Goal: Task Accomplishment & Management: Manage account settings

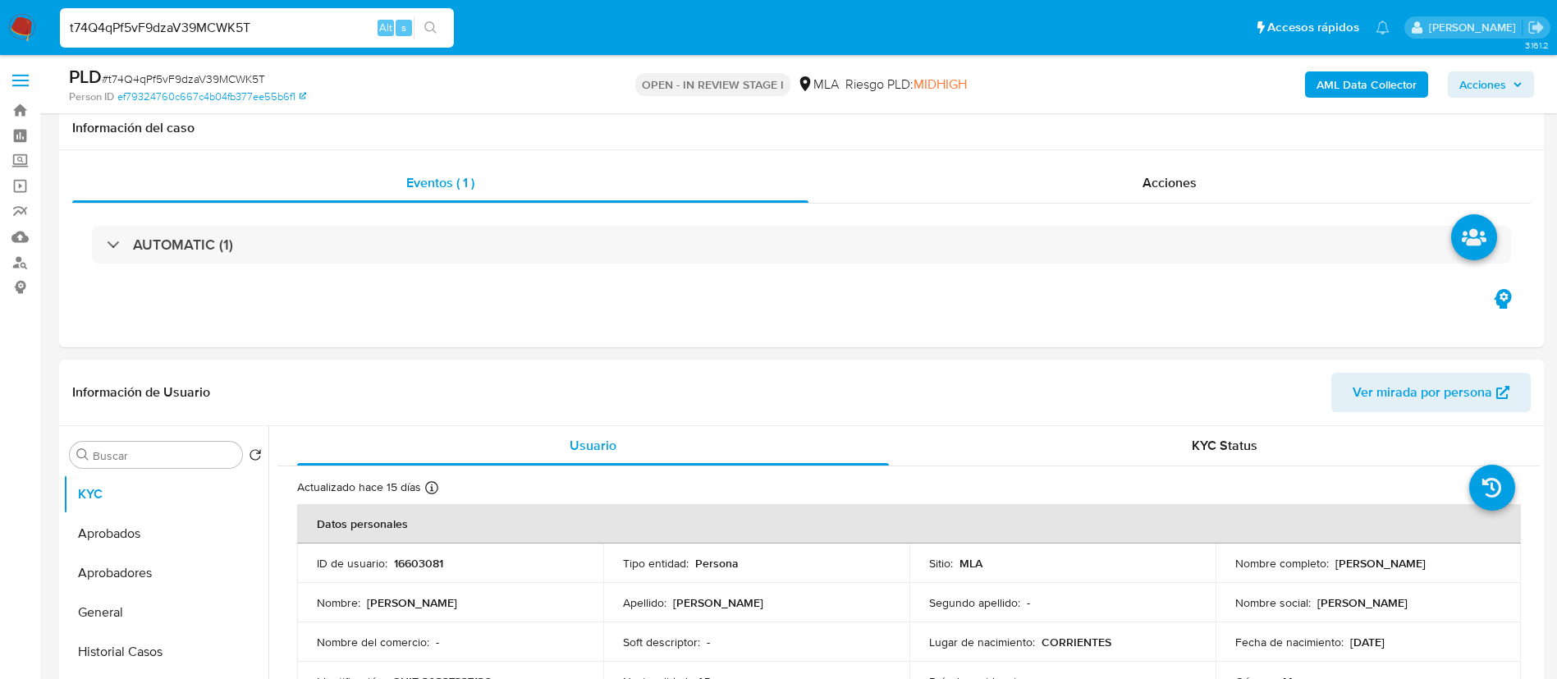
select select "10"
click at [314, 29] on input "t74Q4qPf5vF9dzaV39MCWK5T" at bounding box center [257, 27] width 394 height 21
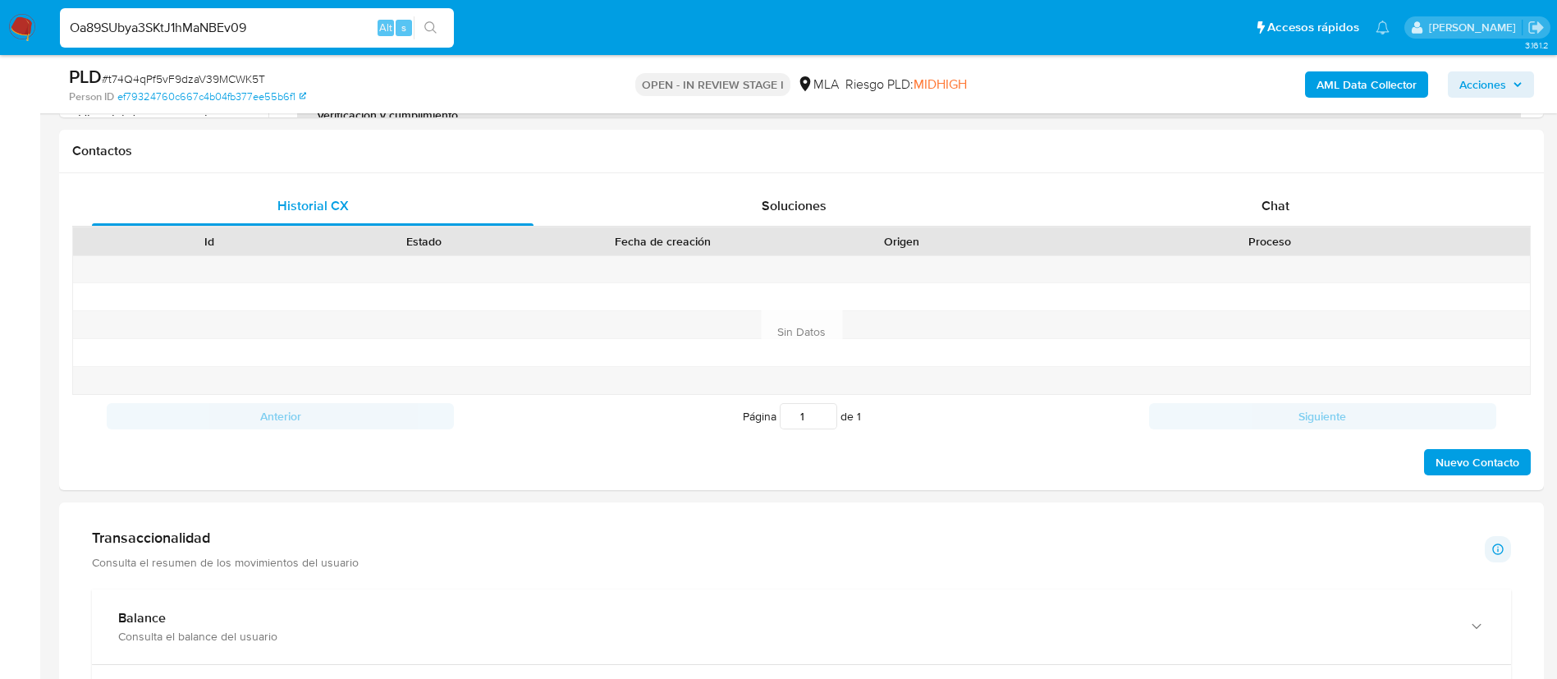
type input "Oa89SUbya3SKtJ1hMaNBEv09"
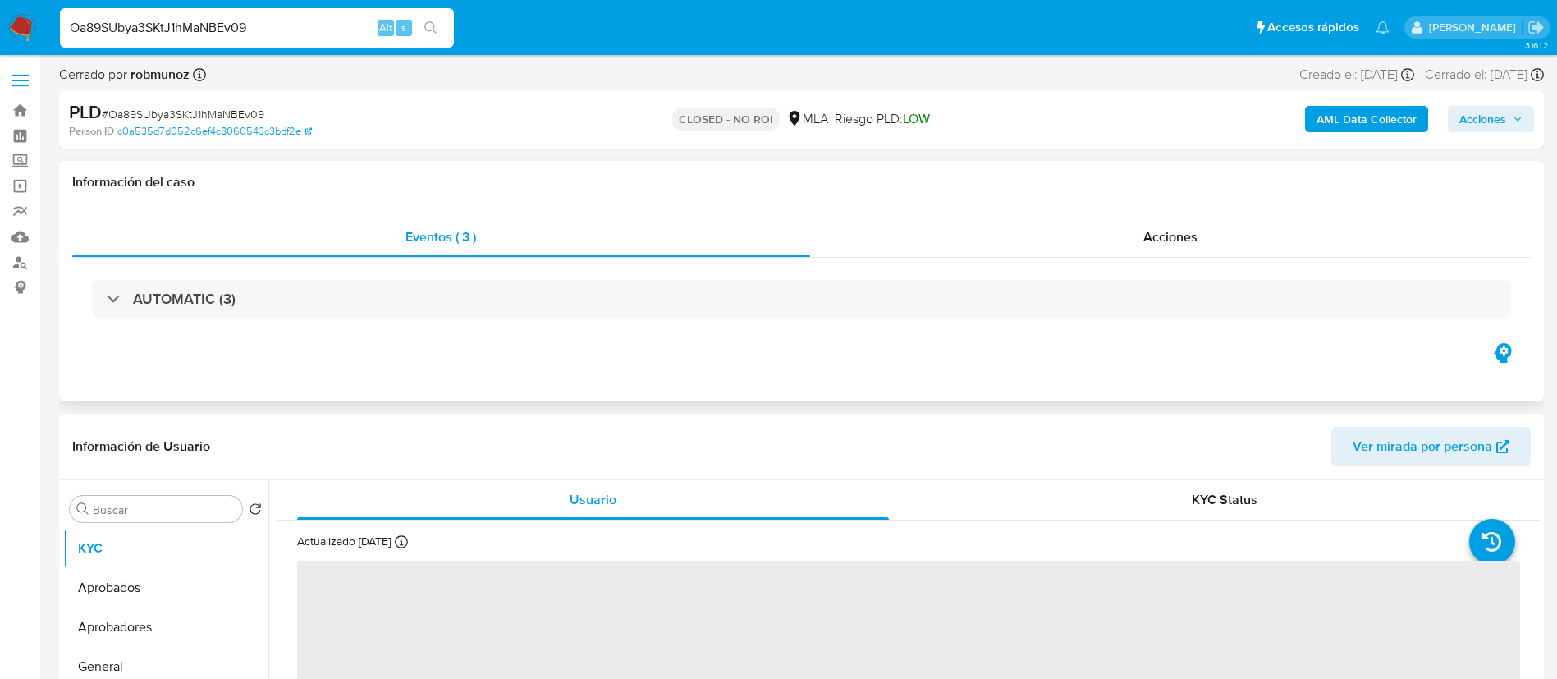
select select "10"
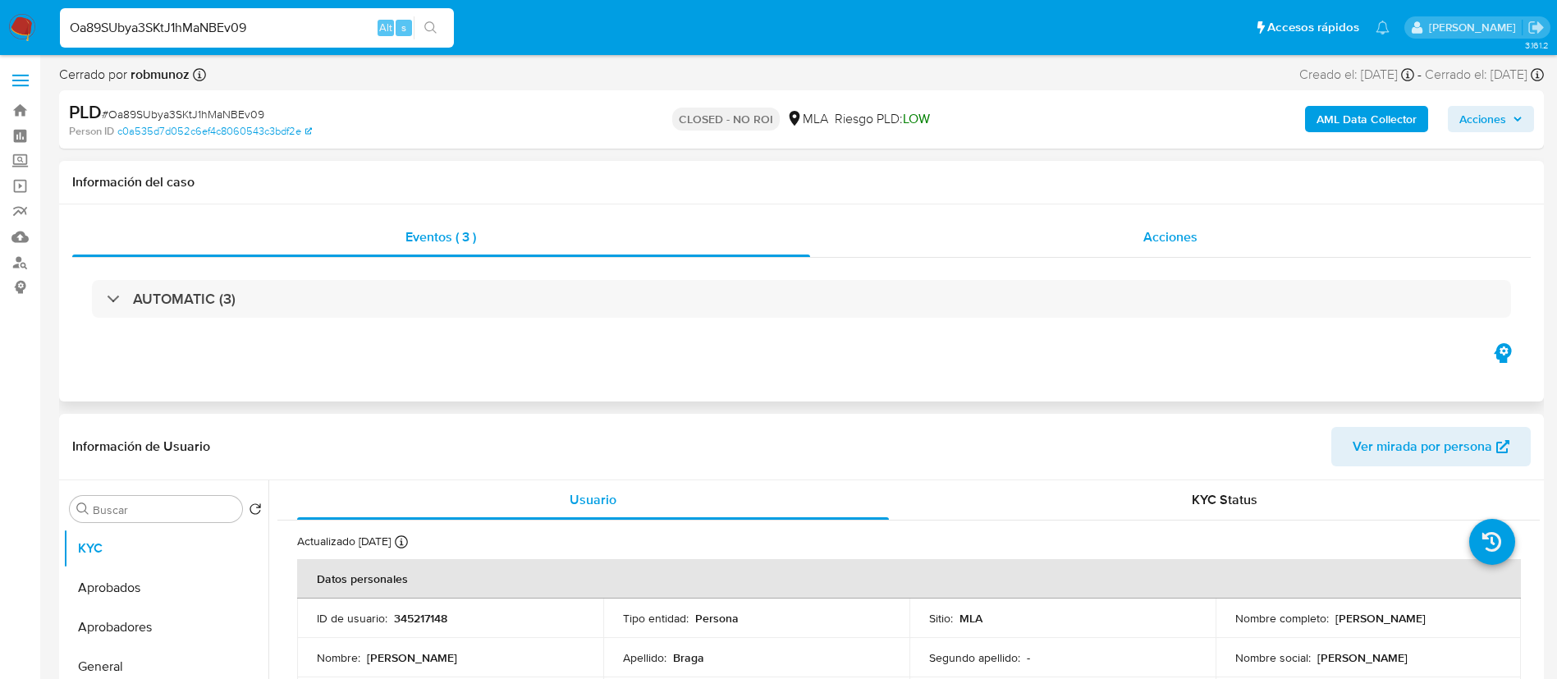
click at [1162, 235] on span "Acciones" at bounding box center [1171, 236] width 54 height 19
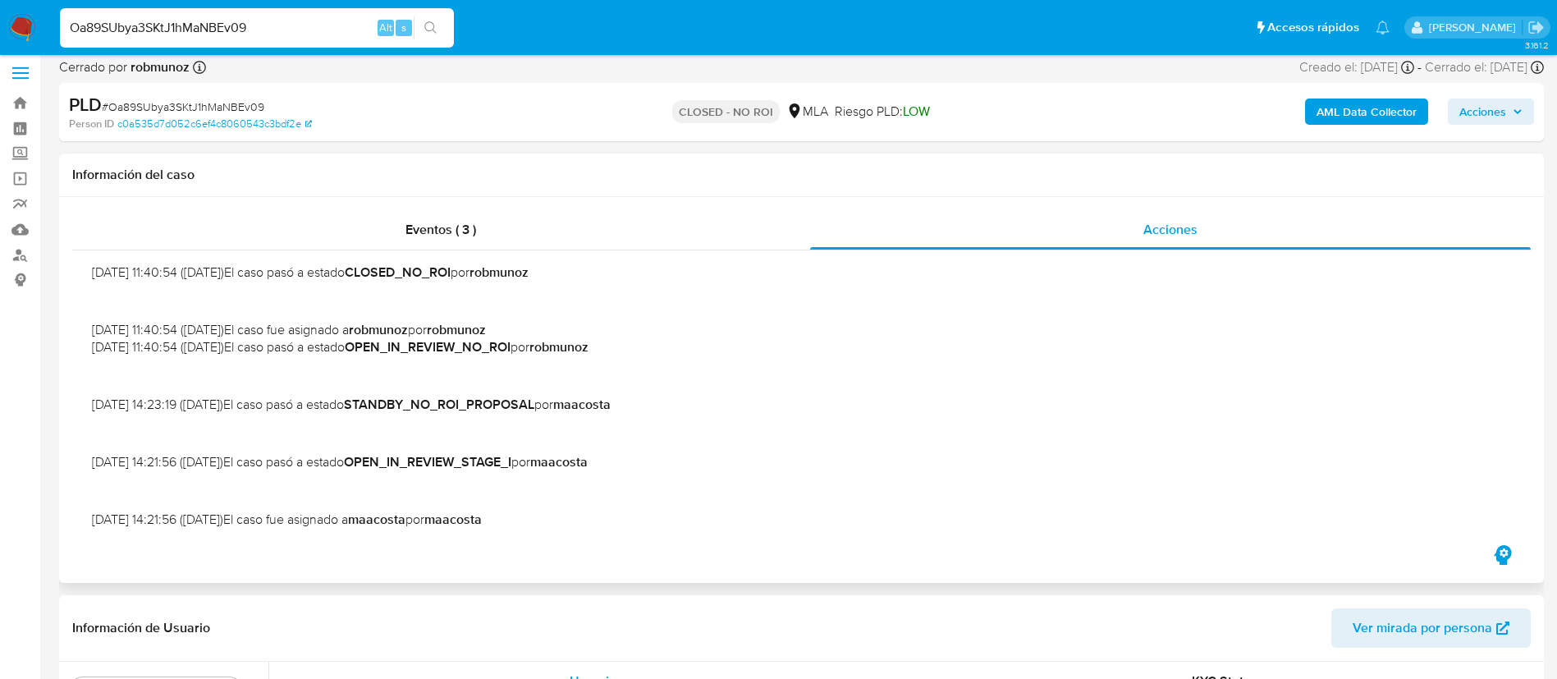
scroll to position [148, 0]
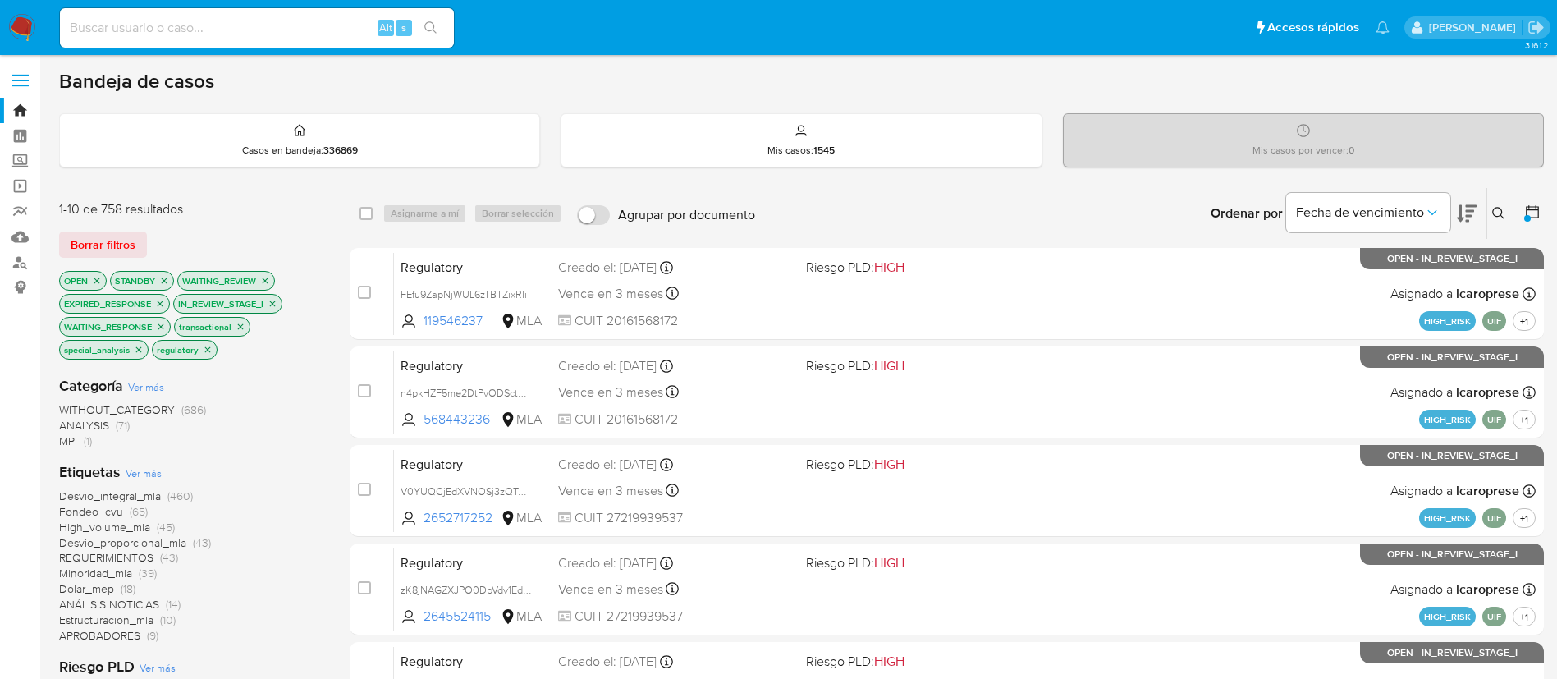
click at [1537, 213] on icon at bounding box center [1533, 212] width 16 height 16
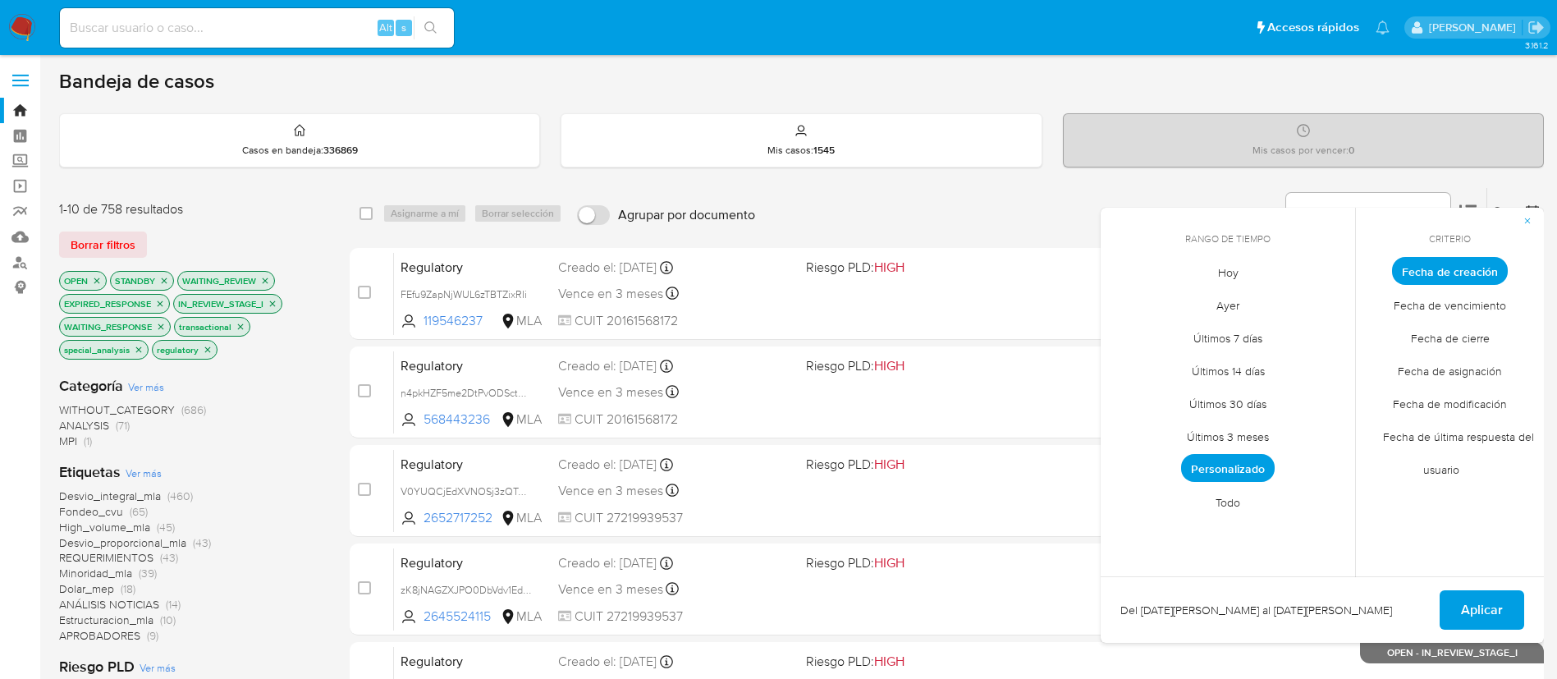
click at [1233, 501] on span "Todo" at bounding box center [1228, 502] width 59 height 34
click at [1233, 470] on span "Personalizado" at bounding box center [1229, 469] width 104 height 34
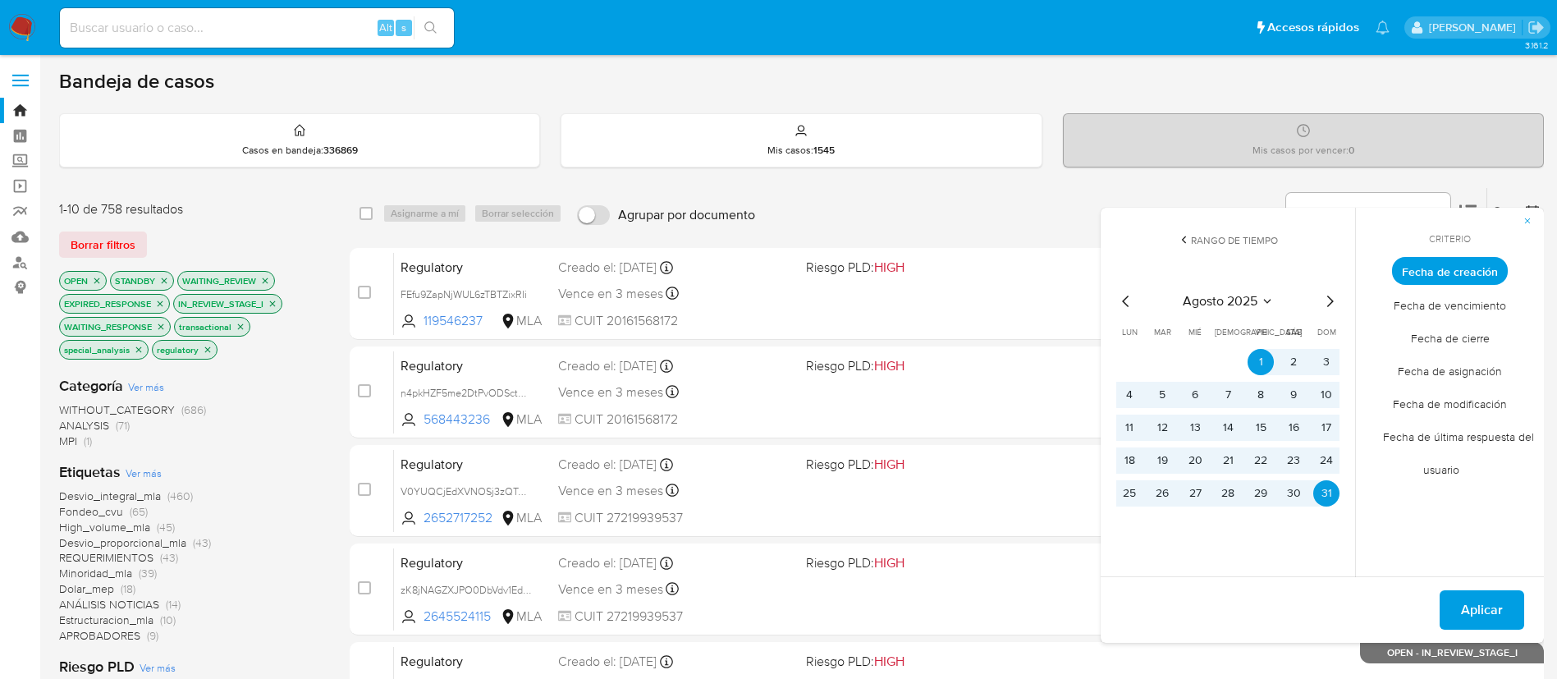
click at [1324, 306] on icon "Mes siguiente" at bounding box center [1330, 301] width 20 height 20
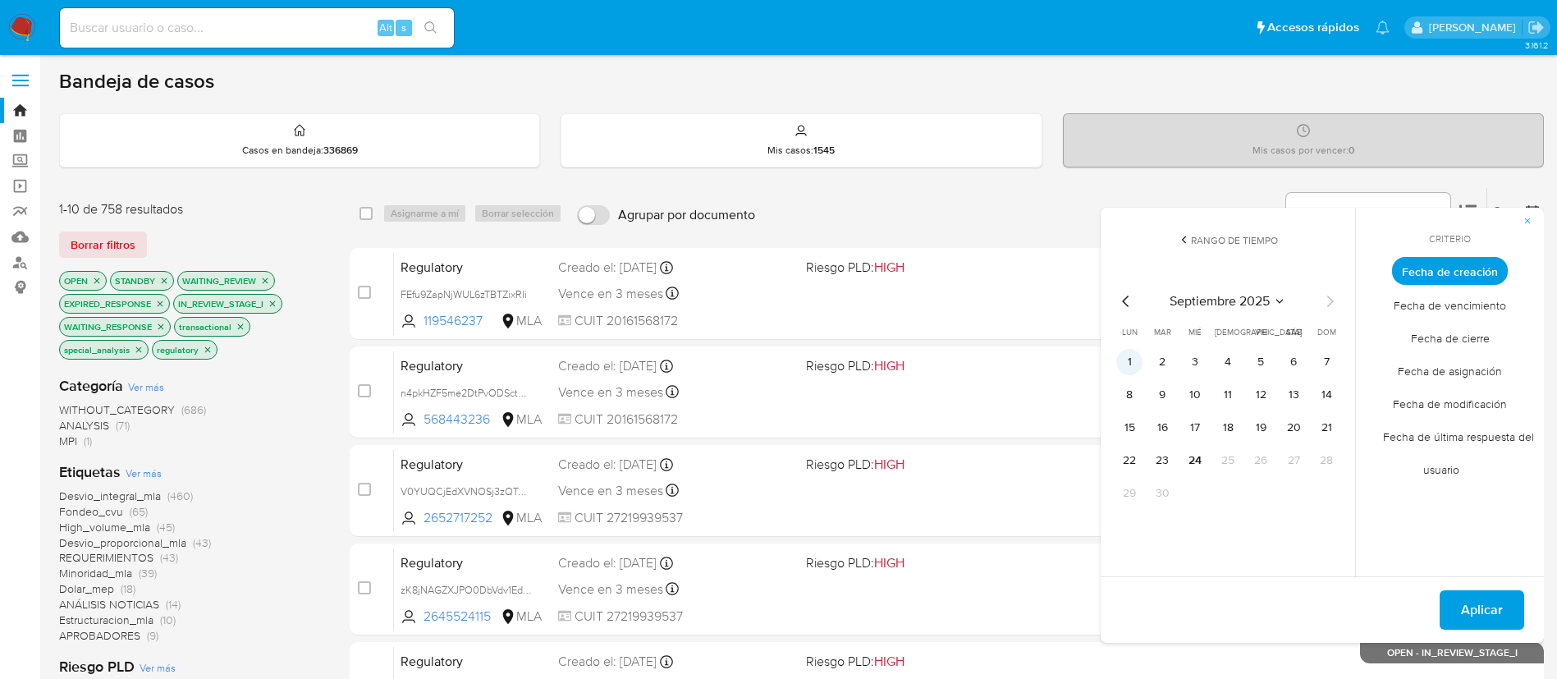
click at [1125, 359] on button "1" at bounding box center [1130, 362] width 26 height 26
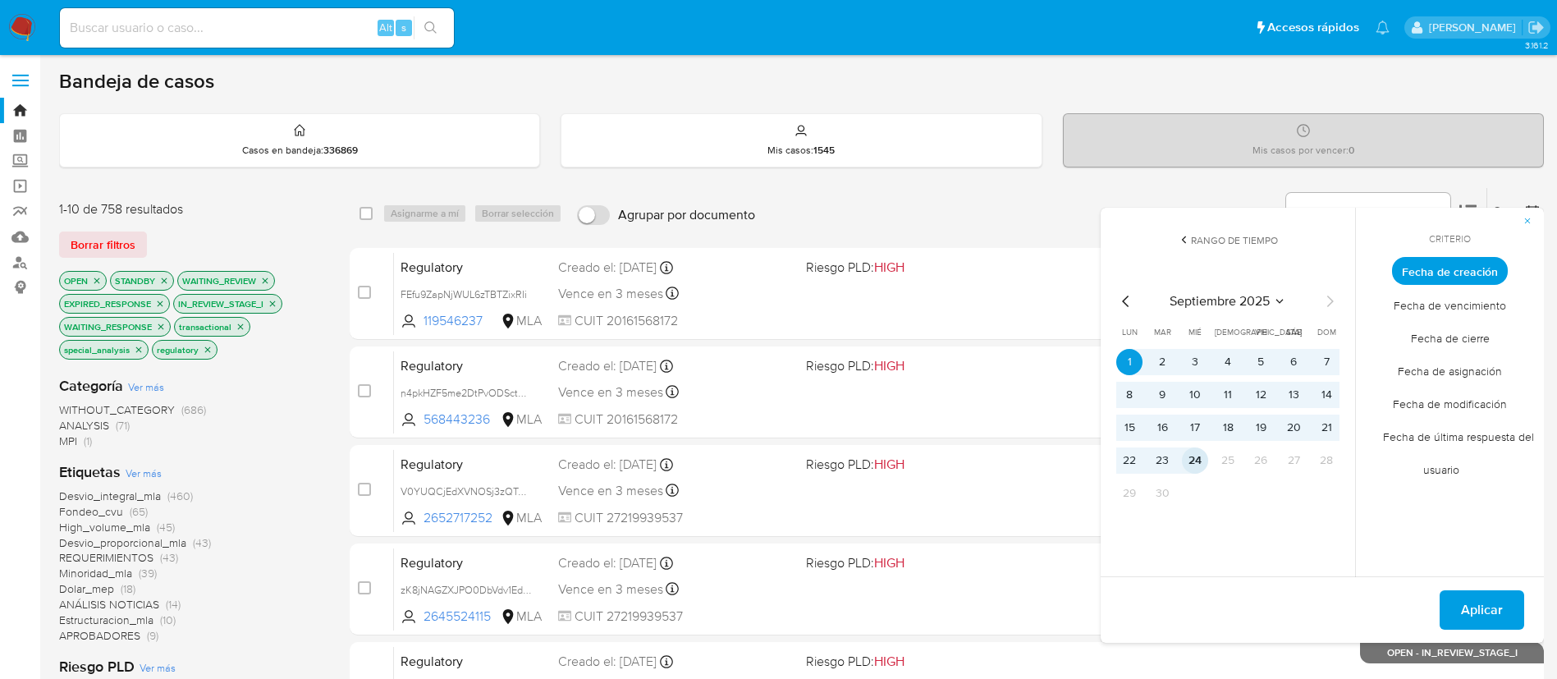
click at [1185, 461] on button "24" at bounding box center [1195, 460] width 26 height 26
click at [1457, 609] on button "Aplicar" at bounding box center [1482, 609] width 85 height 39
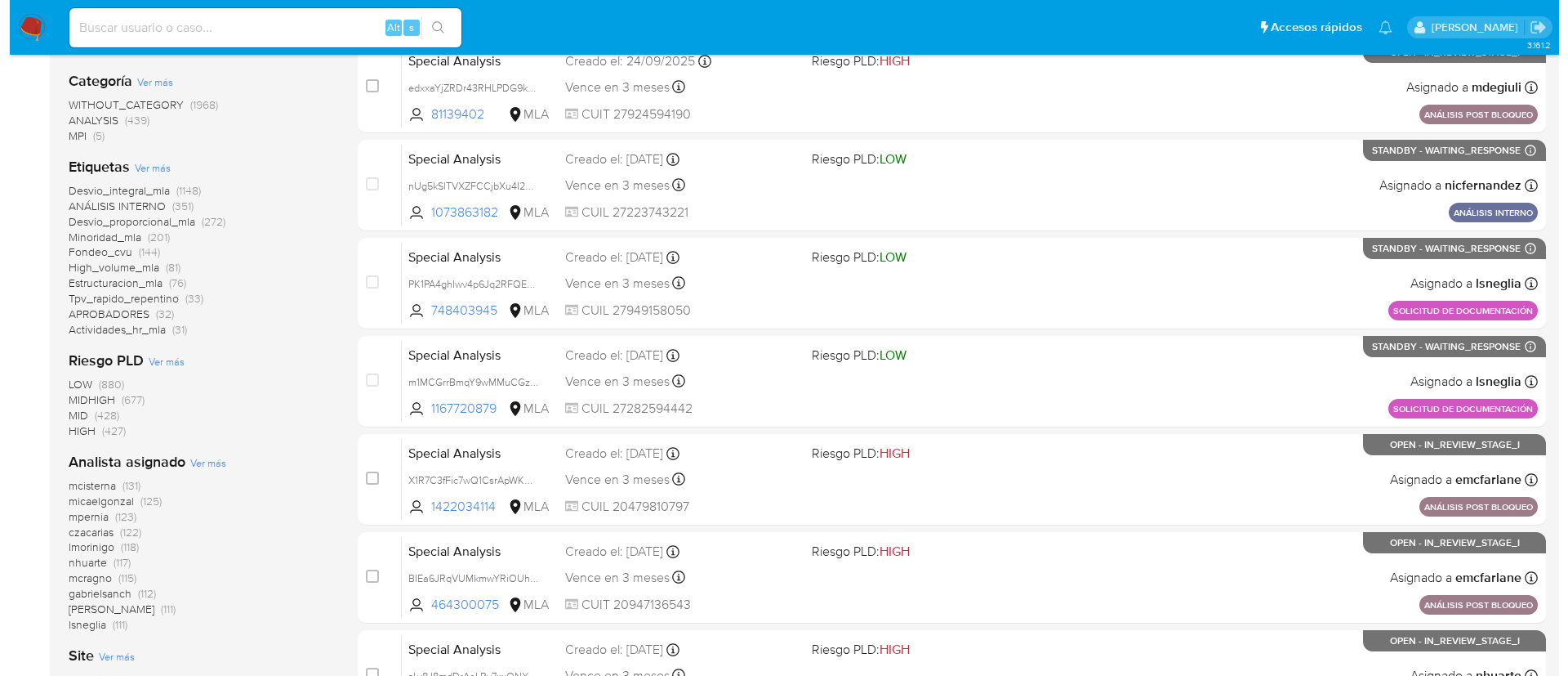
scroll to position [304, 0]
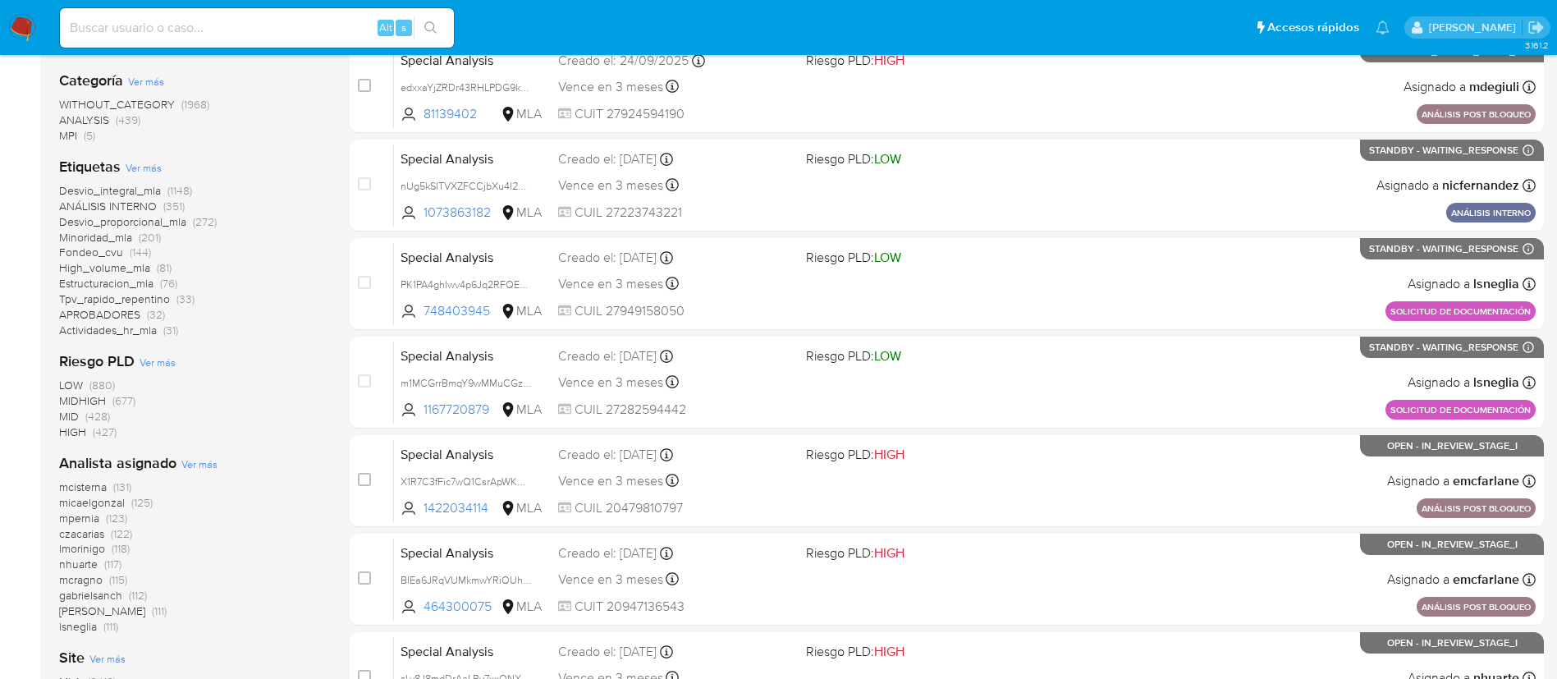
click at [186, 464] on span "Ver más" at bounding box center [199, 463] width 36 height 15
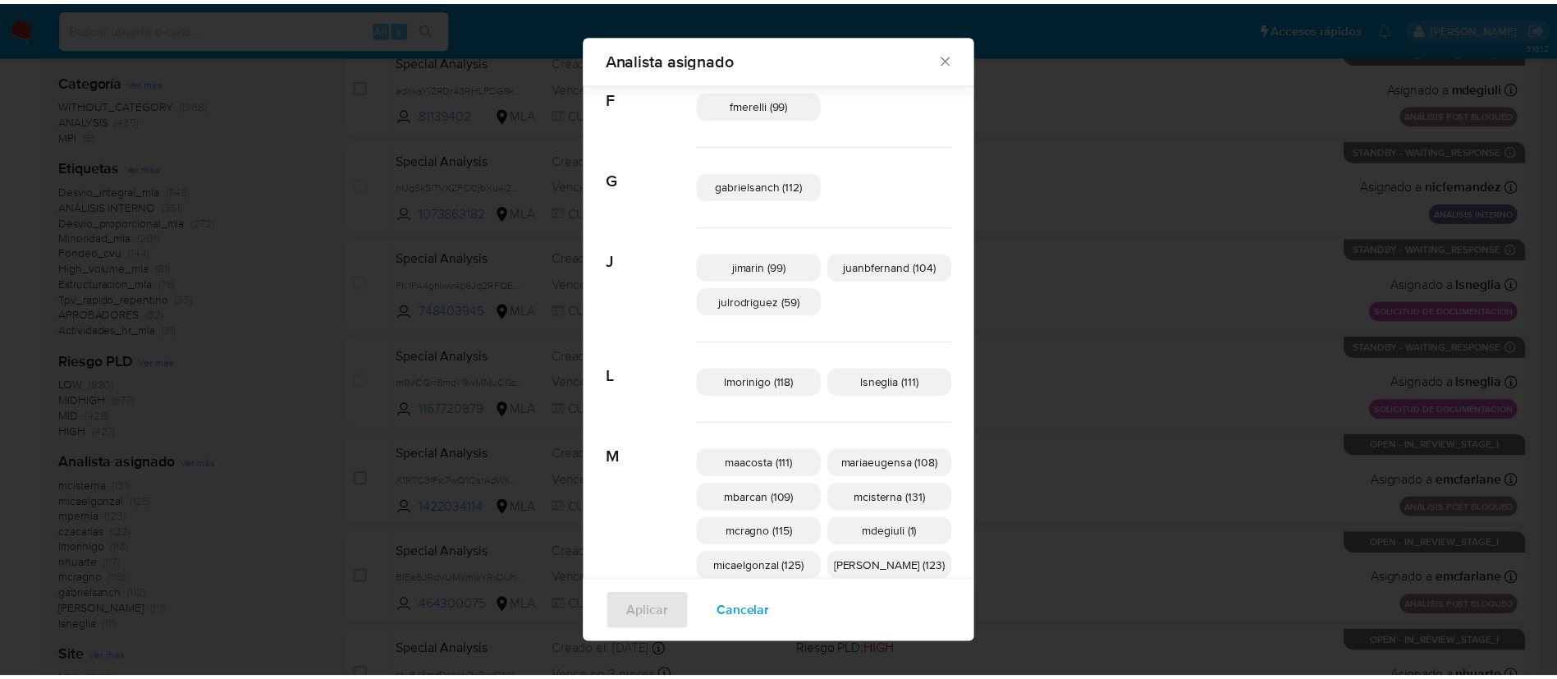
scroll to position [326, 0]
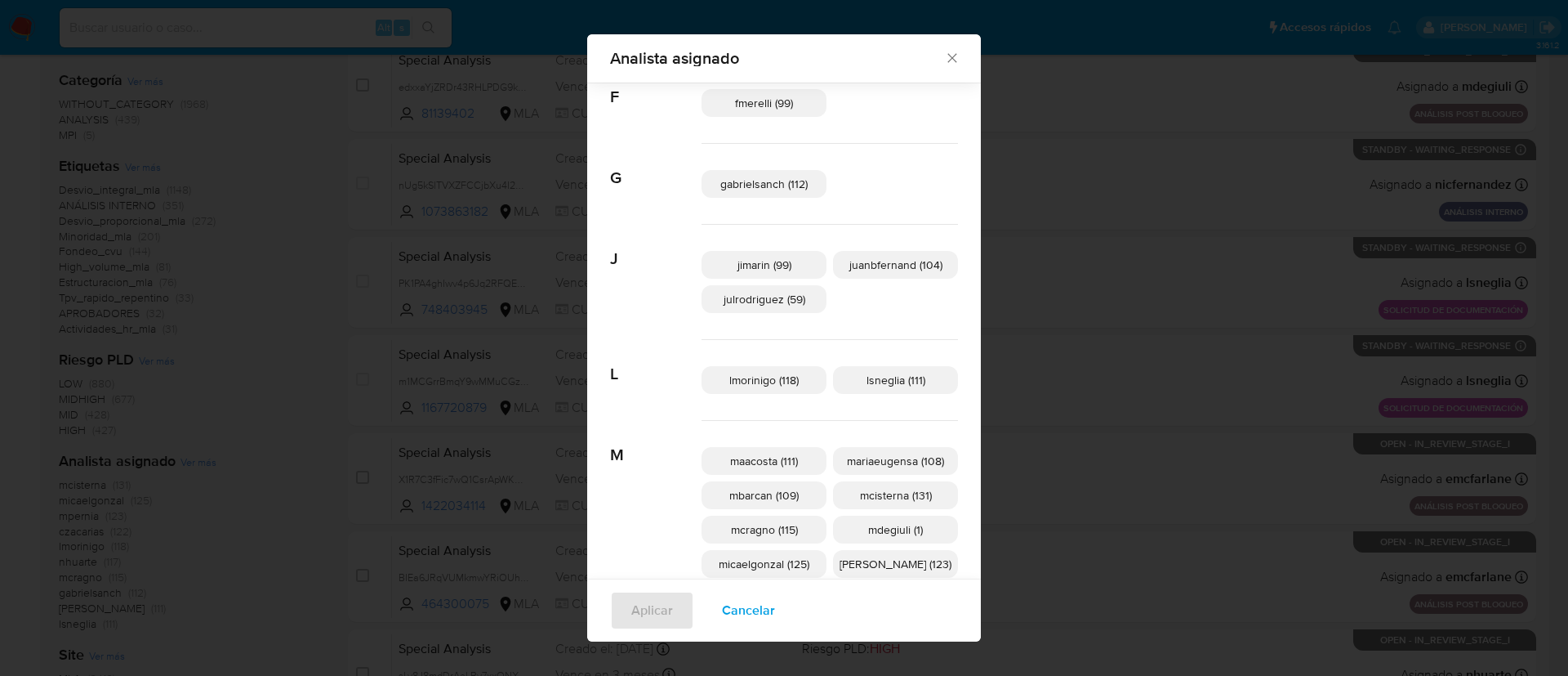
click at [290, 396] on div "Analista asignado Buscar A afaruolo (2) amedzovich (111) aviggiano (3) avilosio…" at bounding box center [784, 338] width 1568 height 676
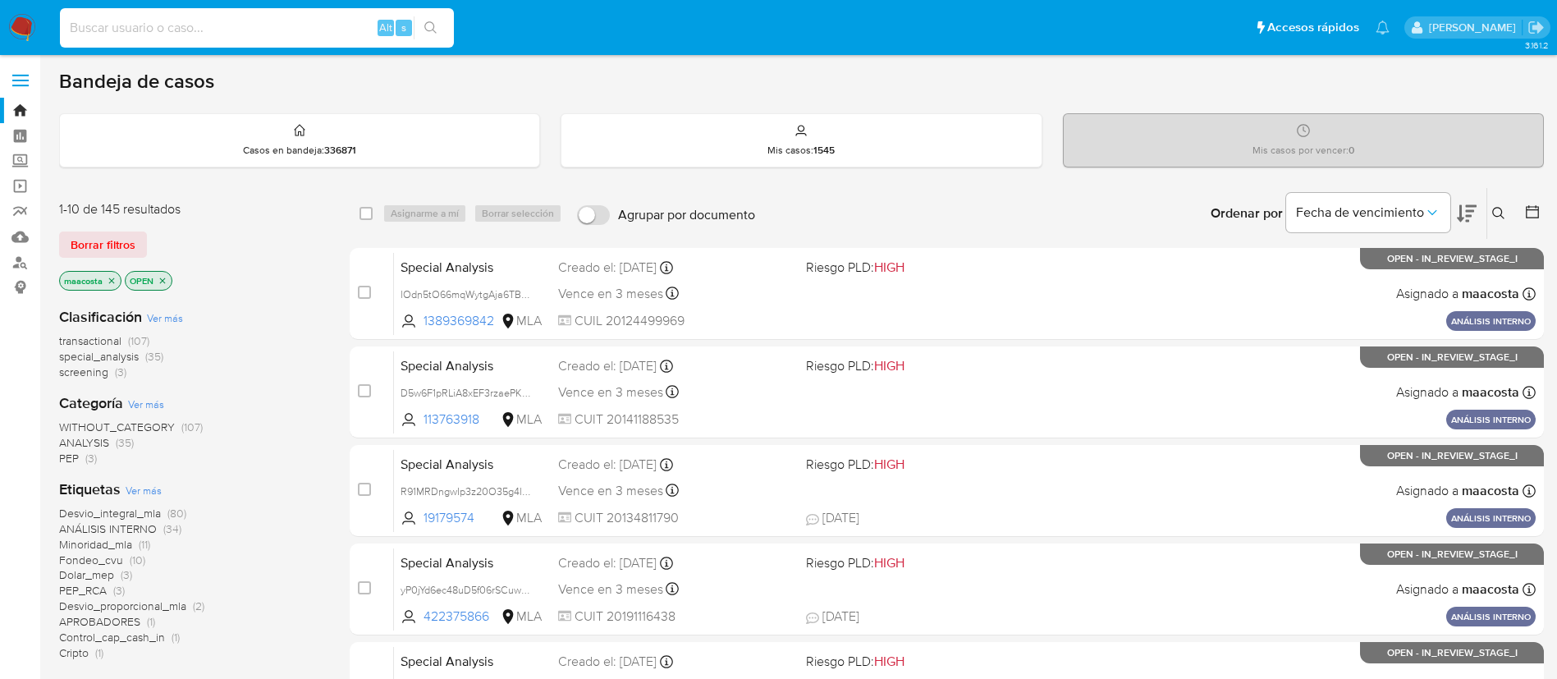
click at [273, 30] on input at bounding box center [257, 27] width 394 height 21
paste input "uIWQbezM9Yg5tLLcmPN0wltF"
type input "uIWQbezM9Yg5tLLcmPN0wltF"
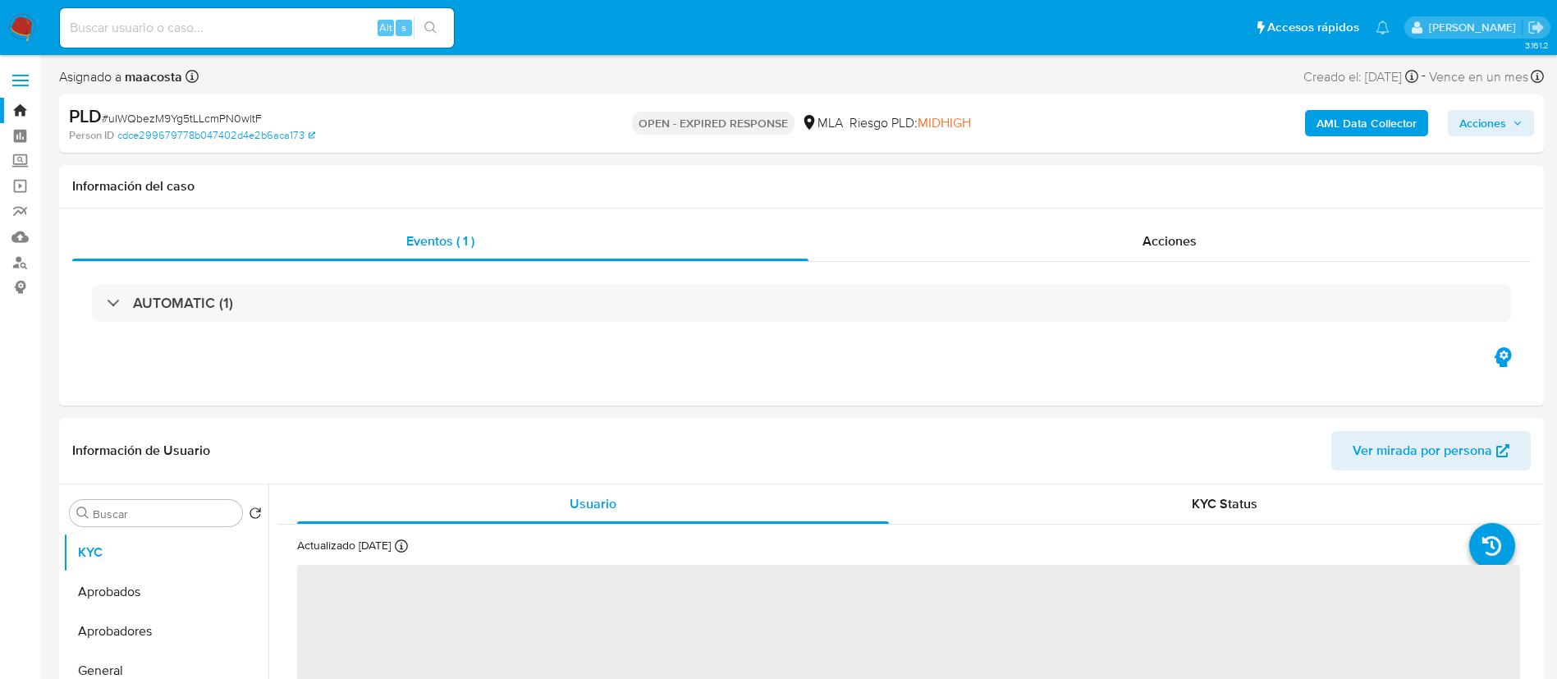
select select "10"
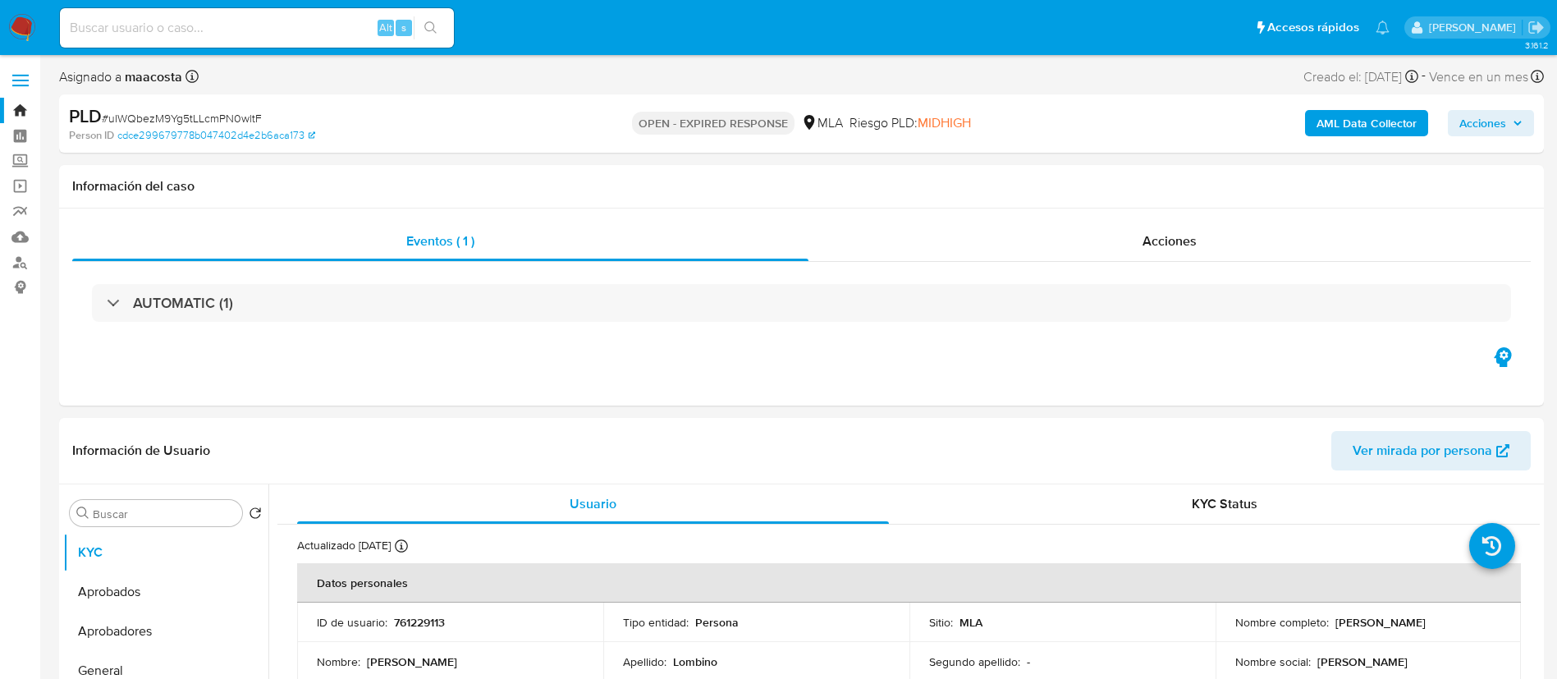
click at [1381, 126] on b "AML Data Collector" at bounding box center [1367, 123] width 100 height 26
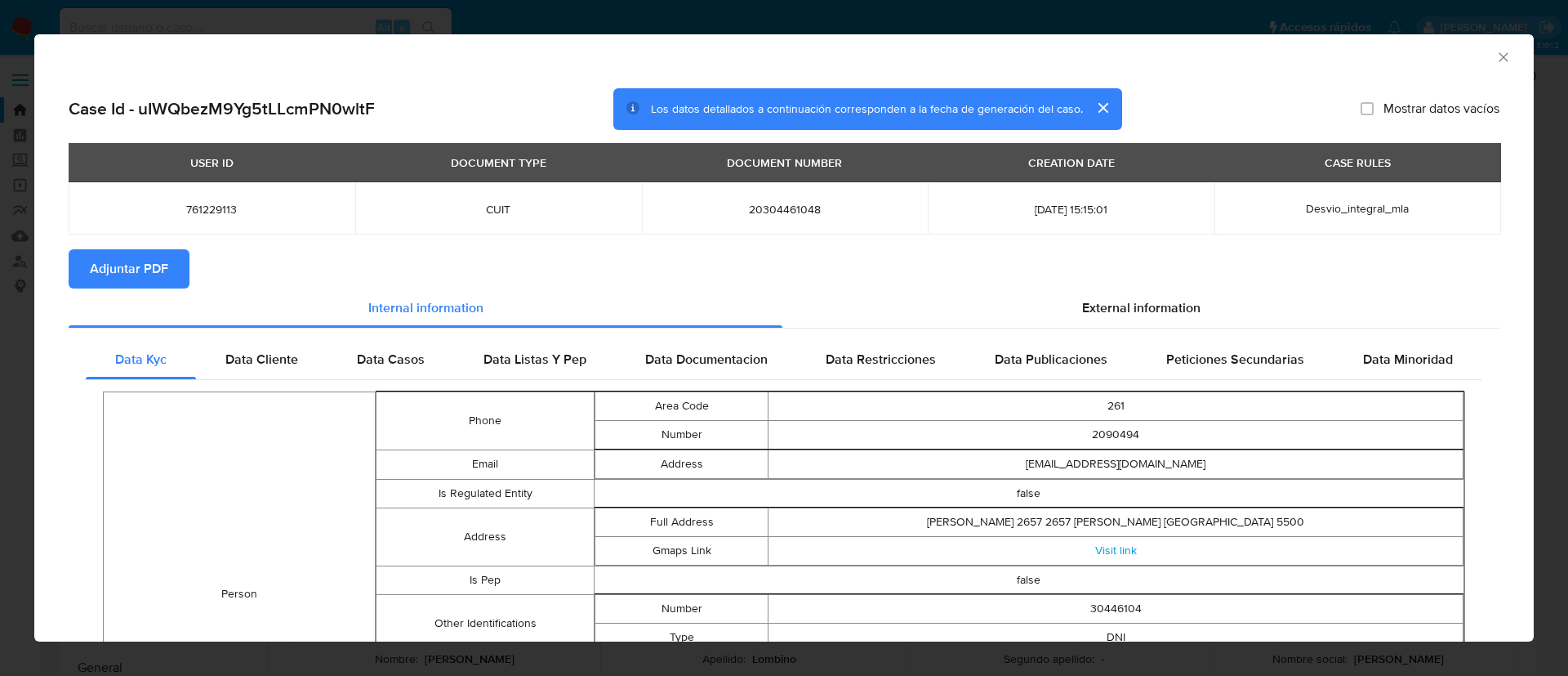
click at [154, 266] on span "Adjuntar PDF" at bounding box center [128, 269] width 79 height 36
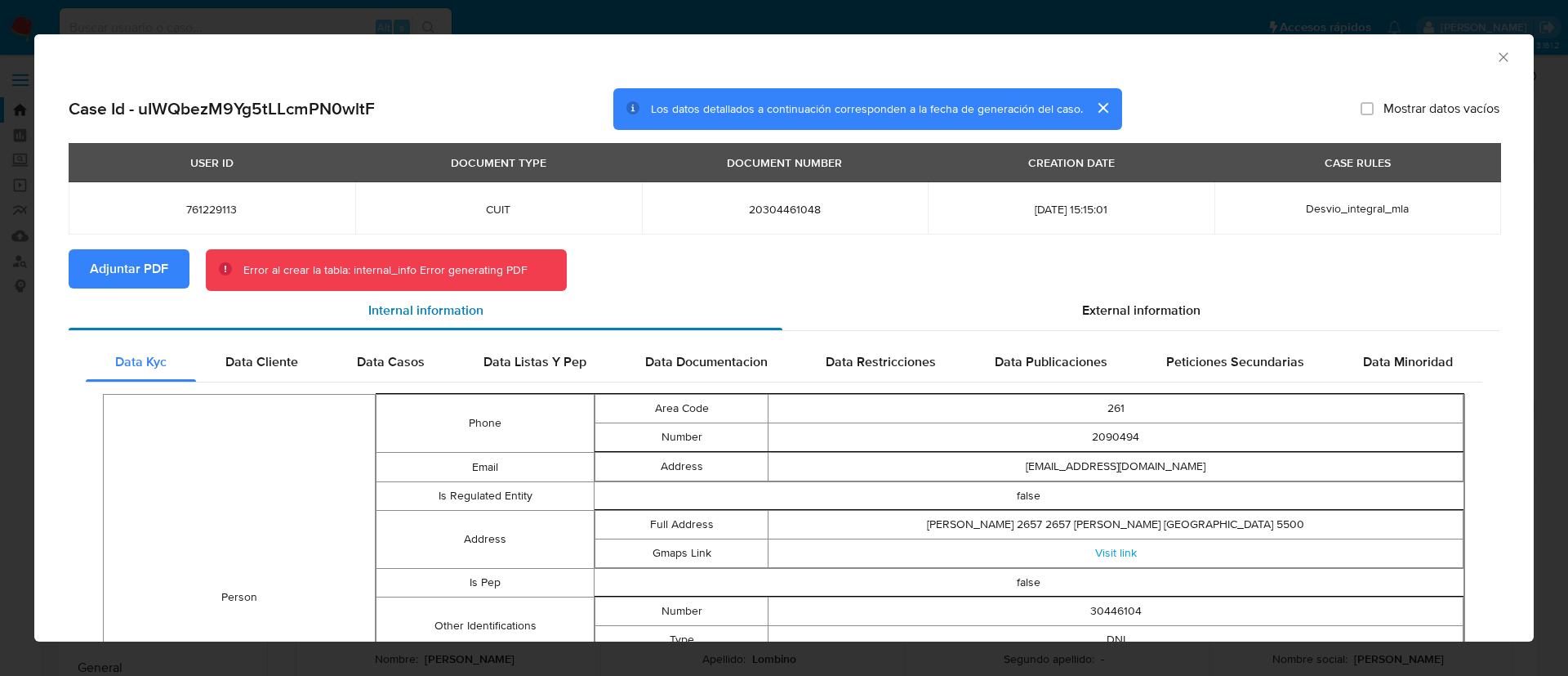
click at [115, 291] on div "Internal information" at bounding box center [426, 310] width 714 height 39
click at [122, 255] on span "Adjuntar PDF" at bounding box center [128, 269] width 79 height 36
click at [1495, 57] on icon "Cerrar ventana" at bounding box center [1503, 57] width 16 height 16
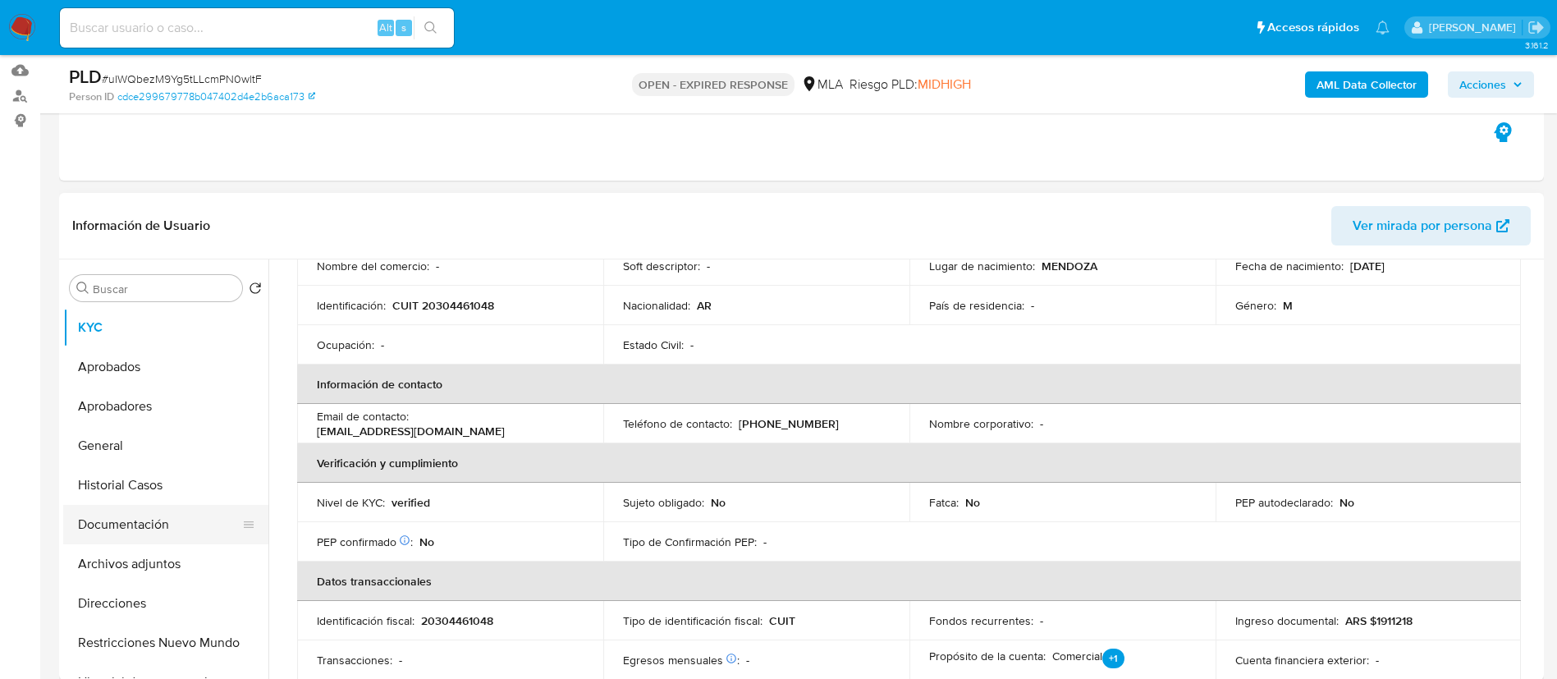
scroll to position [180, 0]
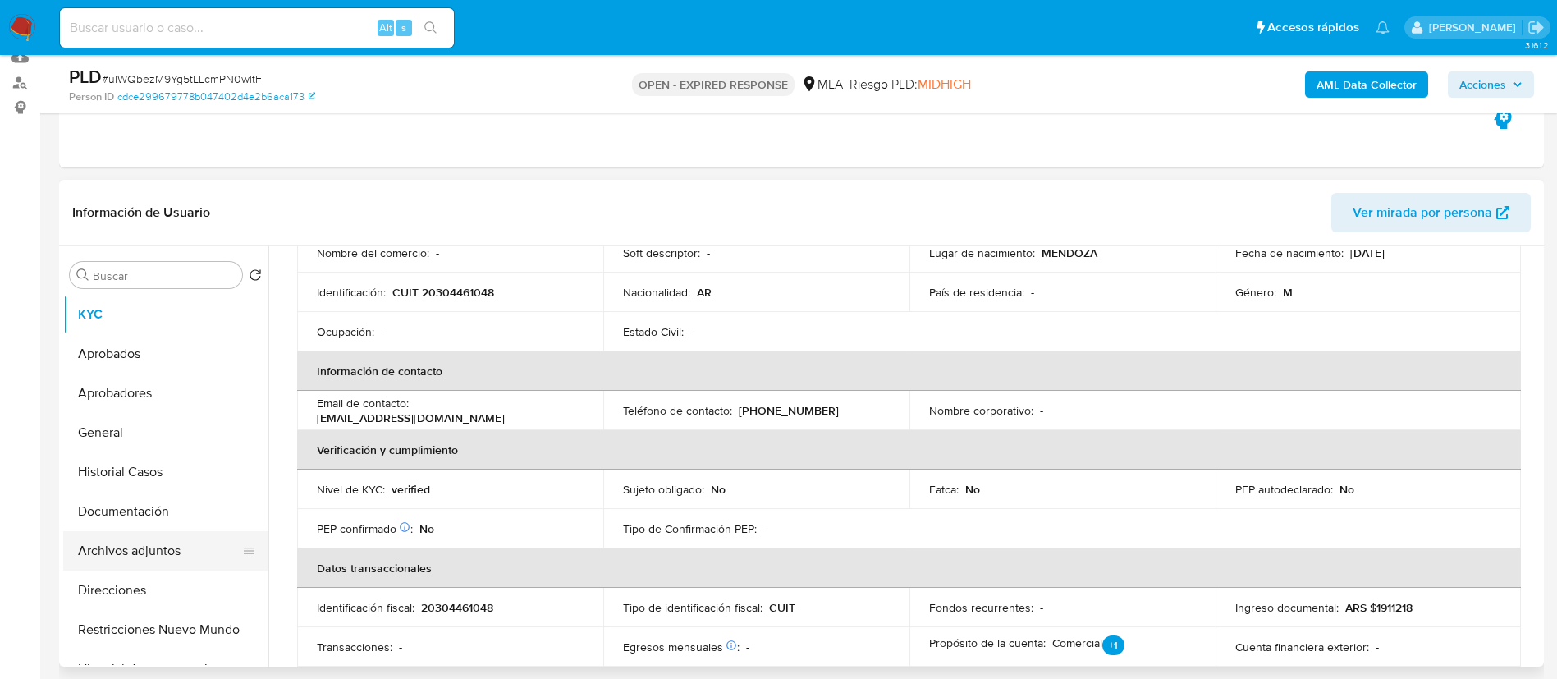
click at [137, 549] on button "Archivos adjuntos" at bounding box center [159, 550] width 192 height 39
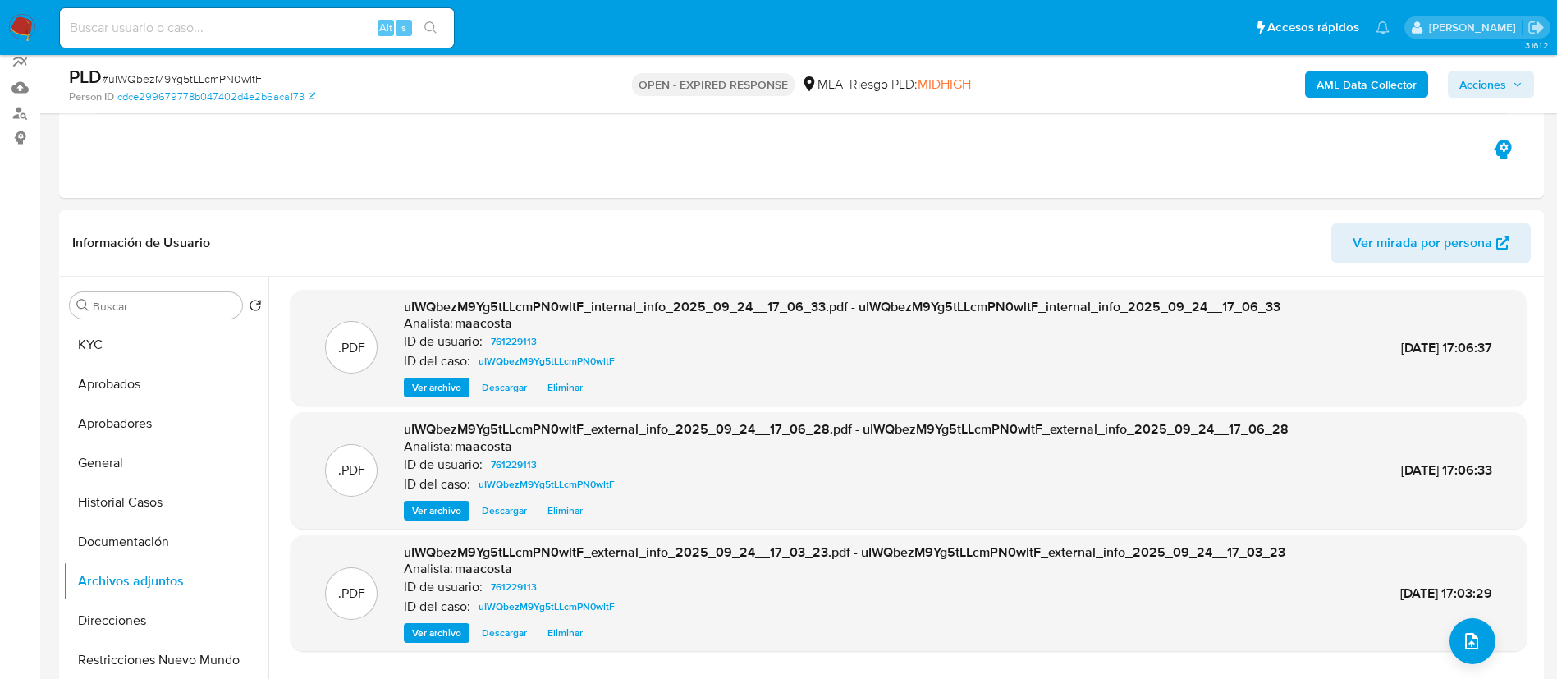
scroll to position [148, 0]
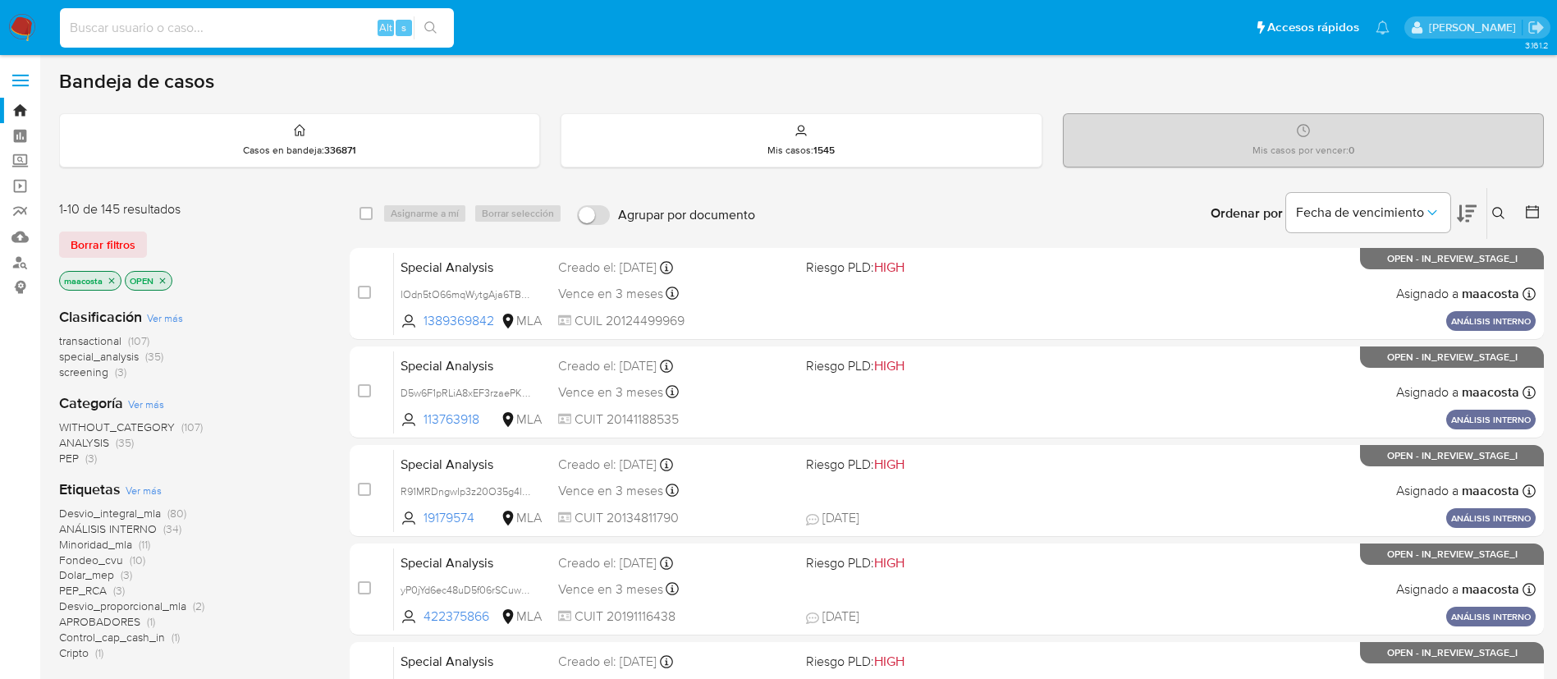
click at [273, 30] on input at bounding box center [257, 27] width 394 height 21
paste input "mcVCVEn2ZDM0G7EBU4mubqKx"
type input "mcVCVEn2ZDM0G7EBU4mubqKx"
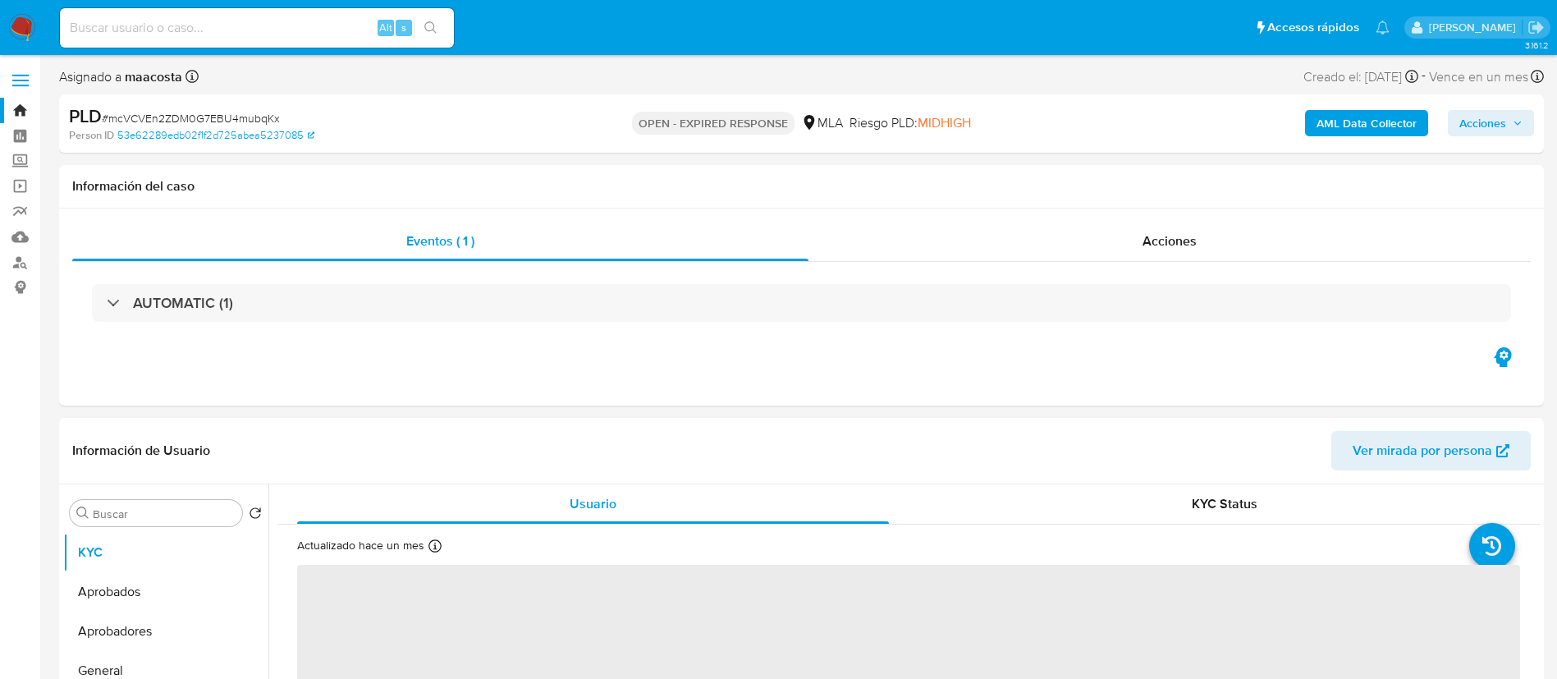
select select "10"
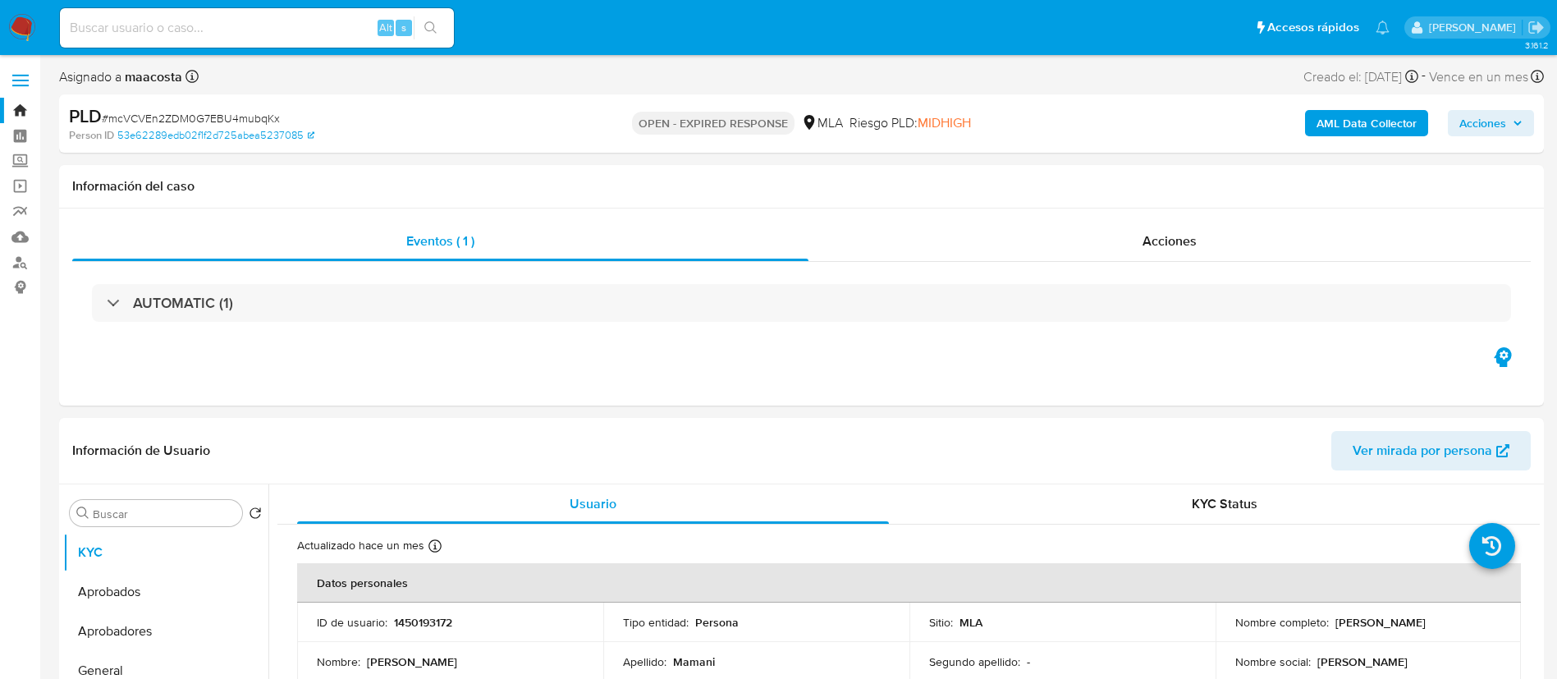
click at [1381, 126] on b "AML Data Collector" at bounding box center [1367, 123] width 100 height 26
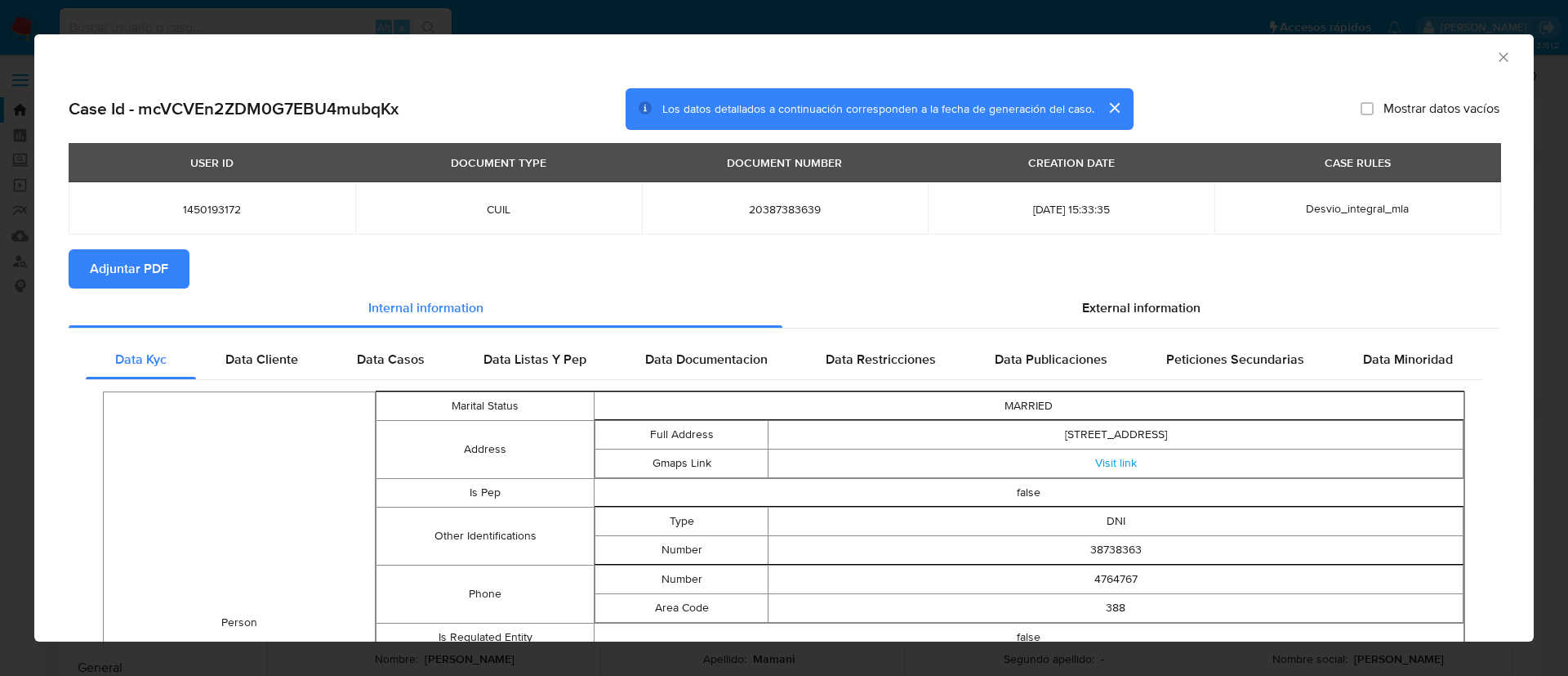
click at [154, 266] on span "Adjuntar PDF" at bounding box center [128, 269] width 79 height 36
click at [1495, 53] on icon "Cerrar ventana" at bounding box center [1503, 57] width 16 height 16
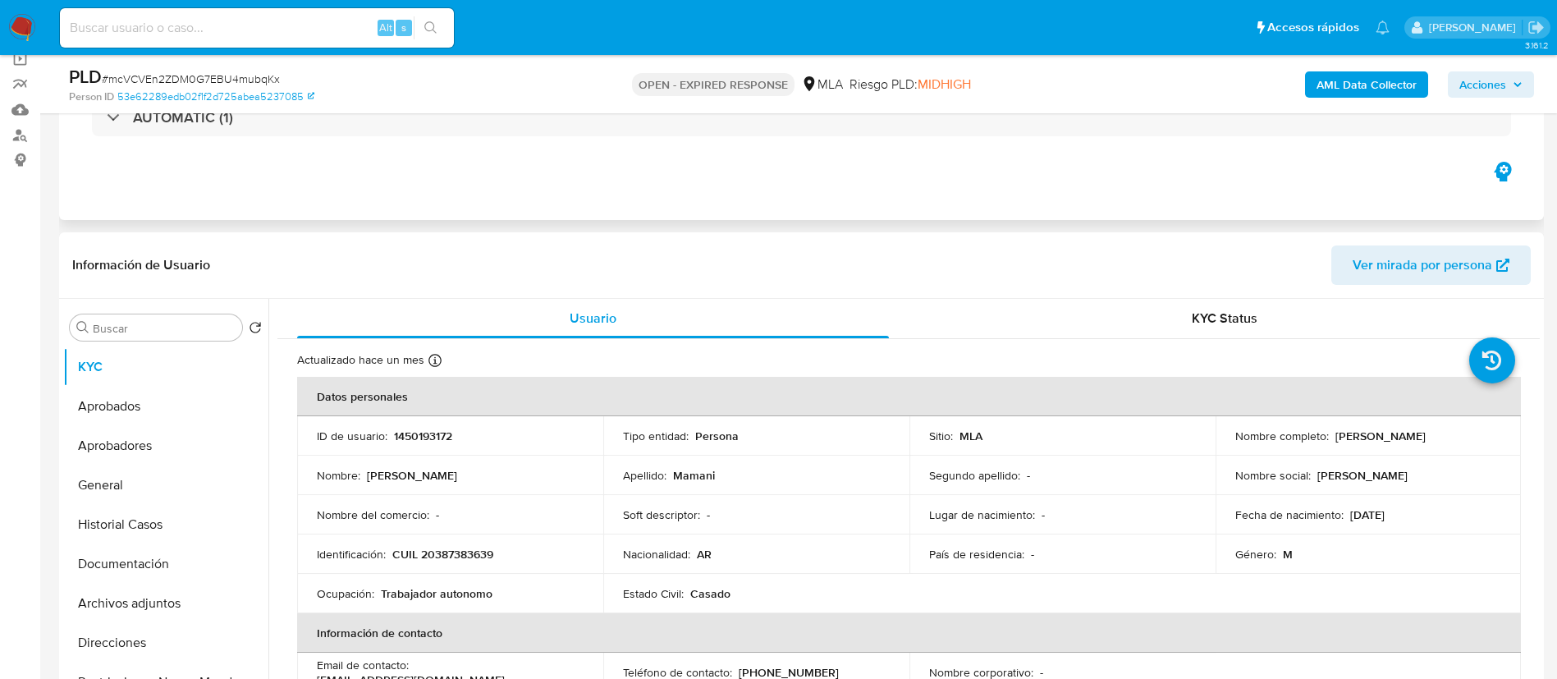
scroll to position [138, 0]
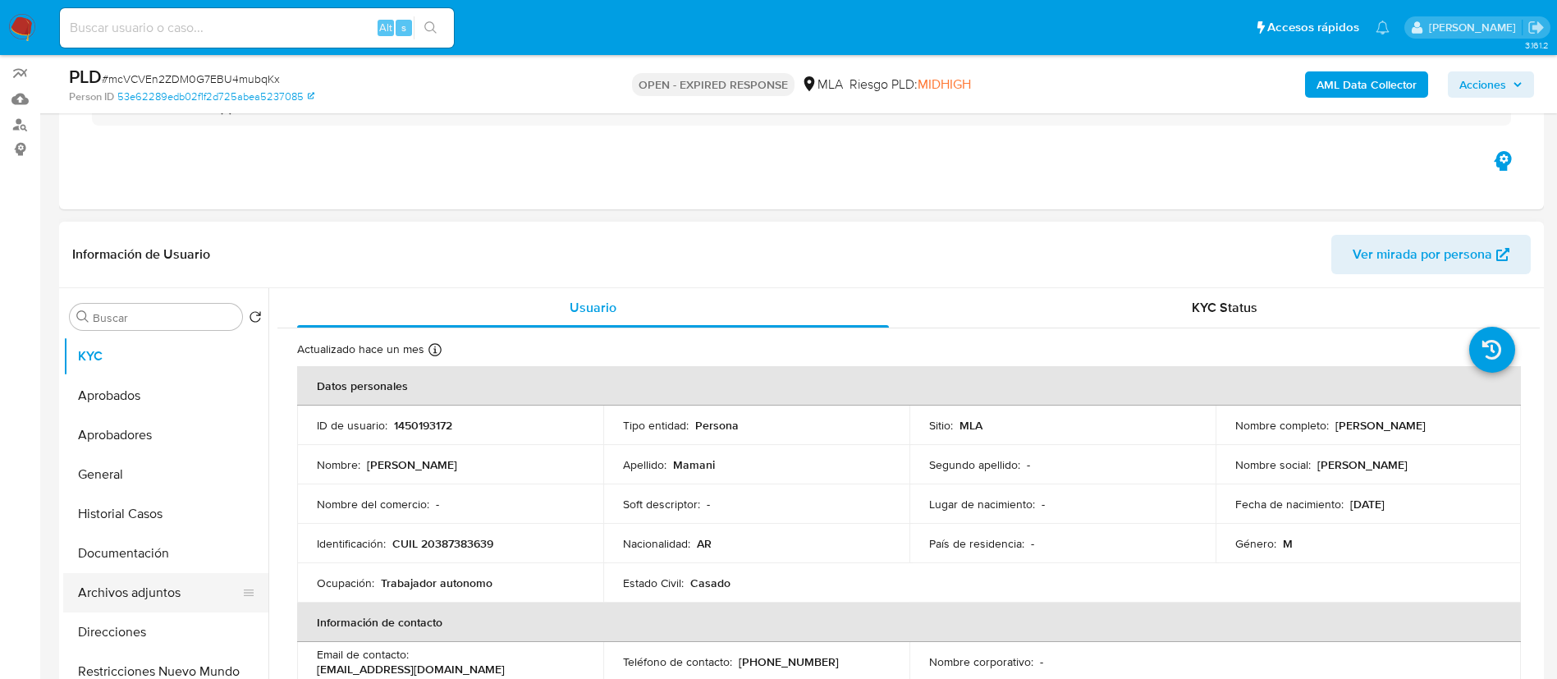
click at [154, 590] on button "Archivos adjuntos" at bounding box center [159, 592] width 192 height 39
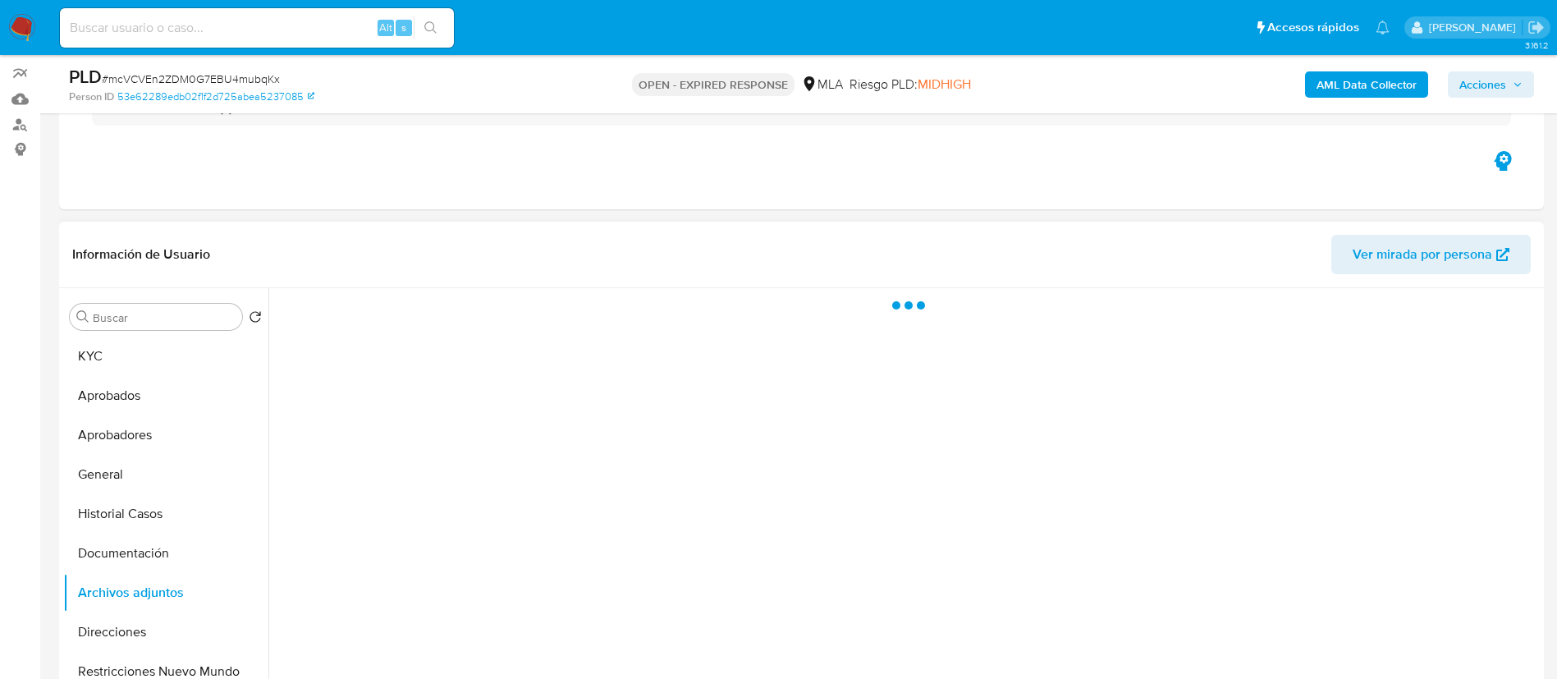
scroll to position [155, 0]
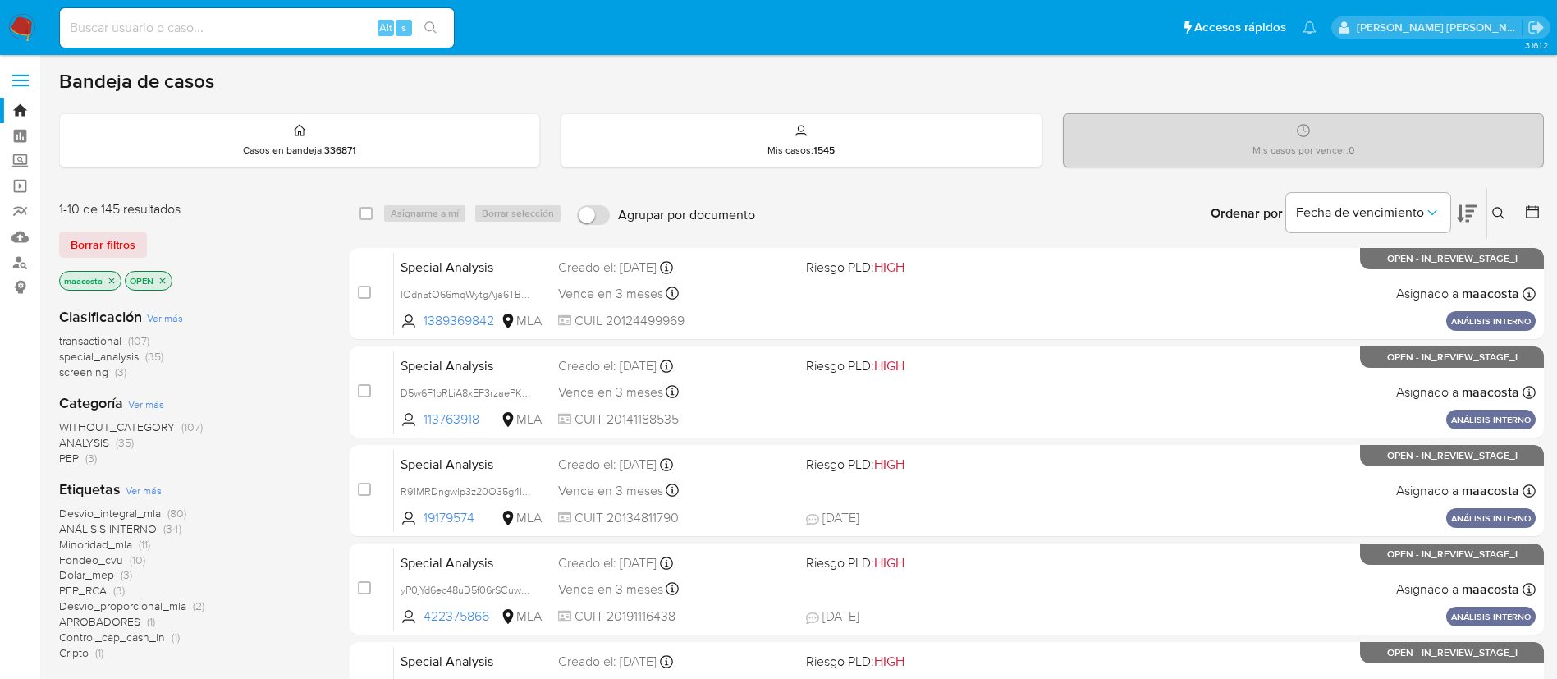
drag, startPoint x: 322, startPoint y: 7, endPoint x: 314, endPoint y: 31, distance: 24.9
click at [314, 31] on div "Alt s" at bounding box center [257, 27] width 394 height 39
click at [314, 31] on input at bounding box center [257, 27] width 394 height 21
paste input "Lfqss7gK22m9NLj0u6Tj05G3"
type input "Lfqss7gK22m9NLj0u6Tj05G3"
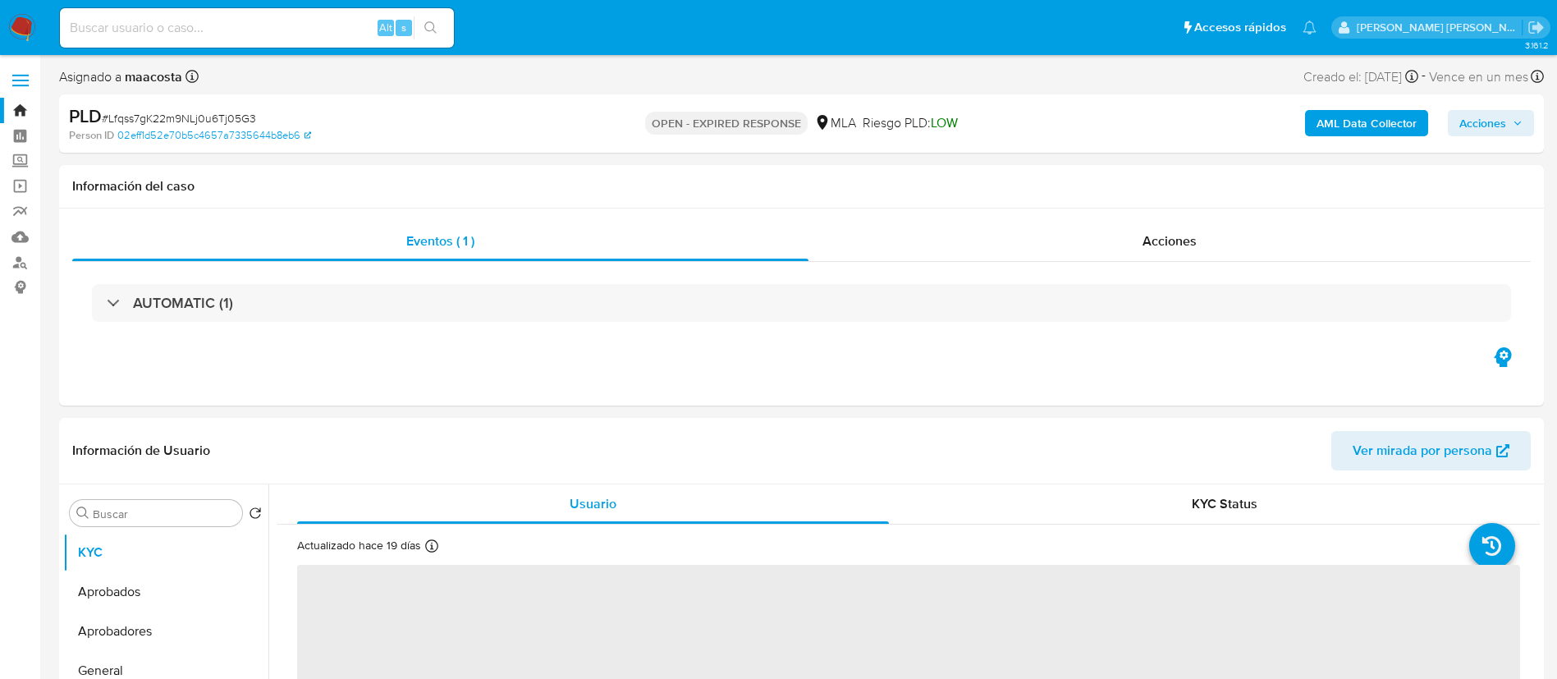
select select "10"
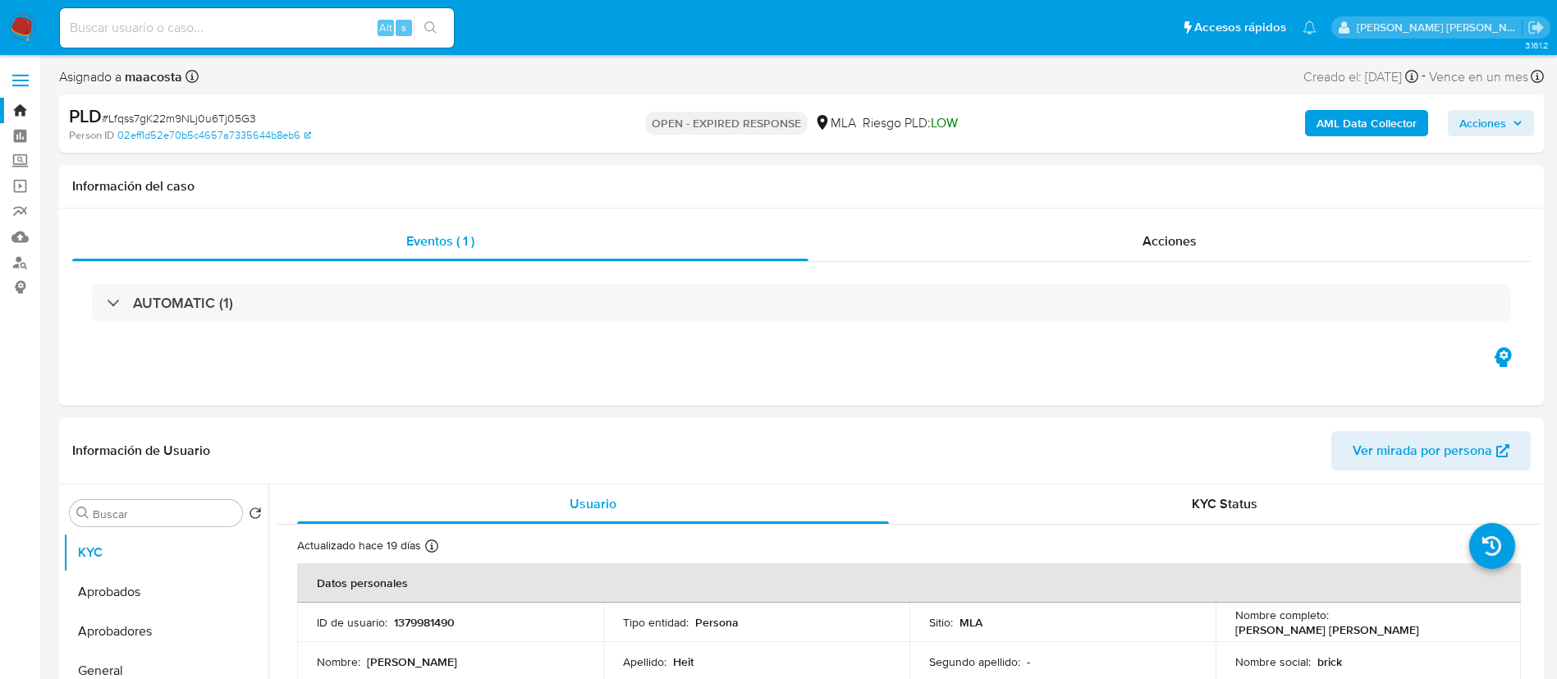
click at [1381, 126] on b "AML Data Collector" at bounding box center [1367, 123] width 100 height 26
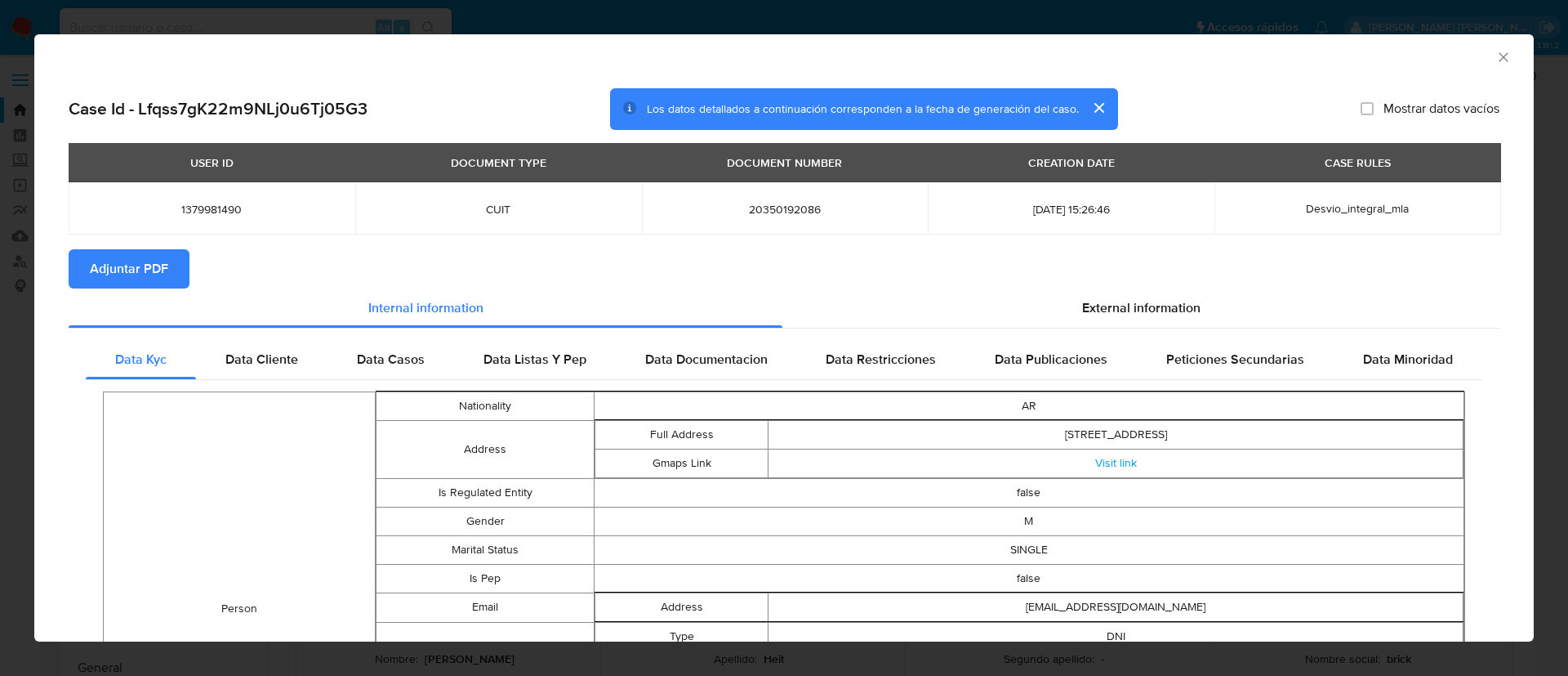
click at [154, 266] on span "Adjuntar PDF" at bounding box center [128, 269] width 79 height 36
click at [1495, 62] on icon "Cerrar ventana" at bounding box center [1503, 57] width 16 height 16
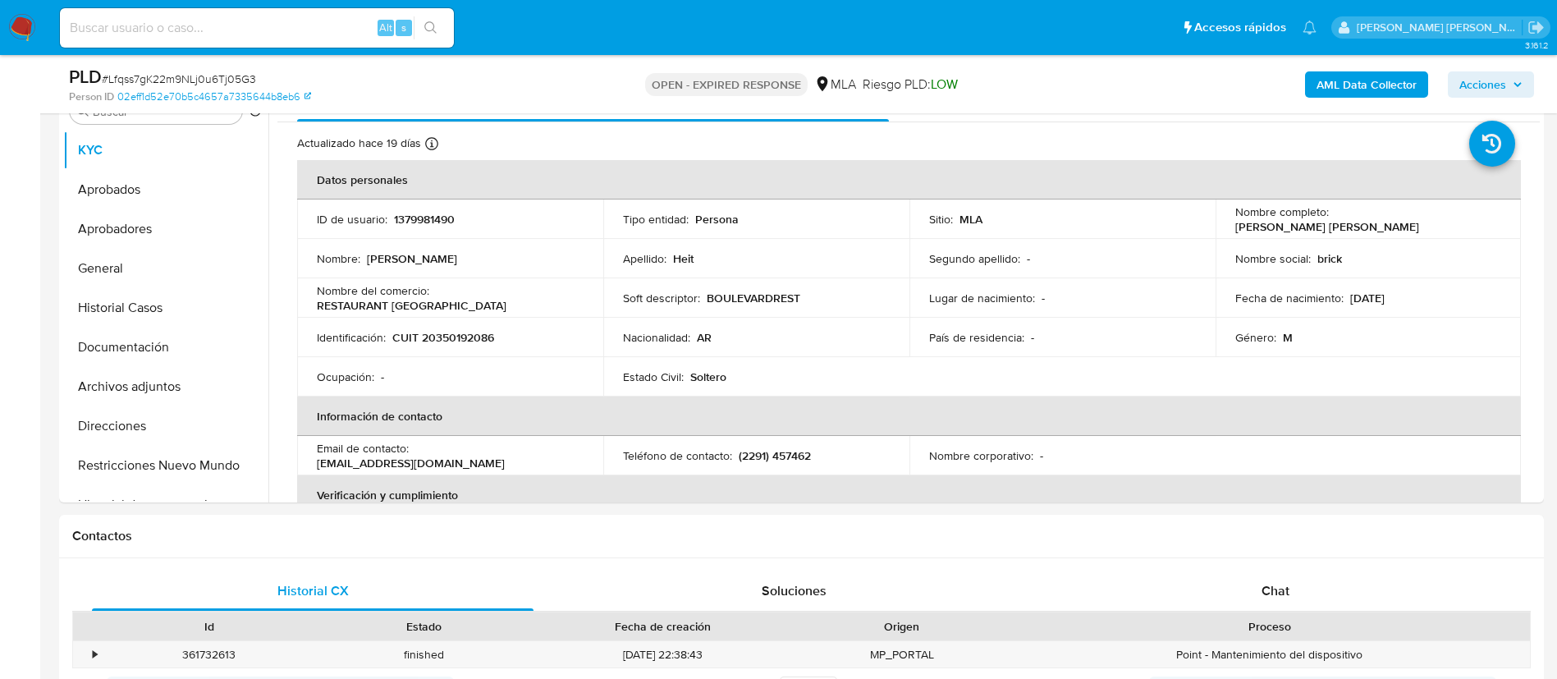
scroll to position [392, 0]
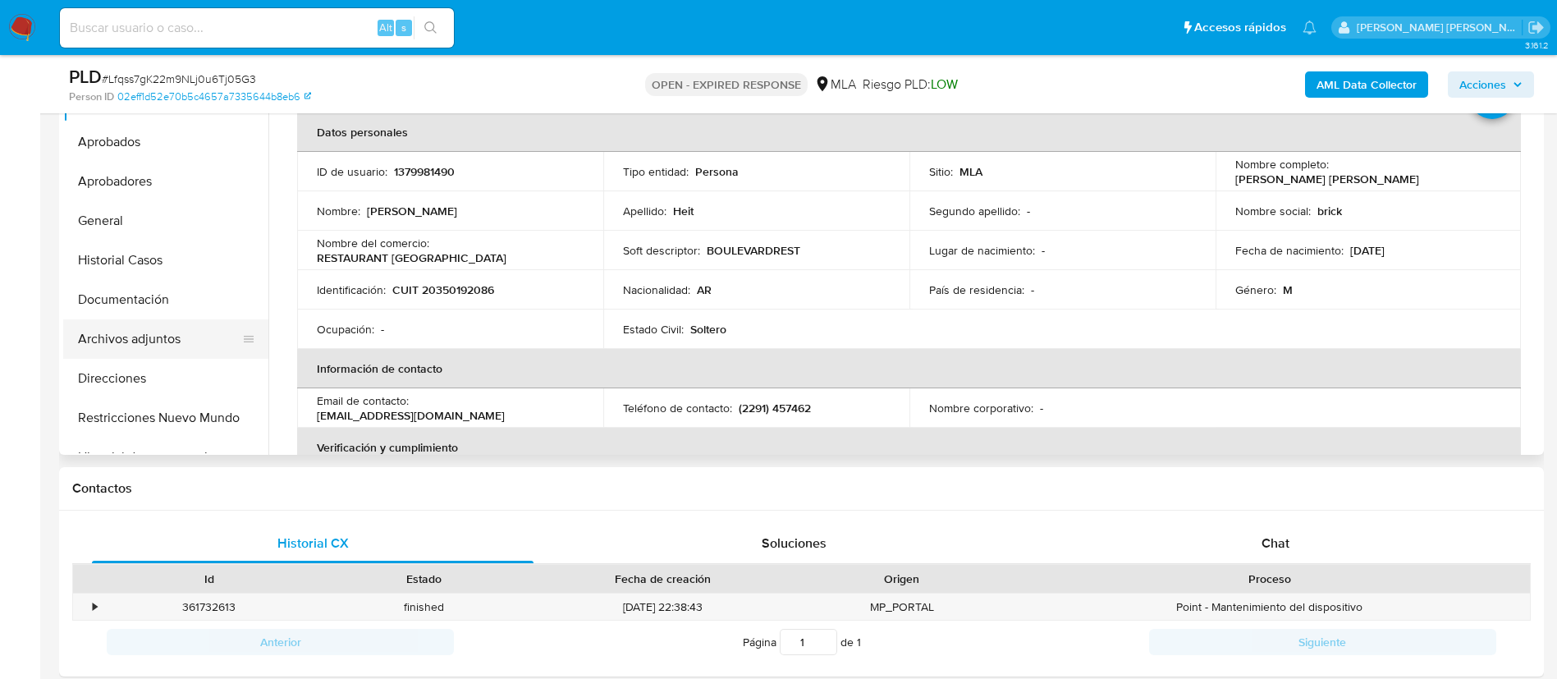
click at [81, 346] on button "Archivos adjuntos" at bounding box center [159, 338] width 192 height 39
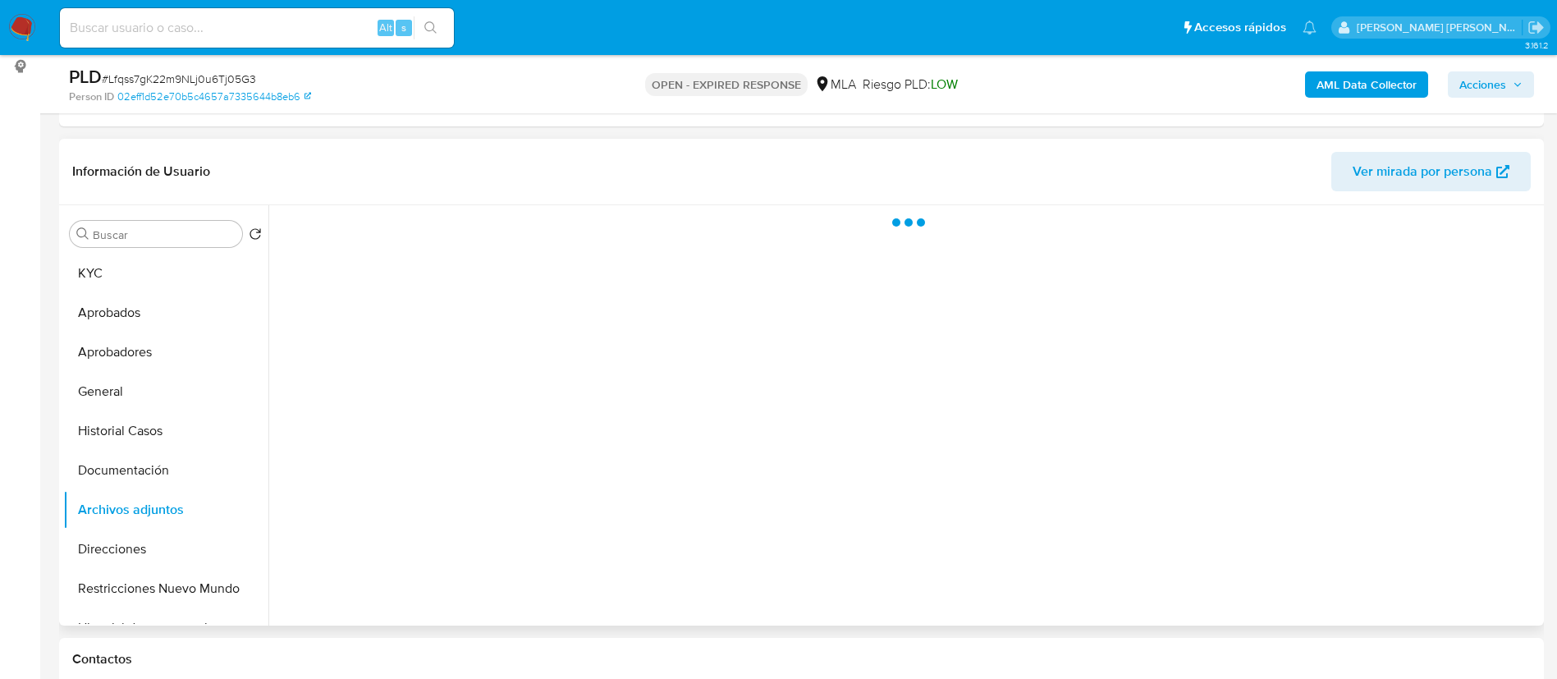
scroll to position [213, 0]
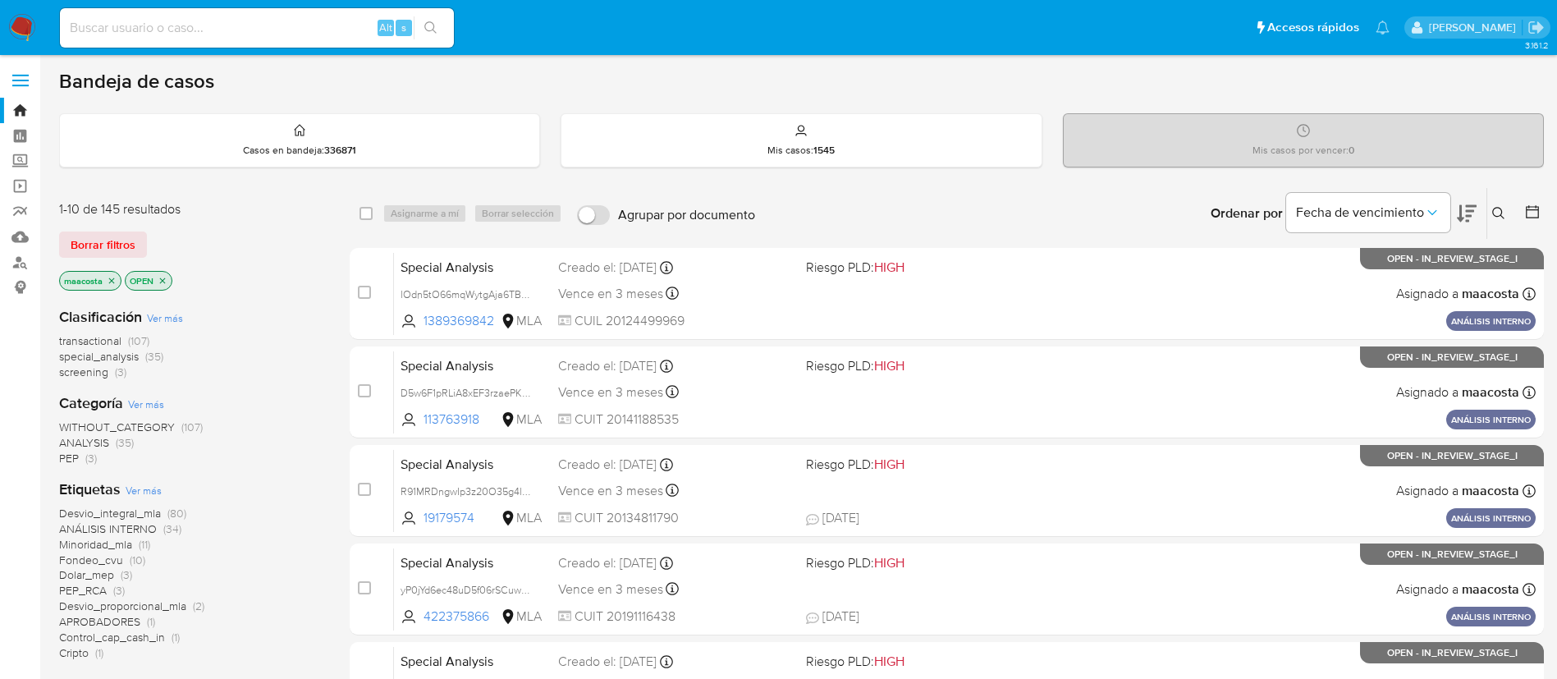
paste input "ZnD4aUM7n1QUgc8g3Akr8Sra"
click at [262, 33] on input "ZnD4aUM7n1QUgc8g3Akr8Sra" at bounding box center [257, 27] width 394 height 21
type input "ZnD4aUM7n1QUgc8g3Akr8Sra"
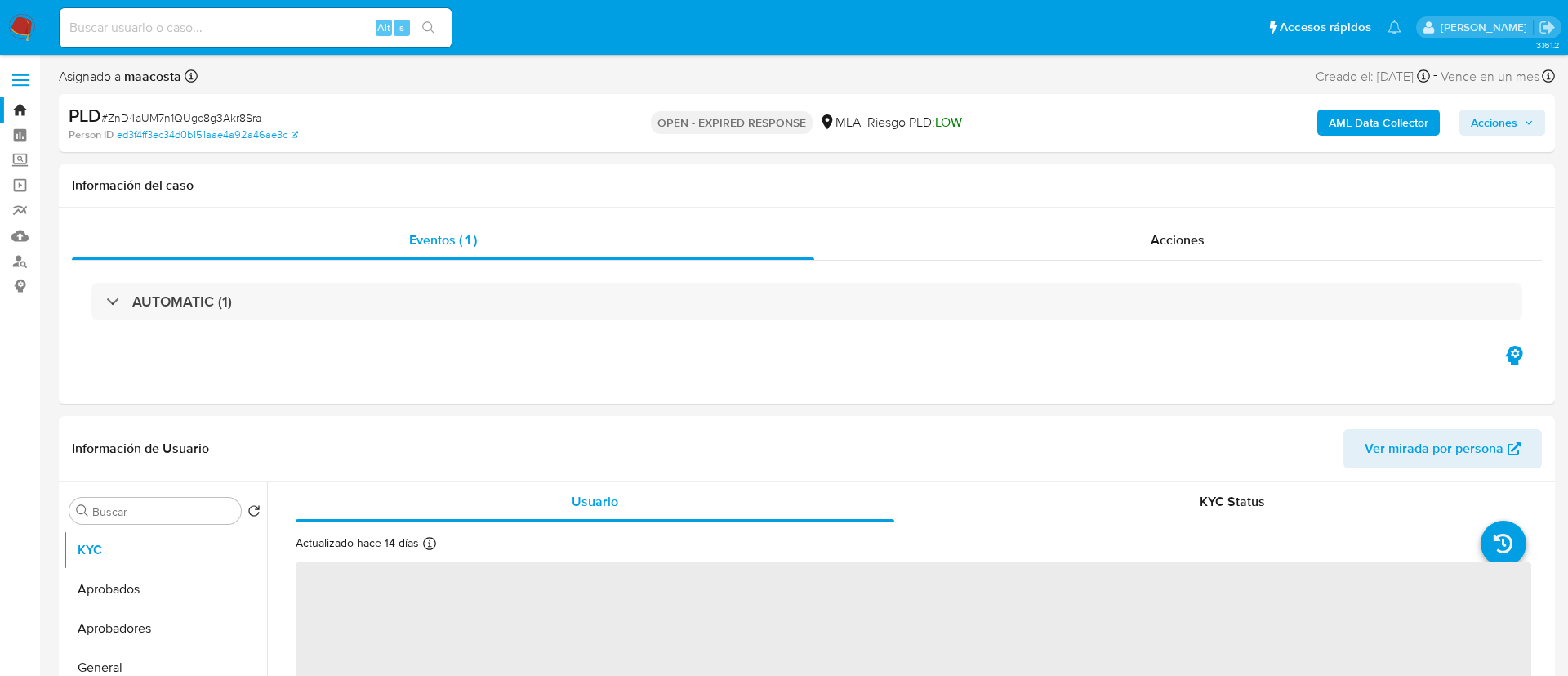
select select "10"
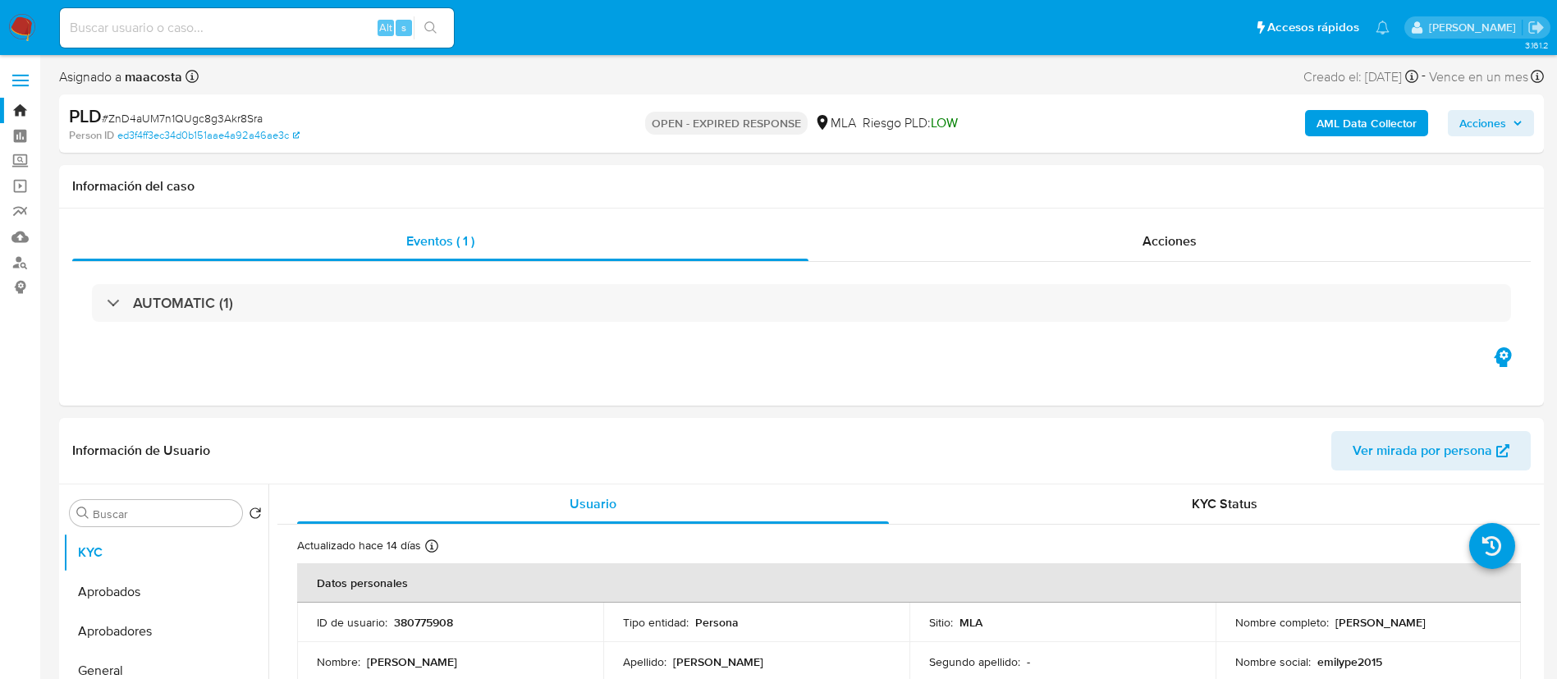
click at [1381, 126] on b "AML Data Collector" at bounding box center [1367, 123] width 100 height 26
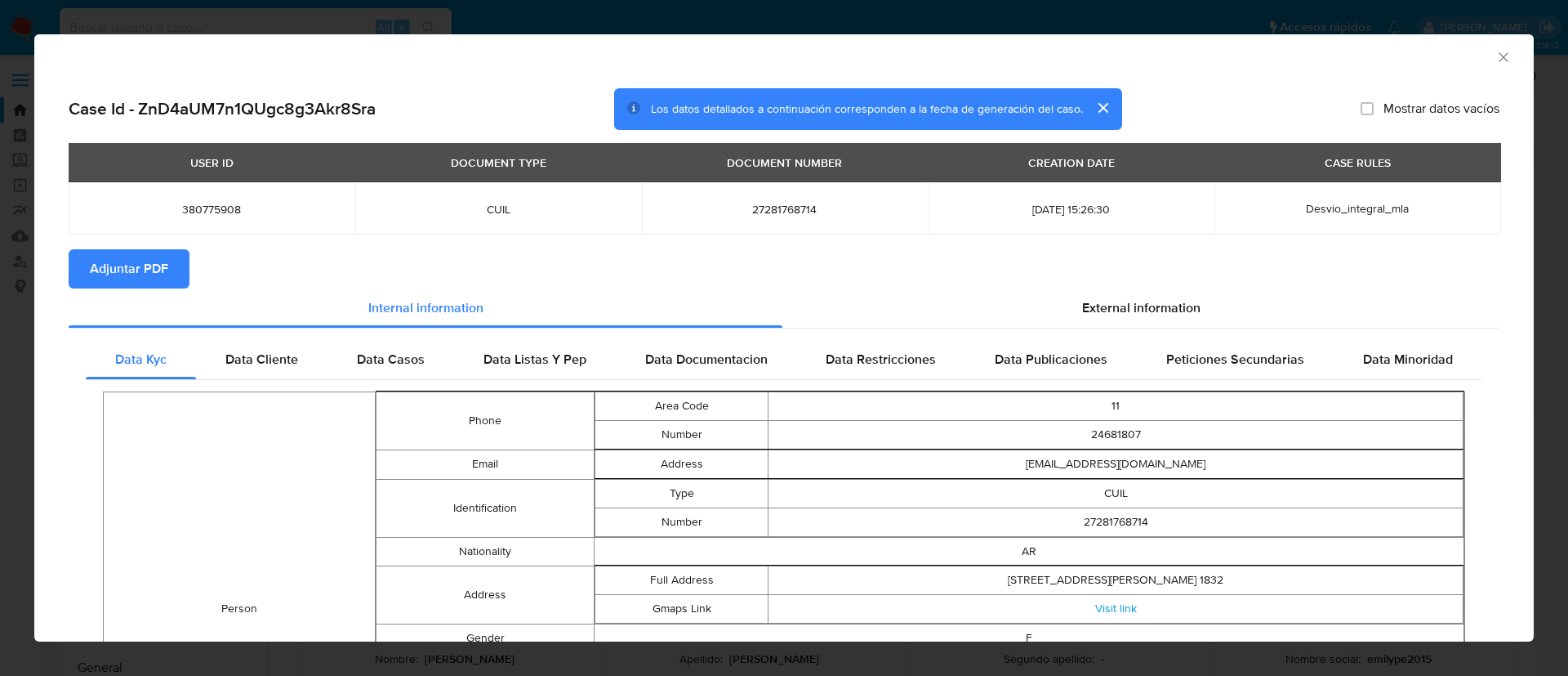
click at [154, 266] on span "Adjuntar PDF" at bounding box center [128, 269] width 79 height 36
click at [1486, 48] on div "AML Data Collector" at bounding box center [783, 54] width 1499 height 41
click at [1495, 53] on icon "Cerrar ventana" at bounding box center [1503, 57] width 16 height 16
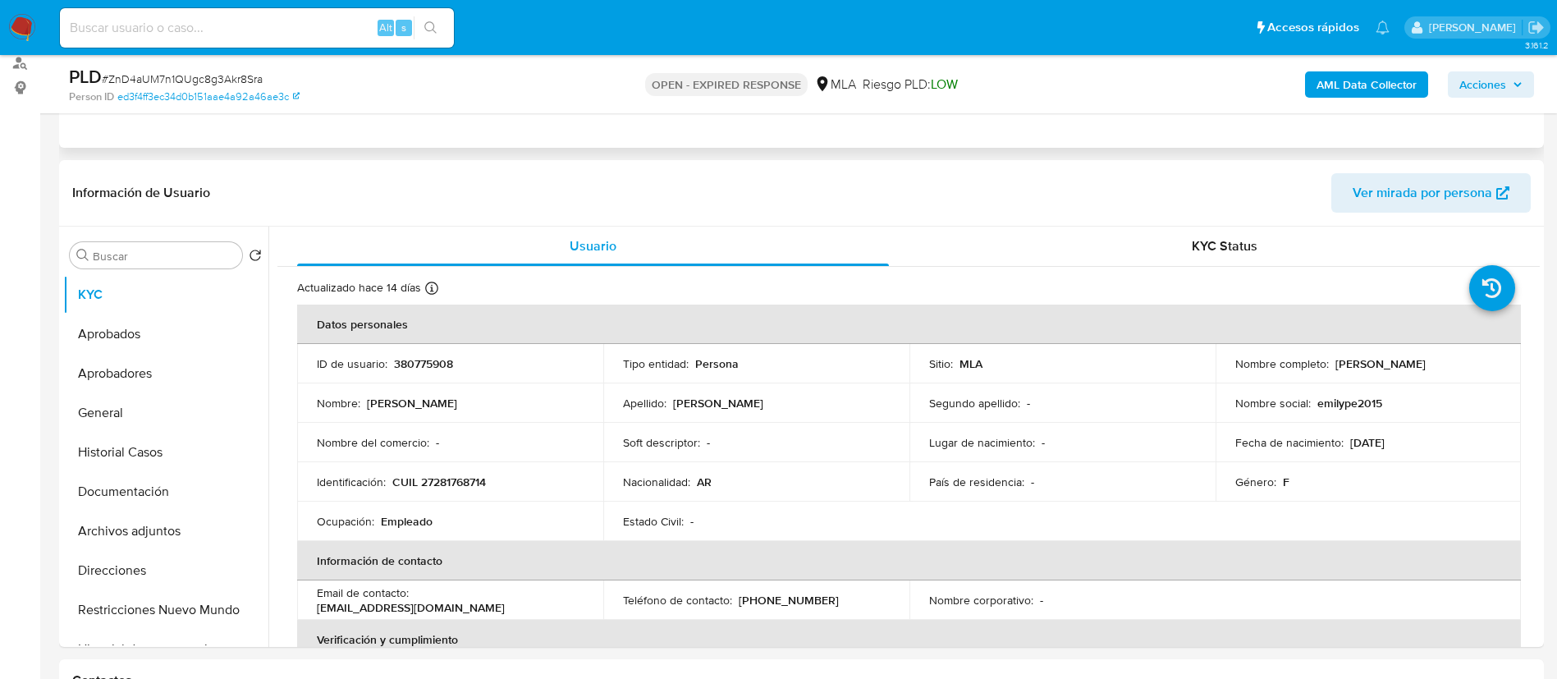
scroll to position [214, 0]
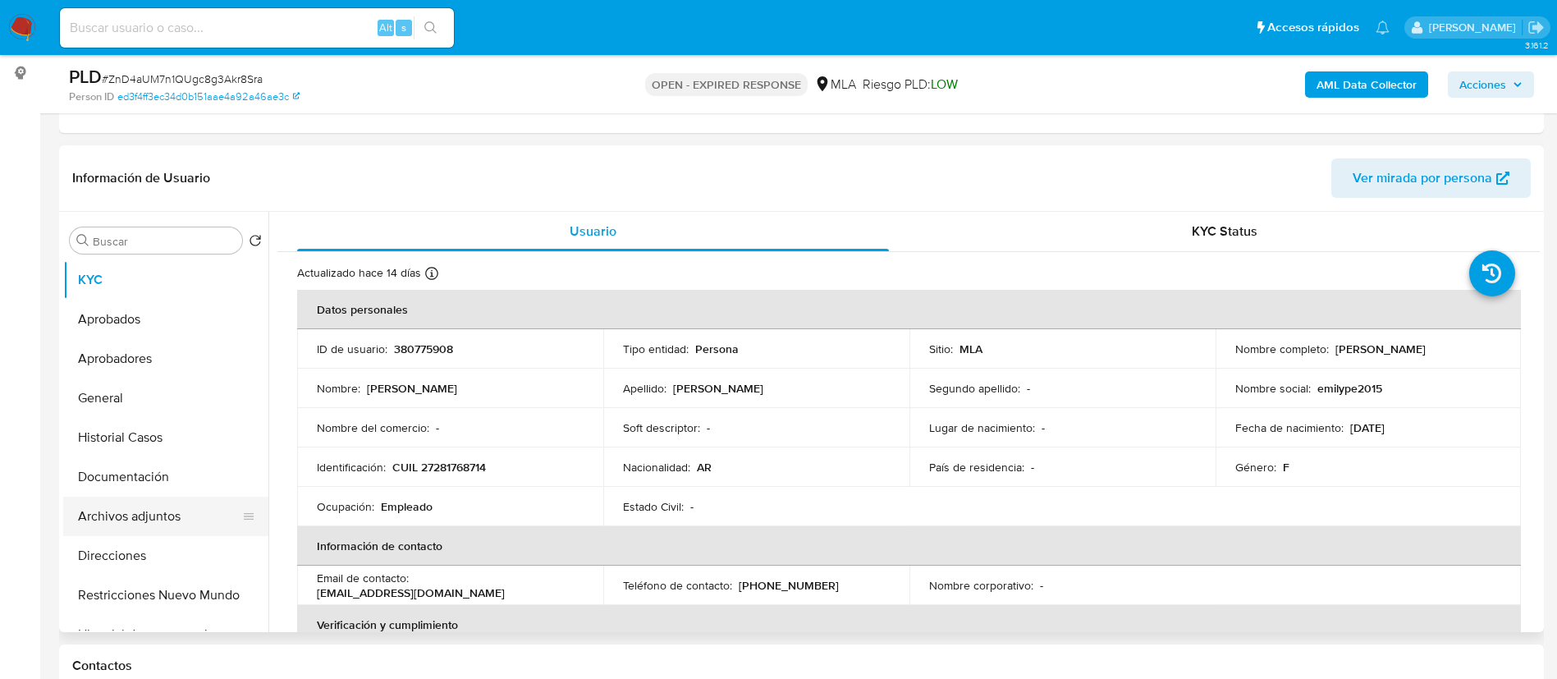
click at [163, 526] on button "Archivos adjuntos" at bounding box center [159, 516] width 192 height 39
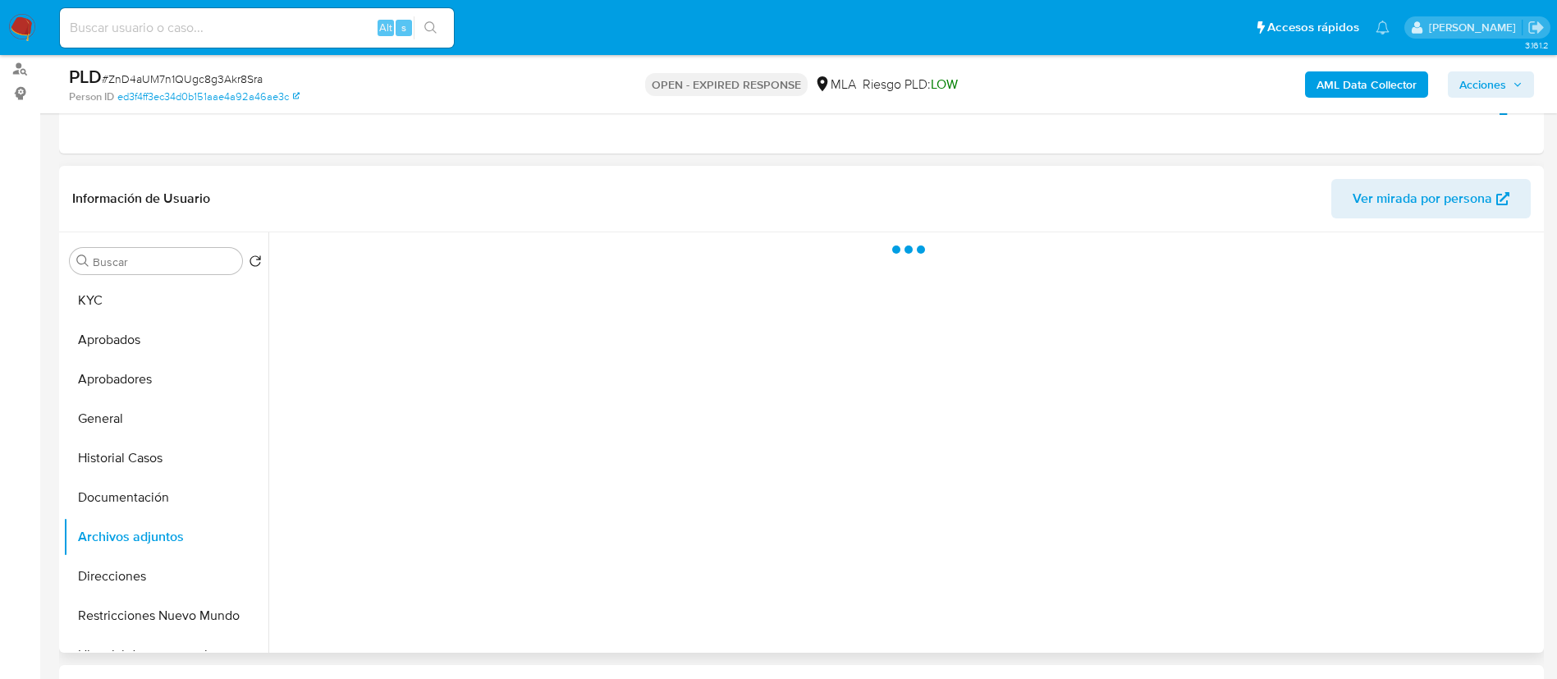
scroll to position [191, 0]
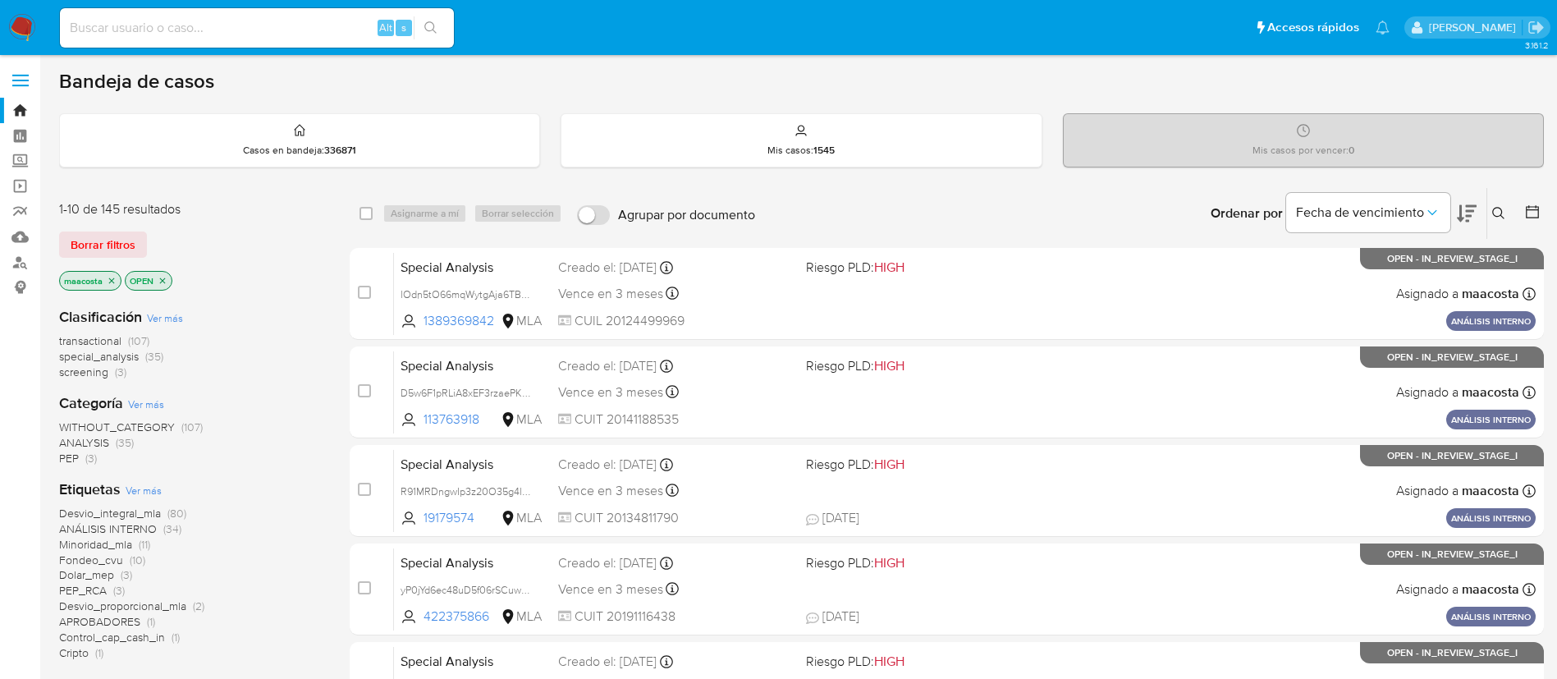
paste input "fw0tope8lbcH5BxzNhp6cyXg"
click at [273, 30] on input "fw0tope8lbcH5BxzNhp6cyXg" at bounding box center [257, 27] width 394 height 21
type input "fw0tope8lbcH5BxzNhp6cyXg"
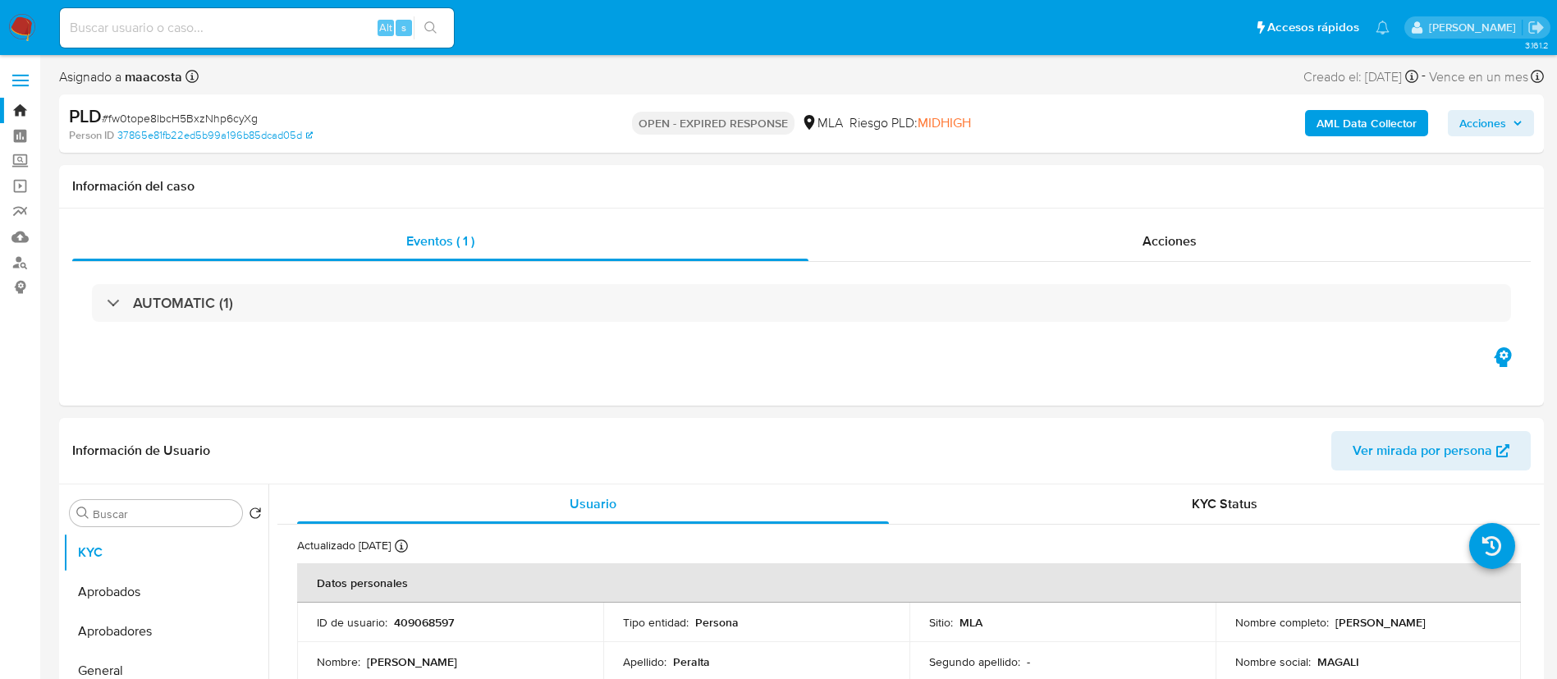
select select "10"
click at [1381, 126] on b "AML Data Collector" at bounding box center [1367, 123] width 100 height 26
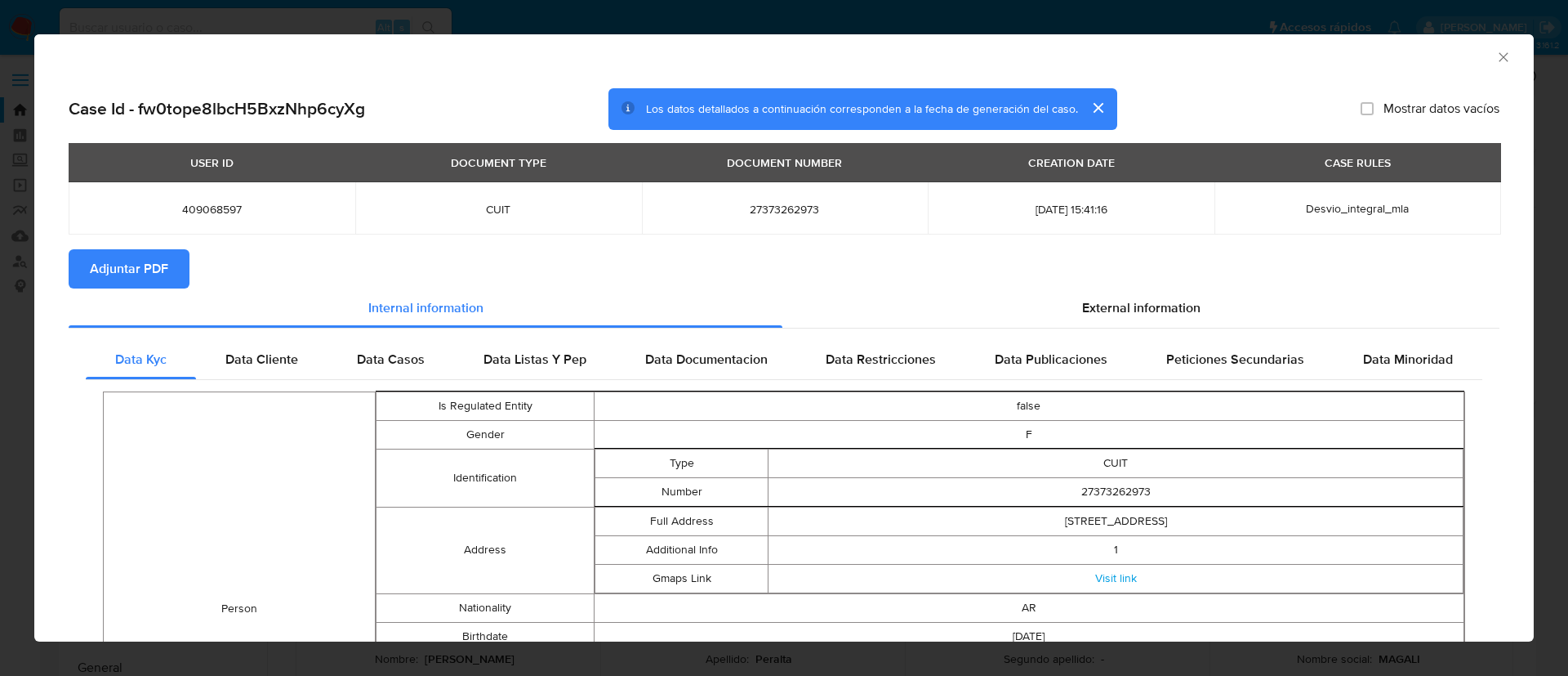
click at [154, 266] on span "Adjuntar PDF" at bounding box center [128, 269] width 79 height 36
click at [1087, 104] on button "cerrar" at bounding box center [1097, 108] width 39 height 39
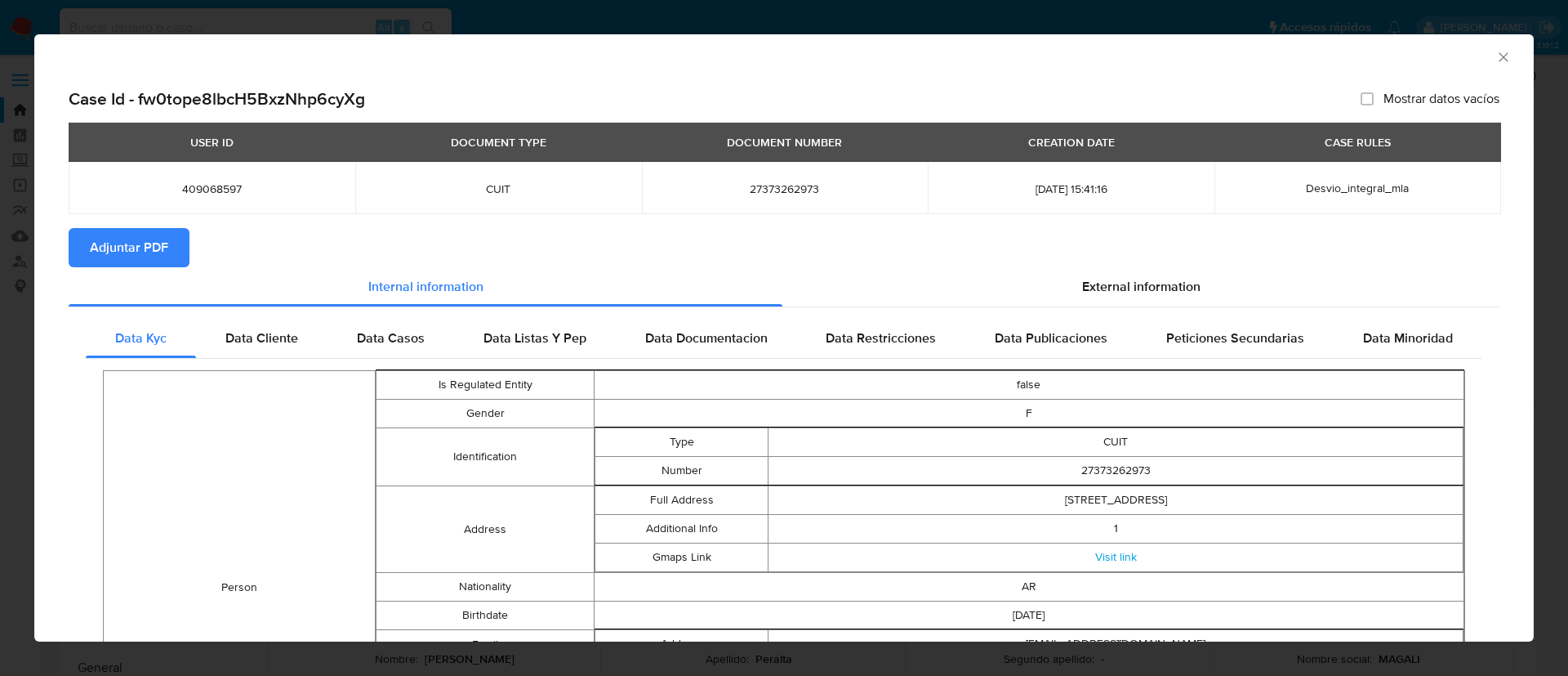
click at [1495, 58] on icon "Cerrar ventana" at bounding box center [1503, 57] width 16 height 16
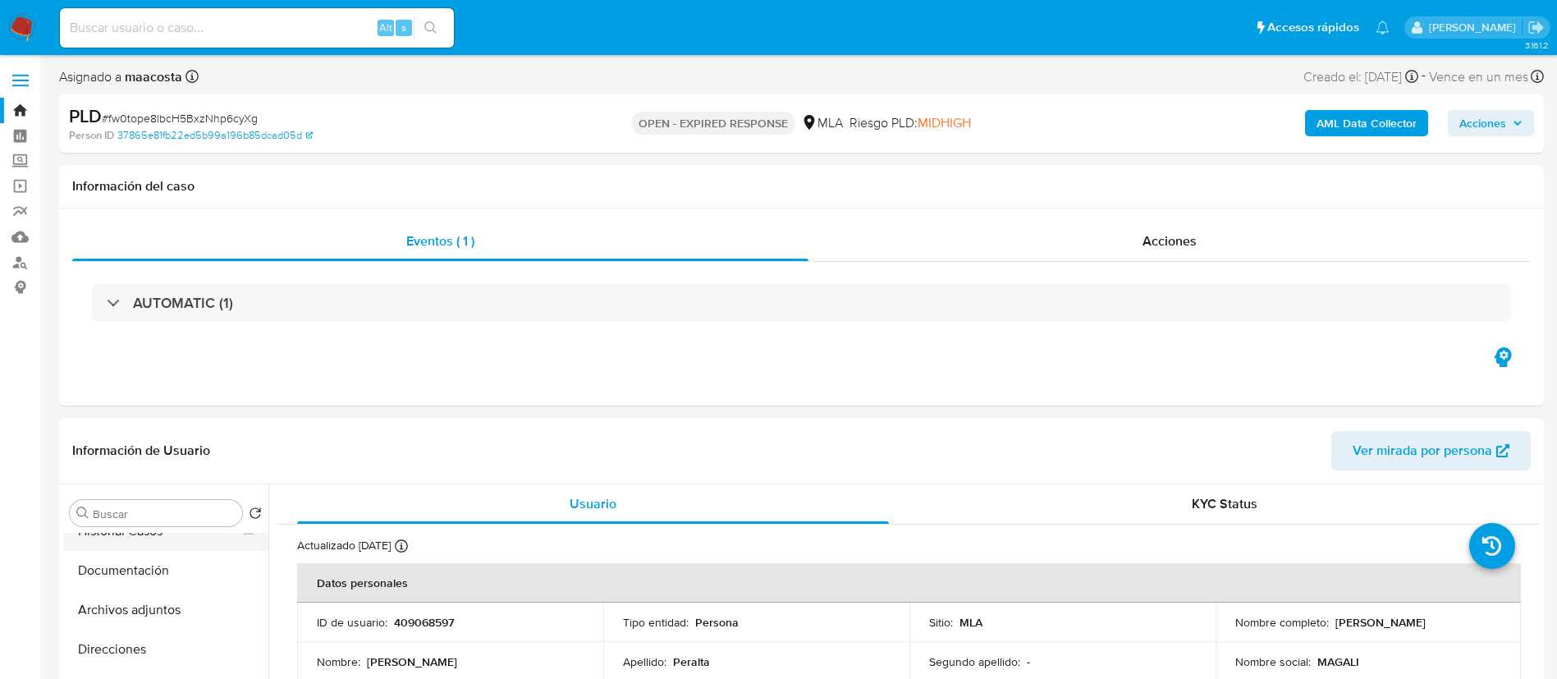
scroll to position [180, 0]
click at [135, 612] on button "Archivos adjuntos" at bounding box center [159, 609] width 192 height 39
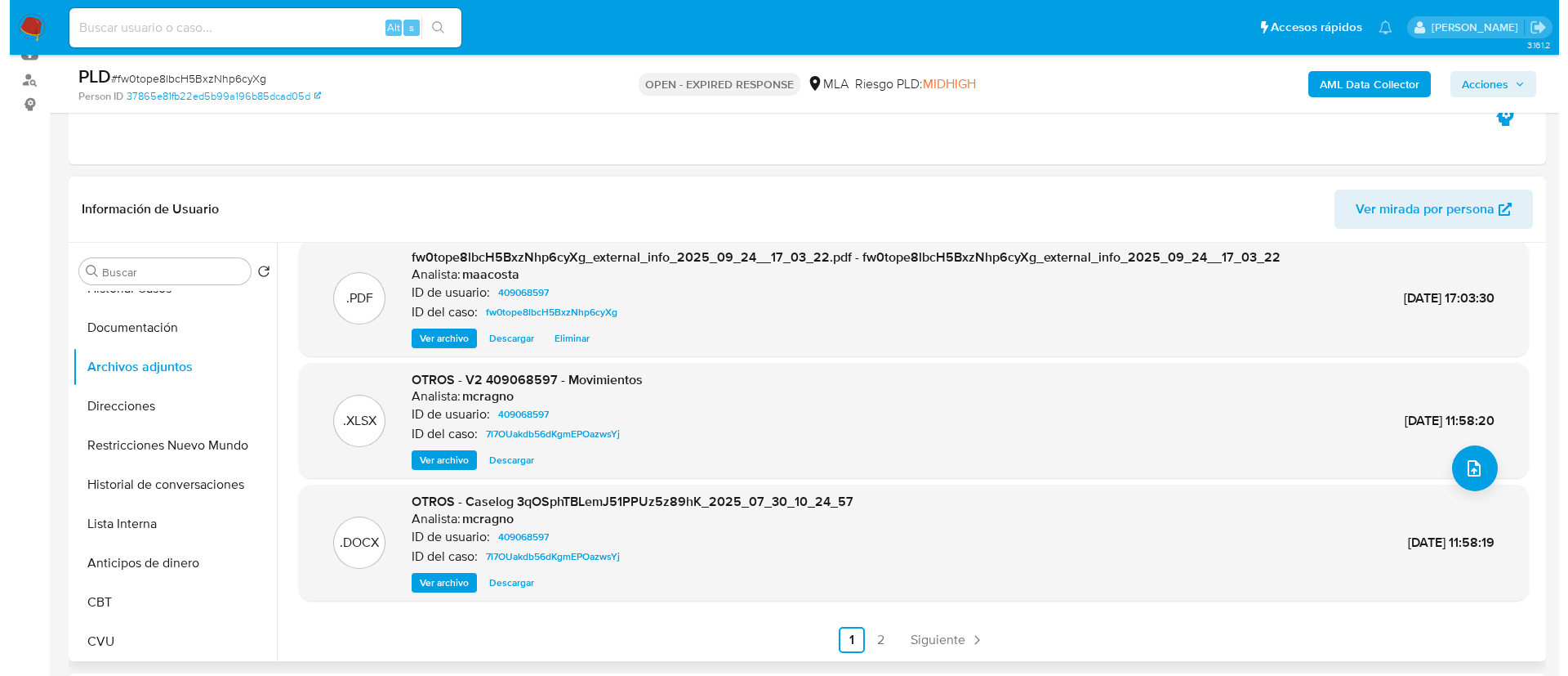
scroll to position [191, 0]
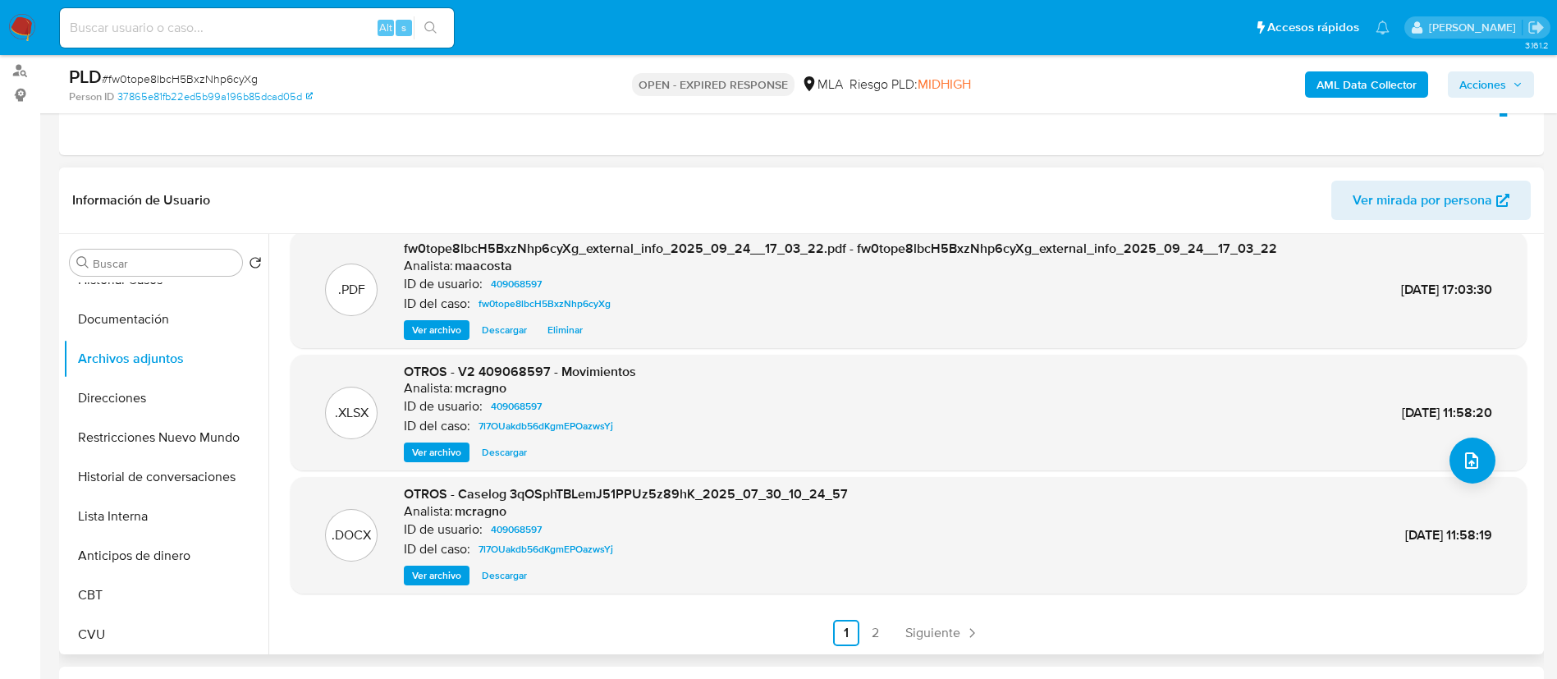
click at [435, 575] on span "Ver archivo" at bounding box center [436, 575] width 49 height 16
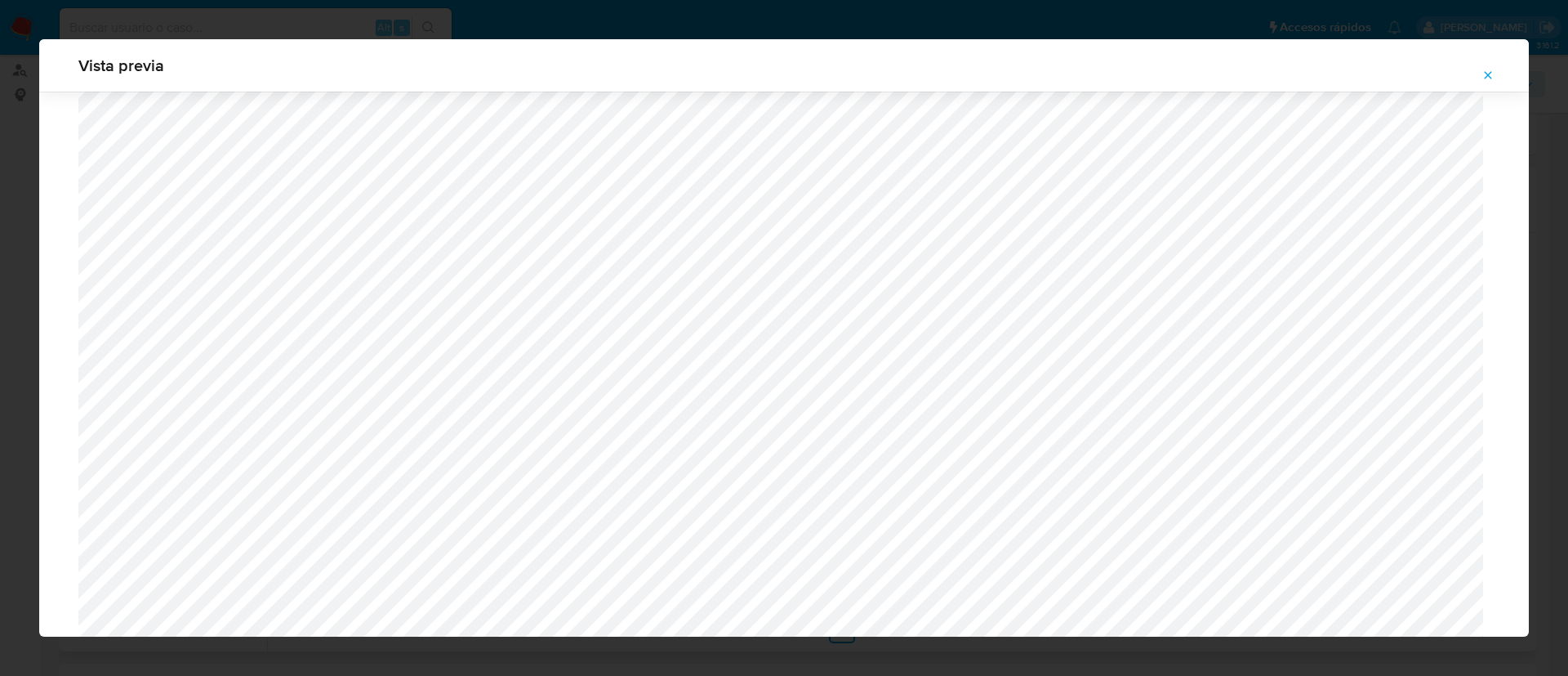
scroll to position [1802, 0]
click at [1492, 76] on icon "Attachment preview" at bounding box center [1487, 75] width 13 height 13
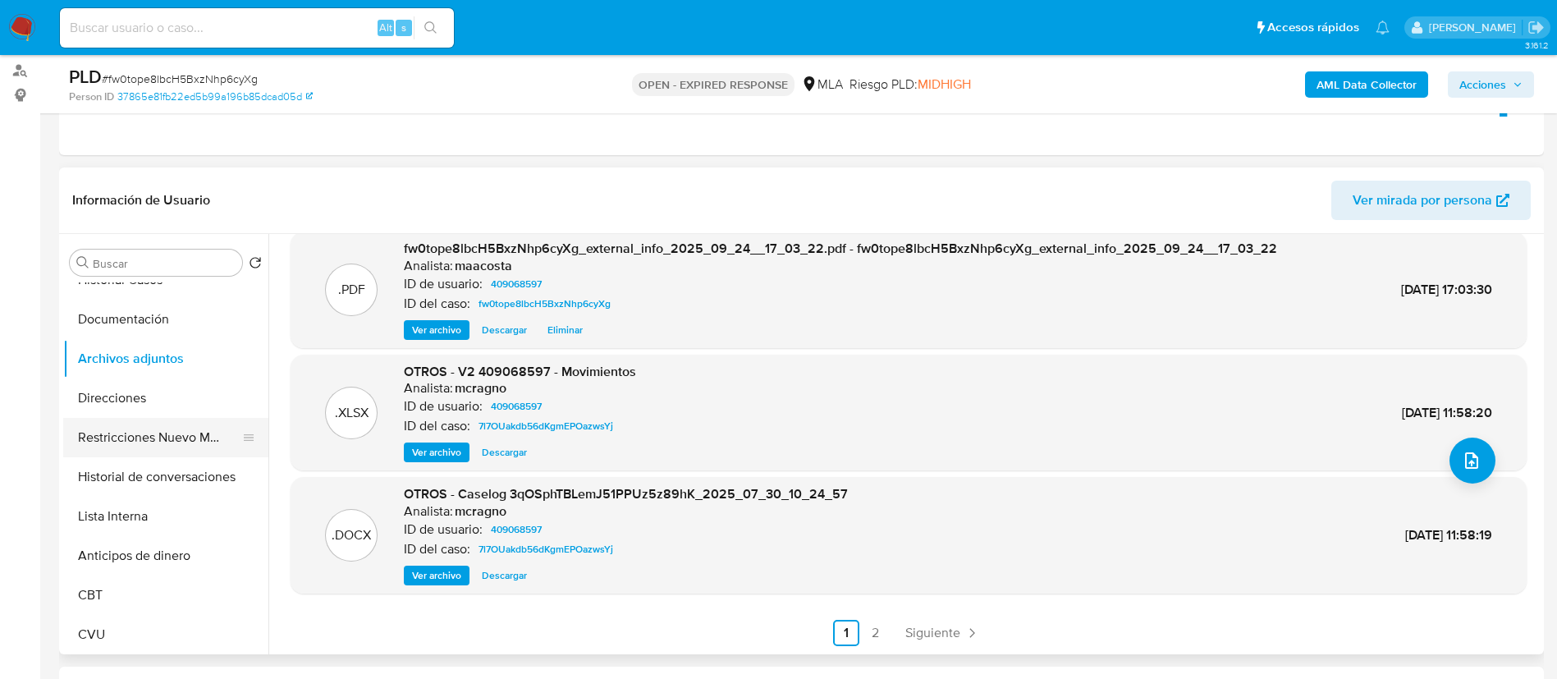
scroll to position [0, 0]
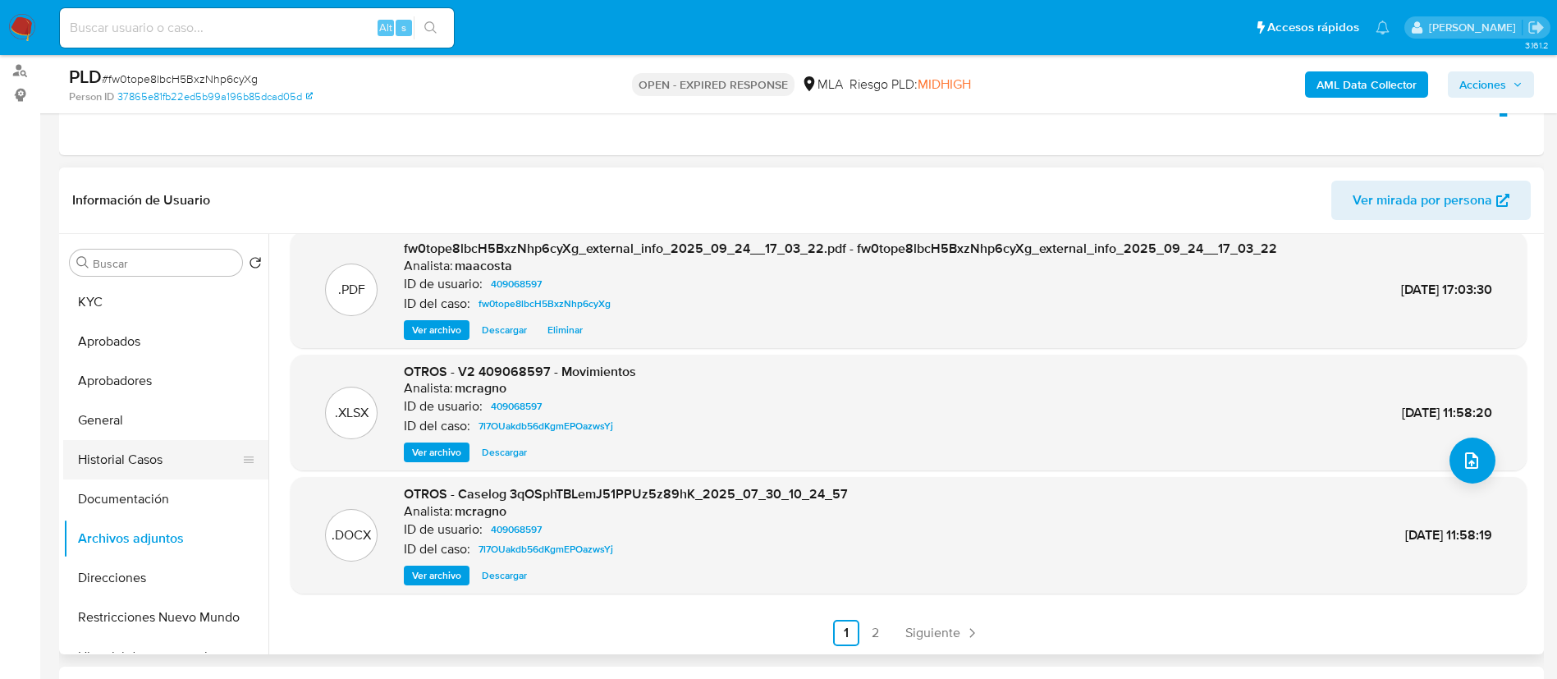
click at [119, 462] on button "Historial Casos" at bounding box center [159, 459] width 192 height 39
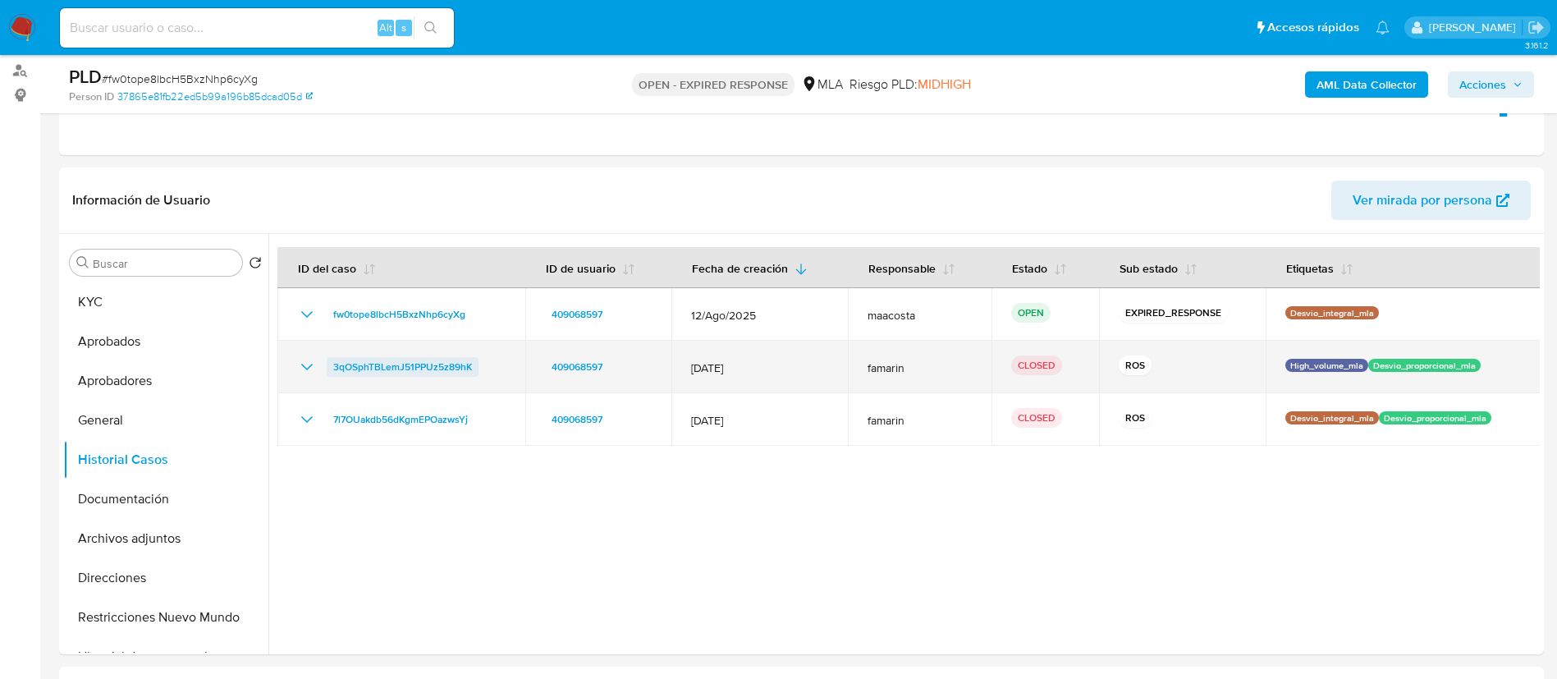
click at [387, 370] on span "3qOSphTBLemJ51PPUz5z89hK" at bounding box center [402, 367] width 139 height 20
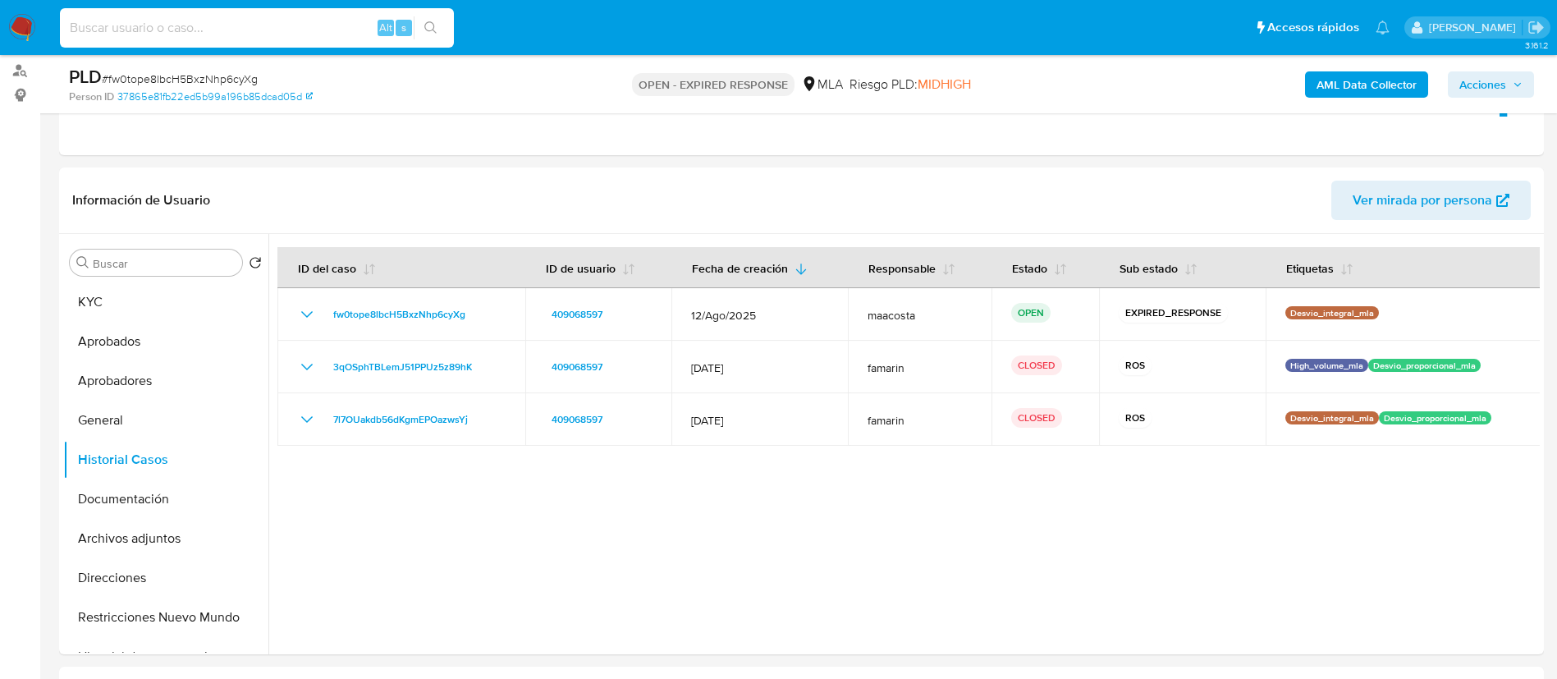
paste input "w5Q33oJ2IA8WB3ACikwwVMeD"
click at [216, 30] on input "w5Q33oJ2IA8WB3ACikwwVMeD" at bounding box center [257, 27] width 394 height 21
type input "w5Q33oJ2IA8WB3ACikwwVMeD"
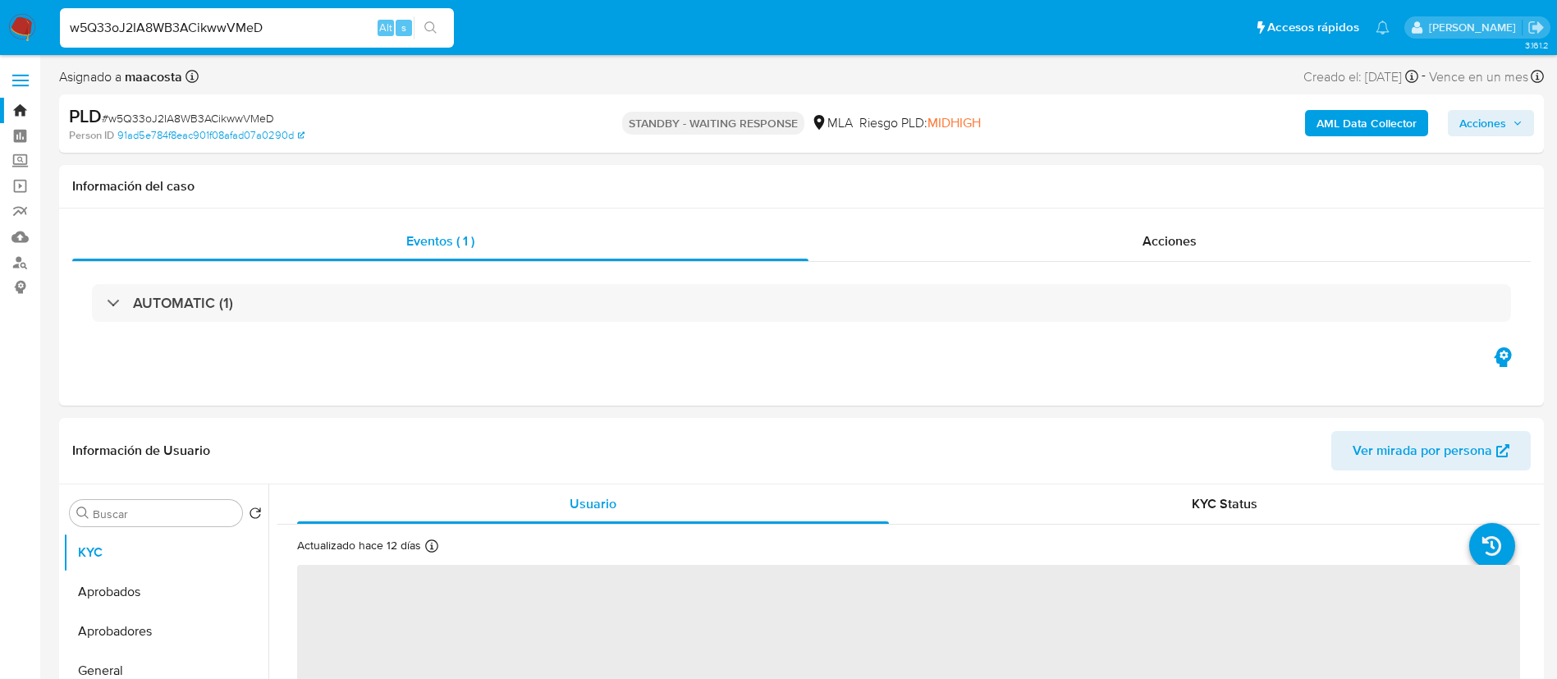
select select "10"
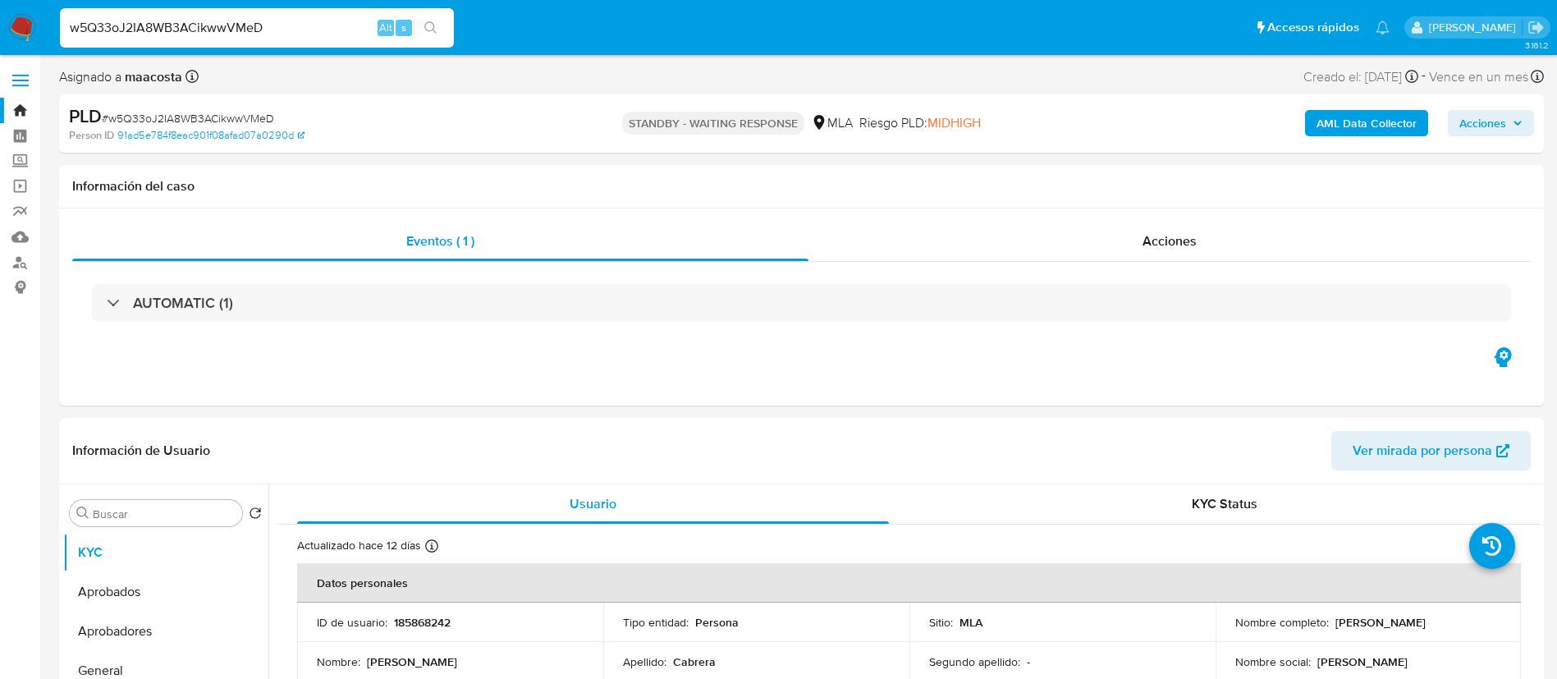
click at [216, 30] on input "w5Q33oJ2IA8WB3ACikwwVMeD" at bounding box center [257, 27] width 394 height 21
paste input "EbRb3t2Y1S3GTCfBqad3tESE"
type input "EbRb3t2Y1S3GTCfBqad3tESE"
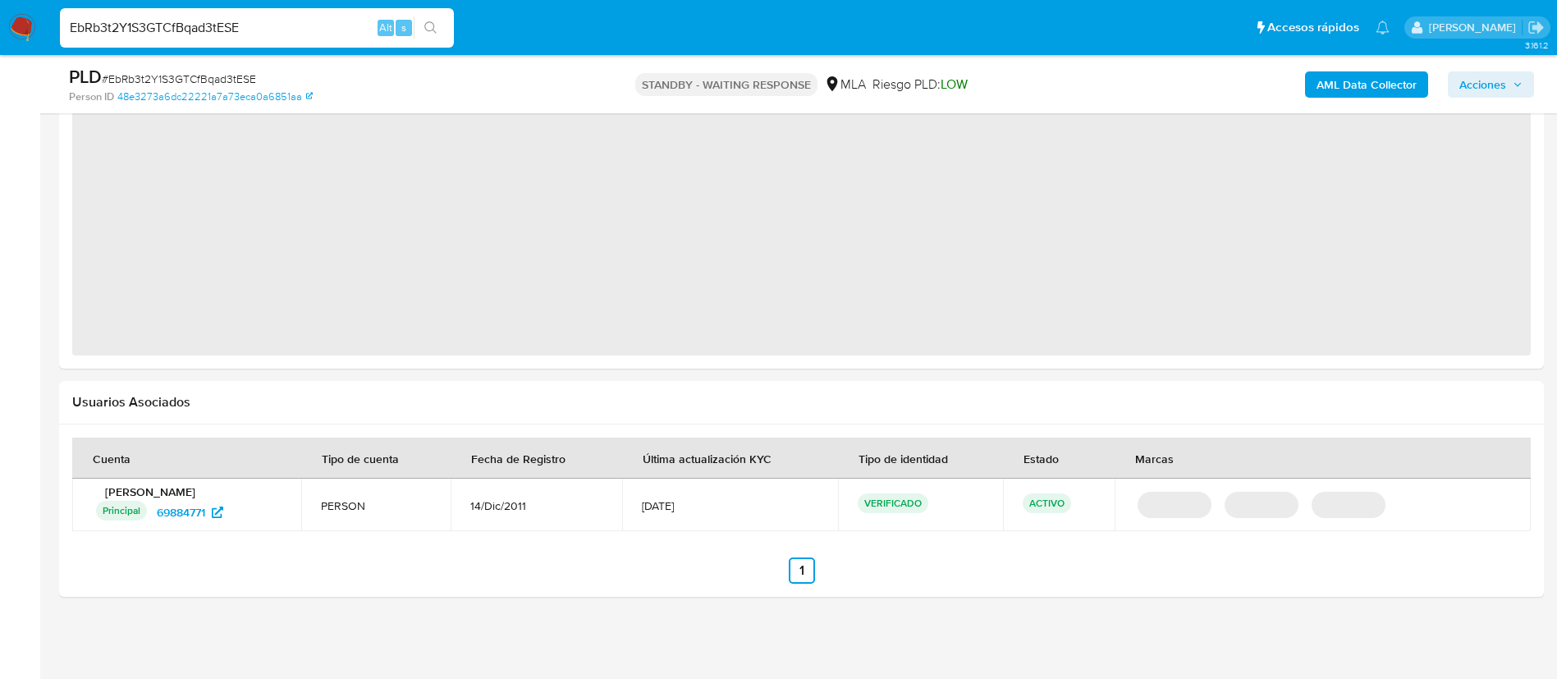
scroll to position [1492, 0]
select select "10"
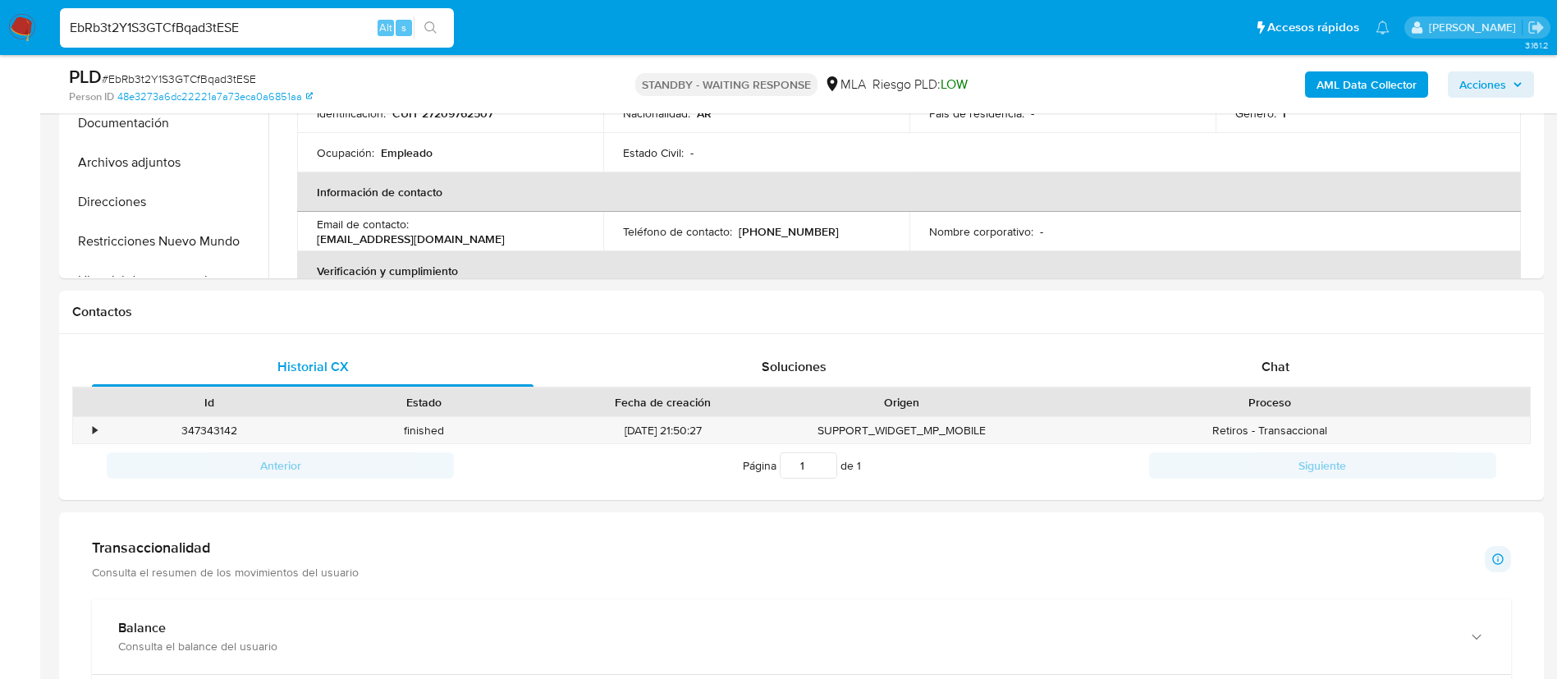
scroll to position [559, 0]
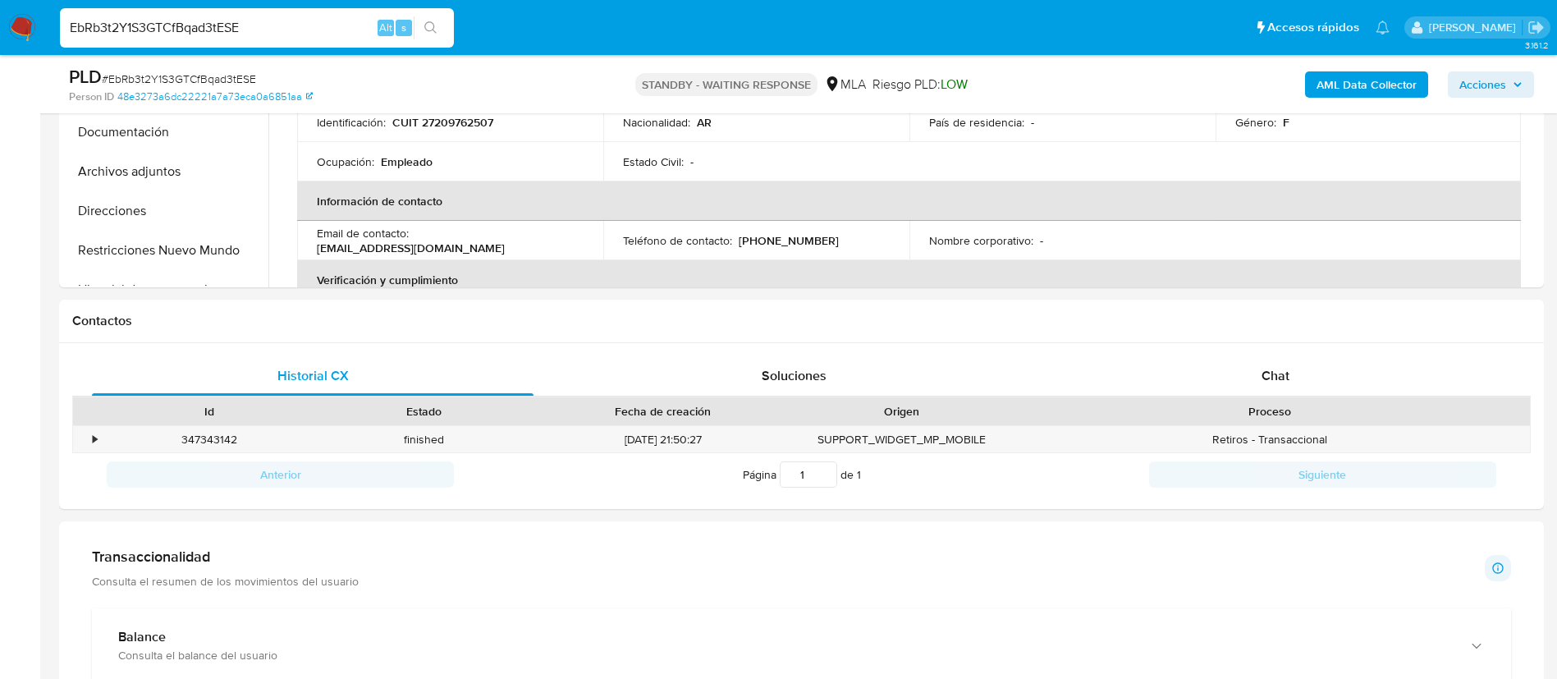
paste input "o2msdaxWAlQD2OZkAhKxl2Kn"
click at [292, 21] on input "EbRb3t2Y1S3GTCfBqad3tESE" at bounding box center [257, 27] width 394 height 21
type input "o2msdaxWAlQD2OZkAhKxl2Kn"
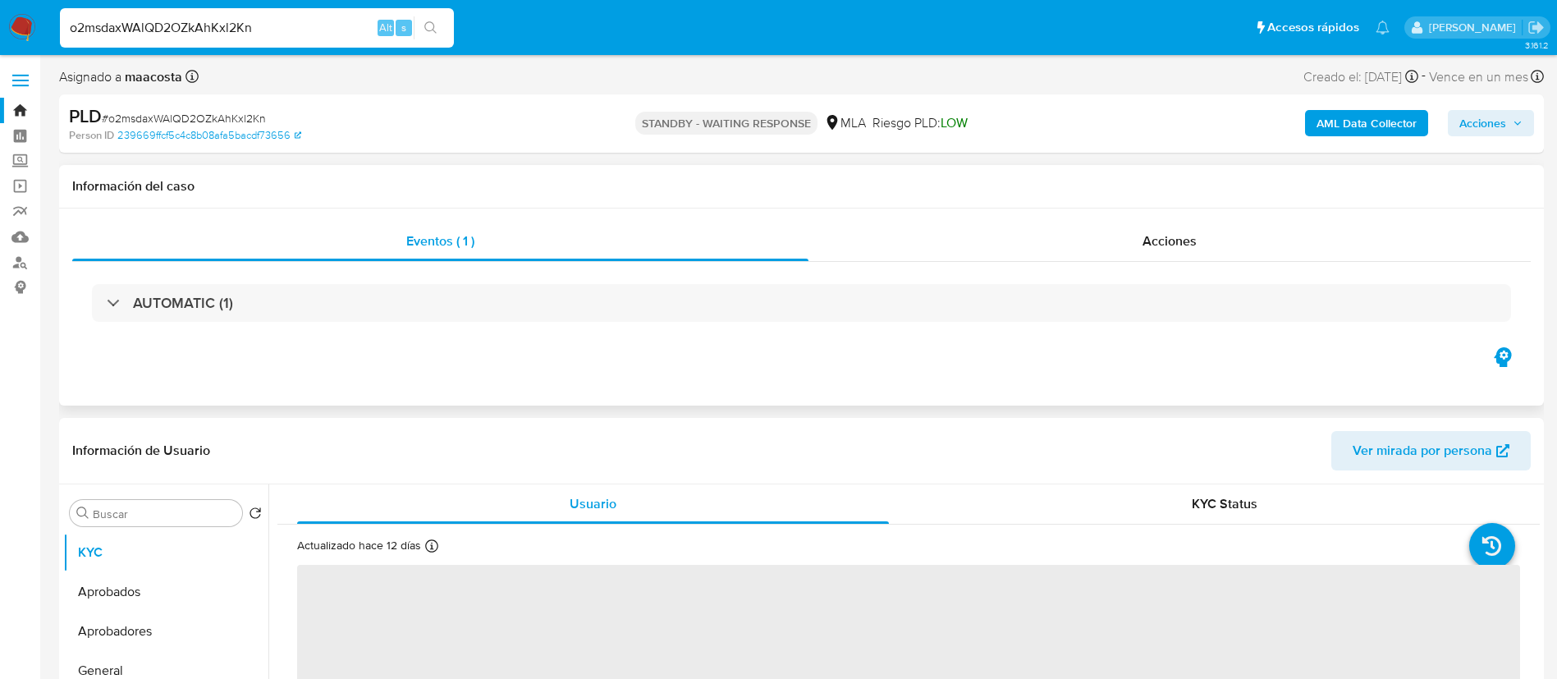
select select "10"
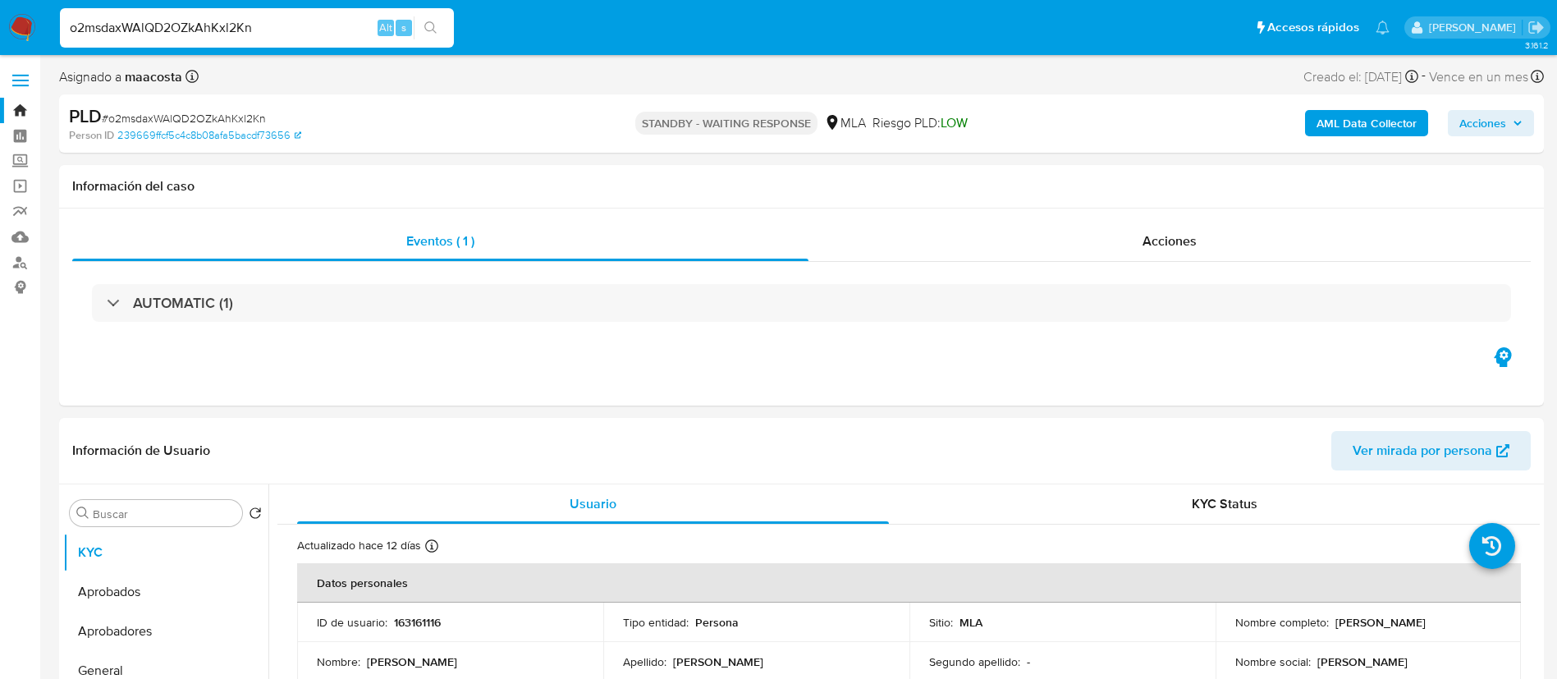
paste input "CUn01hlQTaQj7nLjMkG9vj1o"
click at [292, 37] on input "o2msdaxWAlQD2OZkAhKxl2Kn" at bounding box center [257, 27] width 394 height 21
type input "CUn01hlQTaQj7nLjMkG9vj1o"
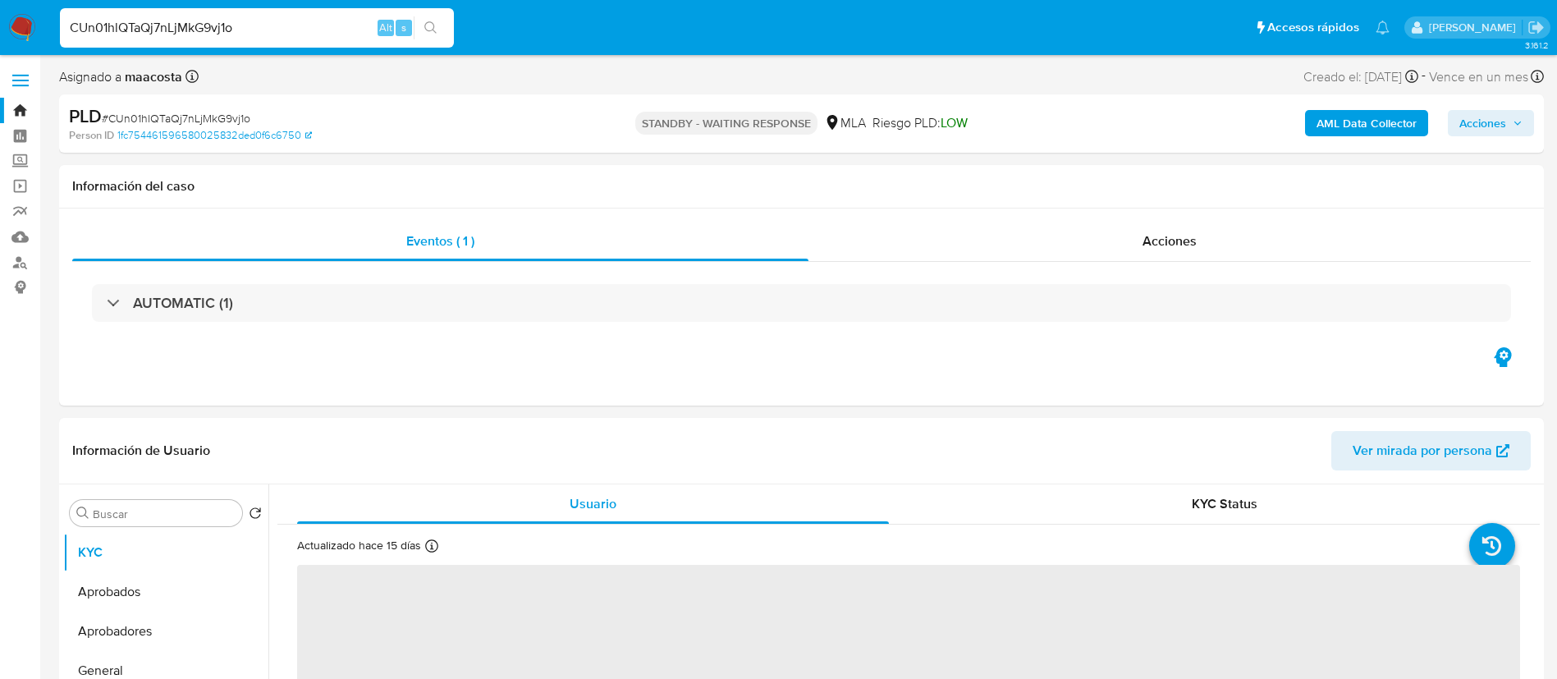
select select "10"
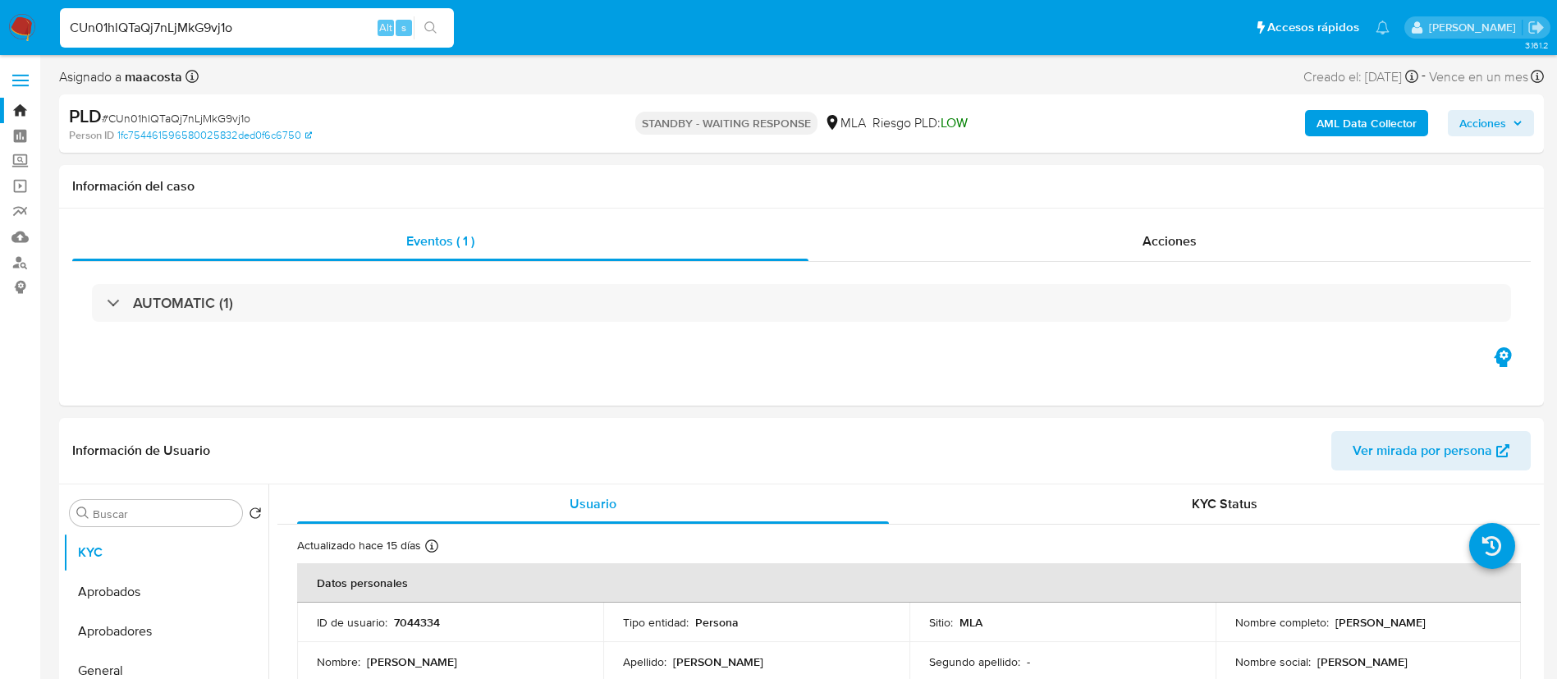
paste input "w5Q33oJ2IA8WB3ACikwwVMeD"
click at [206, 26] on input "w5Q33oJ2IA8WB3ACikwwVMeD" at bounding box center [257, 27] width 394 height 21
type input "w5Q33oJ2IA8WB3ACikwwVMeD"
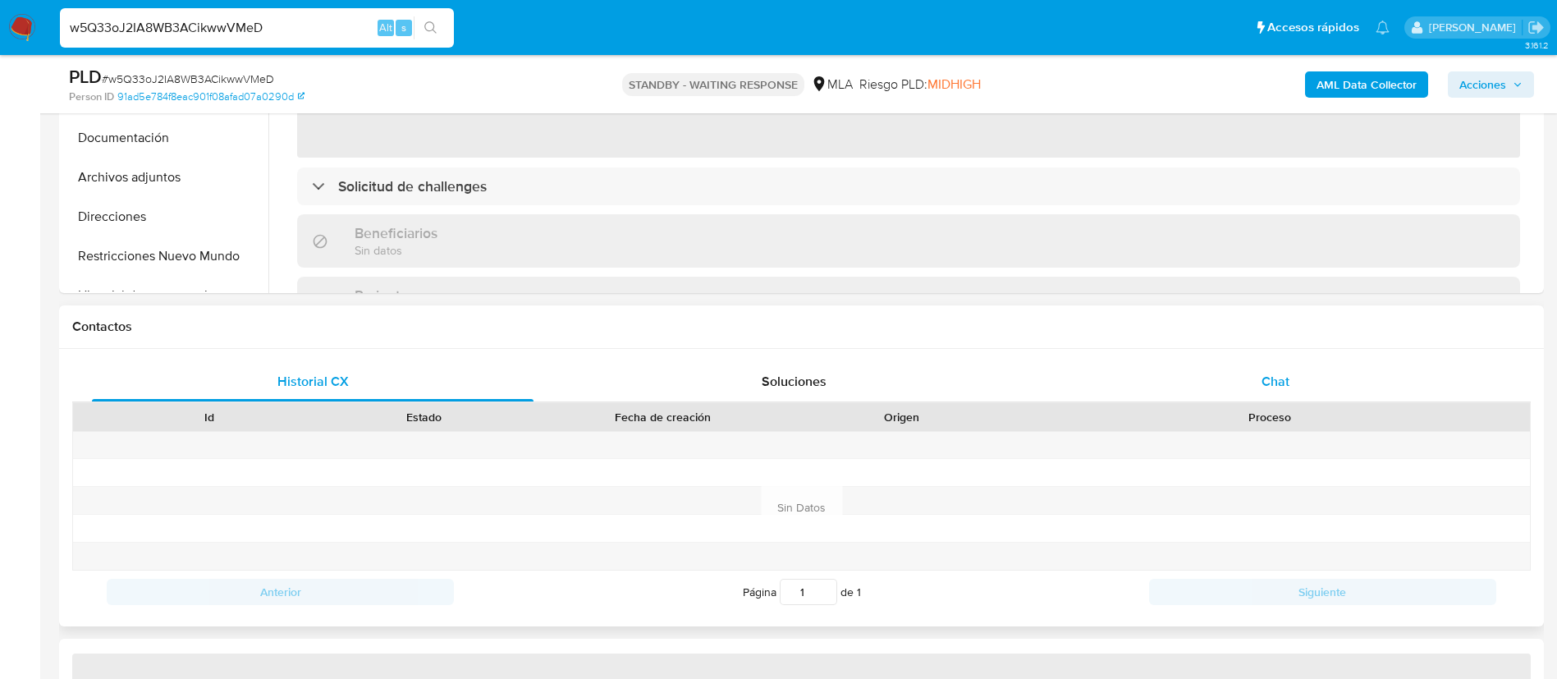
select select "10"
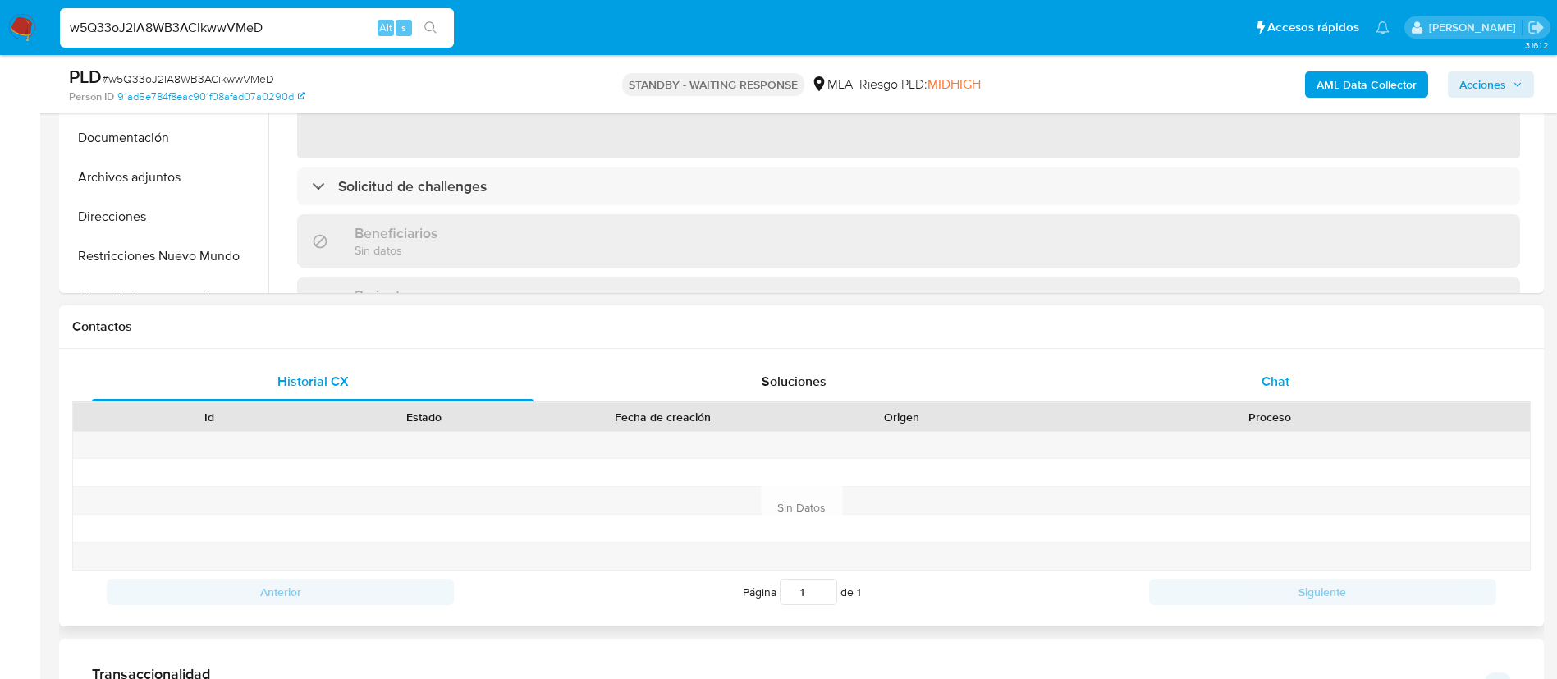
click at [1262, 384] on span "Chat" at bounding box center [1276, 381] width 28 height 19
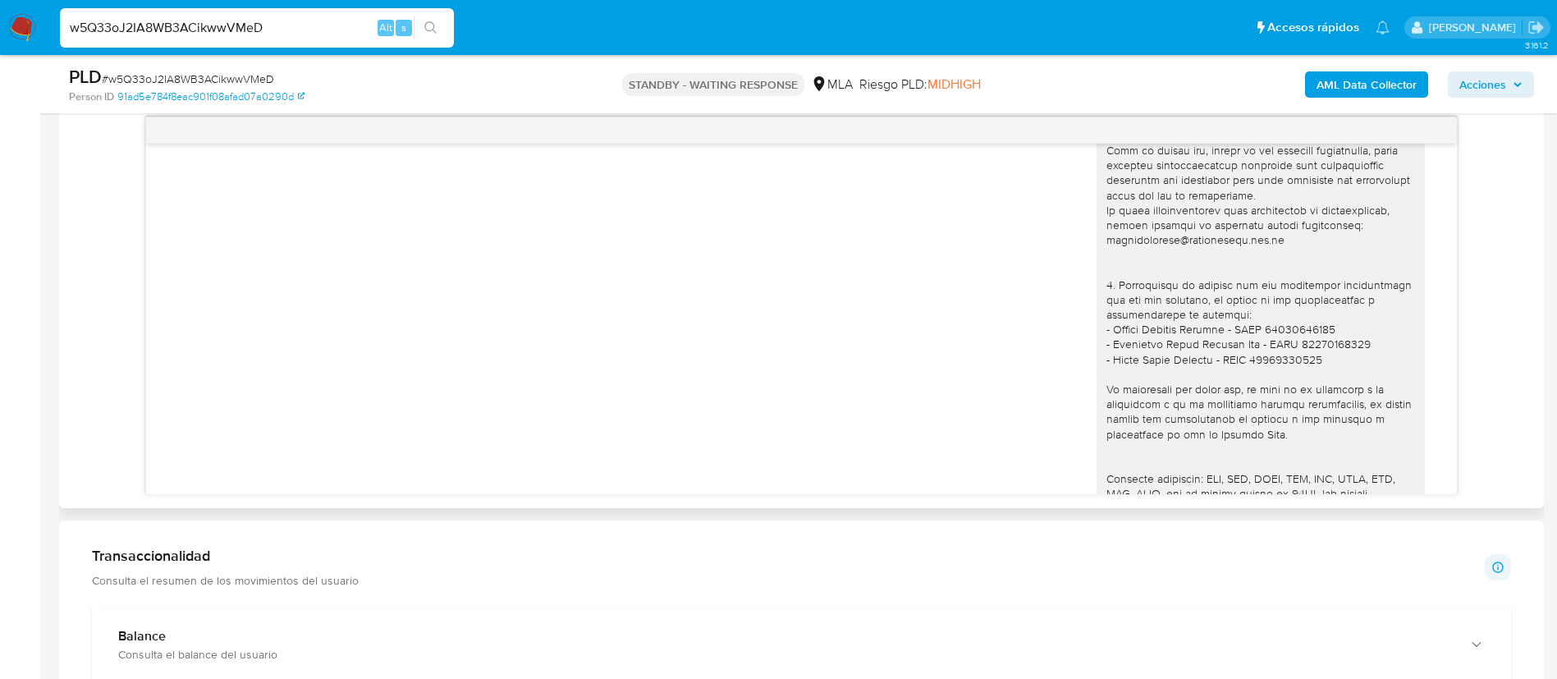
scroll to position [1800, 0]
paste input "EbRb3t2Y1S3GTCfBqad3tESE"
click at [262, 29] on input "EbRb3t2Y1S3GTCfBqad3tESE" at bounding box center [257, 27] width 394 height 21
type input "EbRb3t2Y1S3GTCfBqad3tESE"
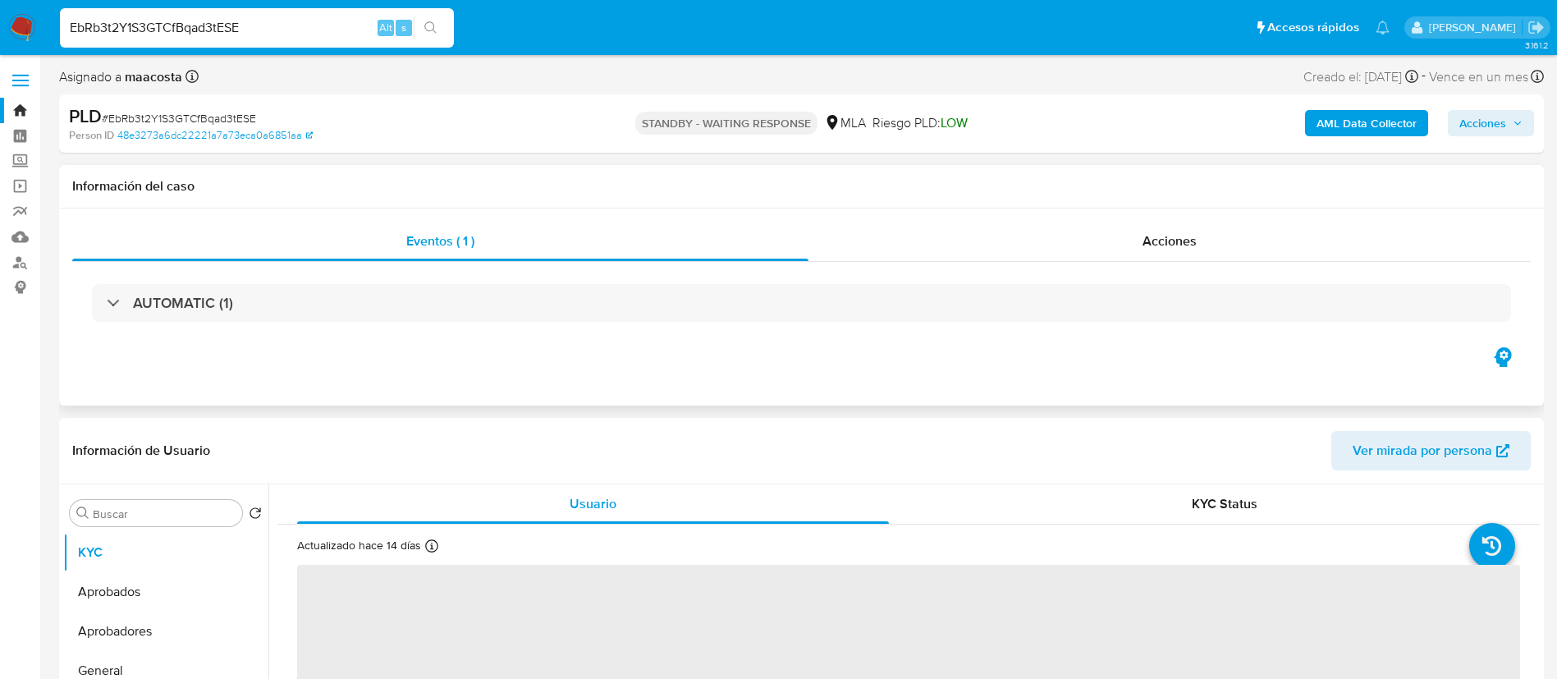
select select "10"
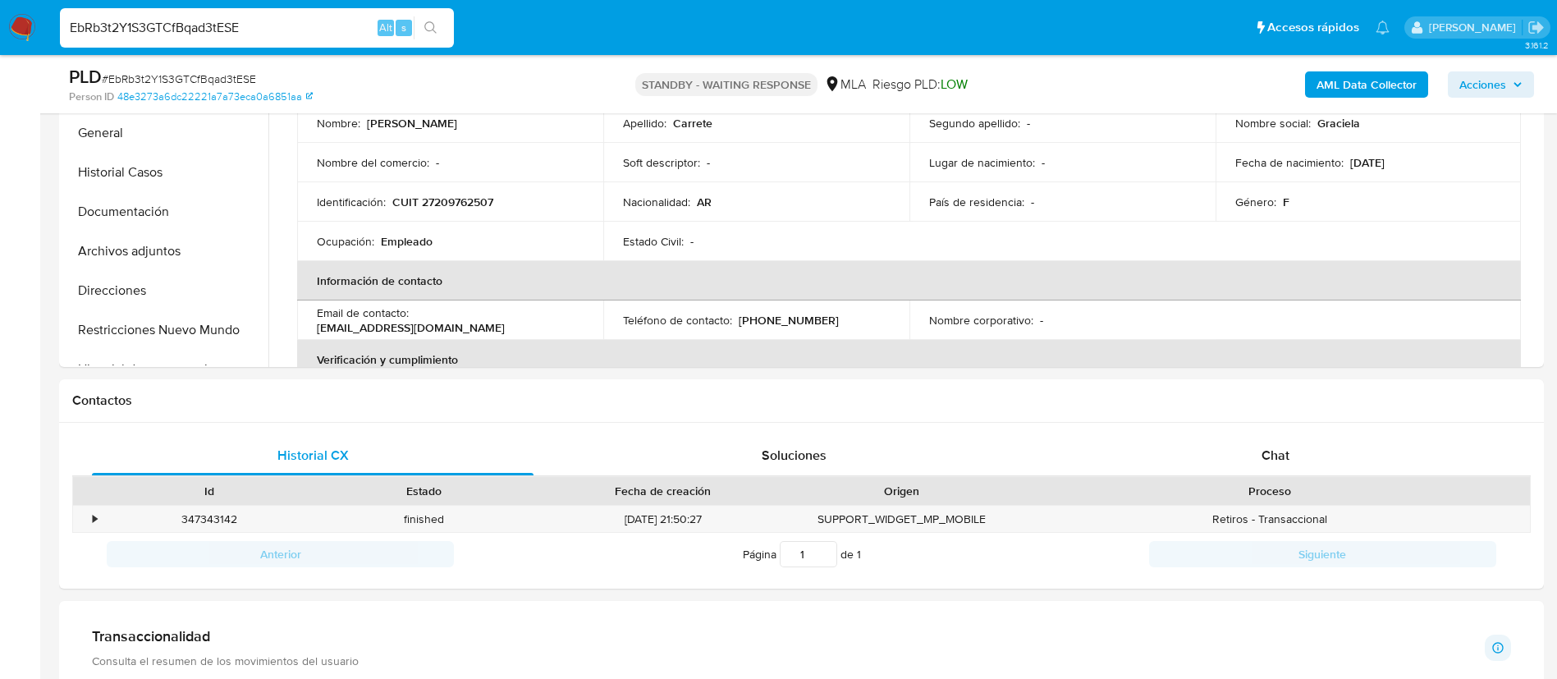
scroll to position [527, 0]
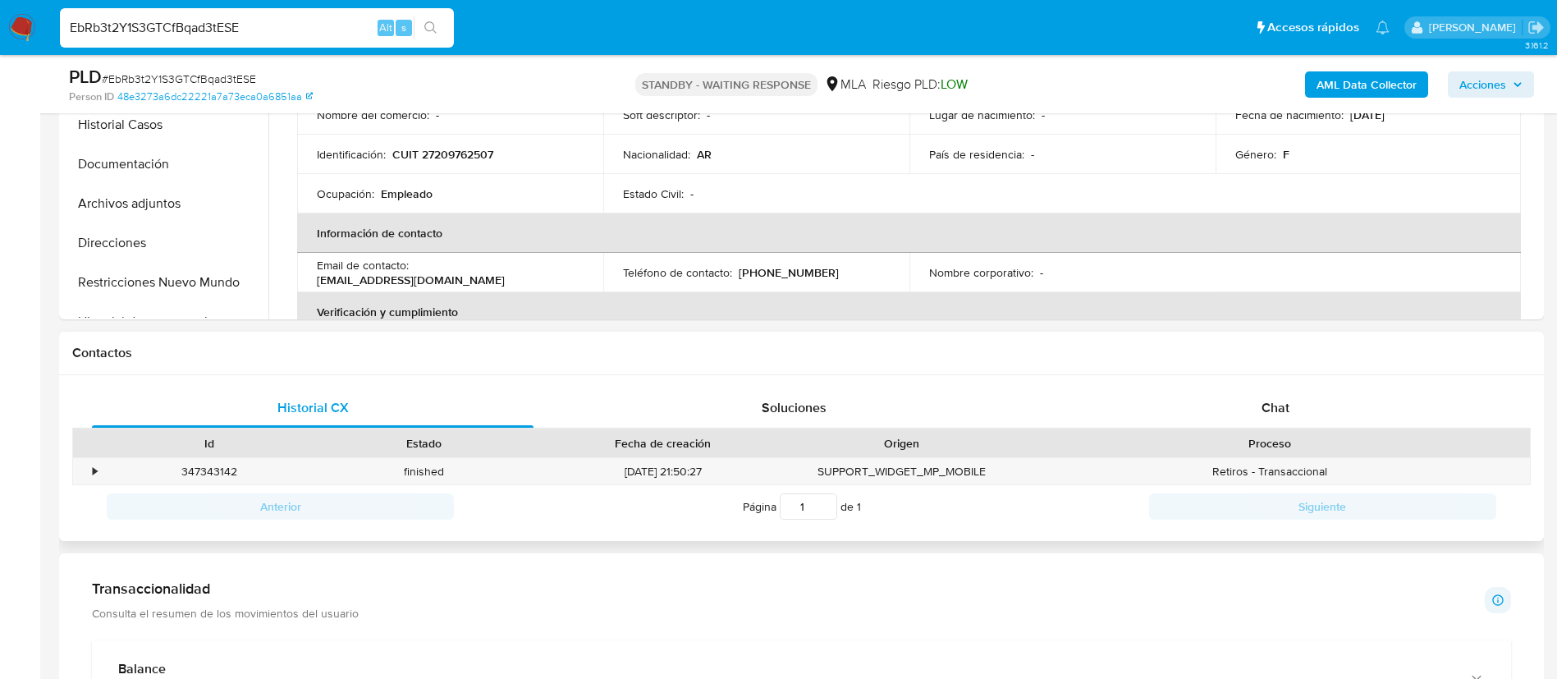
click at [1260, 441] on div "Proceso" at bounding box center [1270, 443] width 498 height 16
click at [1286, 416] on span "Chat" at bounding box center [1276, 407] width 28 height 19
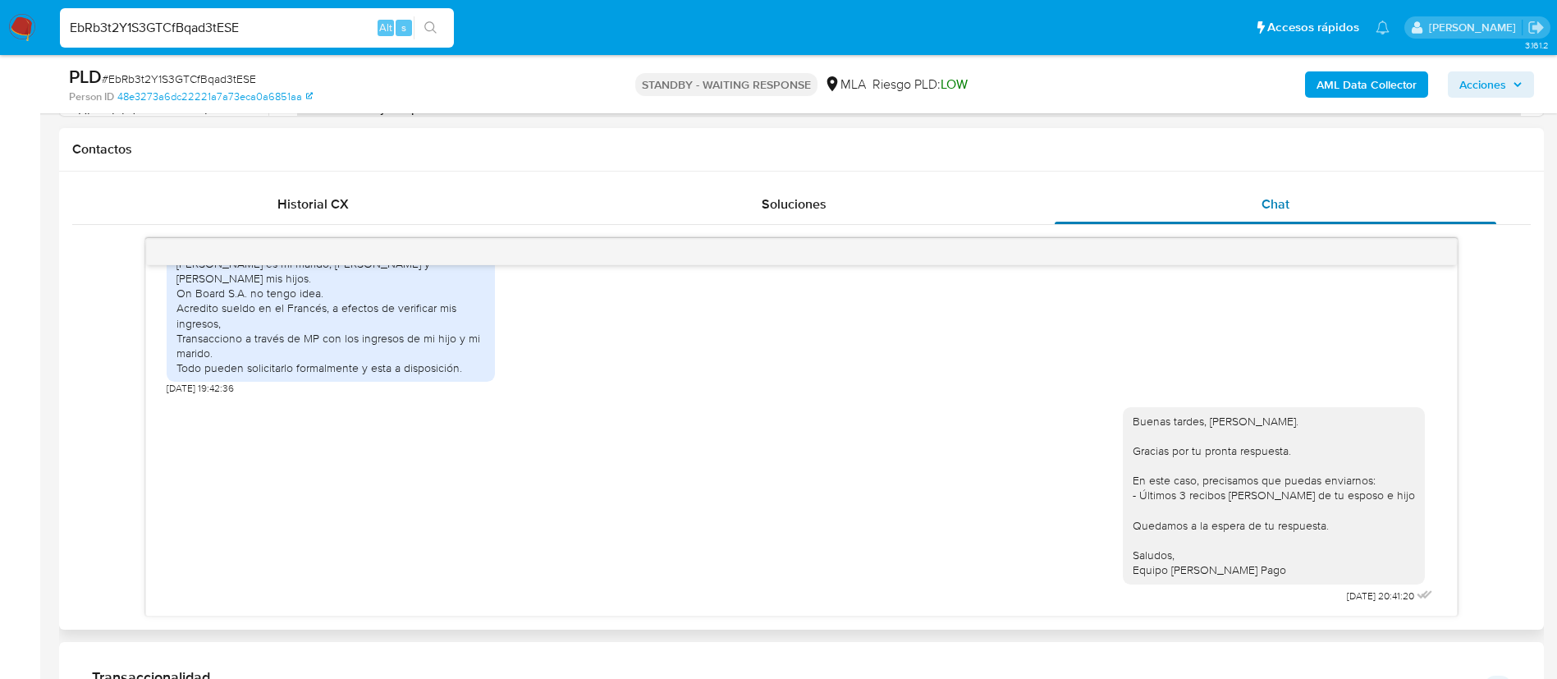
scroll to position [732, 0]
drag, startPoint x: 1305, startPoint y: 594, endPoint x: 1356, endPoint y: 594, distance: 50.1
click at [1356, 594] on span "23/09/2025 20:41:20" at bounding box center [1380, 595] width 67 height 13
copy span "23/09/2025"
paste input "CASE ID: o2msdaxWAlQD2OZkAhKxl2Kn"
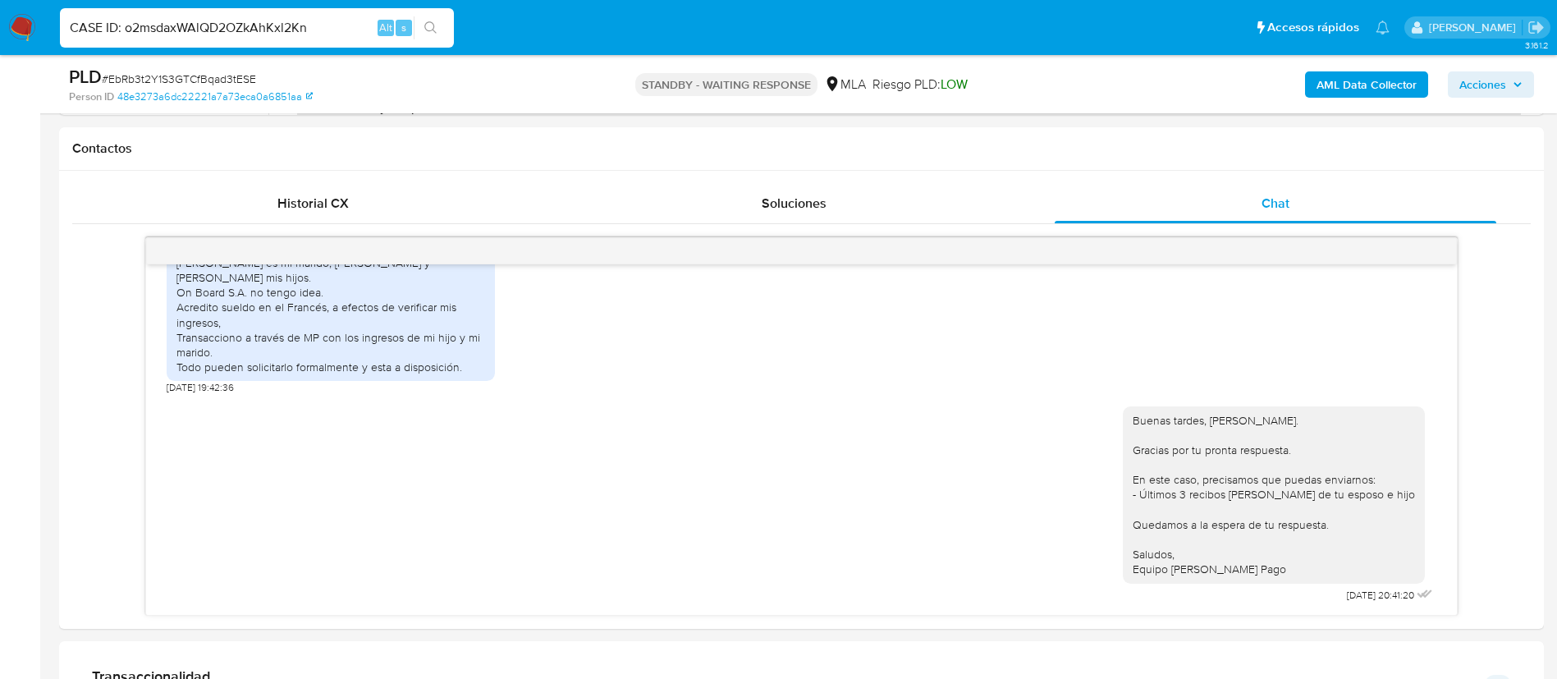
click at [319, 28] on input "CASE ID: o2msdaxWAlQD2OZkAhKxl2Kn" at bounding box center [257, 27] width 394 height 21
type input "CASE ID: o2msdaxWAlQD2OZkAhKxl2Kn"
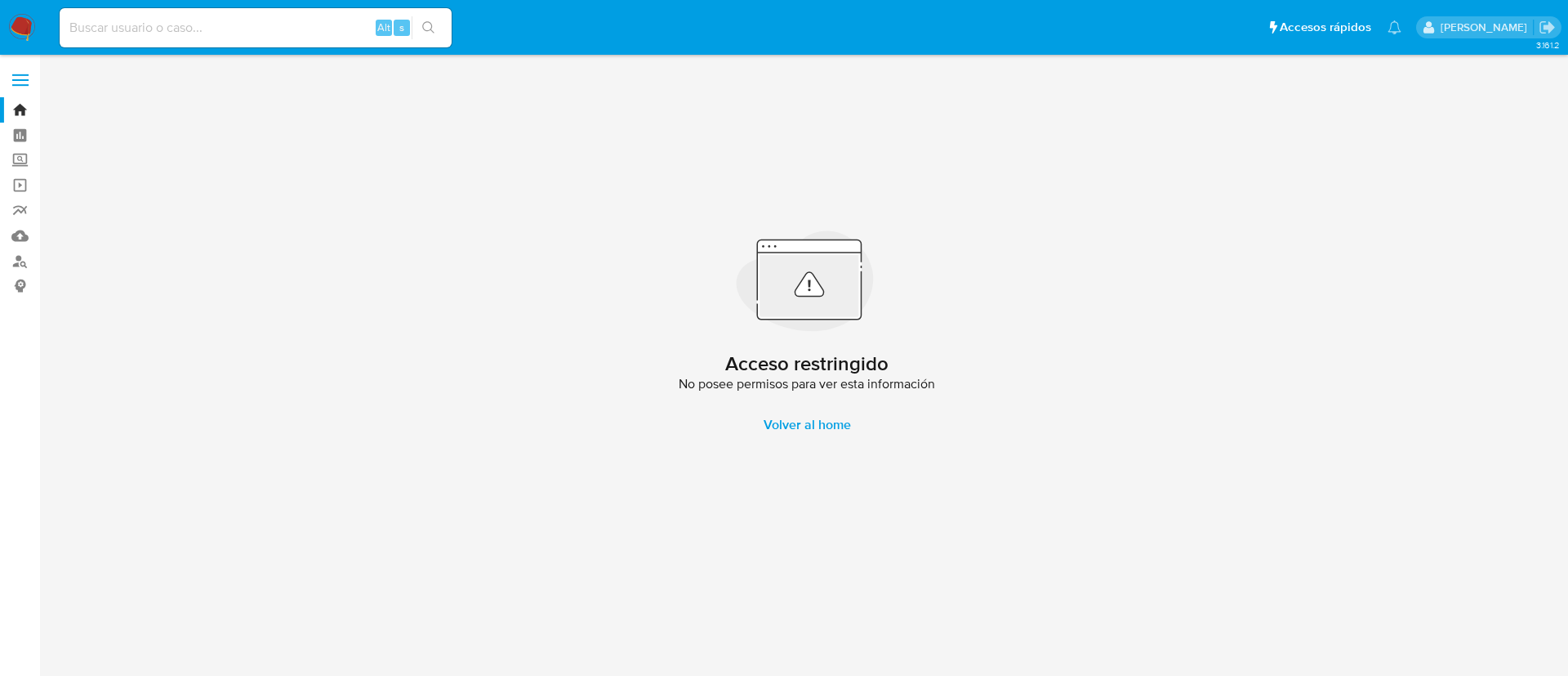
click at [317, 26] on input at bounding box center [256, 27] width 392 height 21
paste input "CASE ID: o2msdaxWAlQD2OZkAhKxl2Kn"
click at [317, 26] on input "CASE ID: o2msdaxWAlQD2OZkAhKxl2Kn" at bounding box center [256, 27] width 392 height 21
click at [128, 25] on input "CASE ID: o2msdaxWAlQD2OZkAhKxl2Kn" at bounding box center [256, 27] width 392 height 21
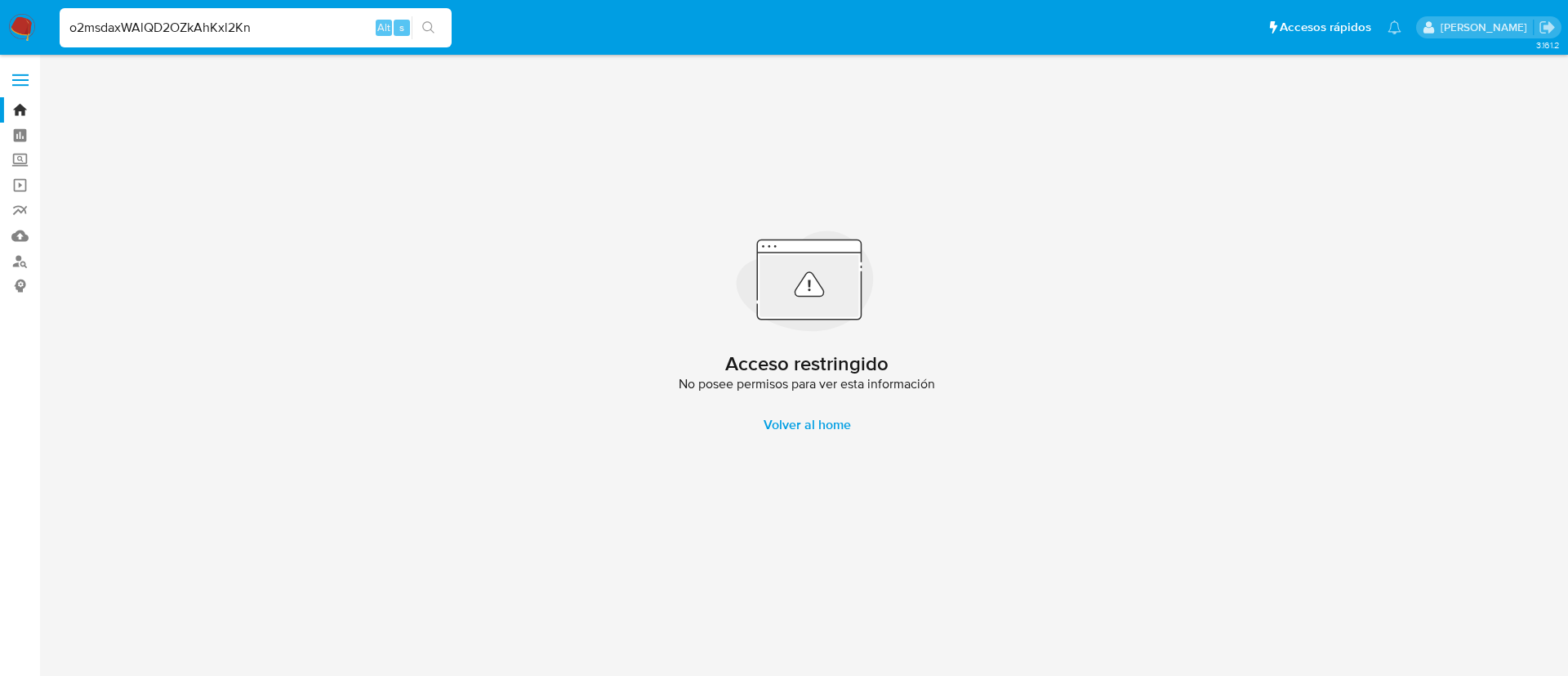
type input "o2msdaxWAlQD2OZkAhKxl2Kn"
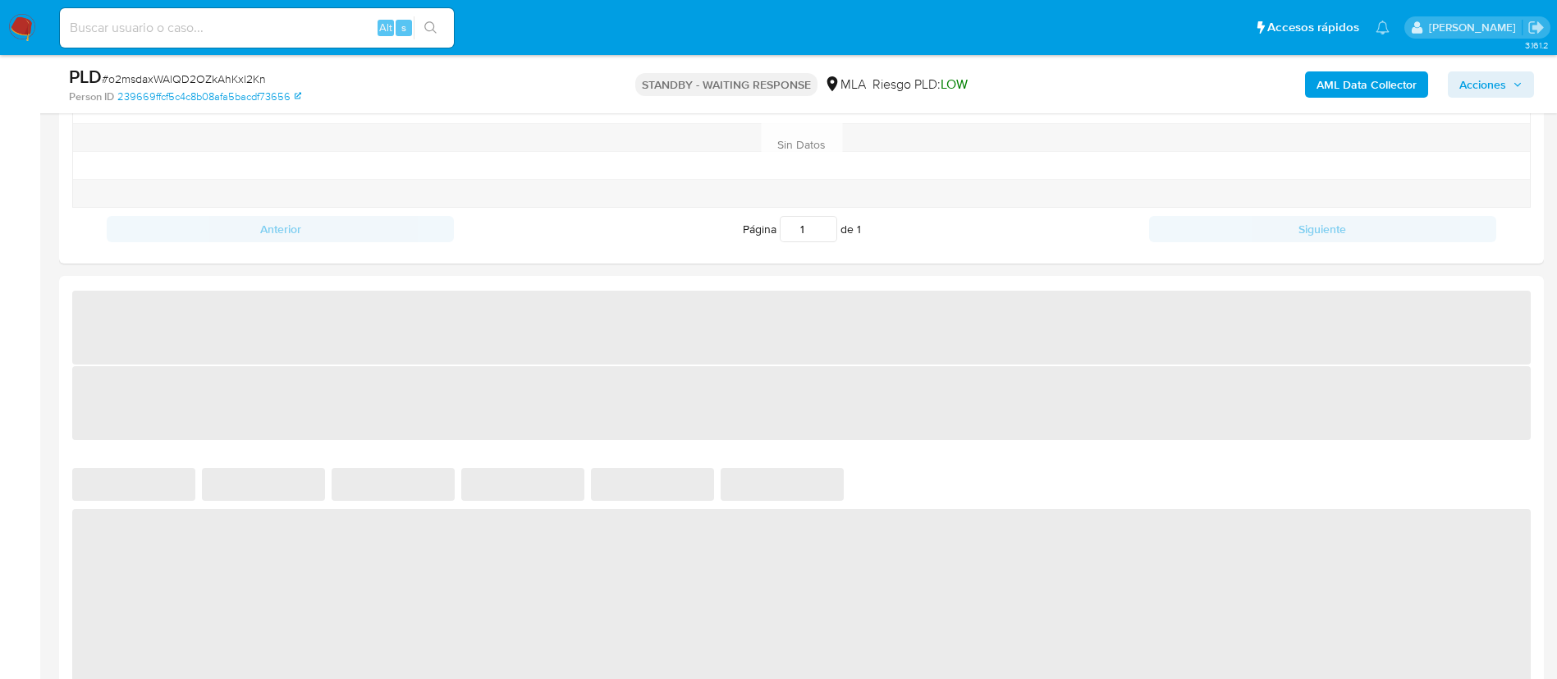
select select "10"
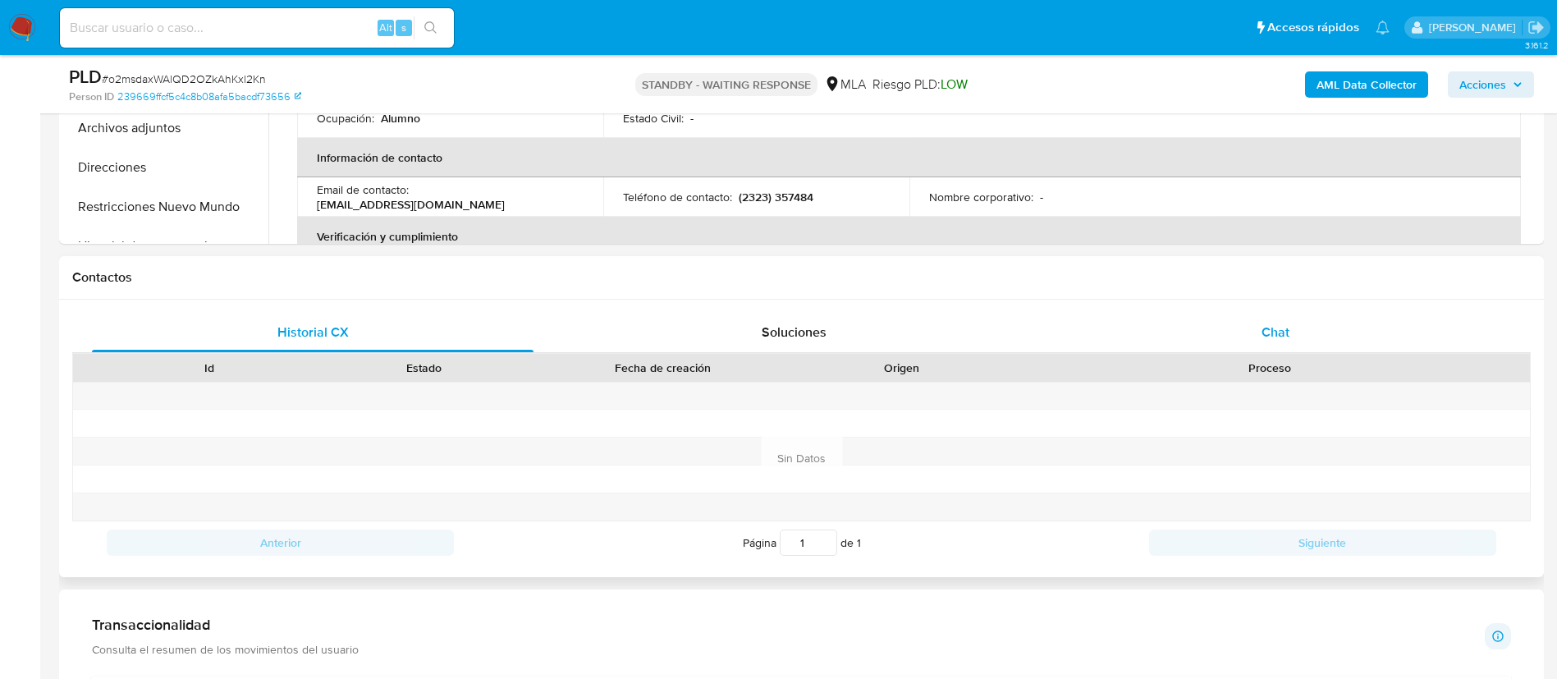
click at [1279, 335] on span "Chat" at bounding box center [1276, 332] width 28 height 19
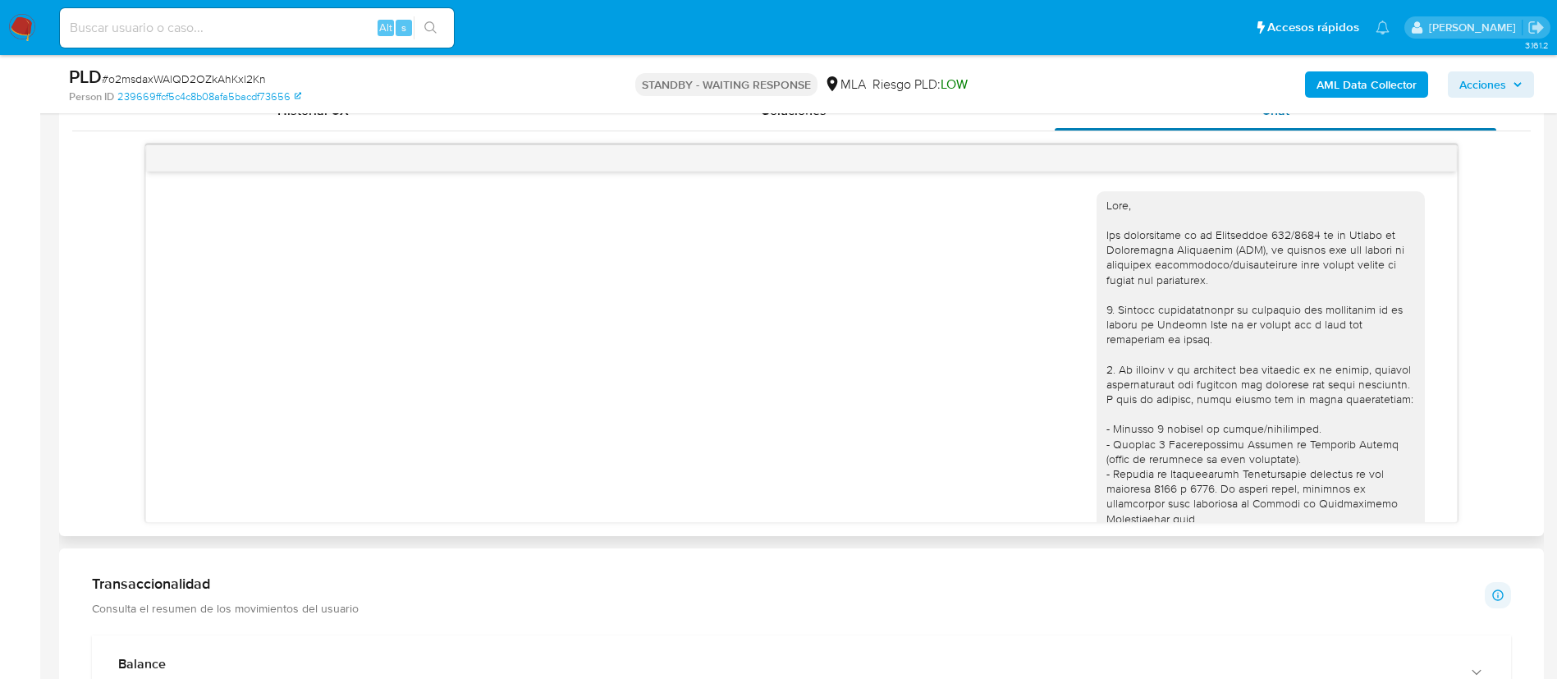
scroll to position [2128, 0]
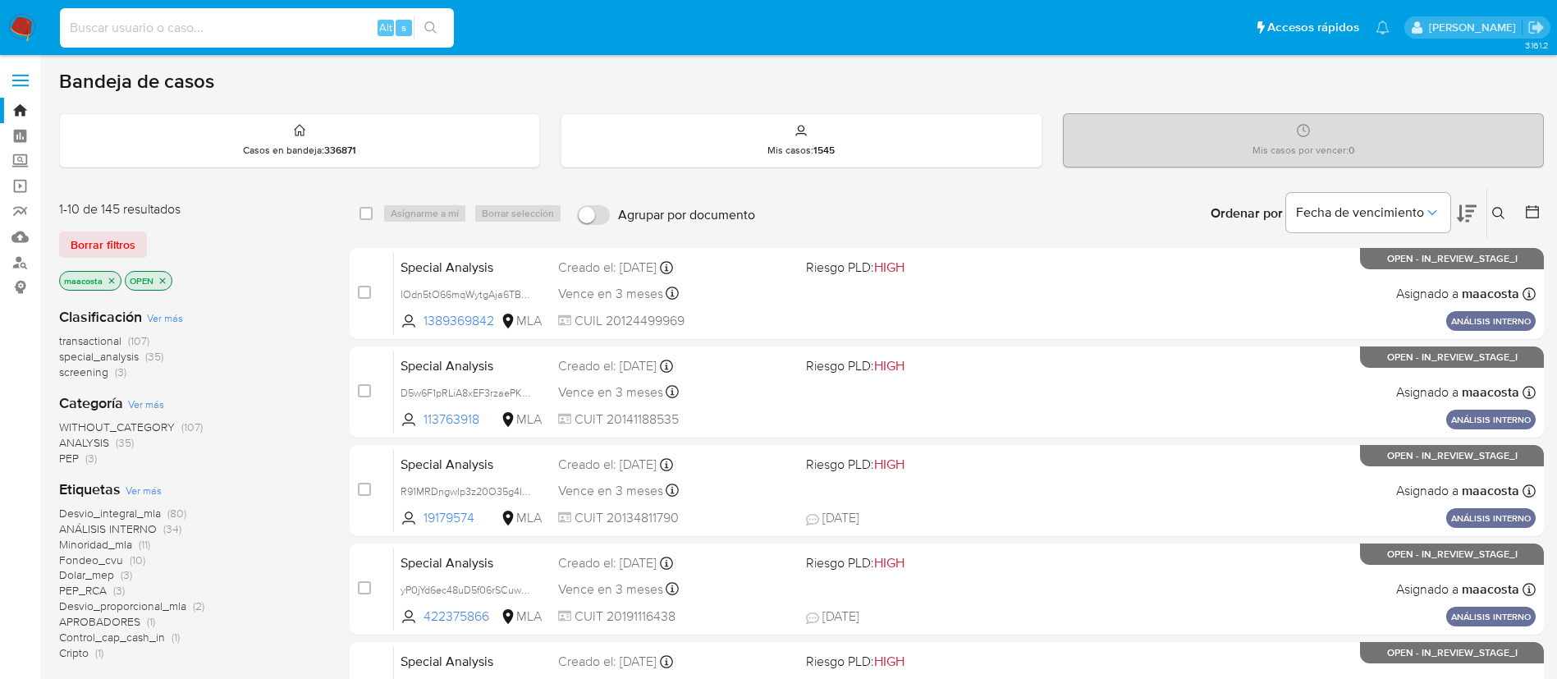
click at [322, 26] on input at bounding box center [257, 27] width 394 height 21
paste input "UOa2qz3XjMnPRzi5TaFgIqLY"
type input "UOa2qz3XjMnPRzi5TaFgIqLY"
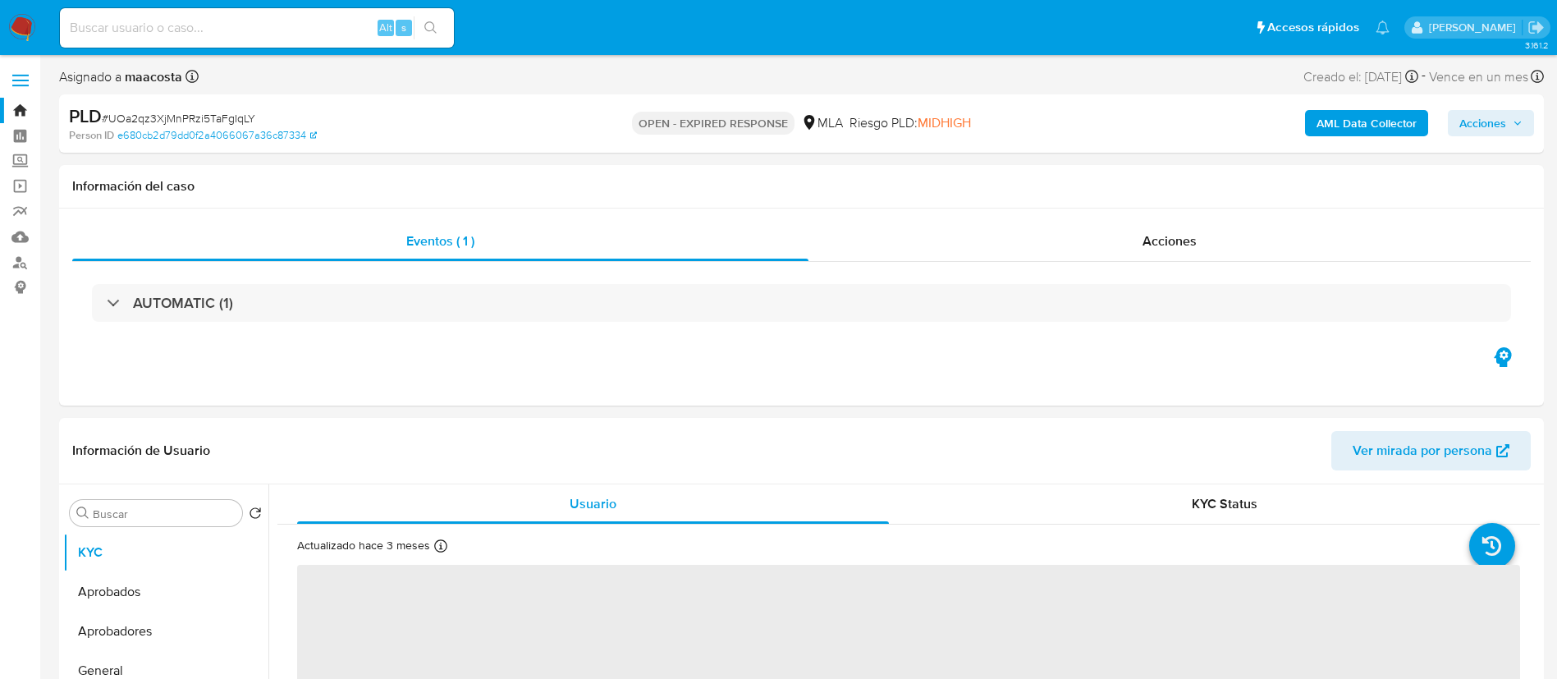
select select "10"
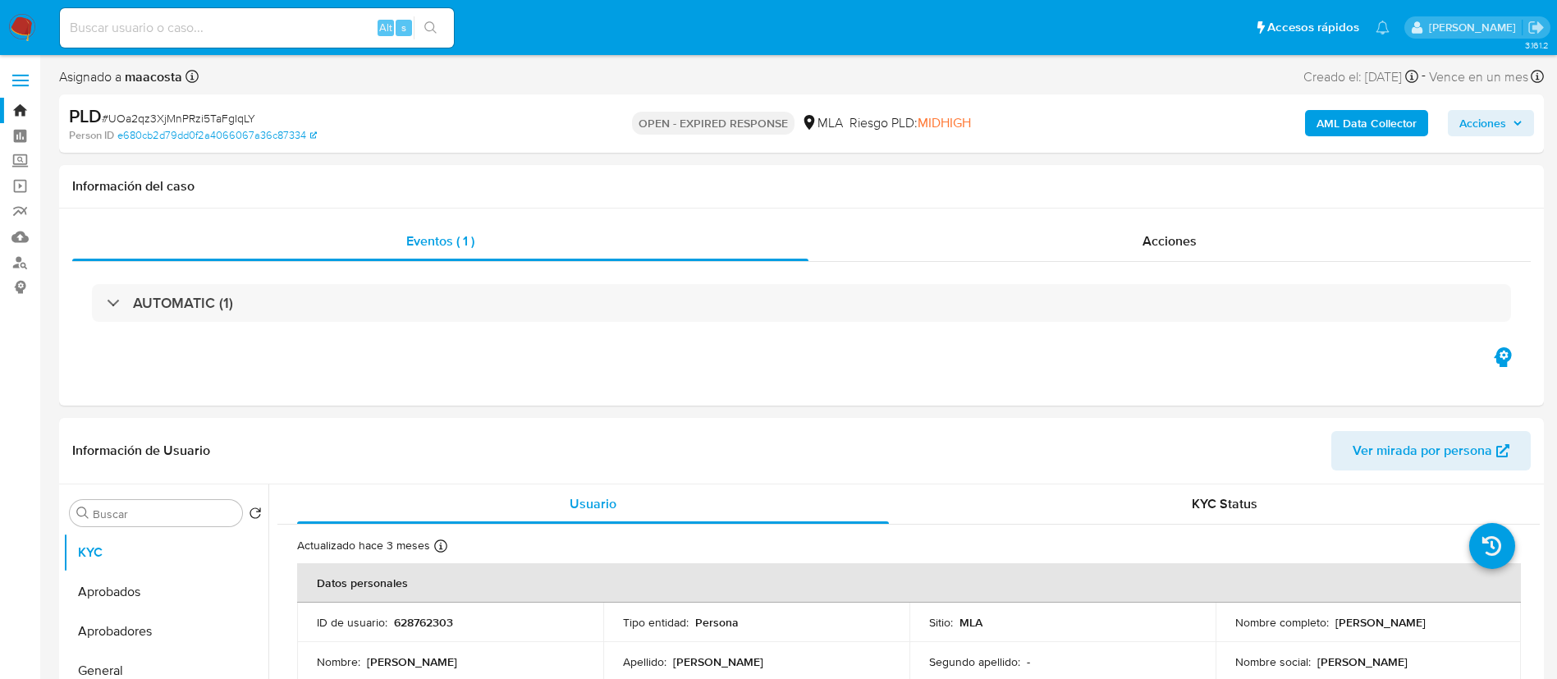
click at [1381, 126] on b "AML Data Collector" at bounding box center [1367, 123] width 100 height 26
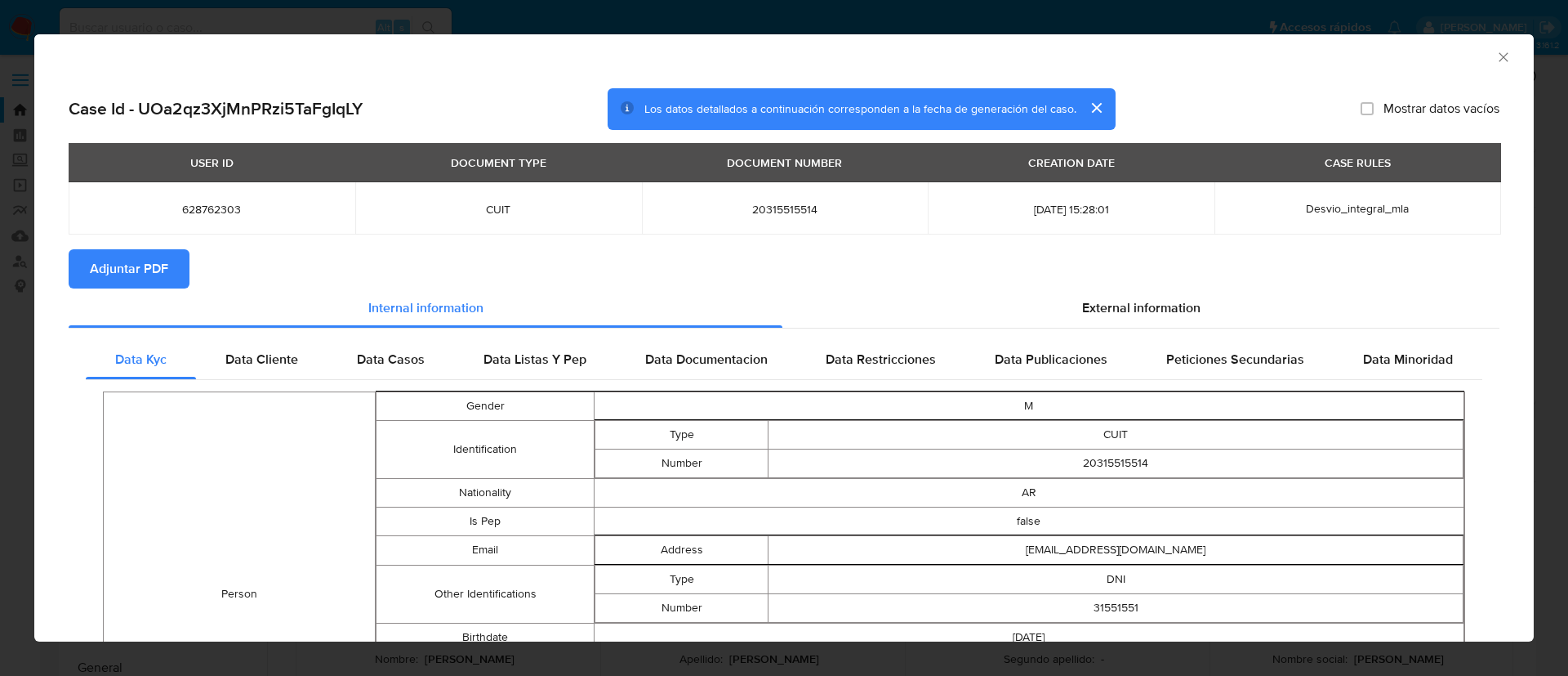
click at [154, 266] on span "Adjuntar PDF" at bounding box center [128, 269] width 79 height 36
click at [1495, 57] on icon "Cerrar ventana" at bounding box center [1503, 57] width 16 height 16
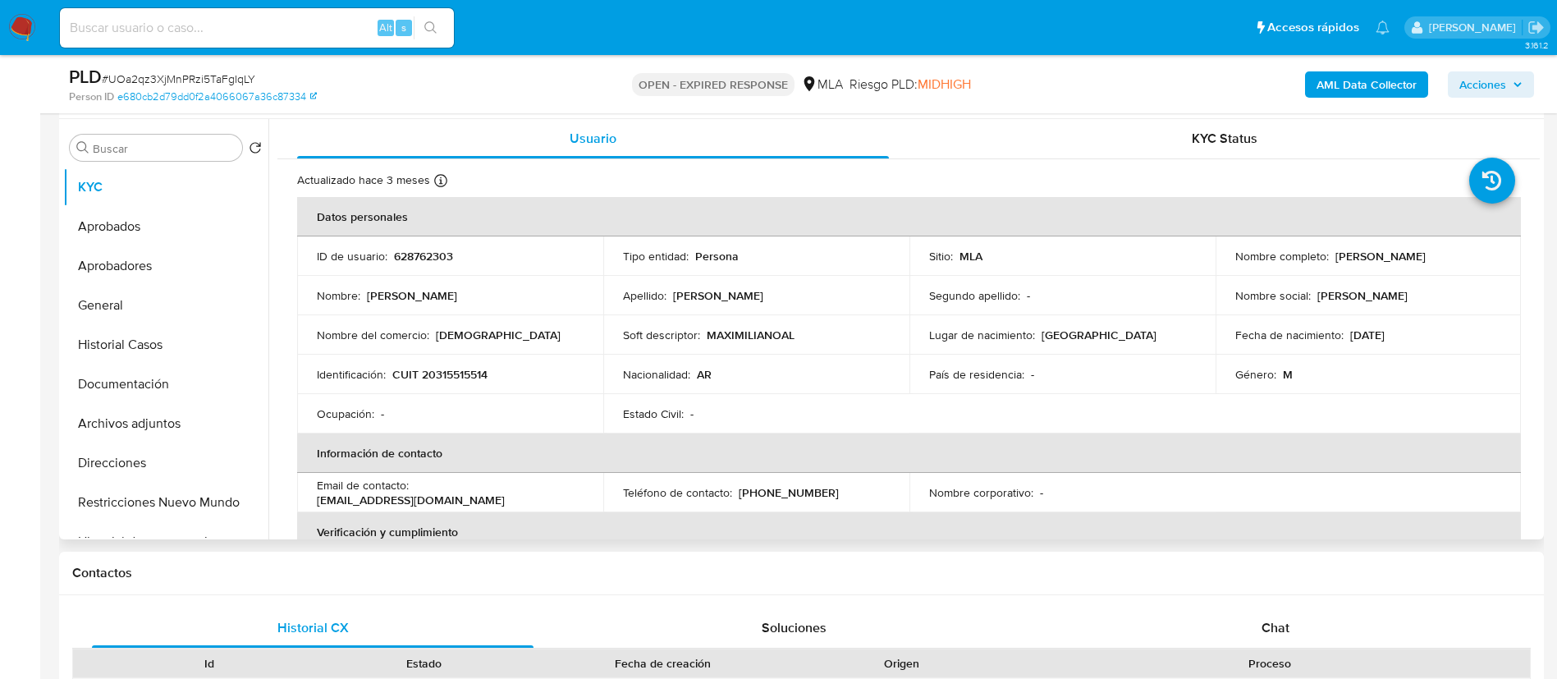
scroll to position [308, 0]
click at [104, 428] on button "Archivos adjuntos" at bounding box center [159, 422] width 192 height 39
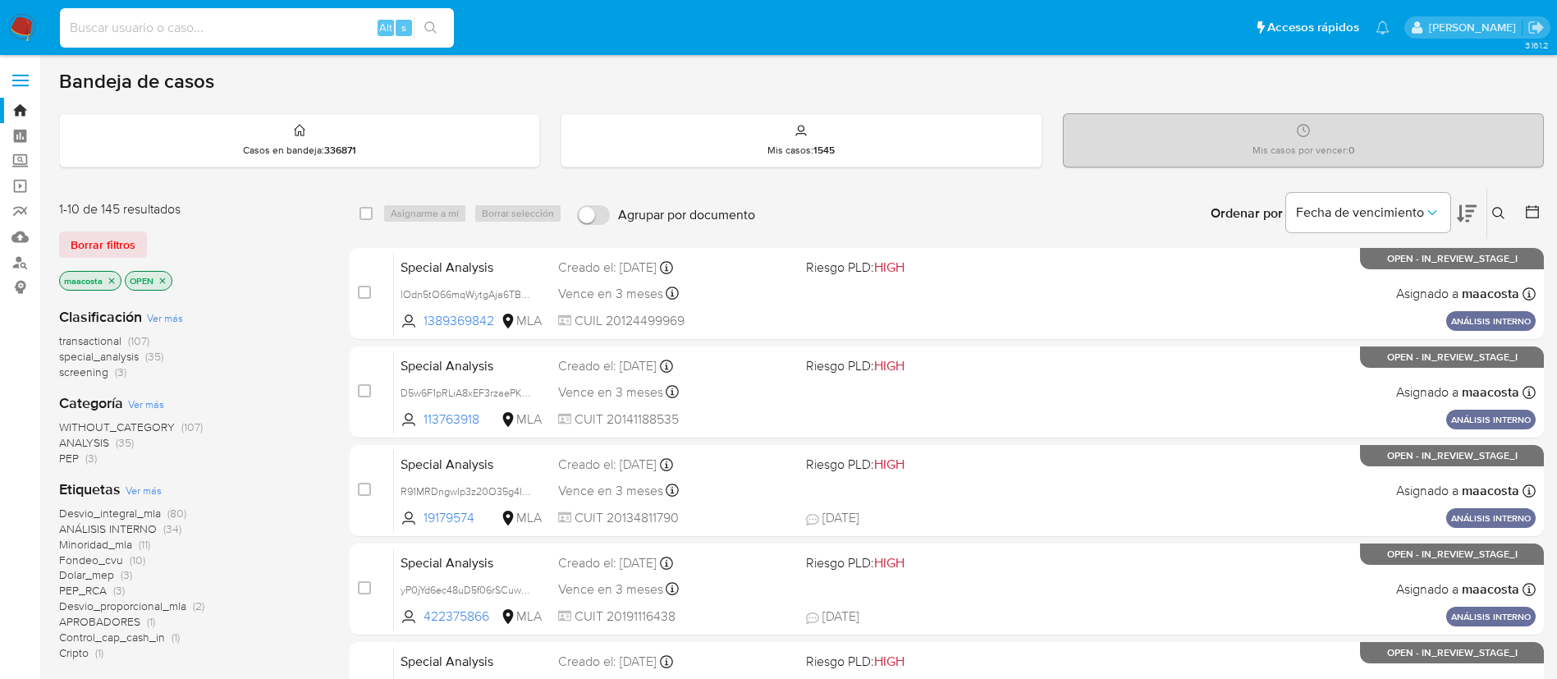
paste input "8LPVbyLzBLyMh1UvFxIOccvD"
click at [324, 26] on input at bounding box center [257, 27] width 394 height 21
type input "8LPVbyLzBLyMh1UvFxIOccvD"
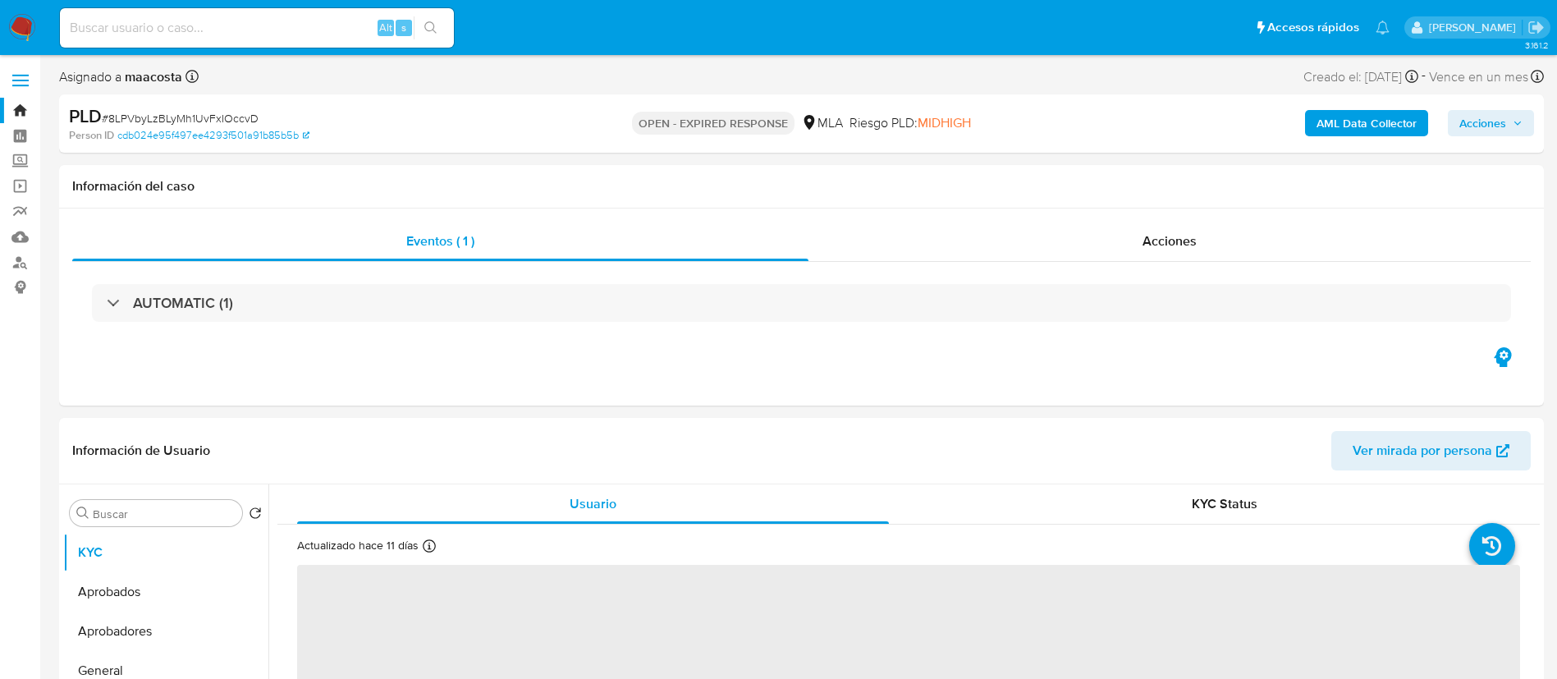
select select "10"
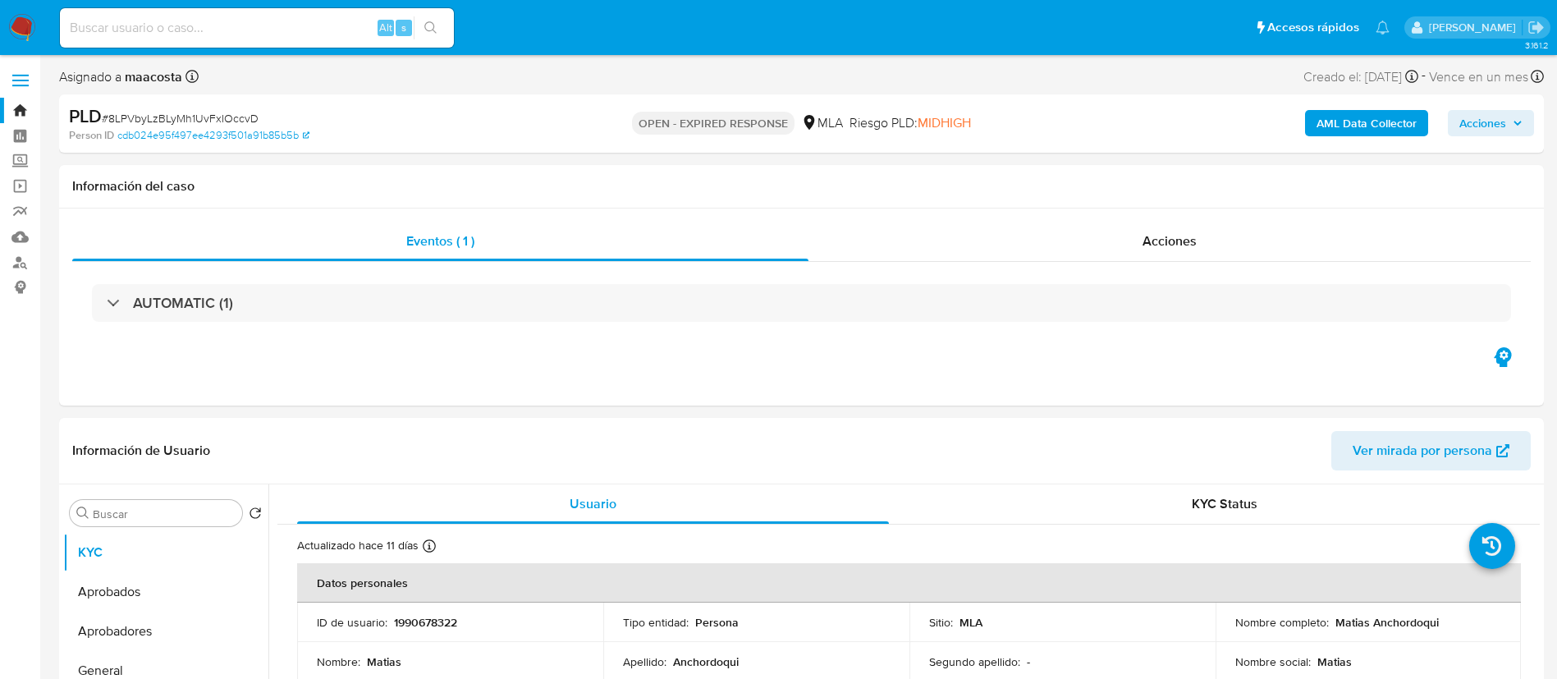
click at [1381, 126] on b "AML Data Collector" at bounding box center [1367, 123] width 100 height 26
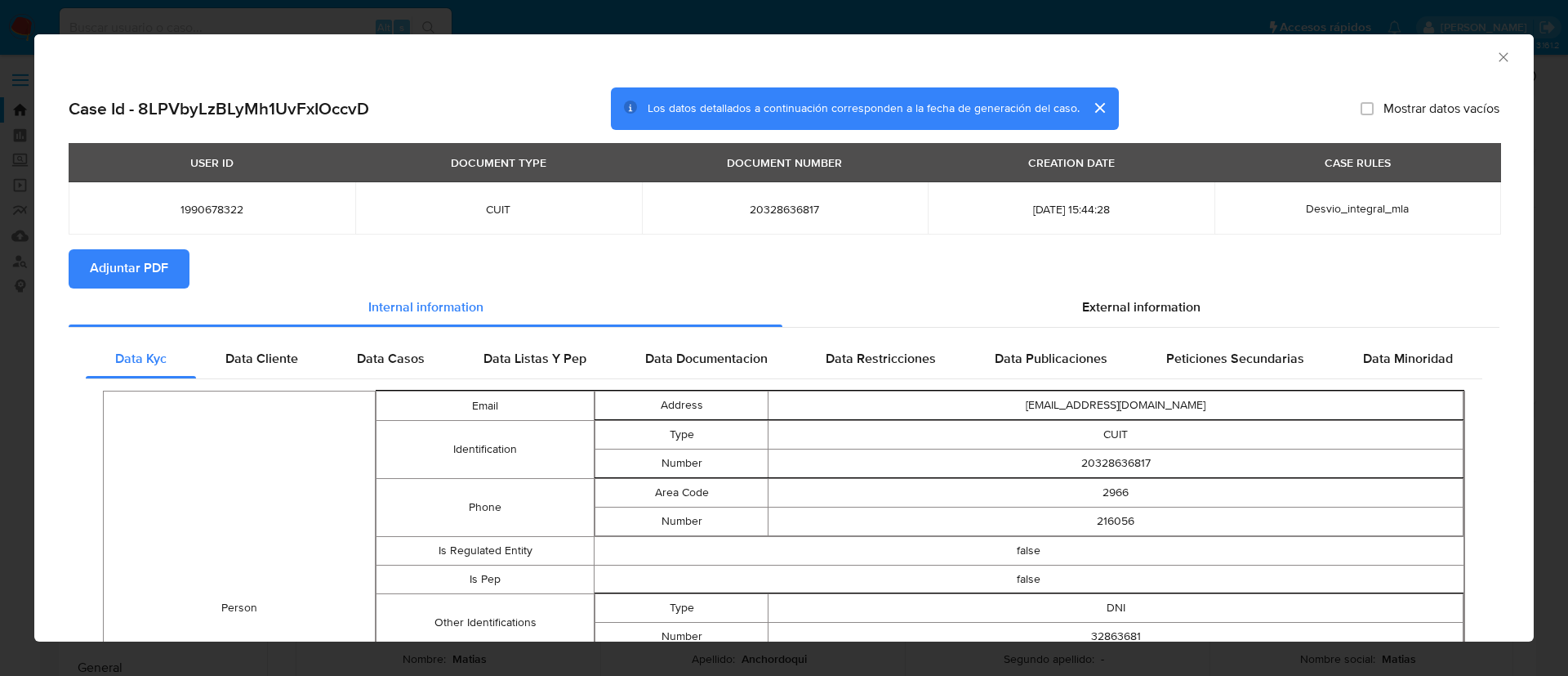
click at [154, 266] on span "Adjuntar PDF" at bounding box center [128, 269] width 79 height 36
click at [1495, 50] on icon "Cerrar ventana" at bounding box center [1503, 57] width 16 height 16
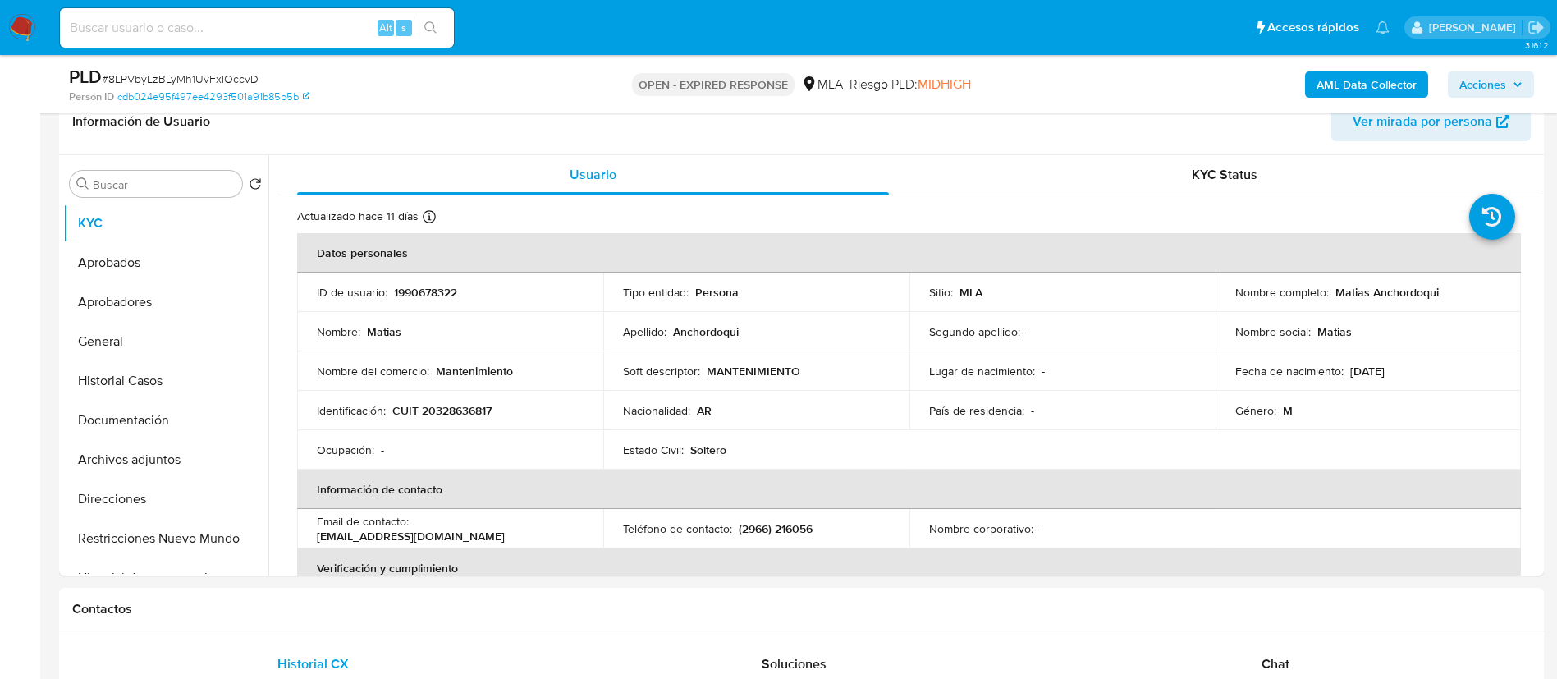
scroll to position [303, 0]
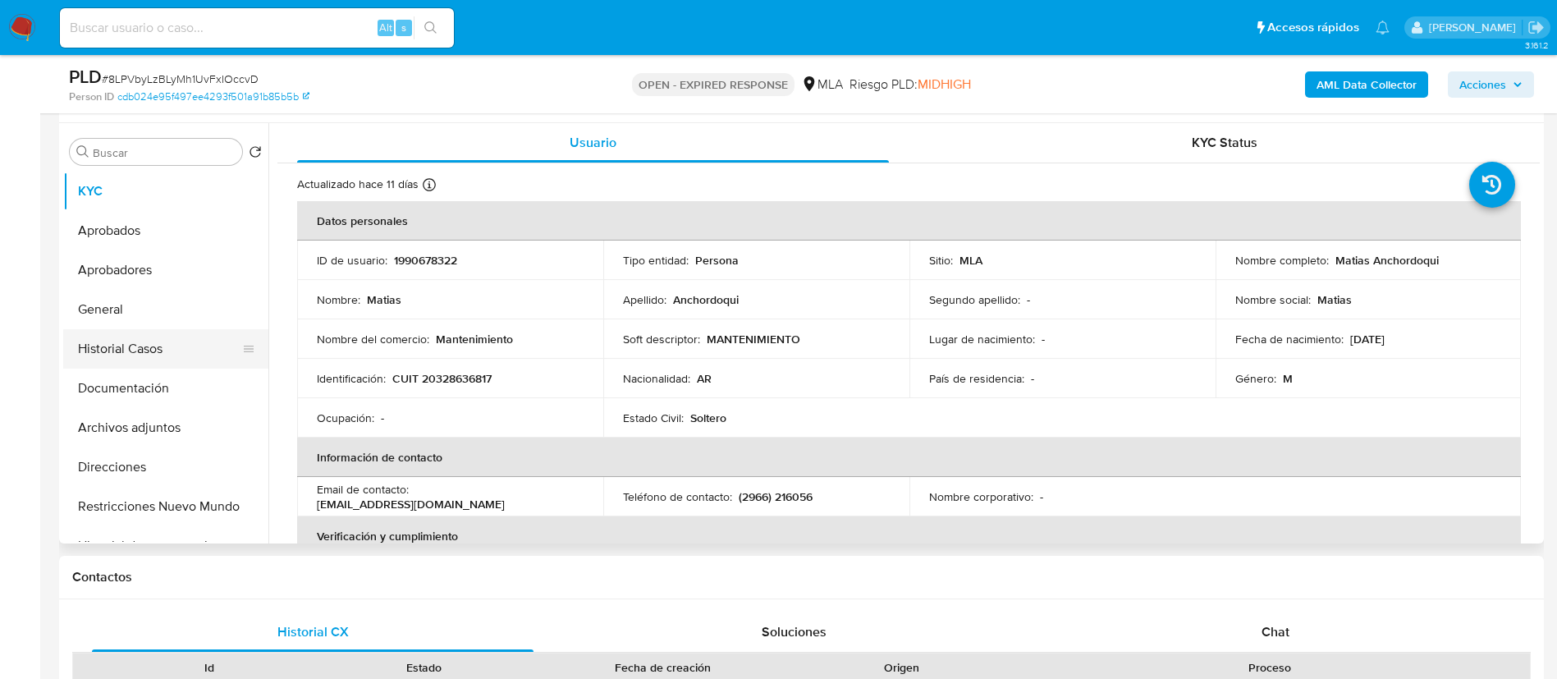
click at [117, 352] on button "Historial Casos" at bounding box center [159, 348] width 192 height 39
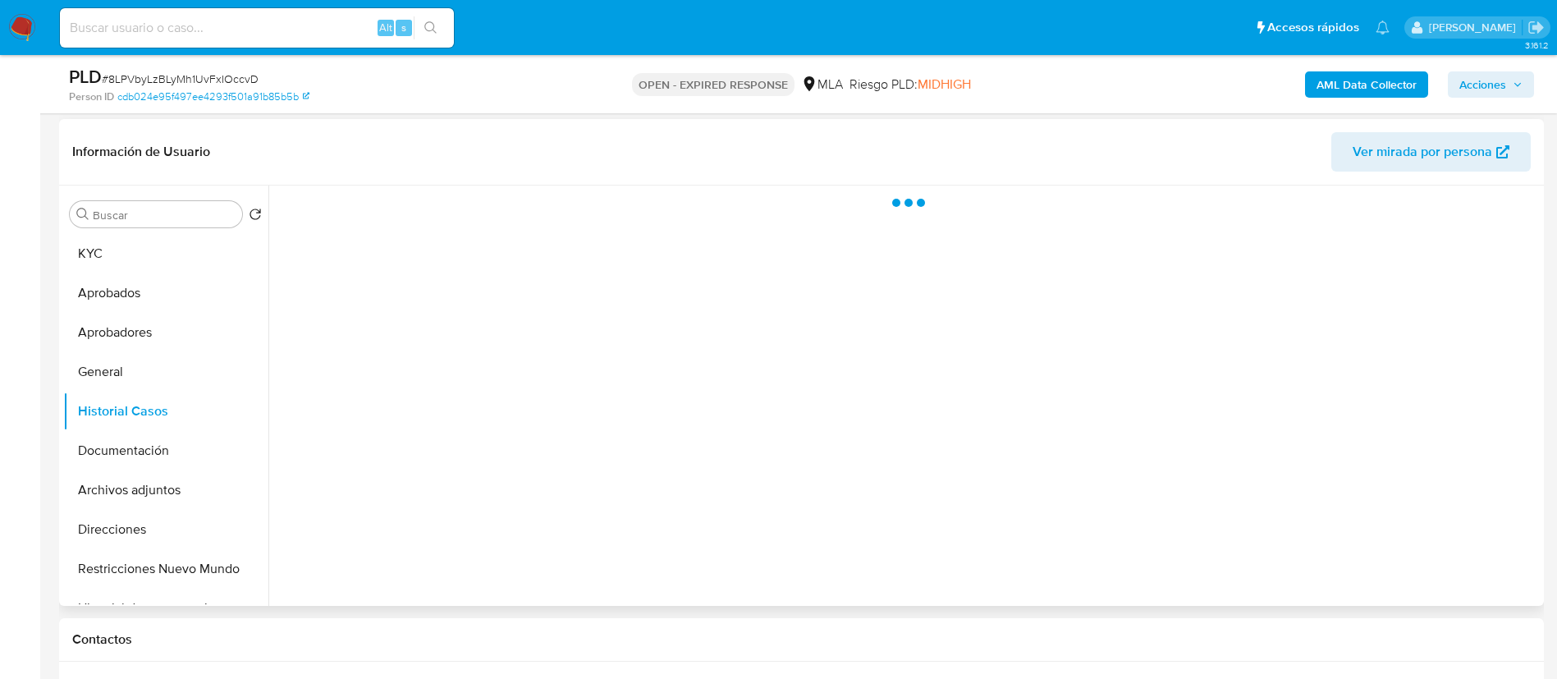
scroll to position [239, 0]
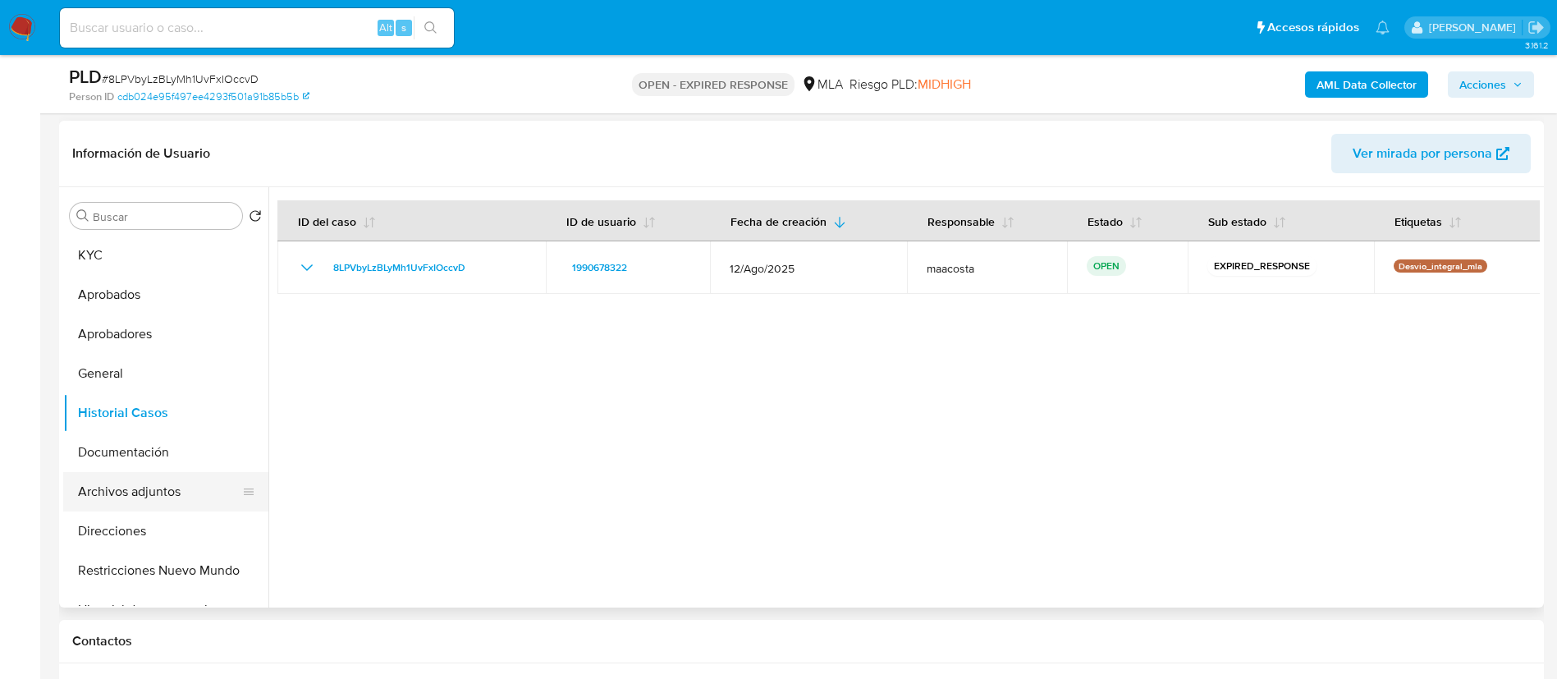
click at [89, 501] on button "Archivos adjuntos" at bounding box center [159, 491] width 192 height 39
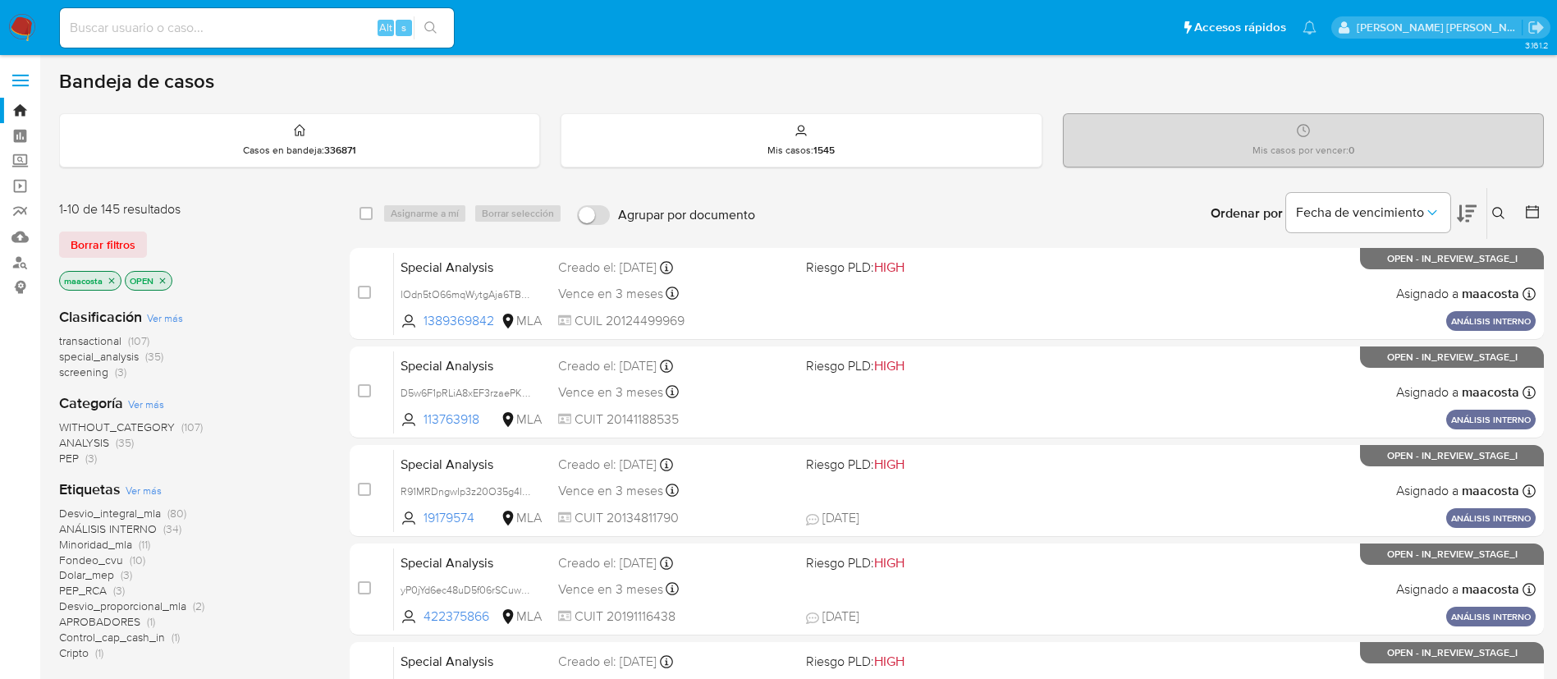
click at [308, 23] on input at bounding box center [257, 27] width 394 height 21
paste input "g5rEIJw0XzjObM8cavDgZsx1"
type input "g5rEIJw0XzjObM8cavDgZsx1"
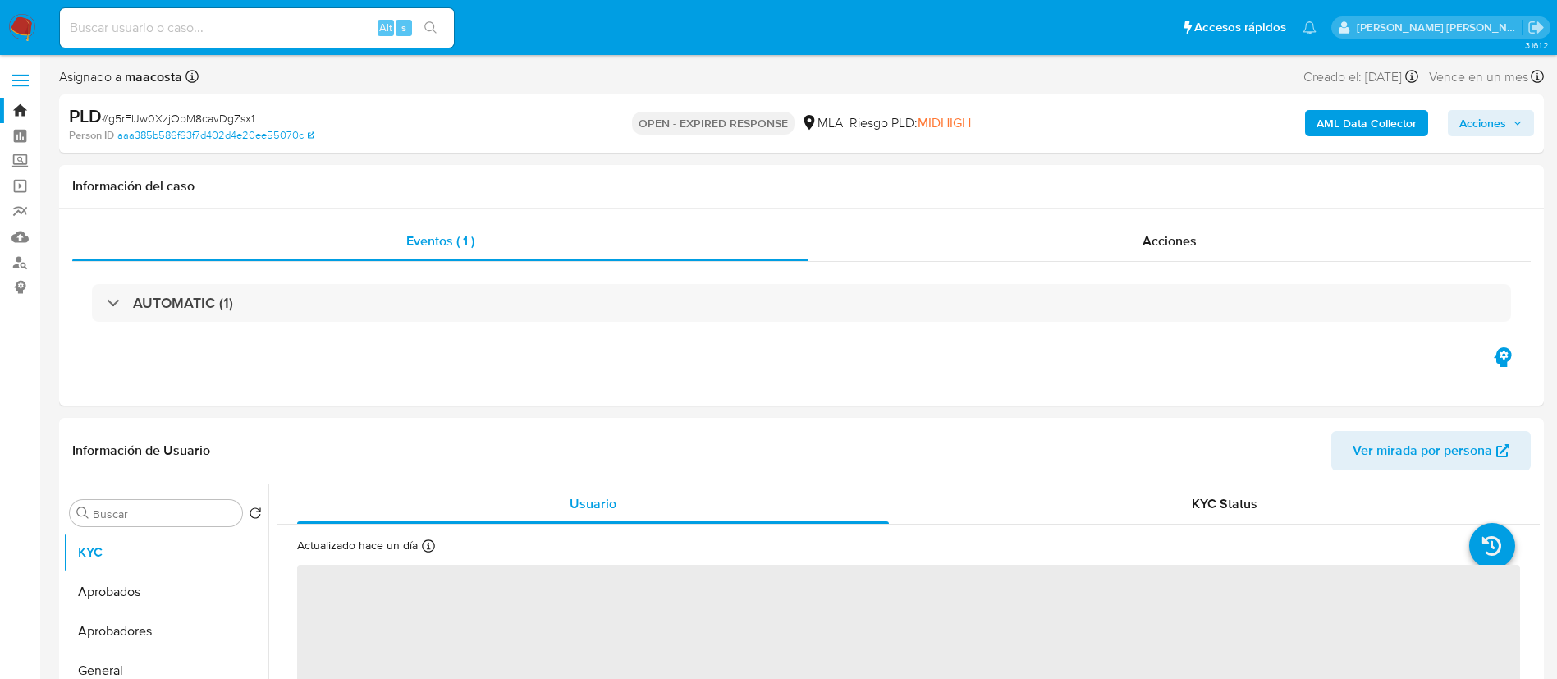
select select "10"
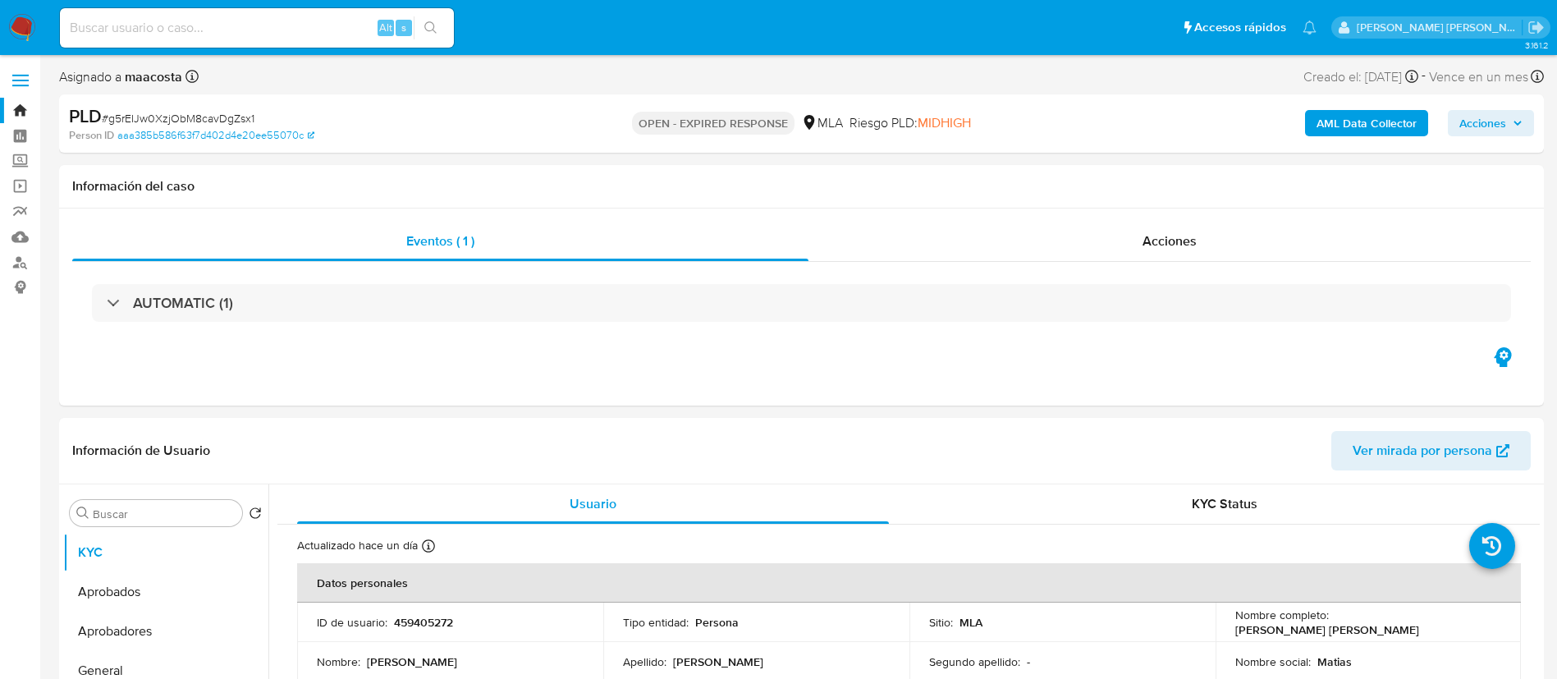
click at [1381, 126] on b "AML Data Collector" at bounding box center [1367, 123] width 100 height 26
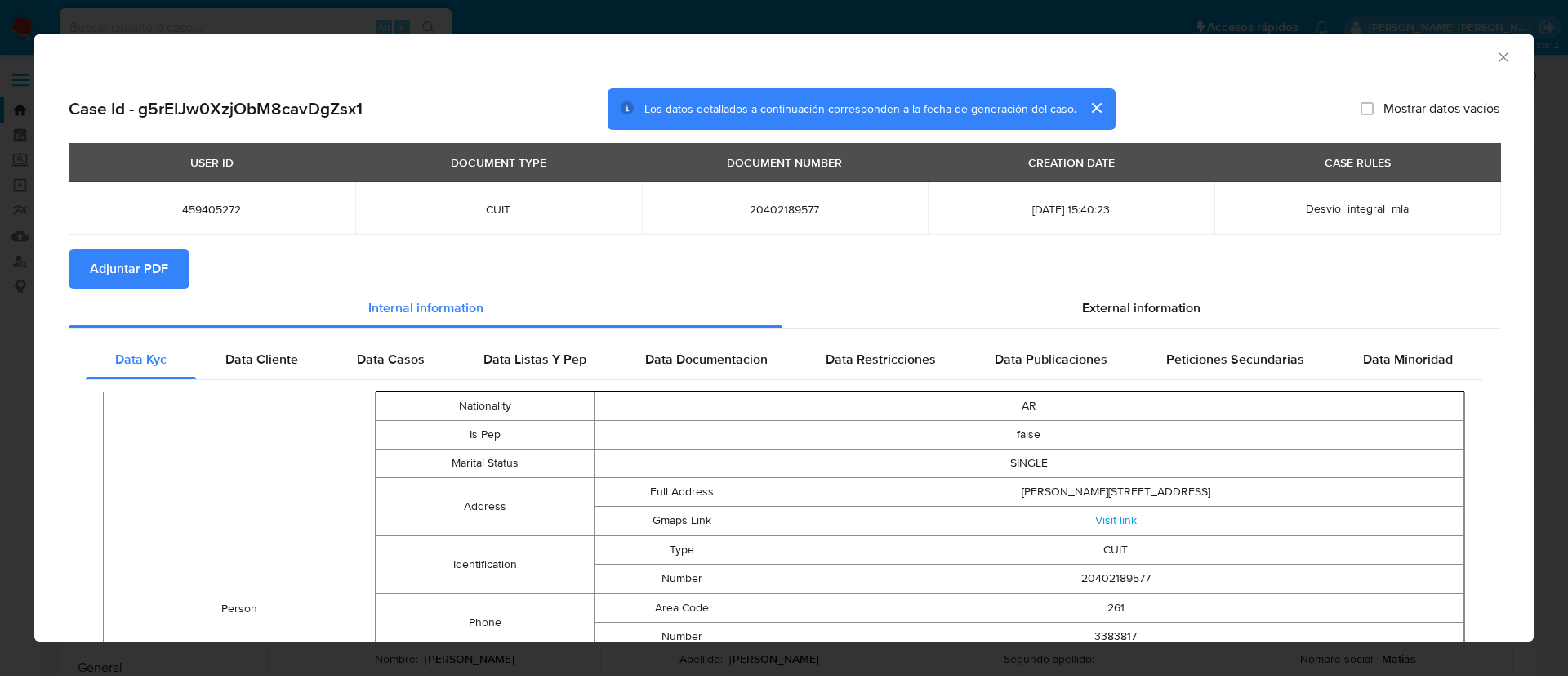
click at [154, 266] on span "Adjuntar PDF" at bounding box center [128, 269] width 79 height 36
click at [1495, 57] on icon "Cerrar ventana" at bounding box center [1503, 57] width 16 height 16
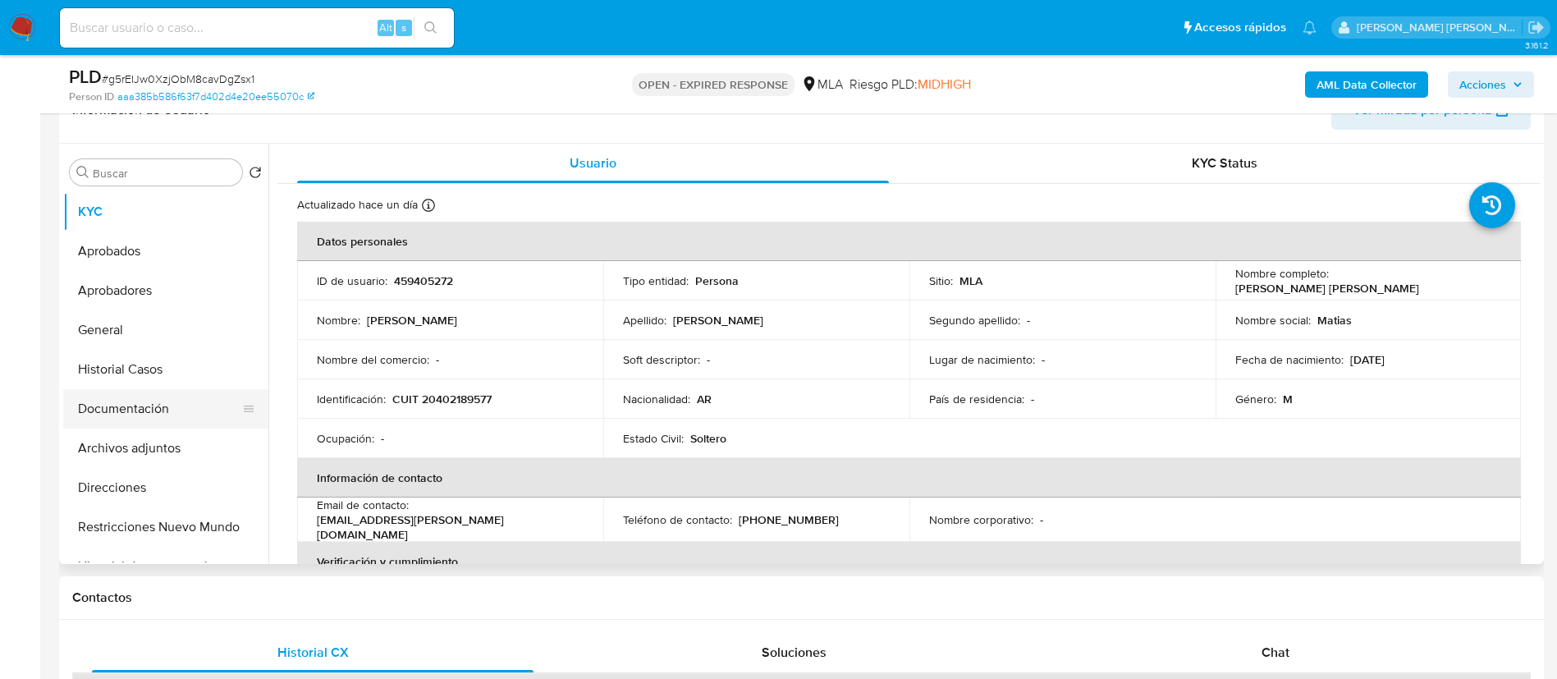
scroll to position [285, 0]
click at [153, 440] on button "Archivos adjuntos" at bounding box center [159, 445] width 192 height 39
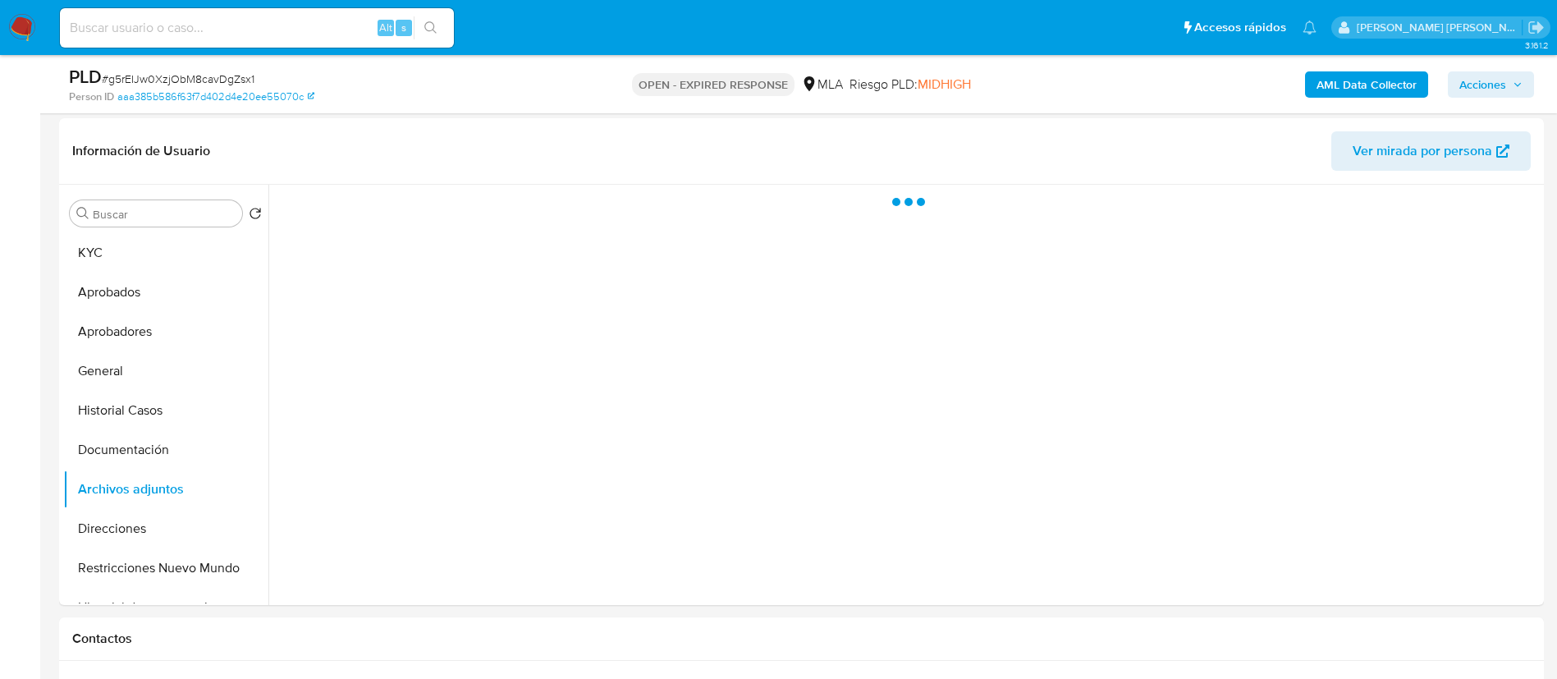
scroll to position [241, 0]
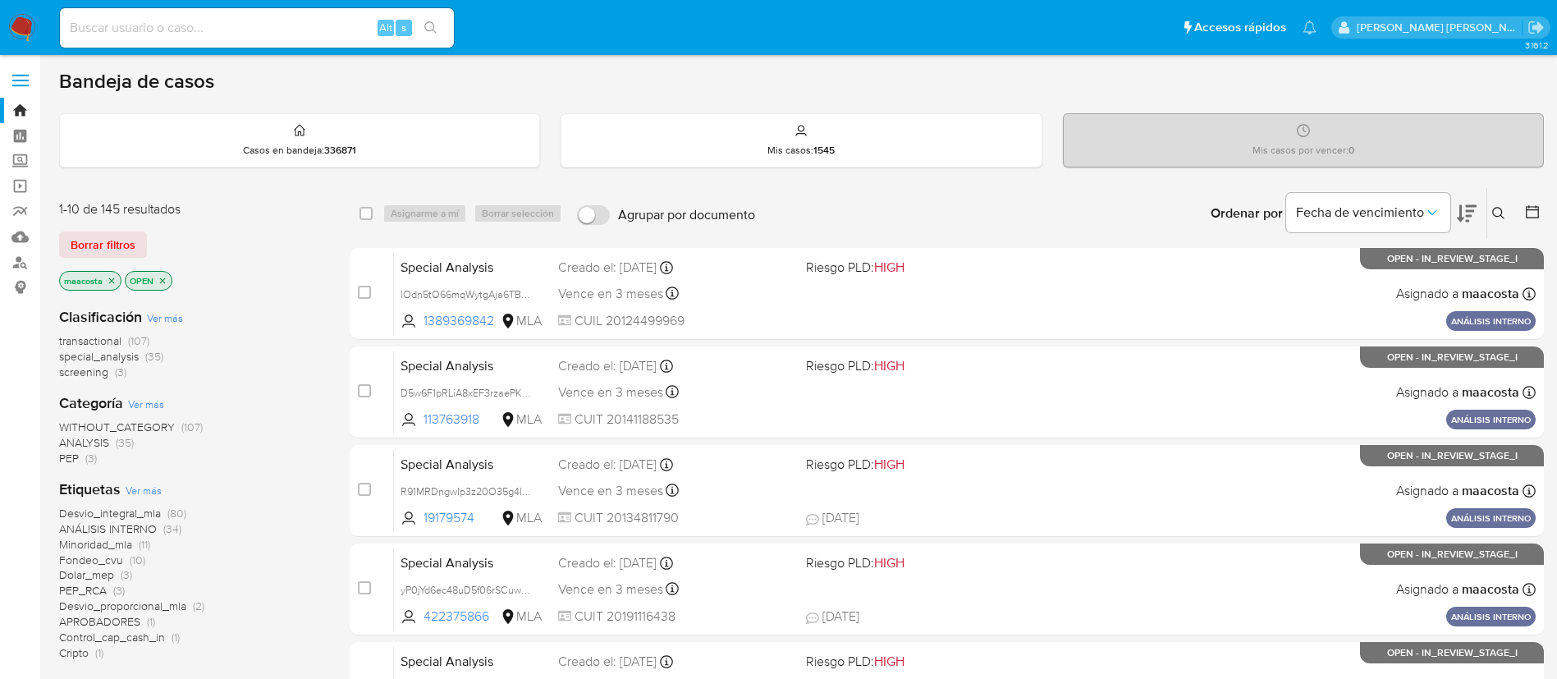
click at [357, 23] on input at bounding box center [257, 27] width 394 height 21
paste input "yfS8U58vdiPIOeZDeJy6gq50"
type input "yfS8U58vdiPIOeZDeJy6gq50"
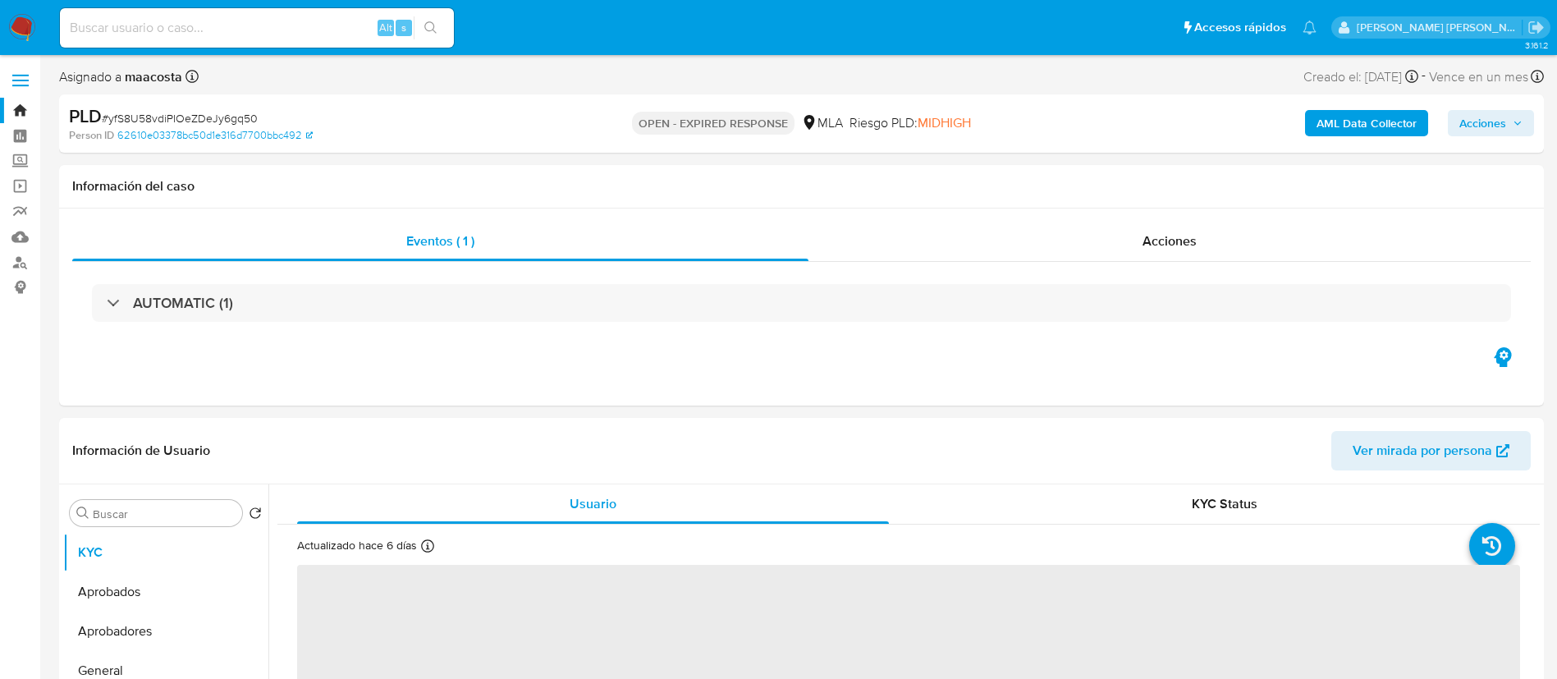
select select "10"
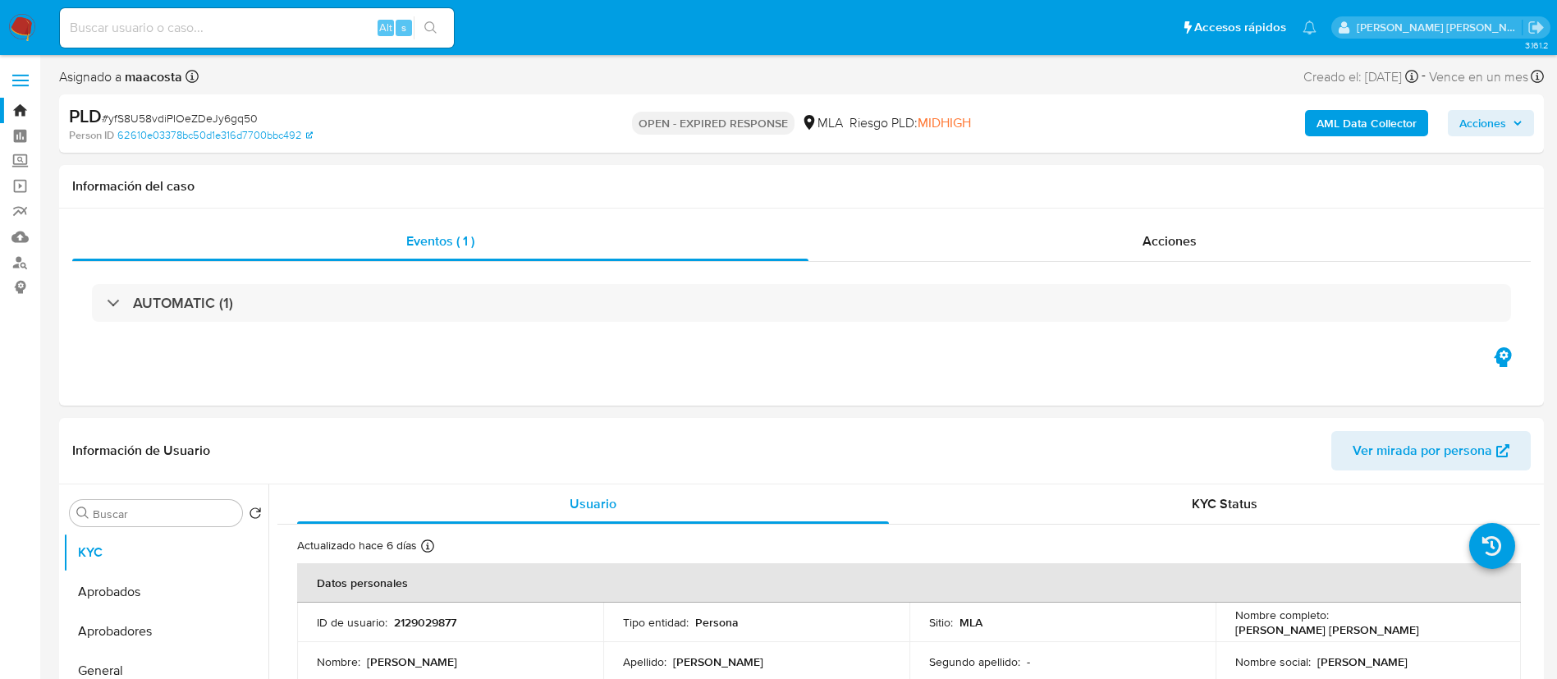
click at [1381, 126] on b "AML Data Collector" at bounding box center [1367, 123] width 100 height 26
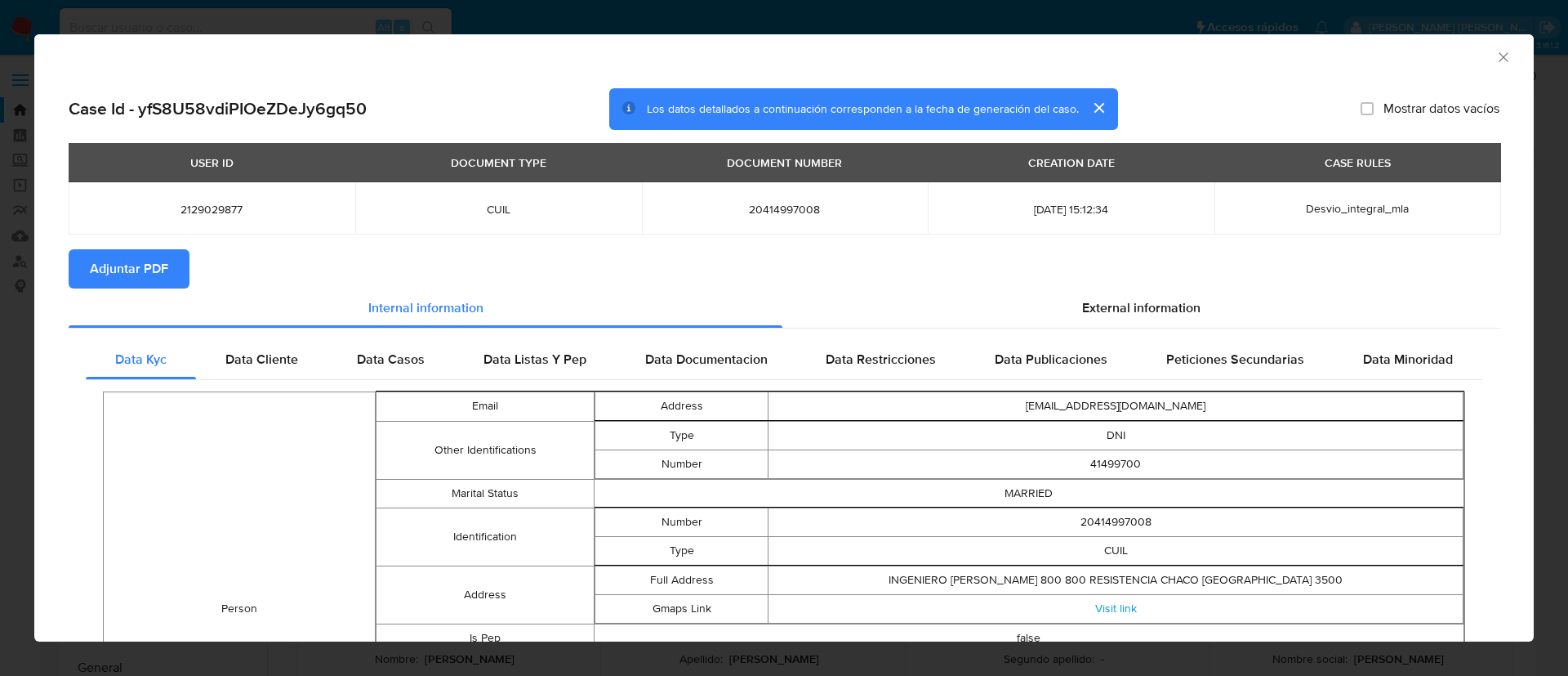
click at [154, 266] on span "Adjuntar PDF" at bounding box center [128, 269] width 79 height 36
click at [1495, 62] on icon "Cerrar ventana" at bounding box center [1503, 57] width 16 height 16
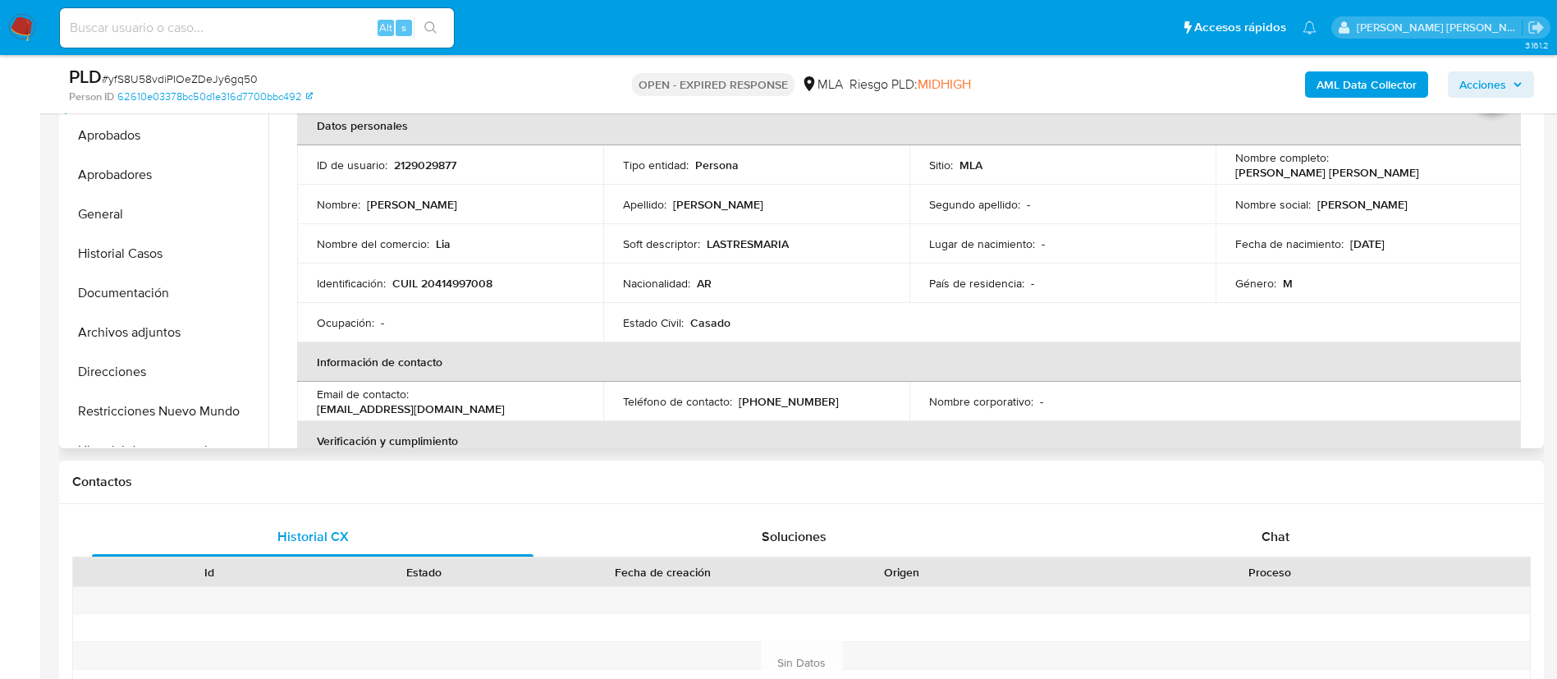
scroll to position [406, 0]
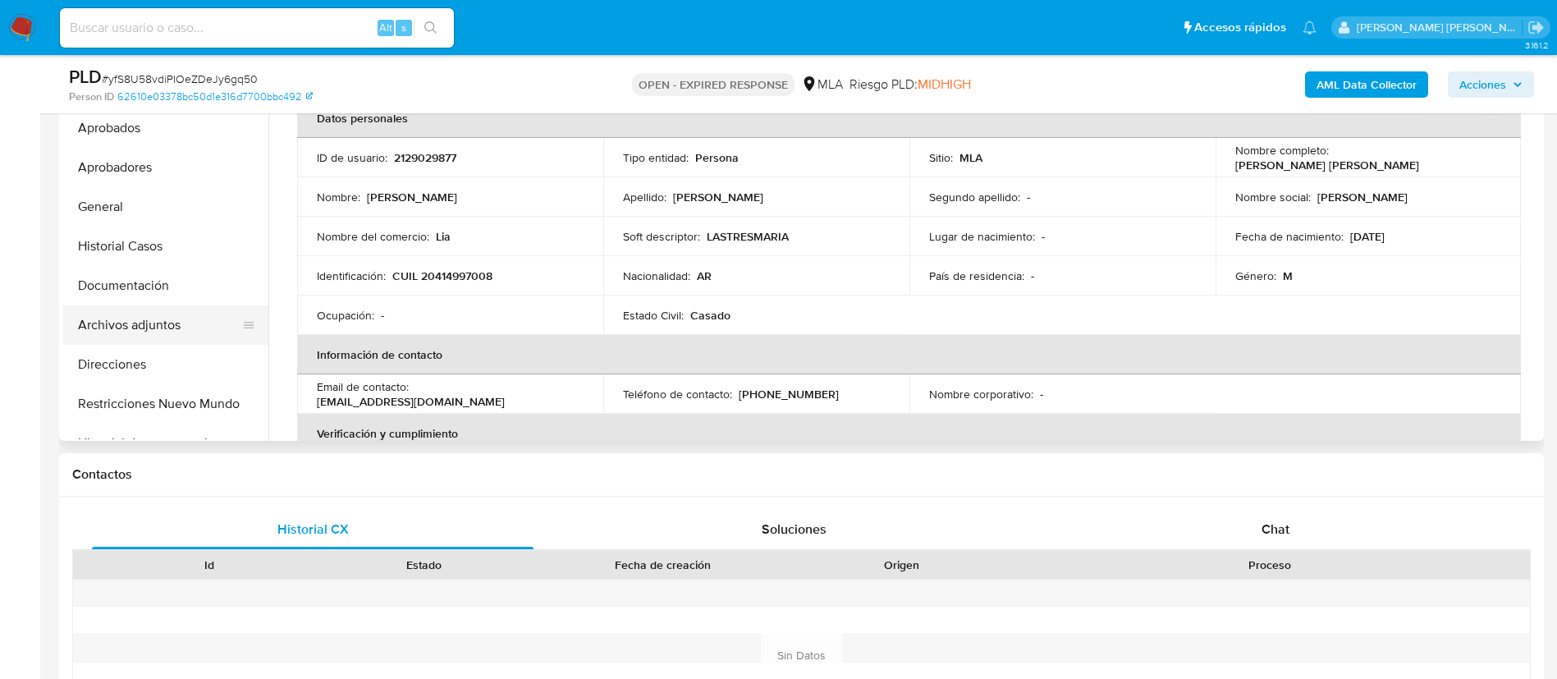
click at [165, 328] on button "Archivos adjuntos" at bounding box center [159, 324] width 192 height 39
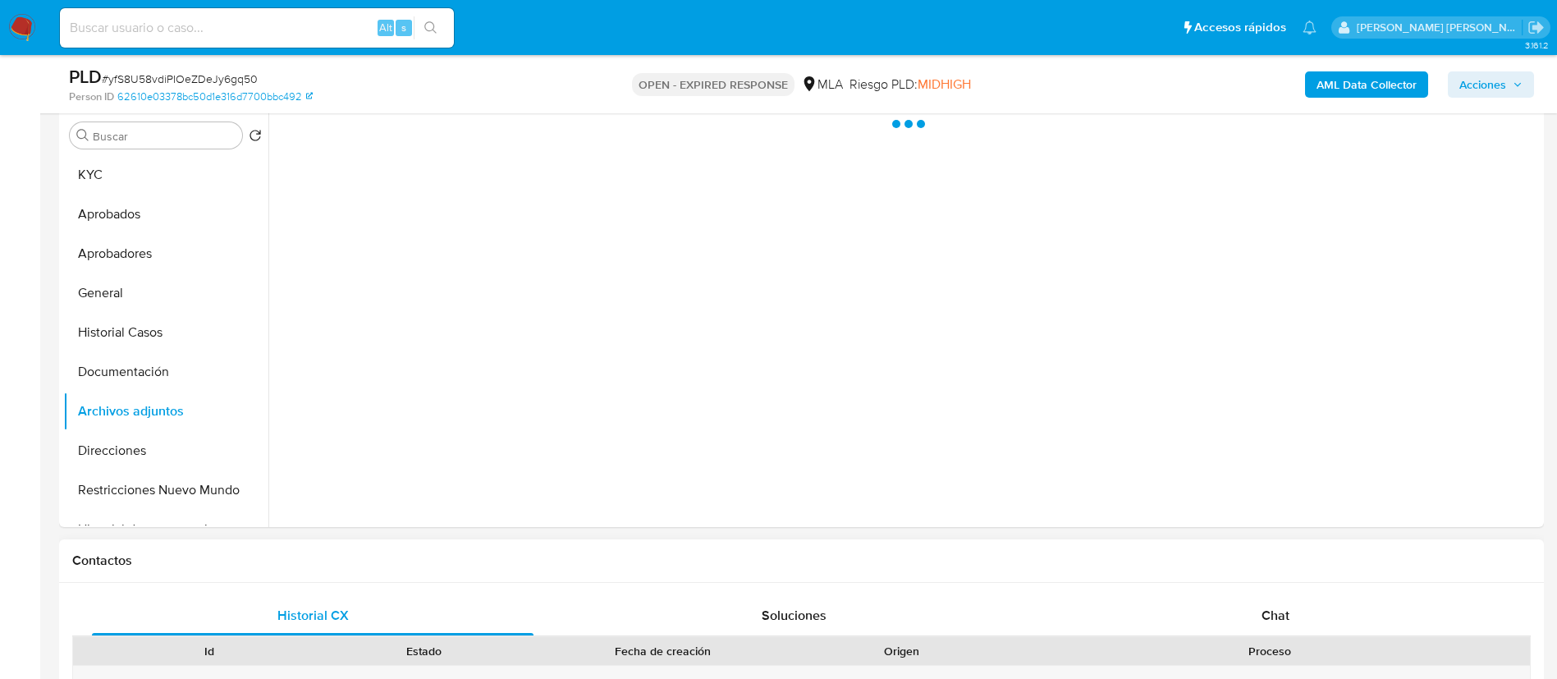
scroll to position [317, 0]
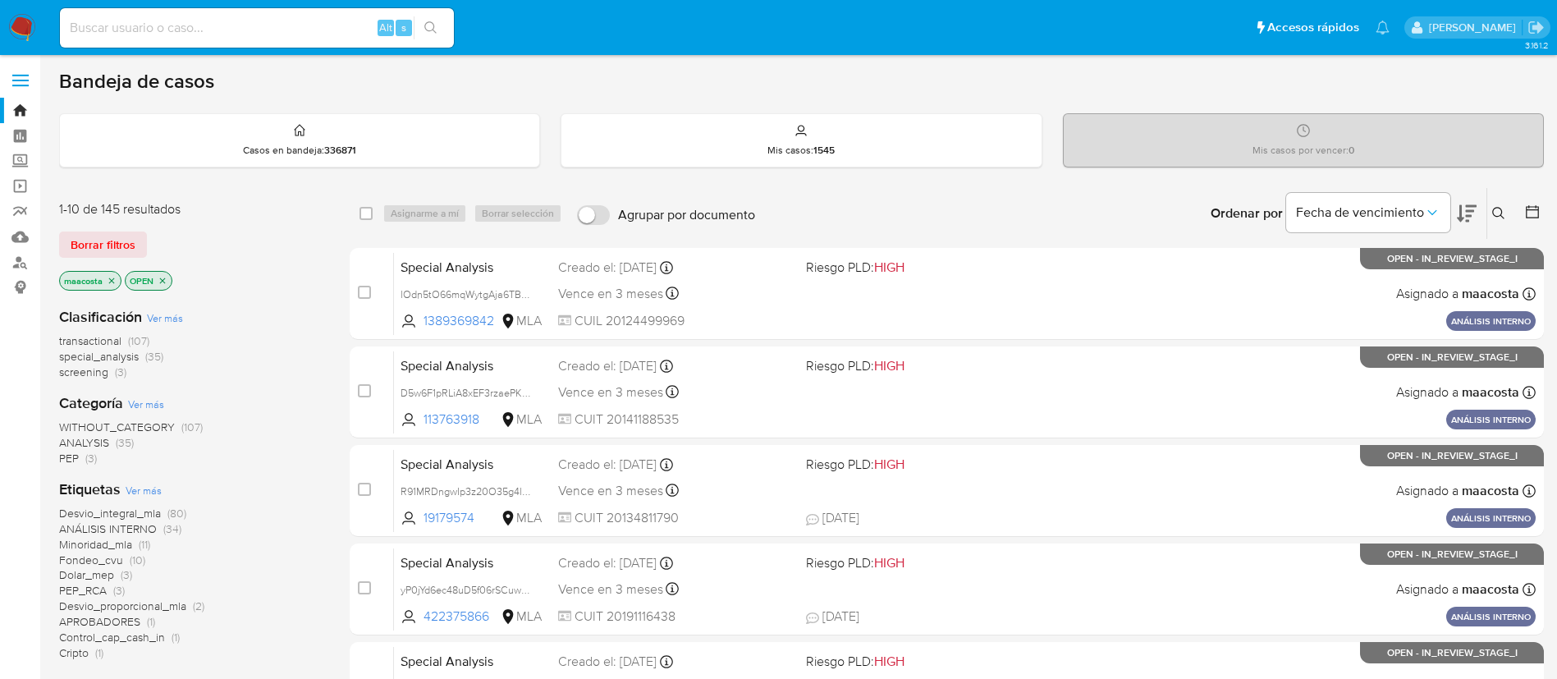
click at [340, 20] on input at bounding box center [257, 27] width 394 height 21
paste input "hKLGWZ4HhlPqUOGoUT6dExKE"
type input "hKLGWZ4HhlPqUOGoUT6dExKE"
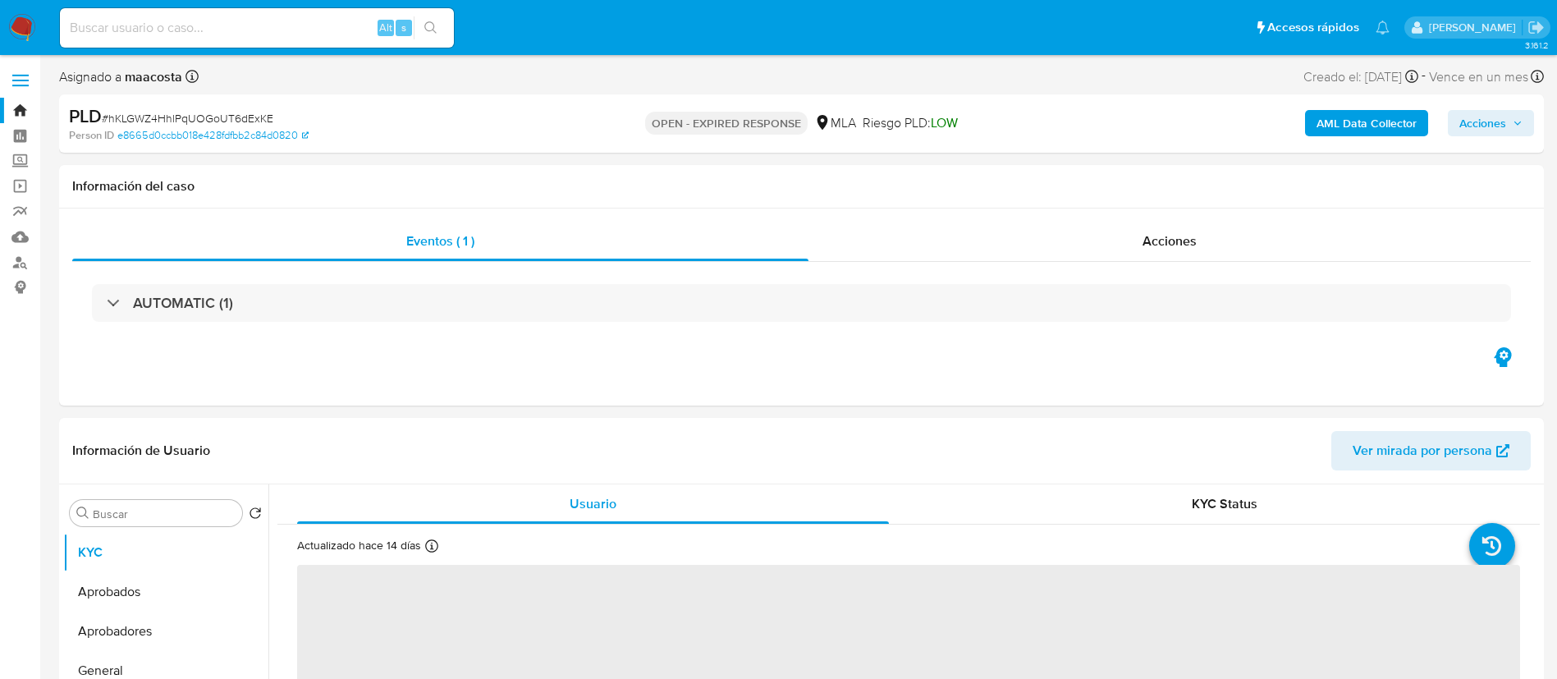
select select "10"
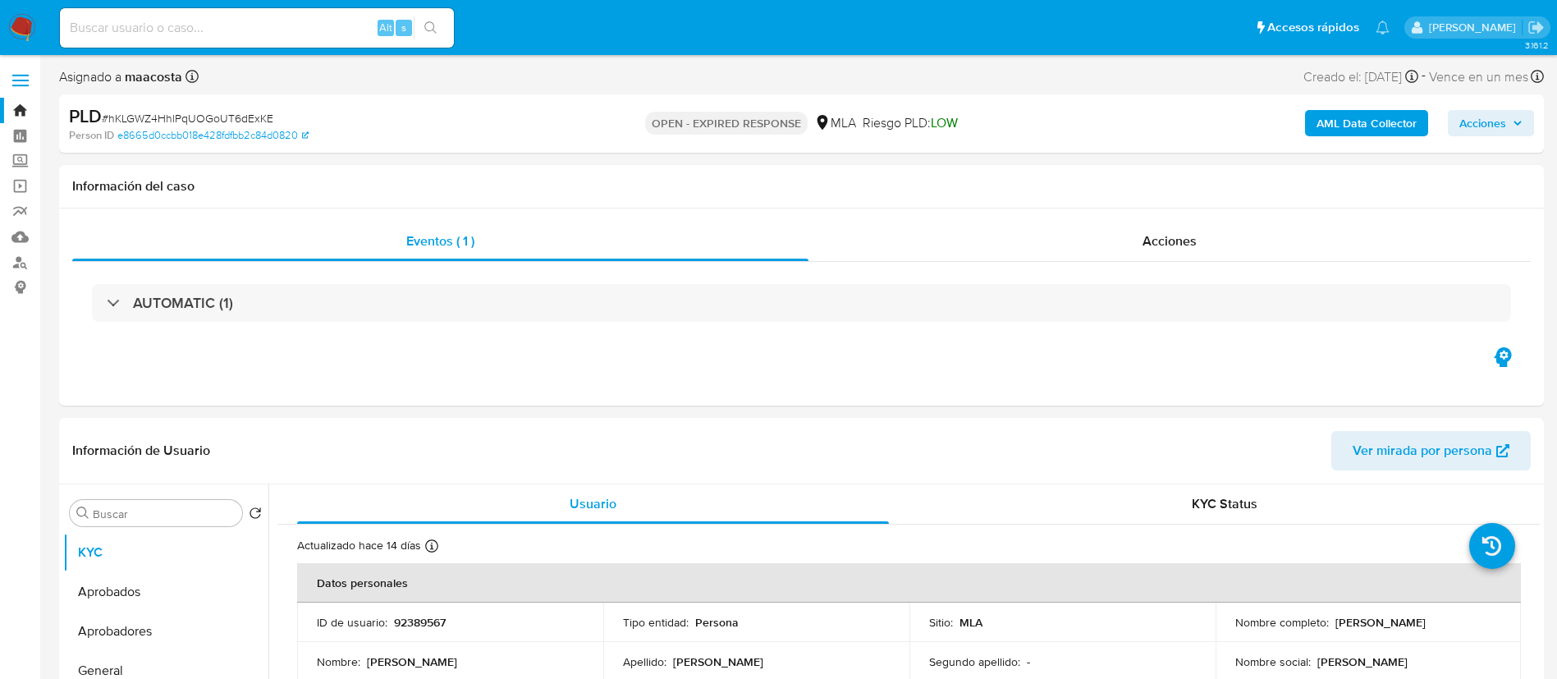
click at [1381, 126] on b "AML Data Collector" at bounding box center [1367, 123] width 100 height 26
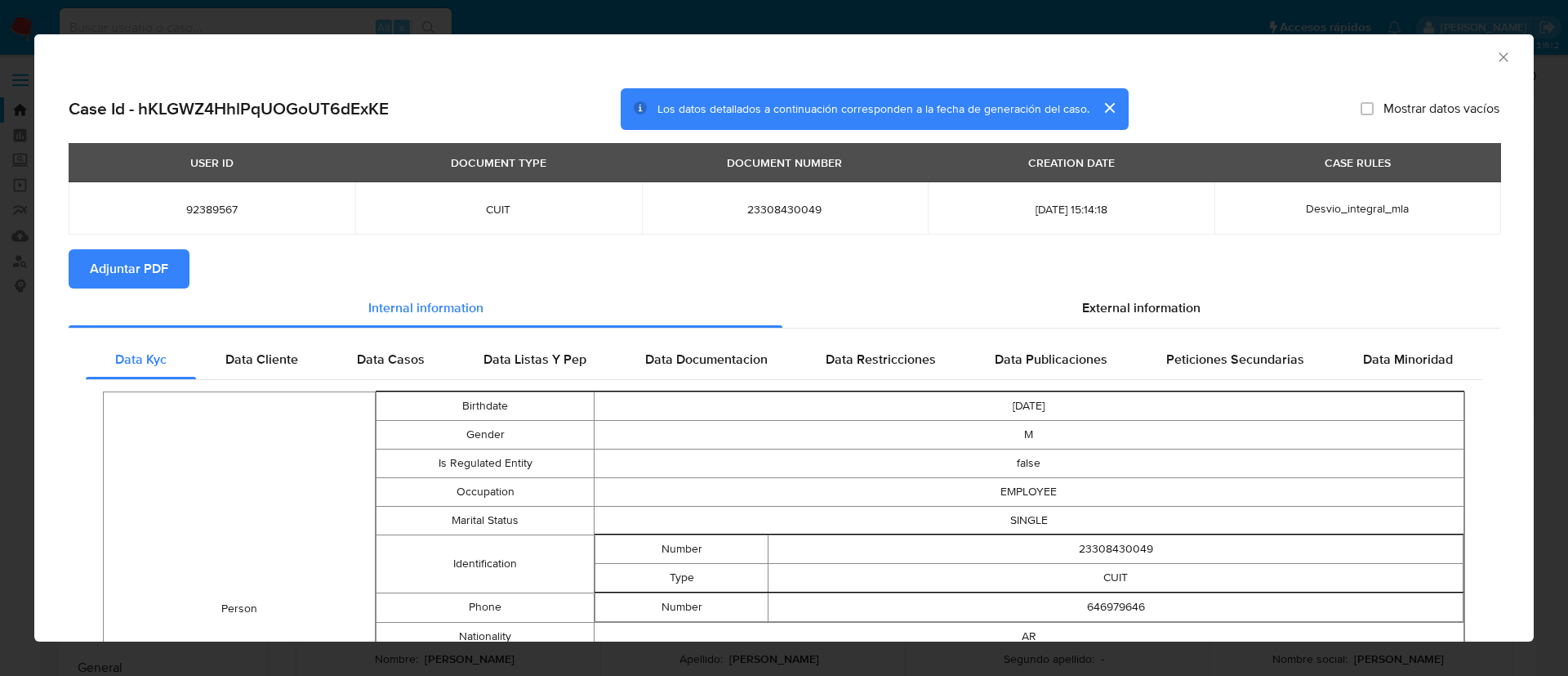
click at [154, 266] on span "Adjuntar PDF" at bounding box center [128, 269] width 79 height 36
click at [1499, 54] on icon "Cerrar ventana" at bounding box center [1503, 57] width 9 height 9
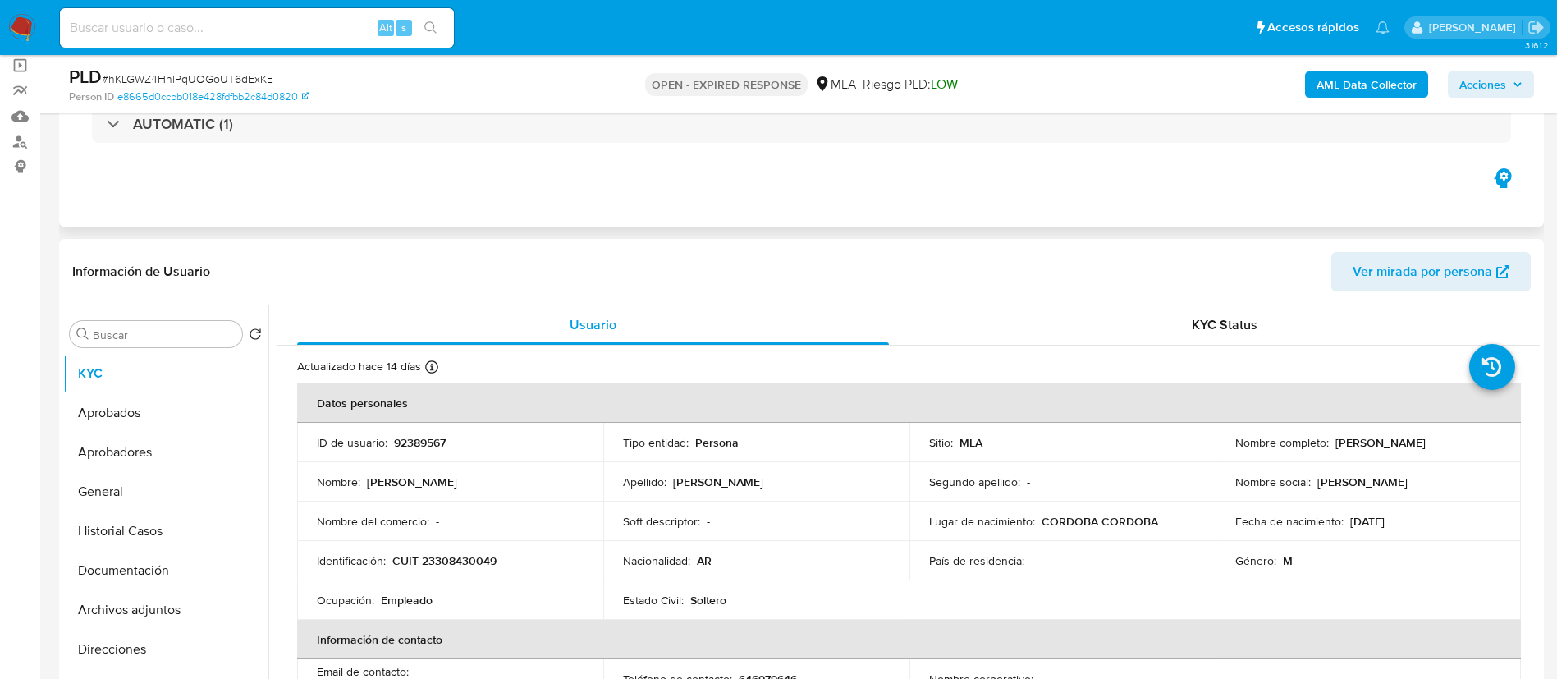
scroll to position [126, 0]
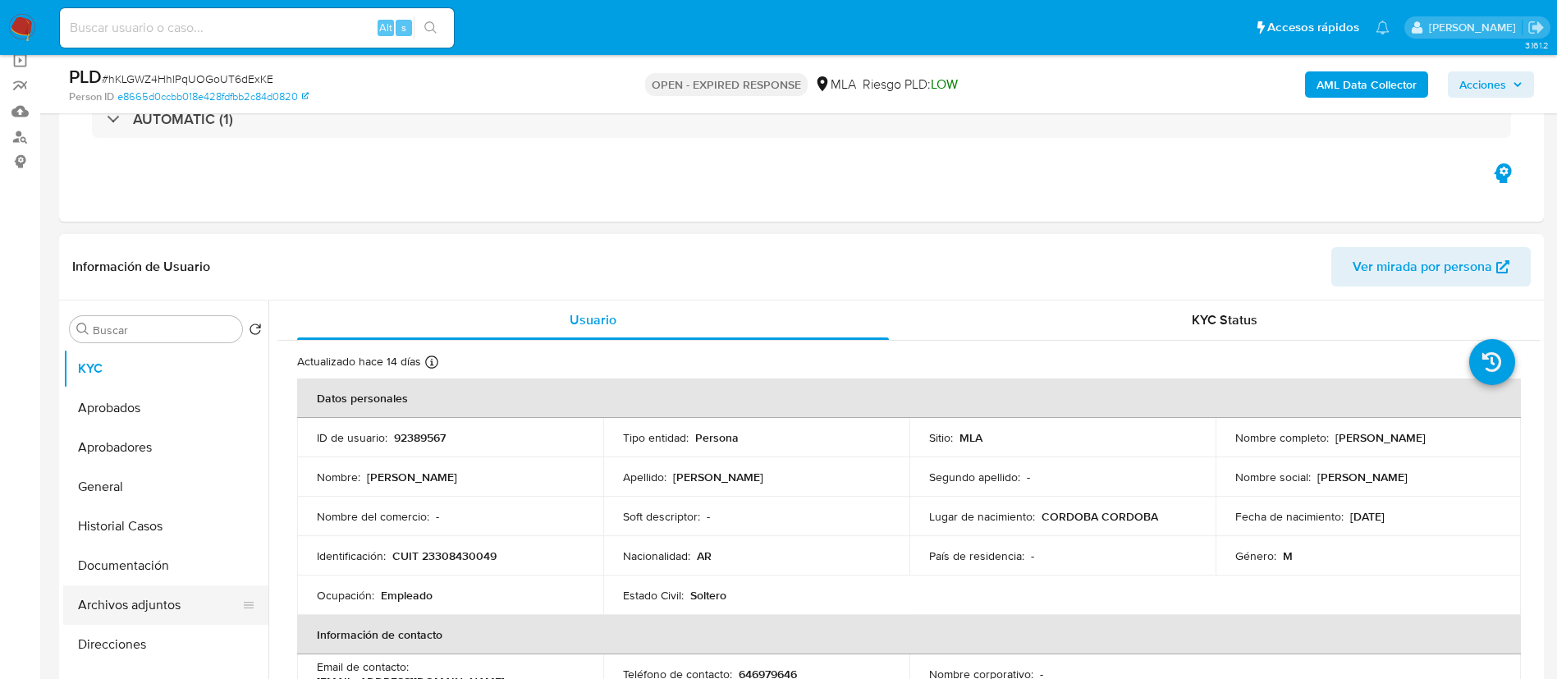
click at [129, 599] on button "Archivos adjuntos" at bounding box center [159, 604] width 192 height 39
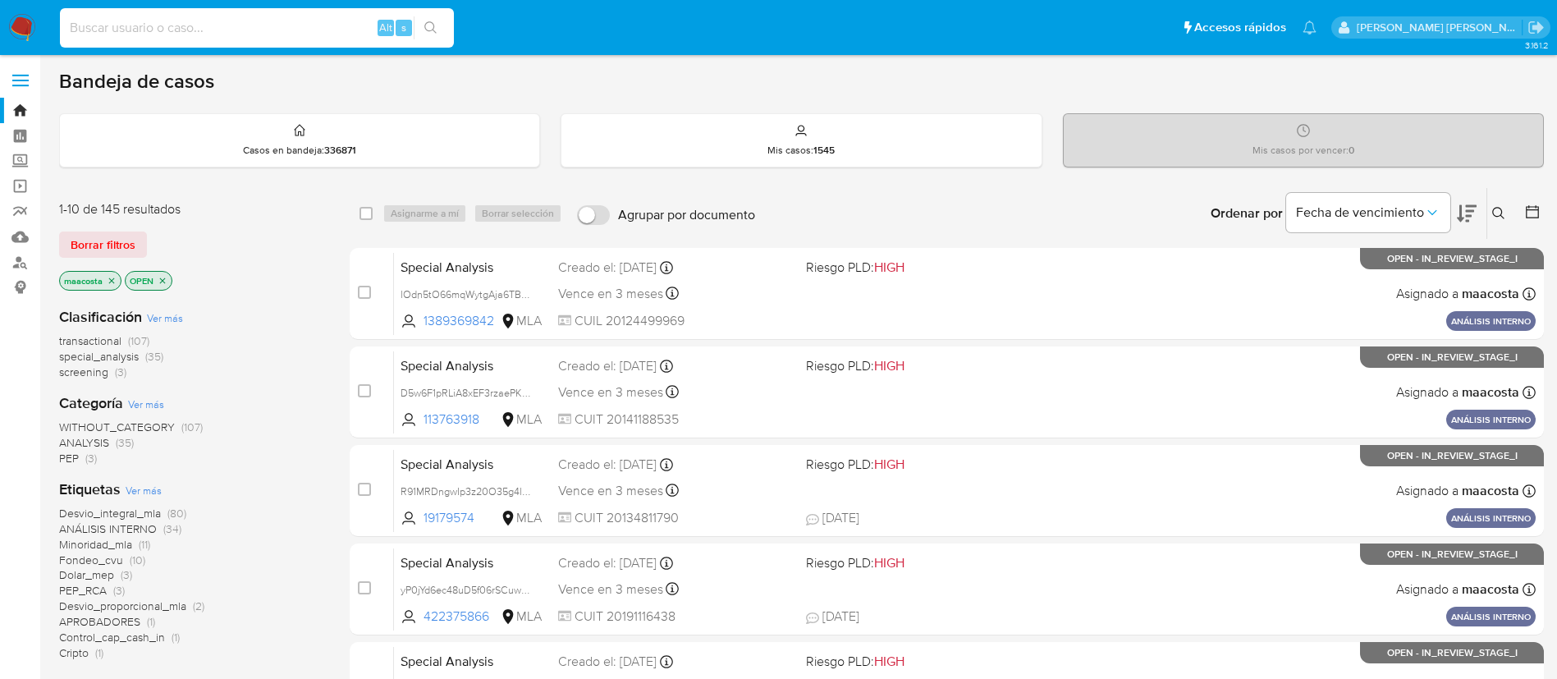
click at [290, 37] on input at bounding box center [257, 27] width 394 height 21
paste input "yWX9El0IhIN50jfcSNJpPvFX"
type input "yWX9El0IhIN50jfcSNJpPvFX"
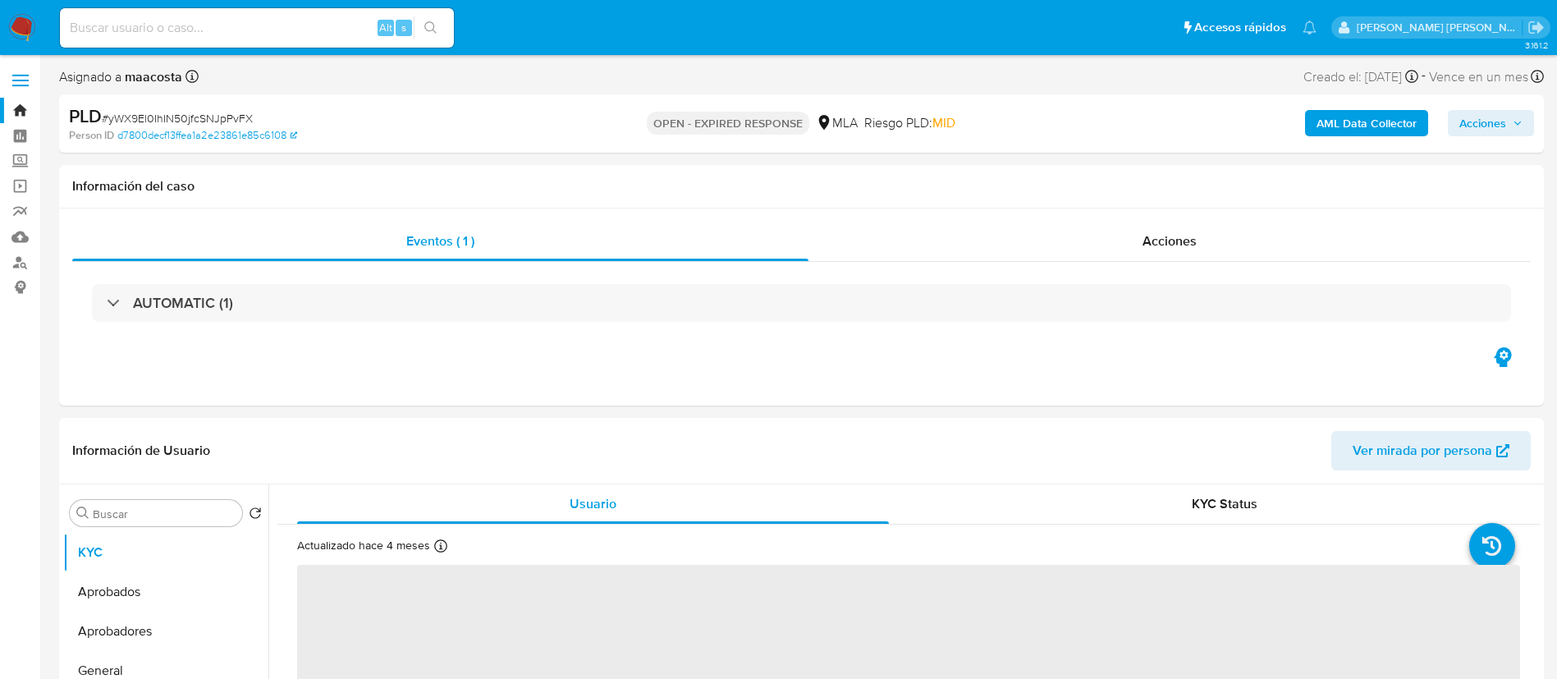
select select "10"
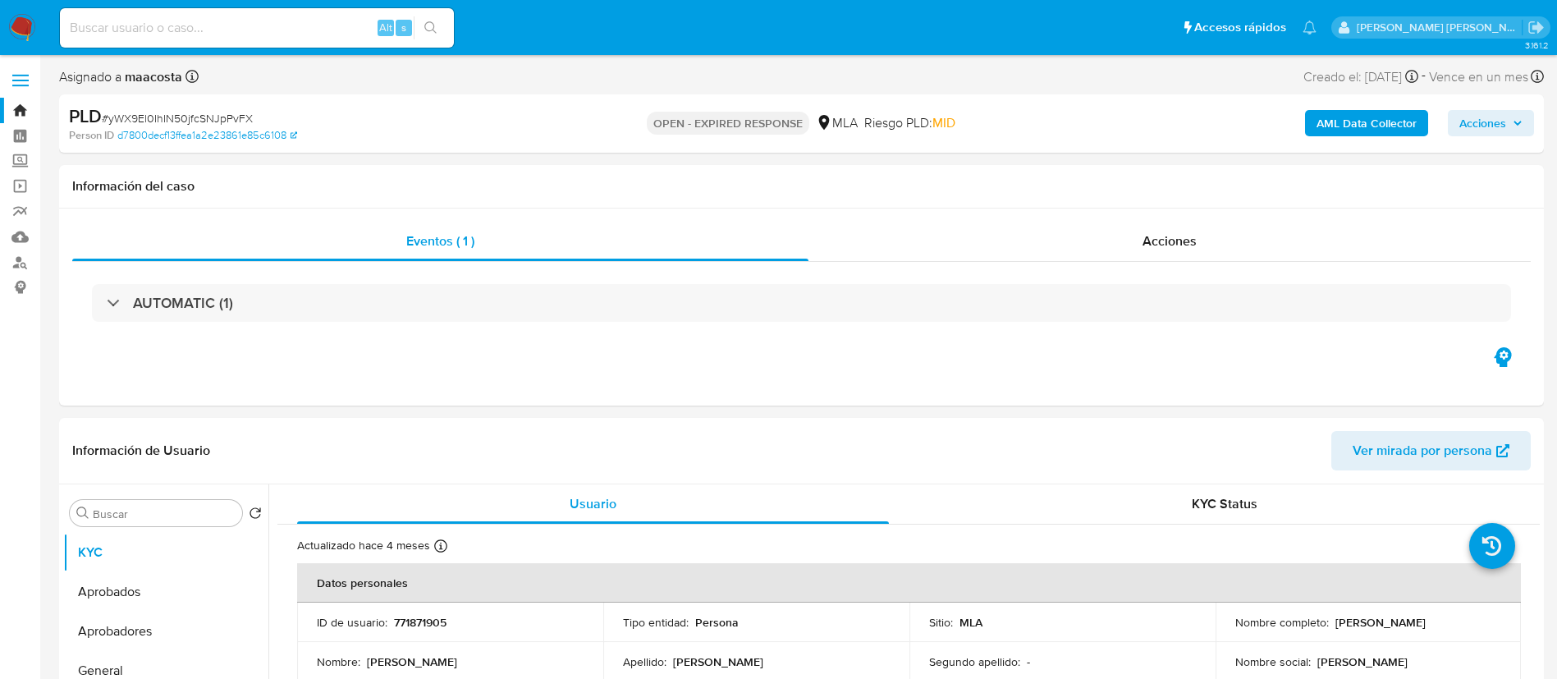
click at [1381, 126] on b "AML Data Collector" at bounding box center [1367, 123] width 100 height 26
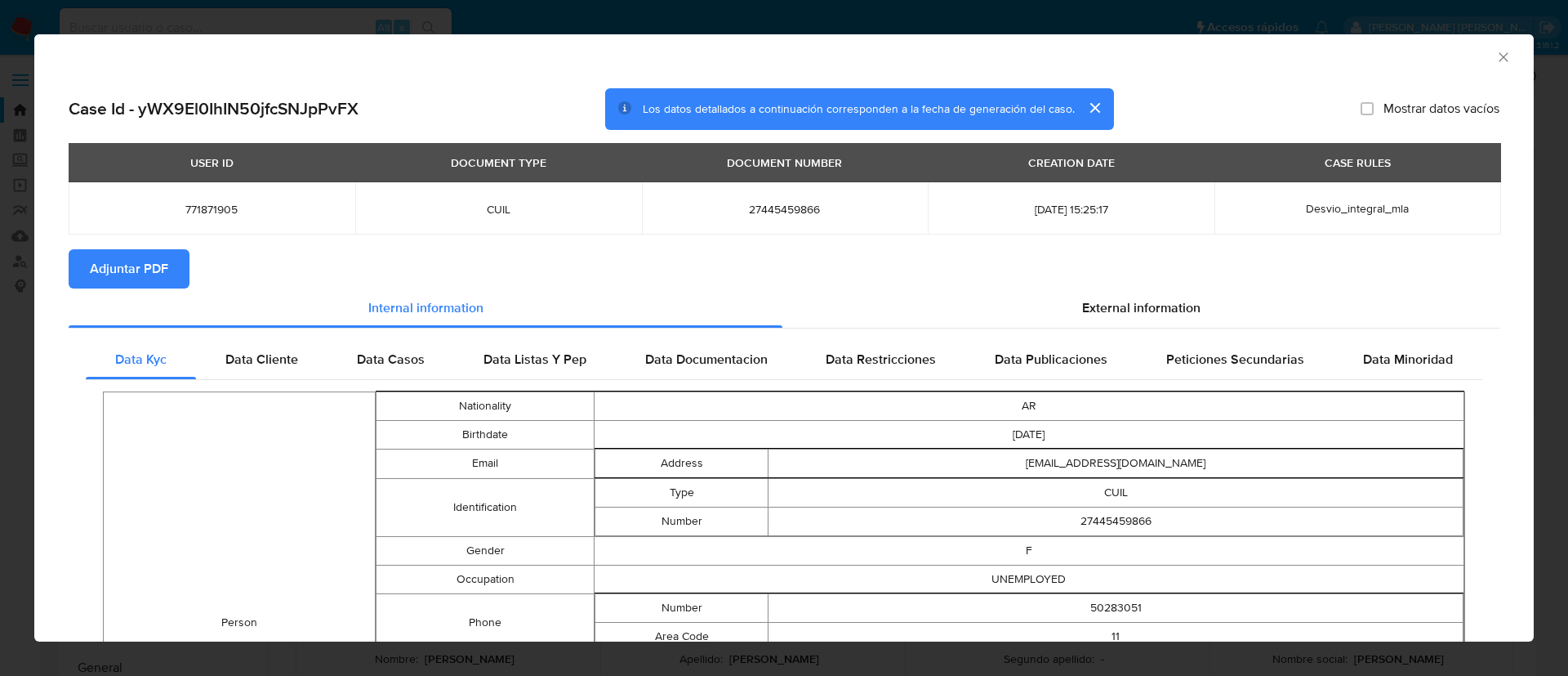
click at [154, 266] on span "Adjuntar PDF" at bounding box center [128, 269] width 79 height 36
click at [1495, 63] on icon "Cerrar ventana" at bounding box center [1503, 57] width 16 height 16
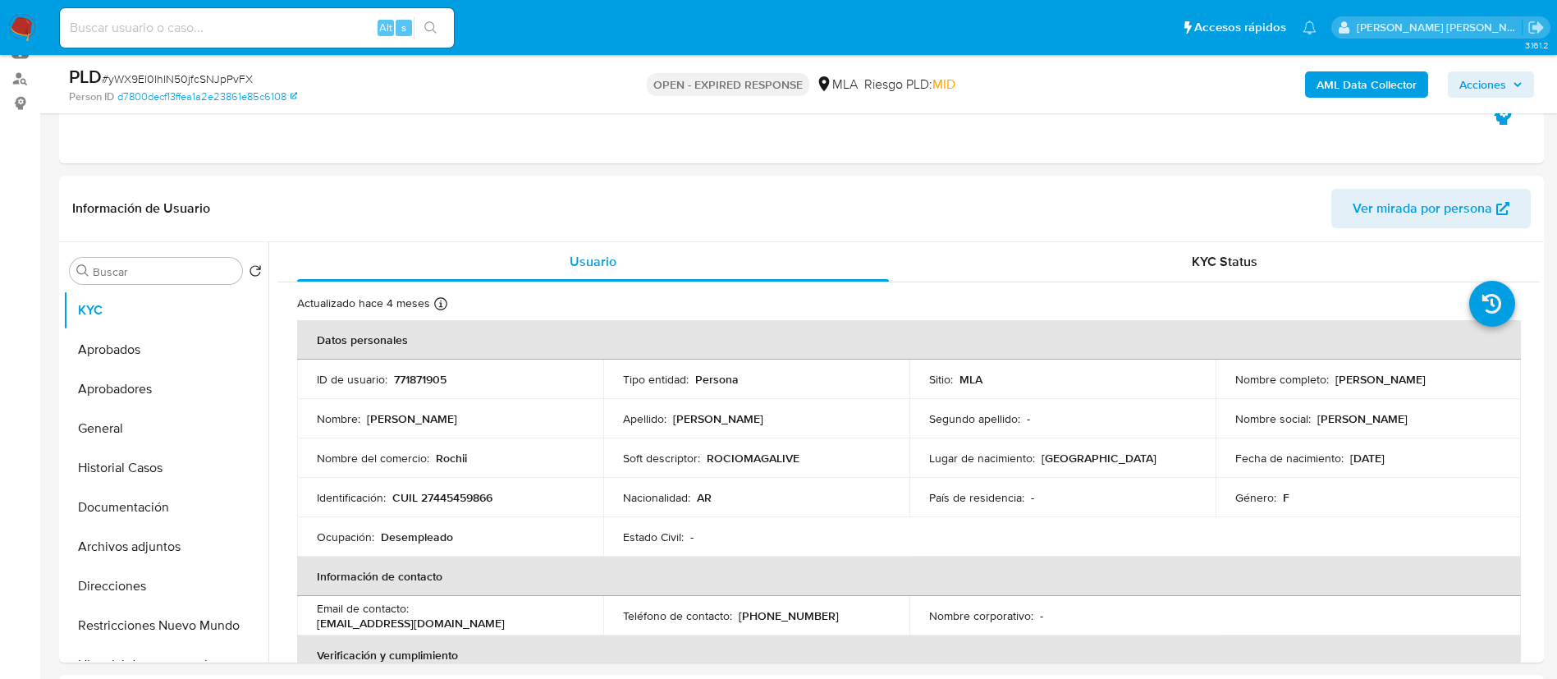
scroll to position [197, 0]
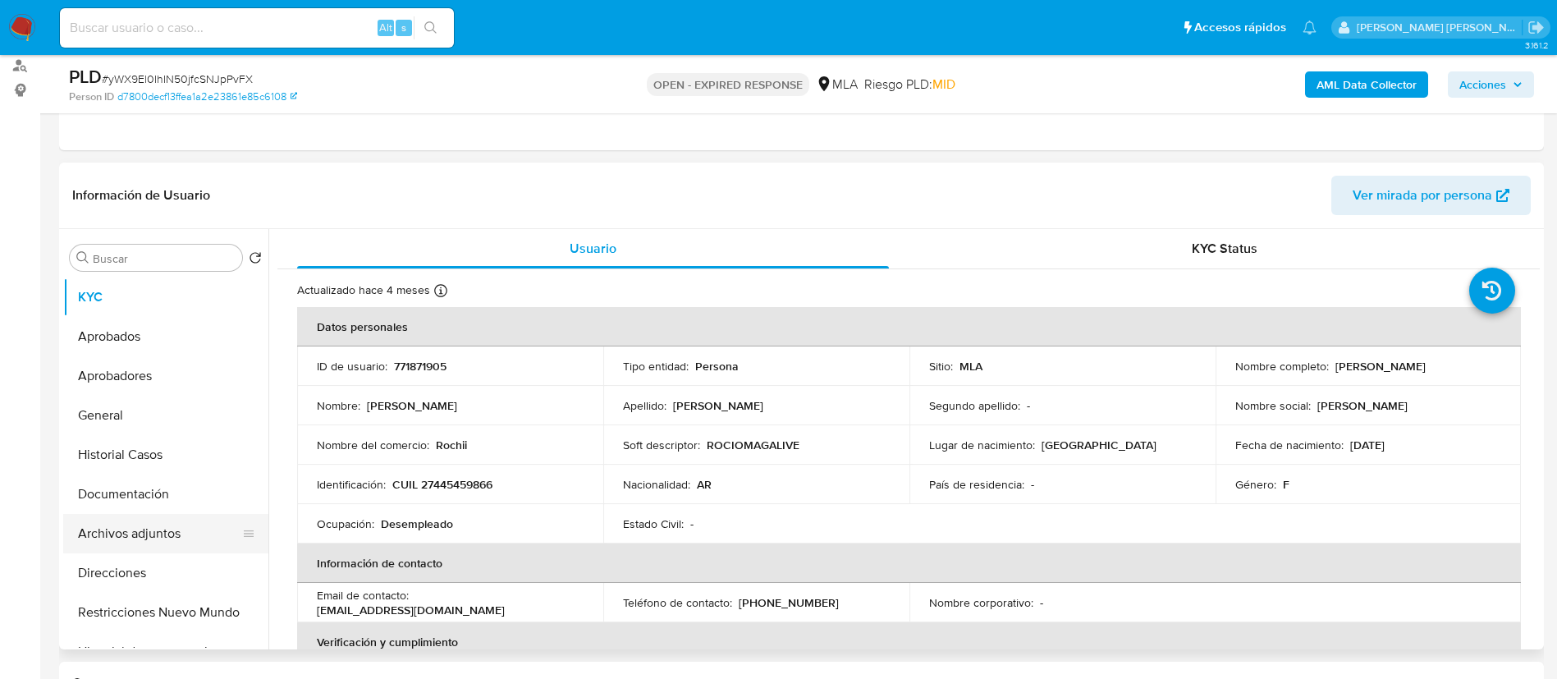
click at [158, 537] on button "Archivos adjuntos" at bounding box center [159, 533] width 192 height 39
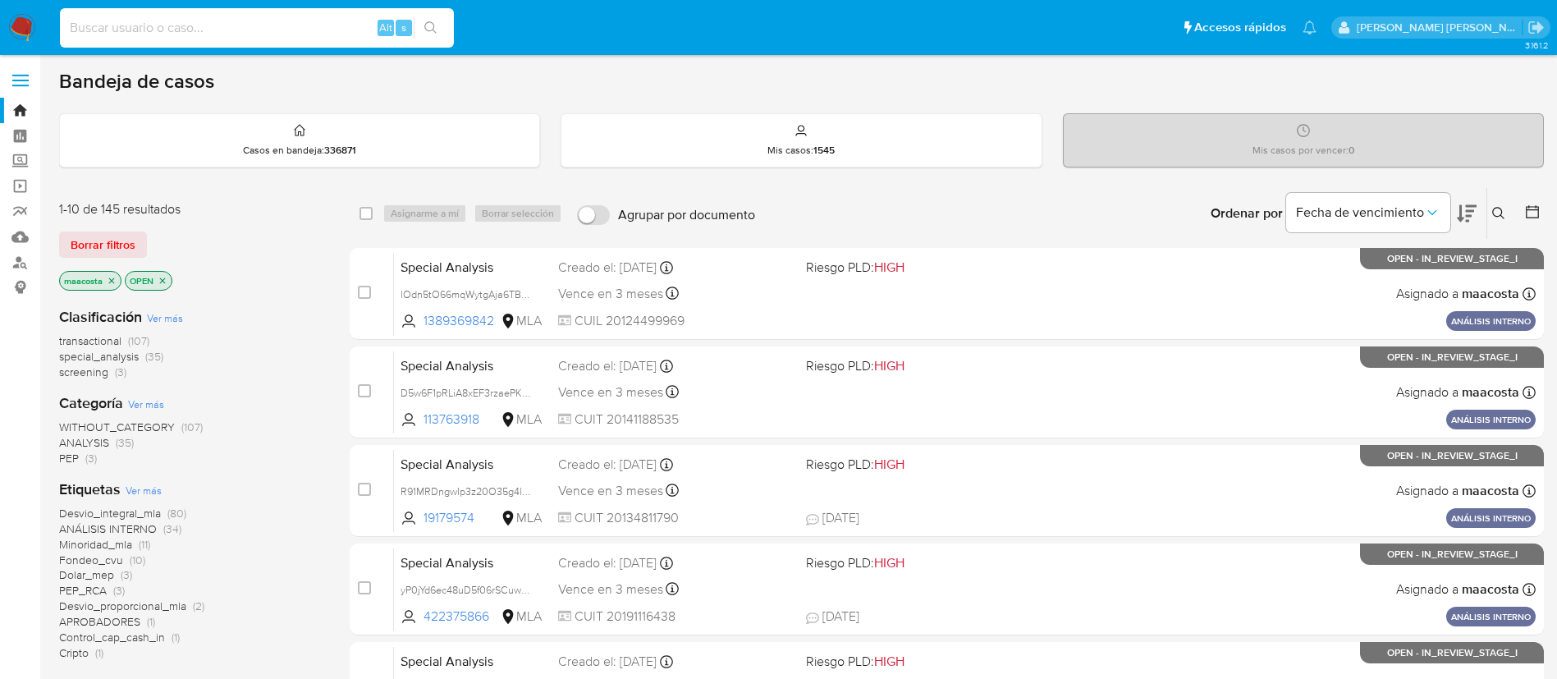
click at [323, 30] on input at bounding box center [257, 27] width 394 height 21
paste input "nnFF0ZjoItPXg822c5jignRM"
type input "nnFF0ZjoItPXg822c5jignRM"
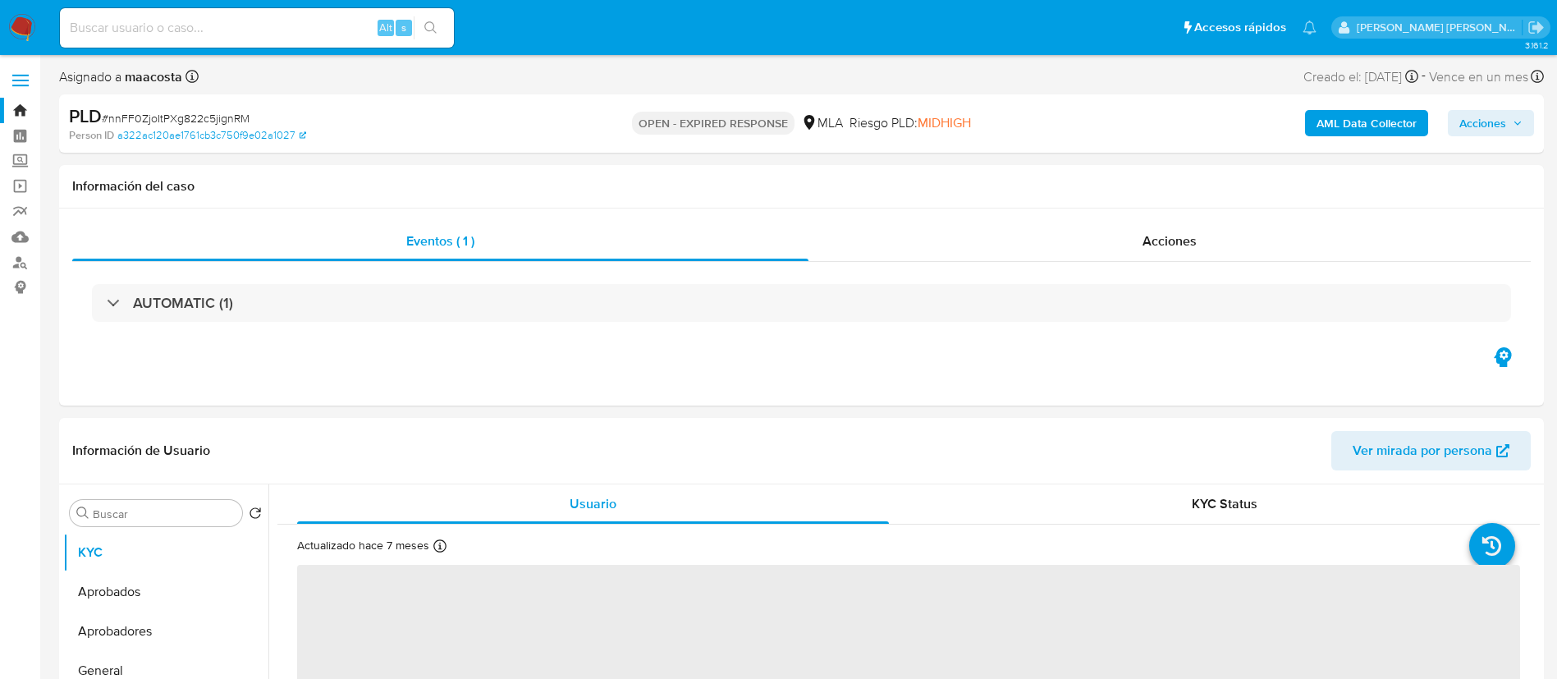
select select "10"
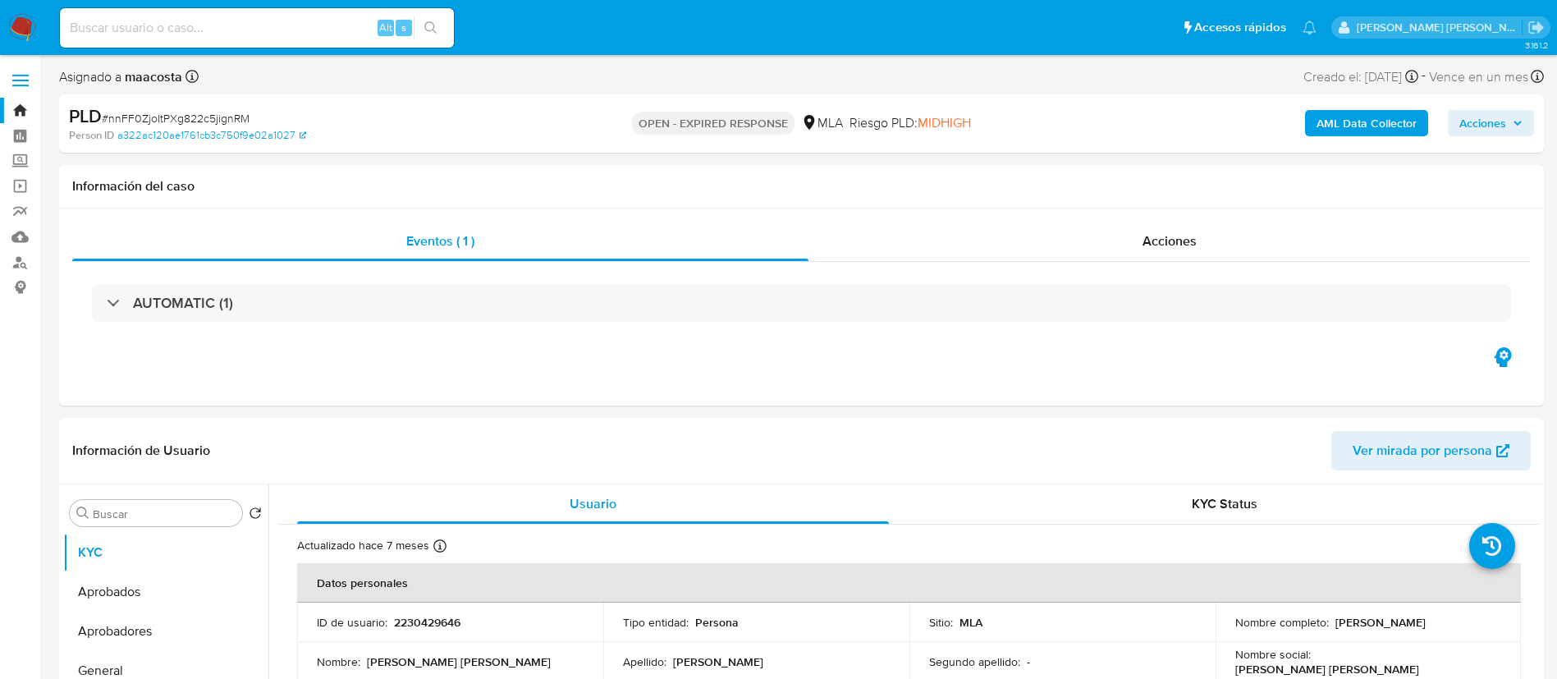
click at [1381, 126] on b "AML Data Collector" at bounding box center [1367, 123] width 100 height 26
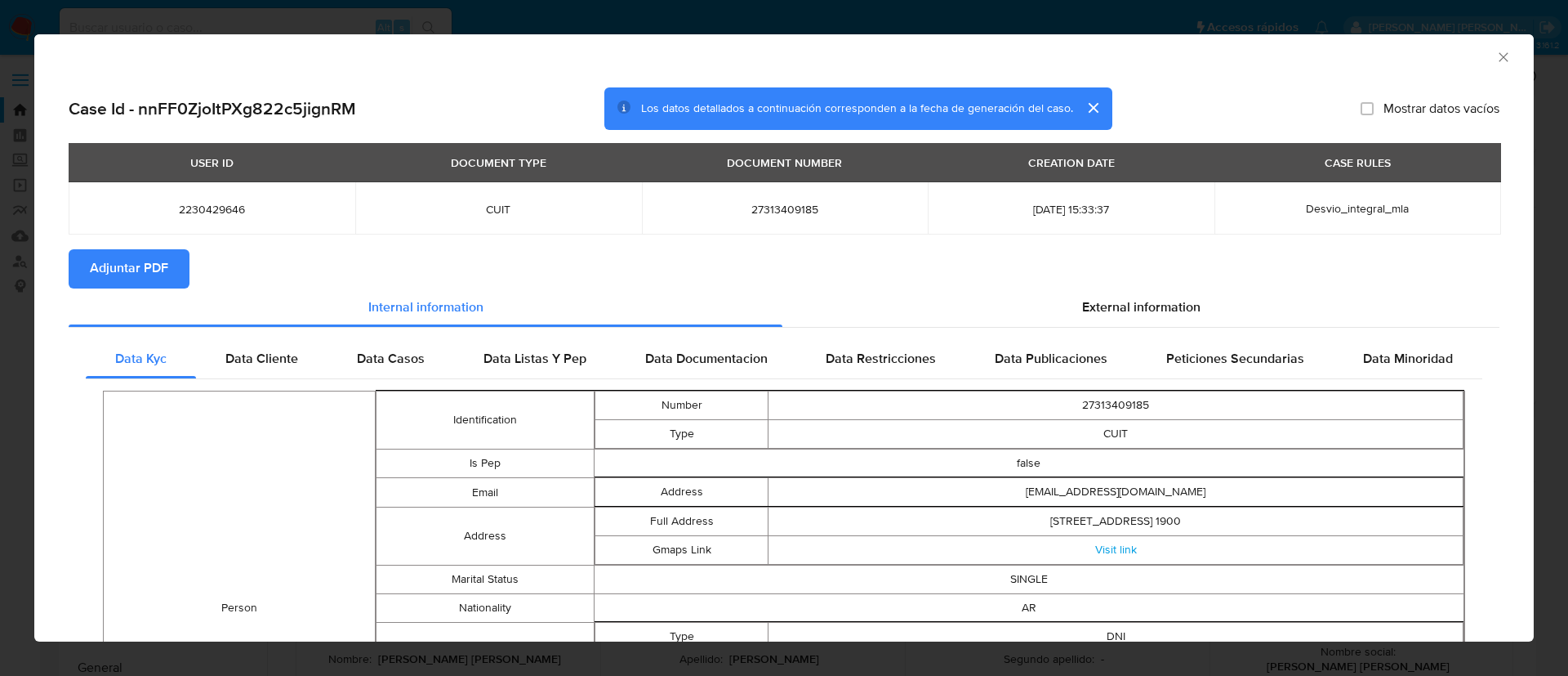
click at [154, 266] on span "Adjuntar PDF" at bounding box center [128, 269] width 79 height 36
click at [1495, 57] on icon "Cerrar ventana" at bounding box center [1503, 57] width 16 height 16
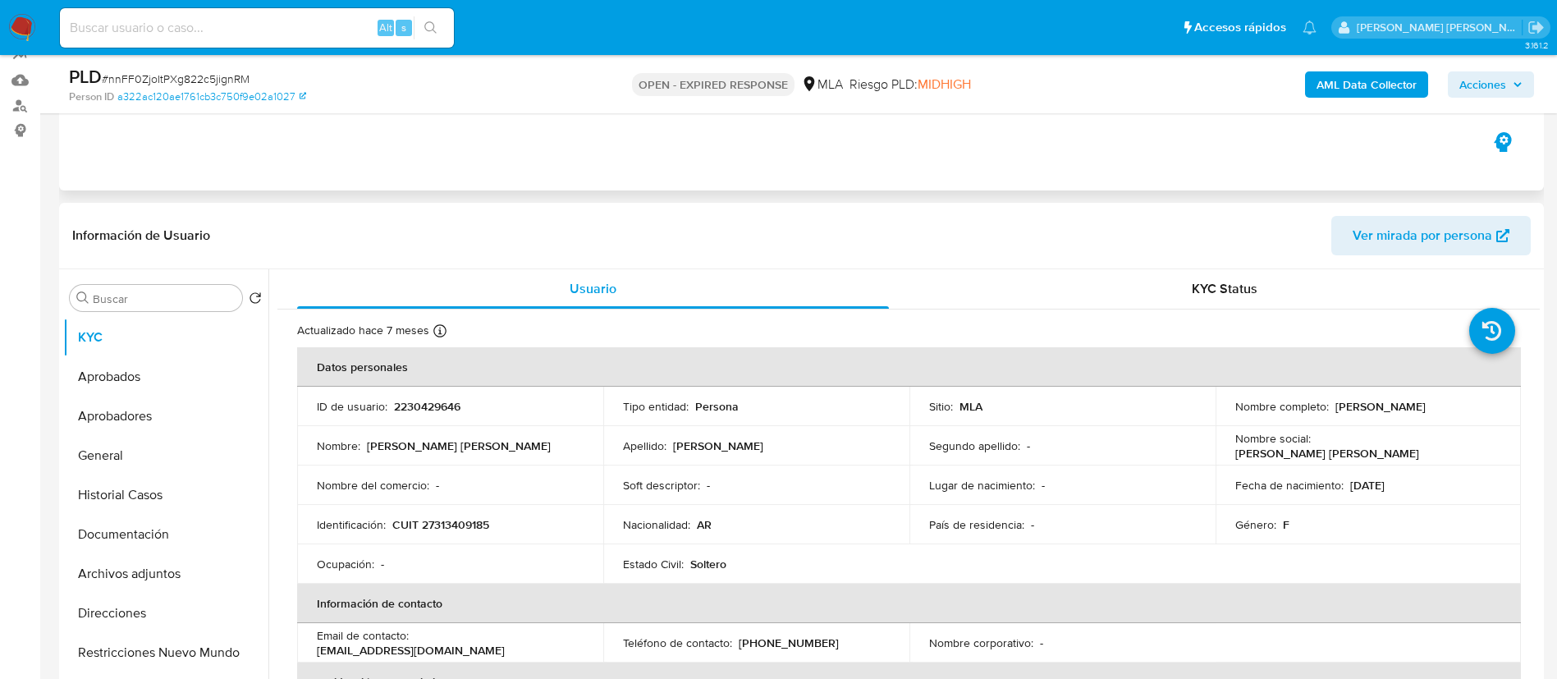
scroll to position [158, 0]
click at [110, 568] on button "Archivos adjuntos" at bounding box center [159, 572] width 192 height 39
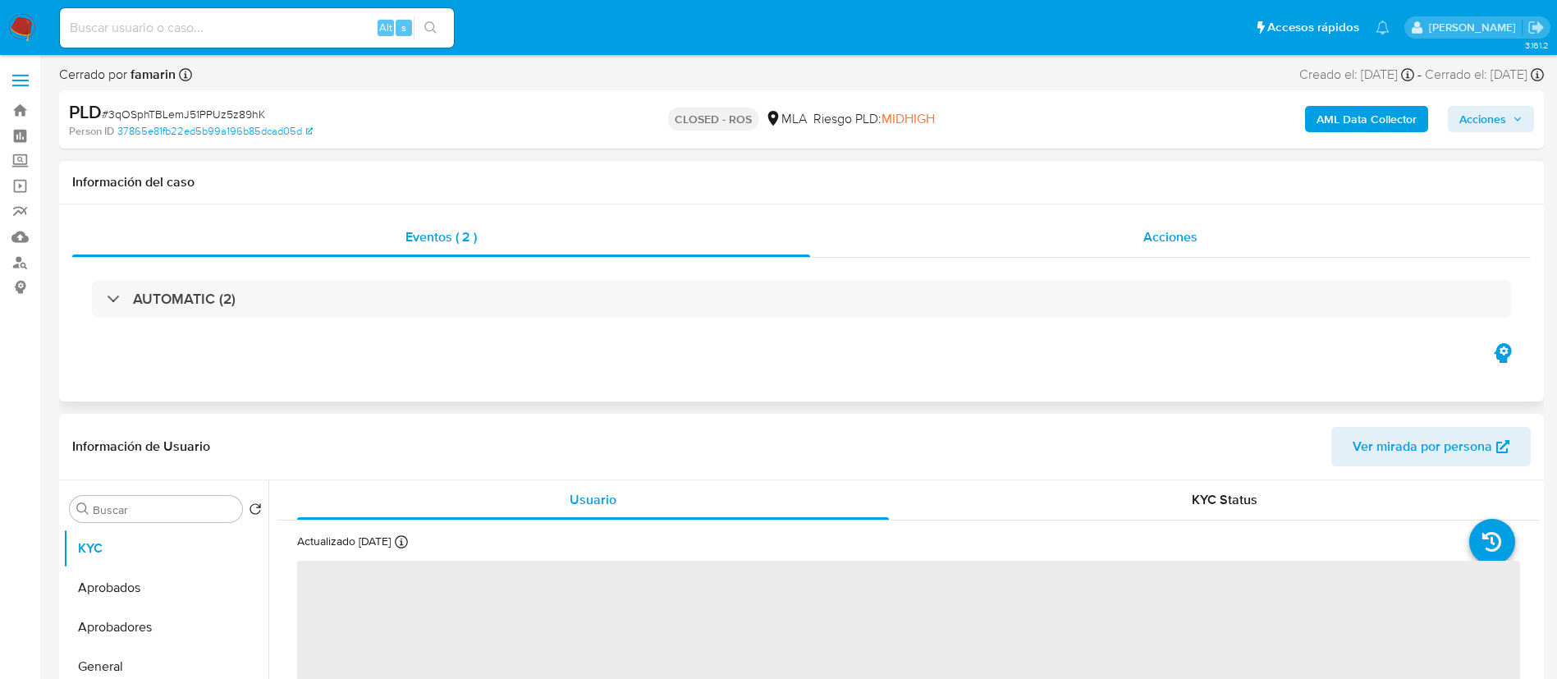
click at [1108, 226] on div "Acciones" at bounding box center [1170, 237] width 721 height 39
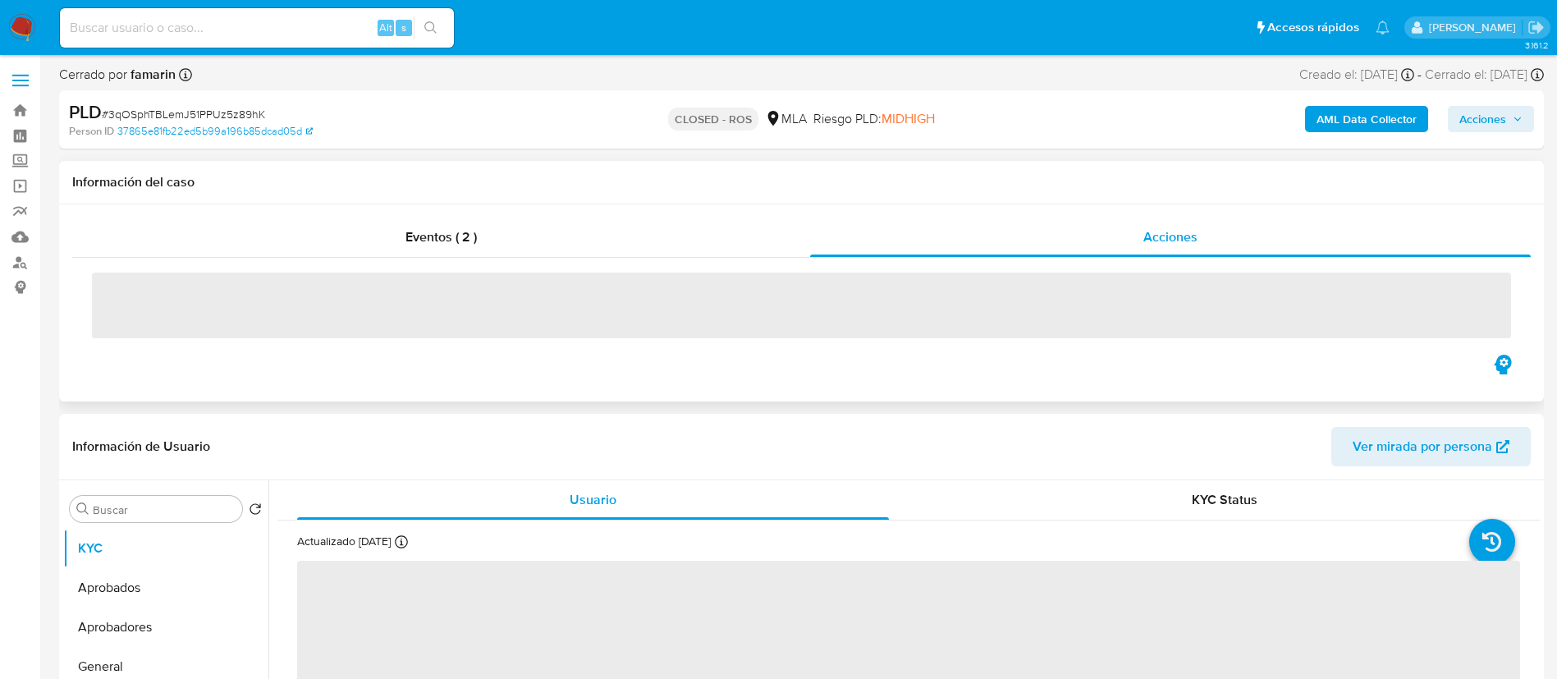
select select "10"
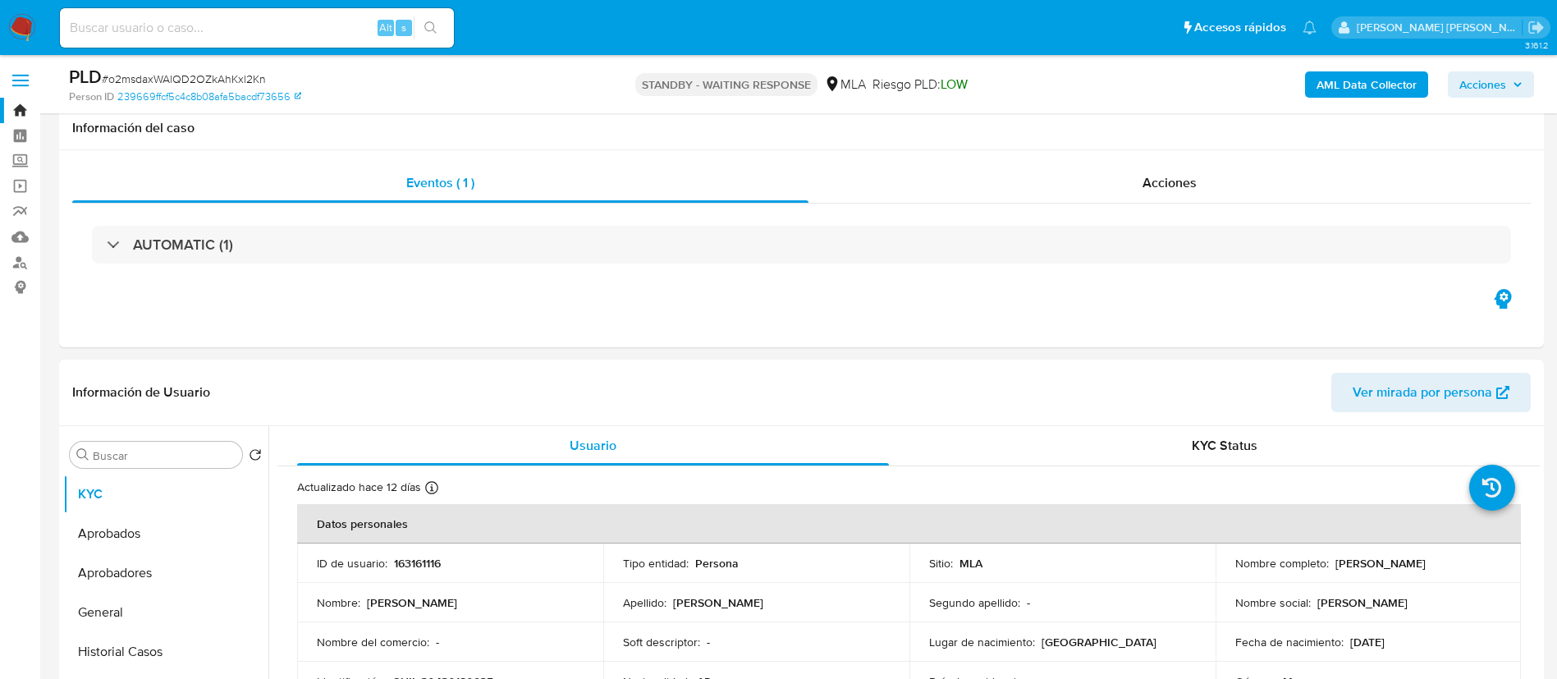
select select "10"
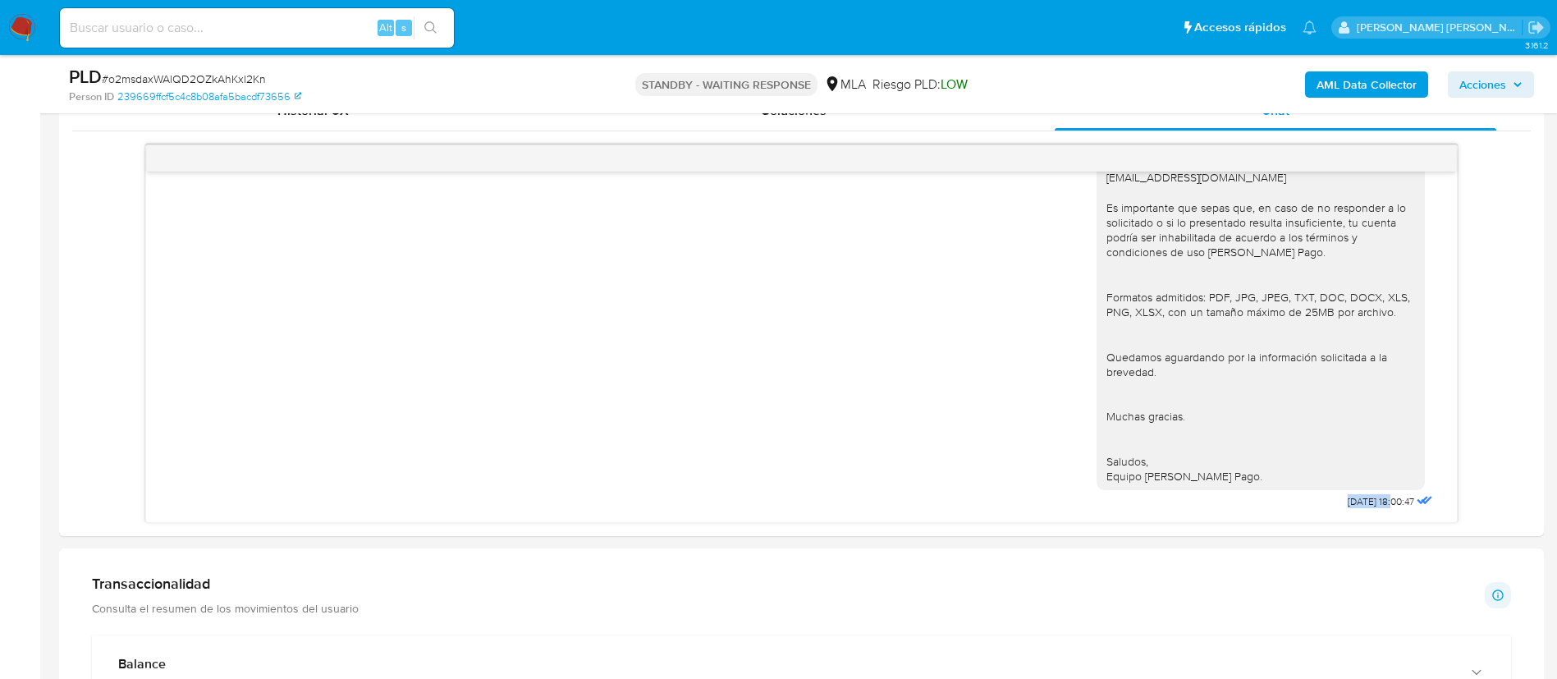
paste input "CUn01hlQTaQj7nLjMkG9vj1o"
click at [302, 32] on input "CUn01hlQTaQj7nLjMkG9vj1o" at bounding box center [257, 27] width 394 height 21
type input "CUn01hlQTaQj7nLjMkG9vj1o"
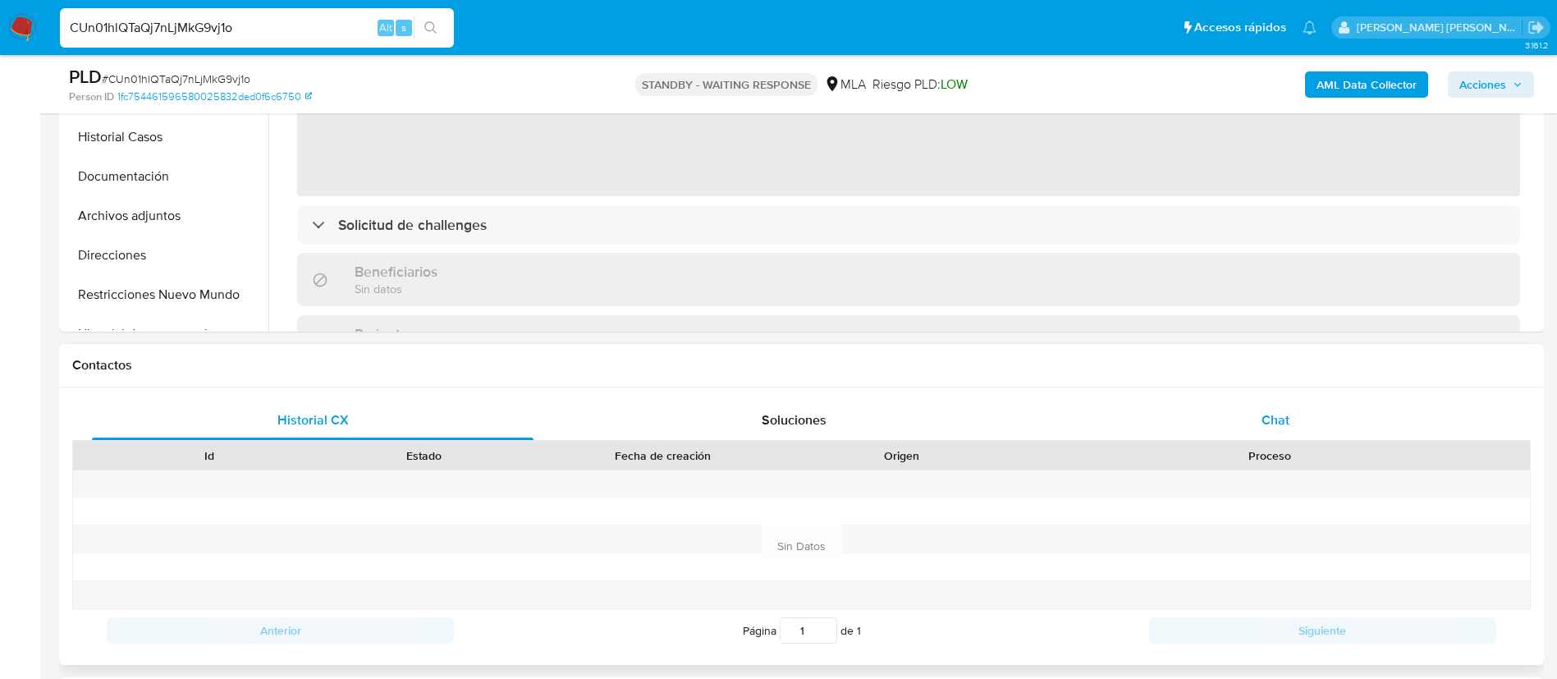
click at [1304, 411] on div "Chat" at bounding box center [1276, 420] width 442 height 39
select select "10"
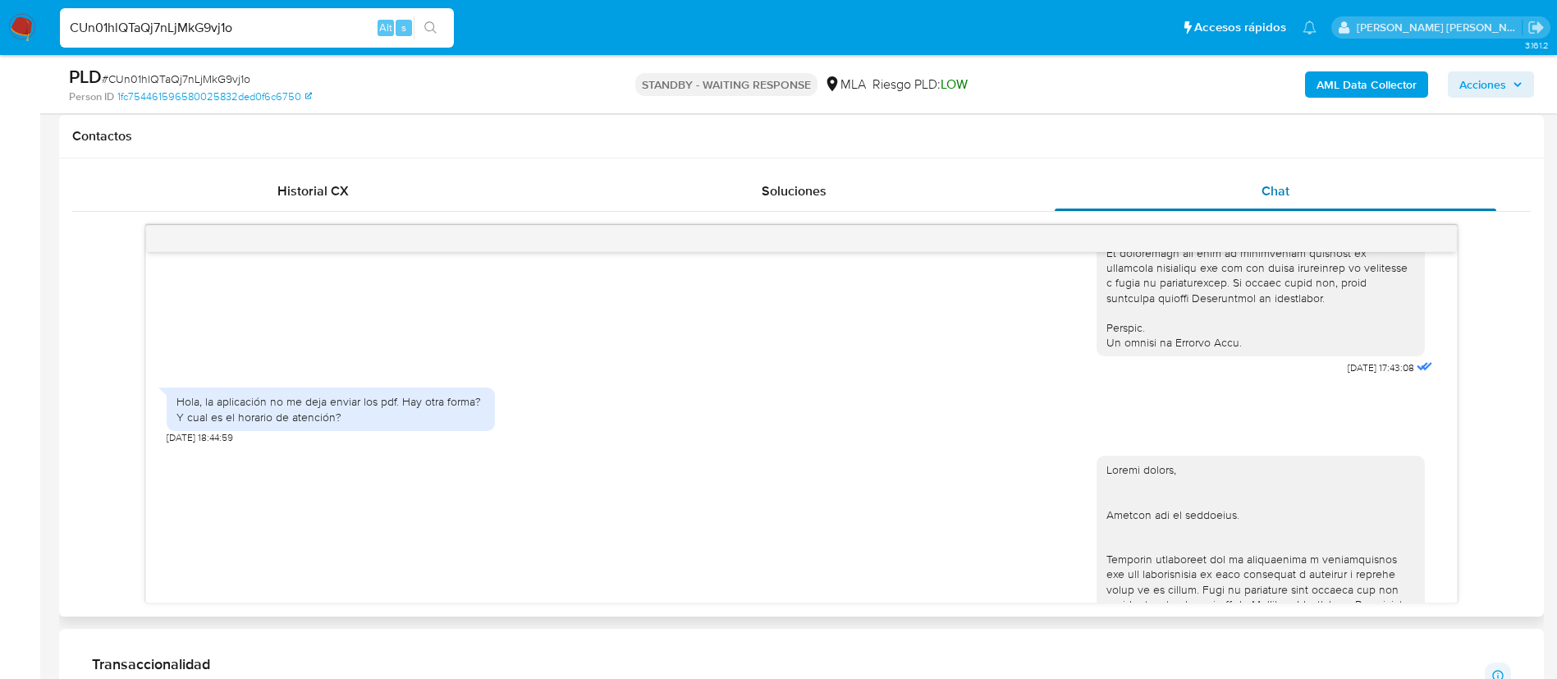
scroll to position [741, 0]
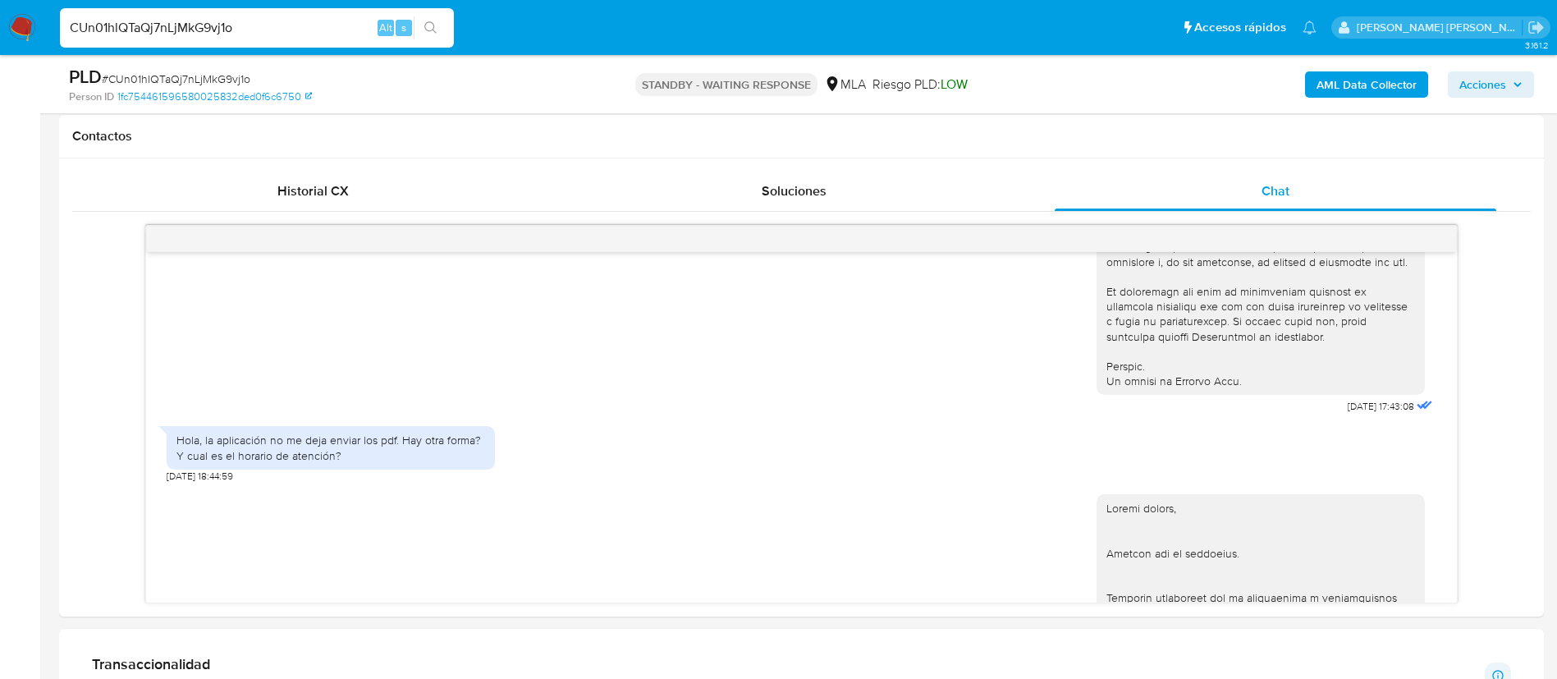
click at [20, 33] on img at bounding box center [22, 28] width 28 height 28
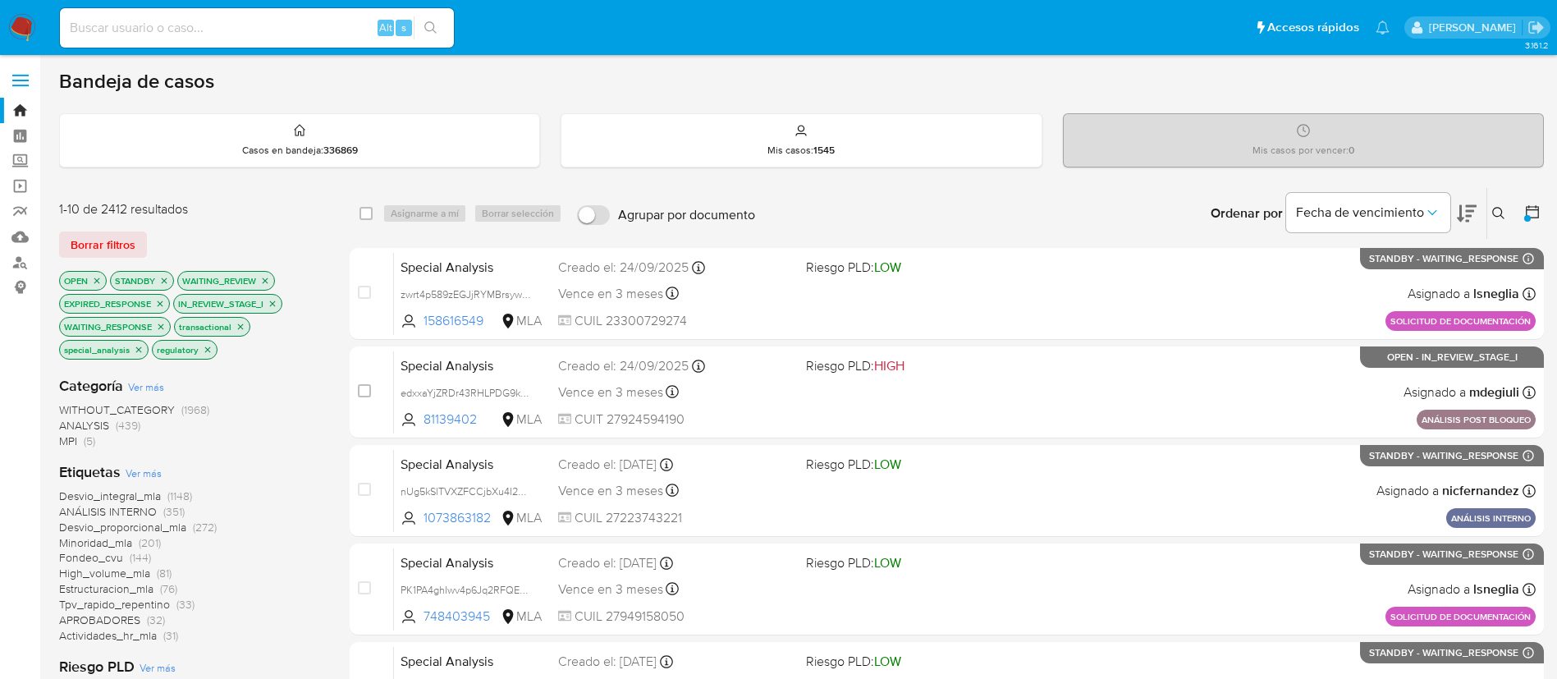
click at [1534, 206] on icon at bounding box center [1532, 211] width 13 height 13
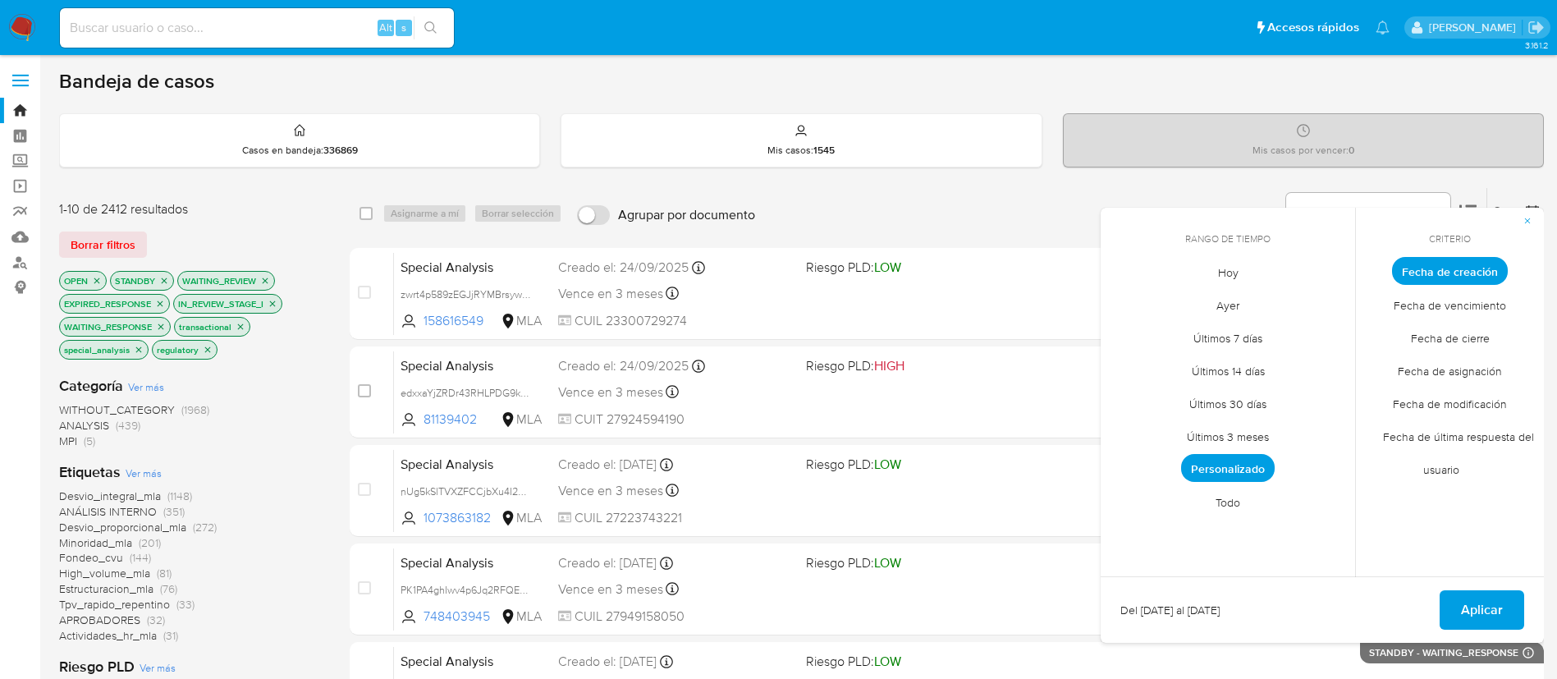
click at [1230, 471] on span "Personalizado" at bounding box center [1228, 468] width 94 height 28
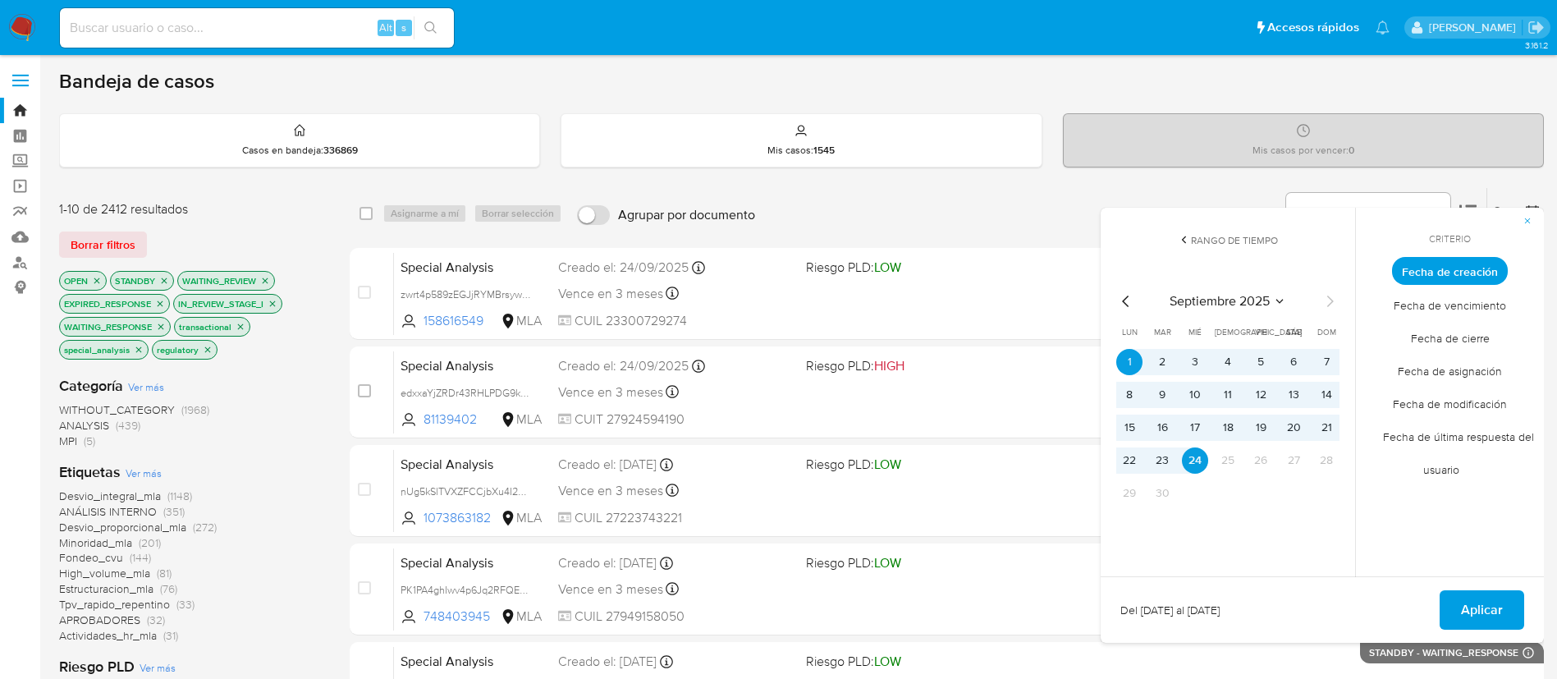
click at [1126, 300] on icon "Mes anterior" at bounding box center [1127, 301] width 20 height 20
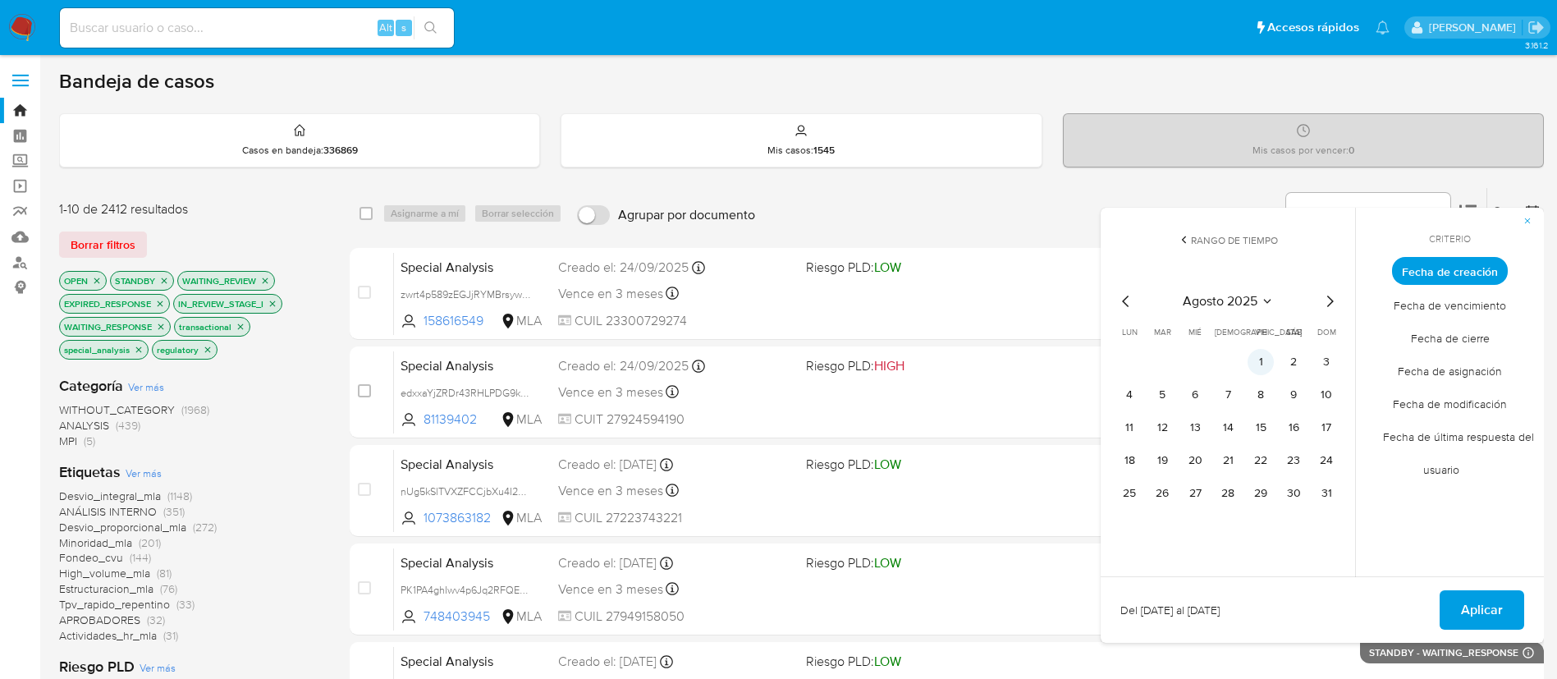
click at [1254, 356] on button "1" at bounding box center [1261, 362] width 26 height 26
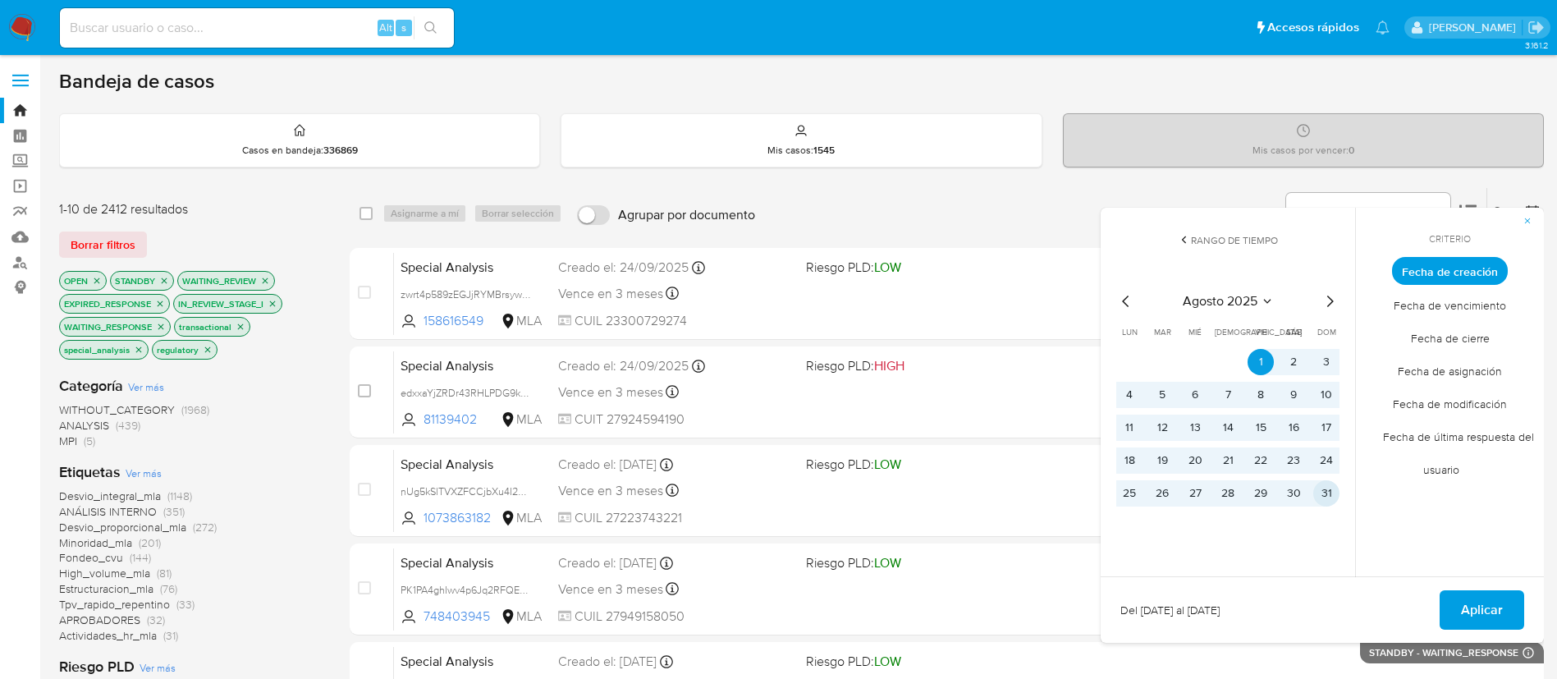
click at [1329, 494] on button "31" at bounding box center [1327, 493] width 26 height 26
click at [1471, 617] on span "Aplicar" at bounding box center [1482, 610] width 42 height 36
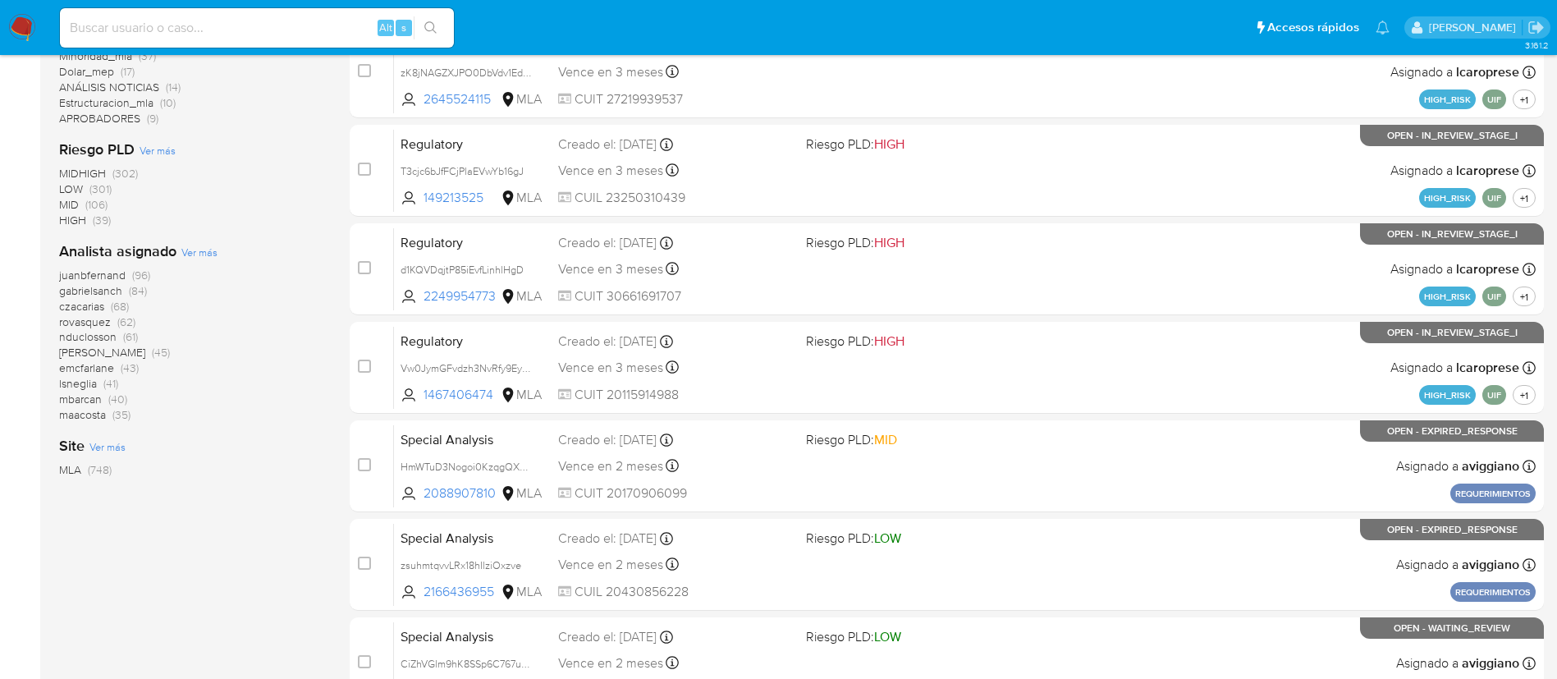
scroll to position [536, 0]
